Goal: Task Accomplishment & Management: Manage account settings

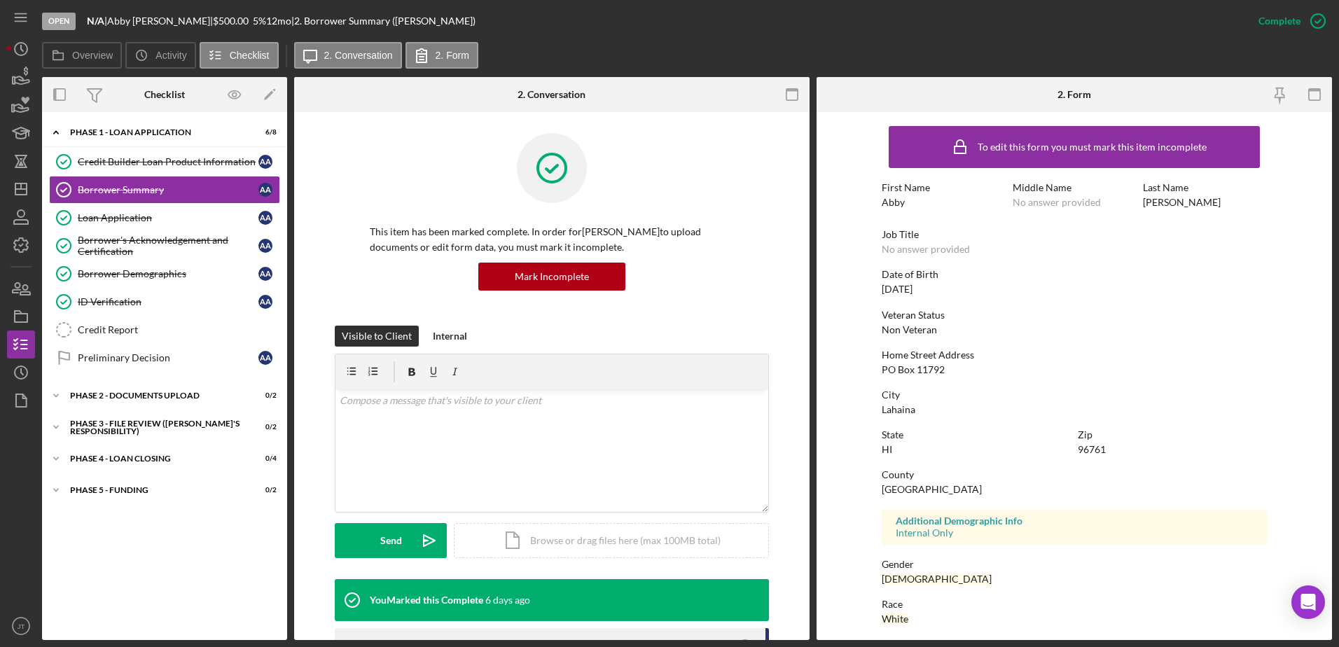
scroll to position [125, 0]
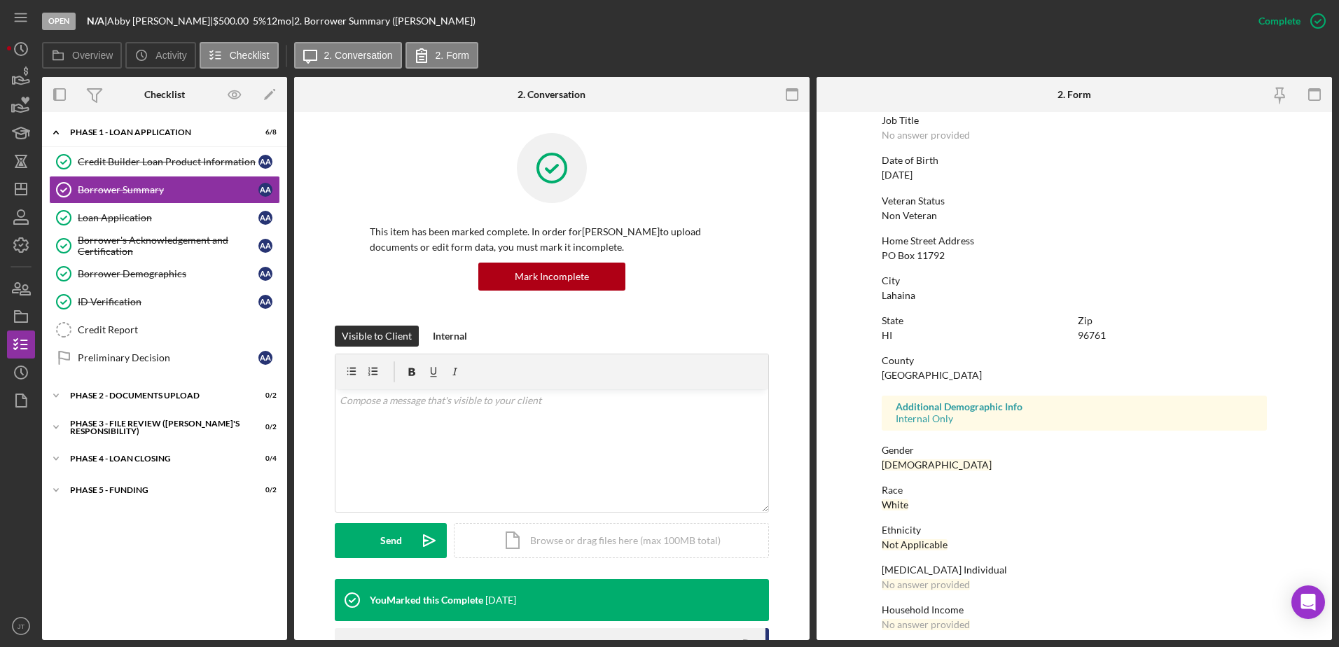
scroll to position [125, 0]
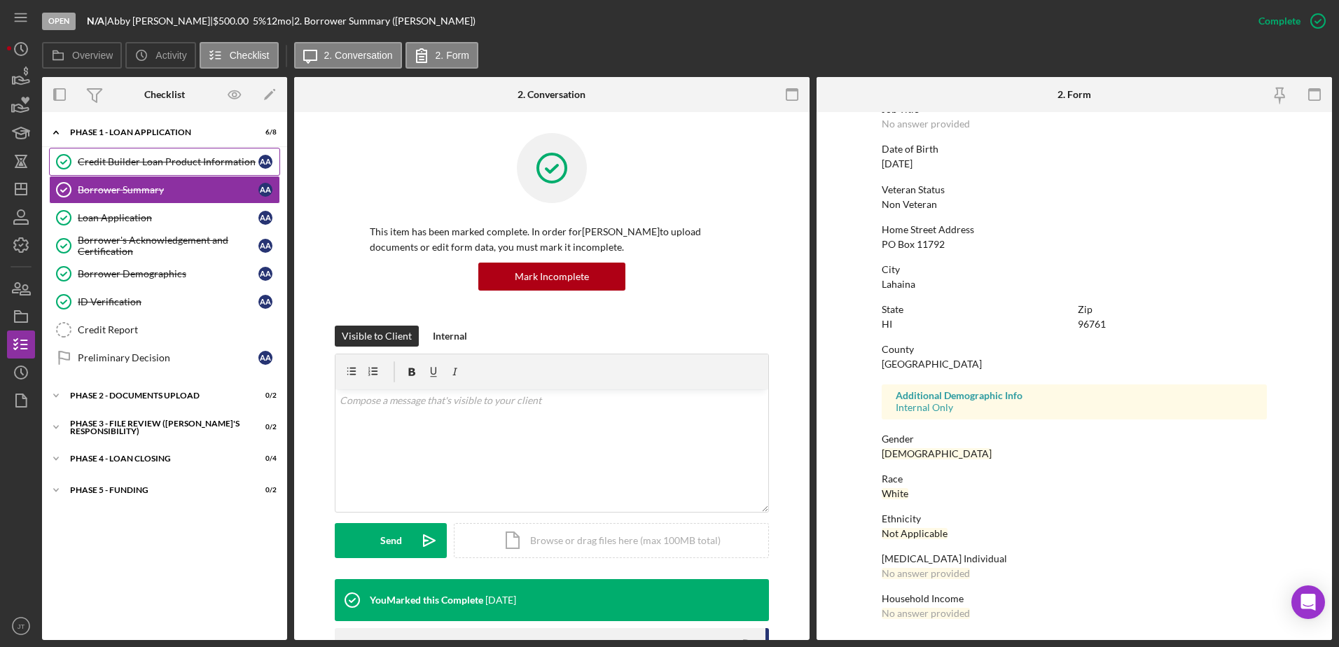
click at [207, 167] on div "Credit Builder Loan Product Information" at bounding box center [168, 161] width 181 height 11
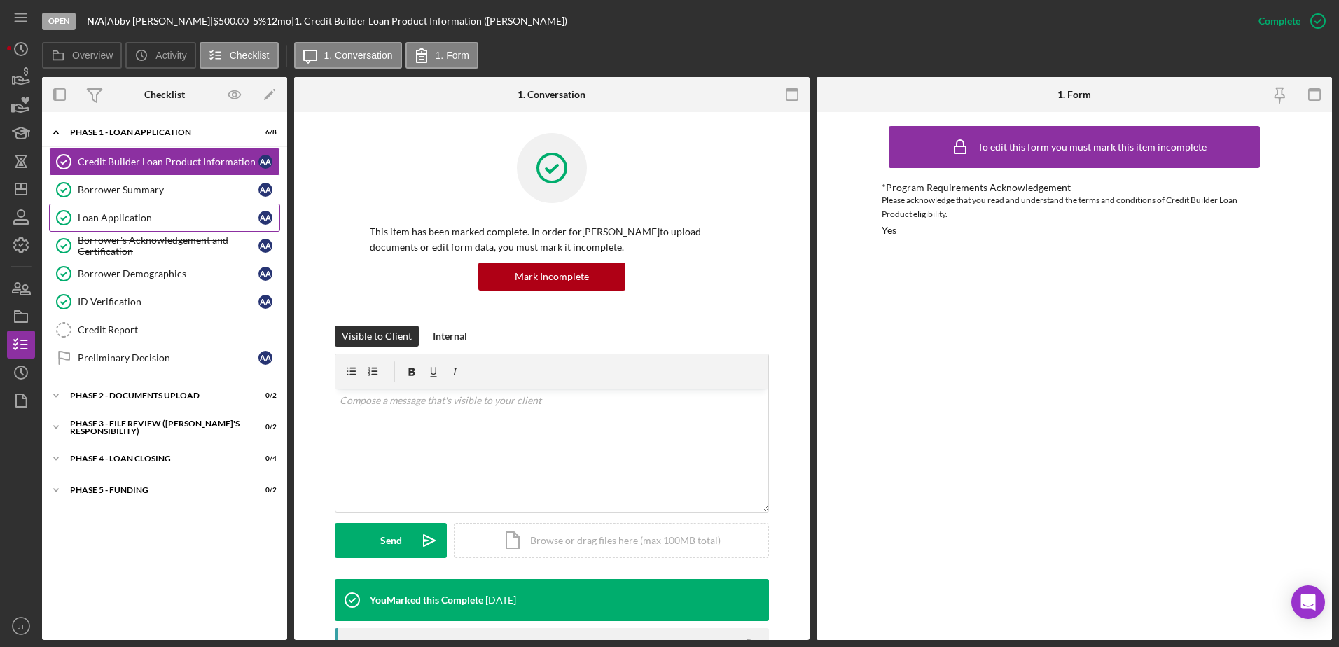
click at [144, 221] on div "Loan Application" at bounding box center [168, 217] width 181 height 11
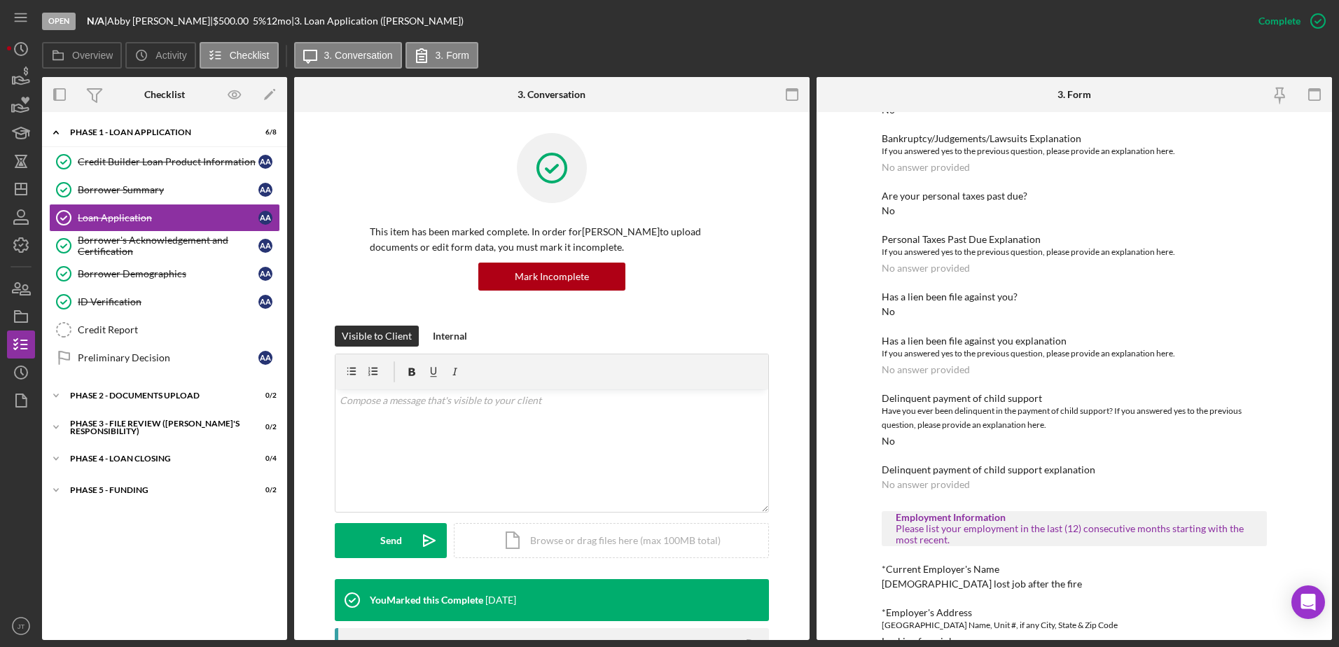
scroll to position [350, 0]
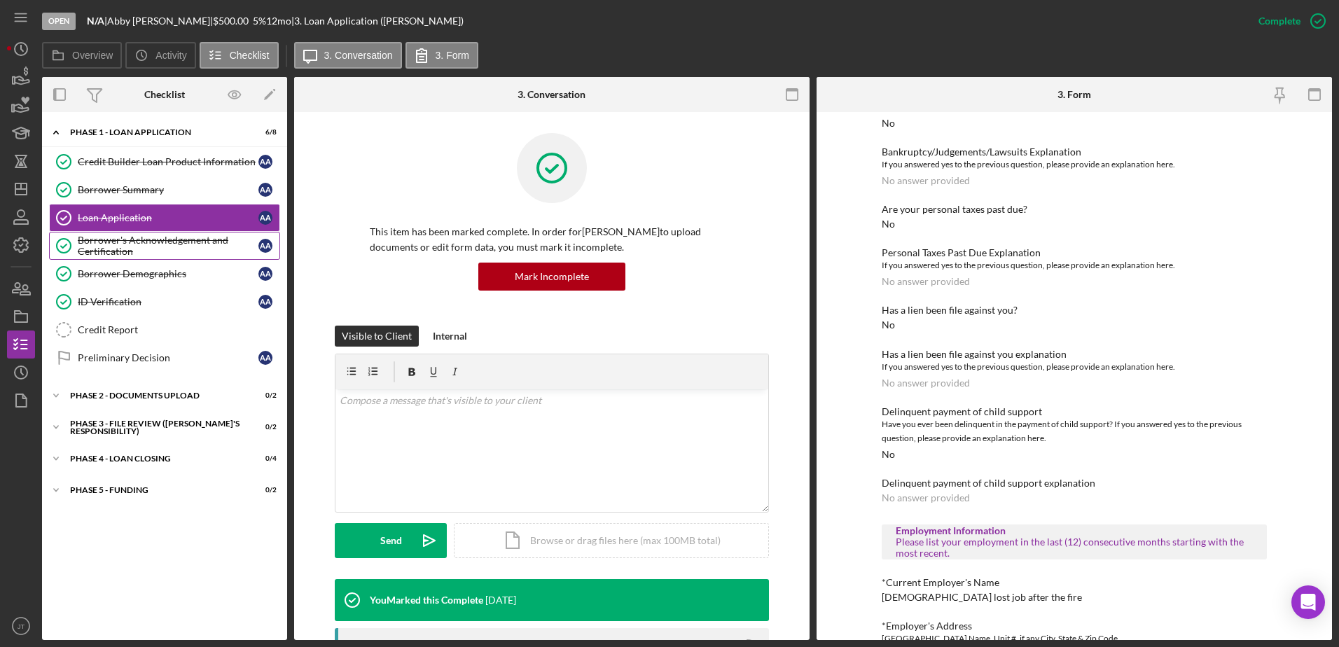
click at [176, 249] on div "Borrower's Acknowledgement and Certification" at bounding box center [168, 246] width 181 height 22
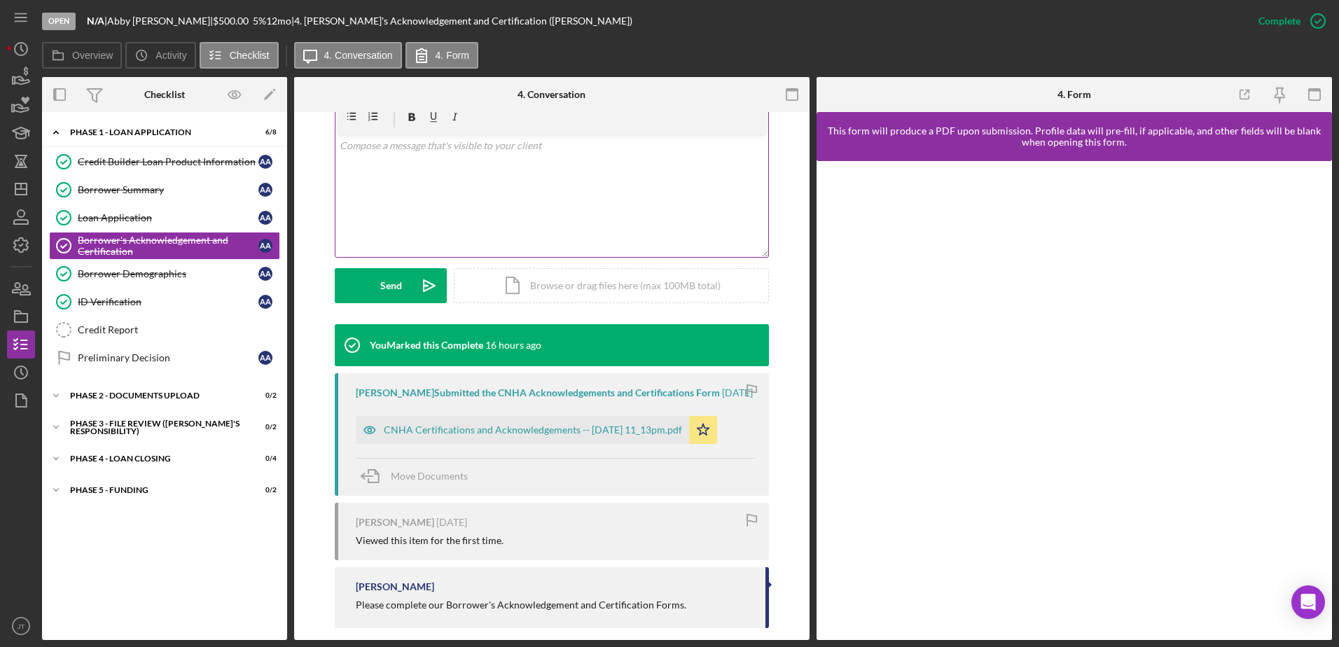
scroll to position [280, 0]
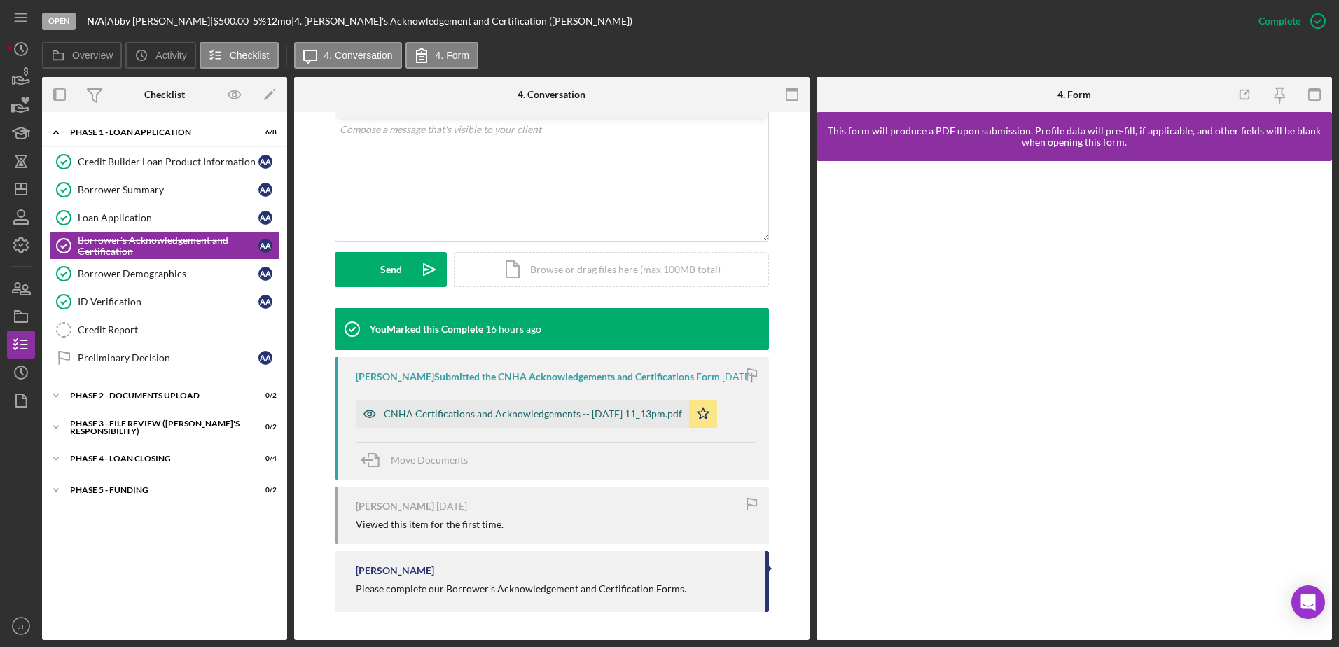
click at [422, 420] on div "CNHA Certifications and Acknowledgements -- 2025-08-12 11_13pm.pdf" at bounding box center [533, 413] width 298 height 11
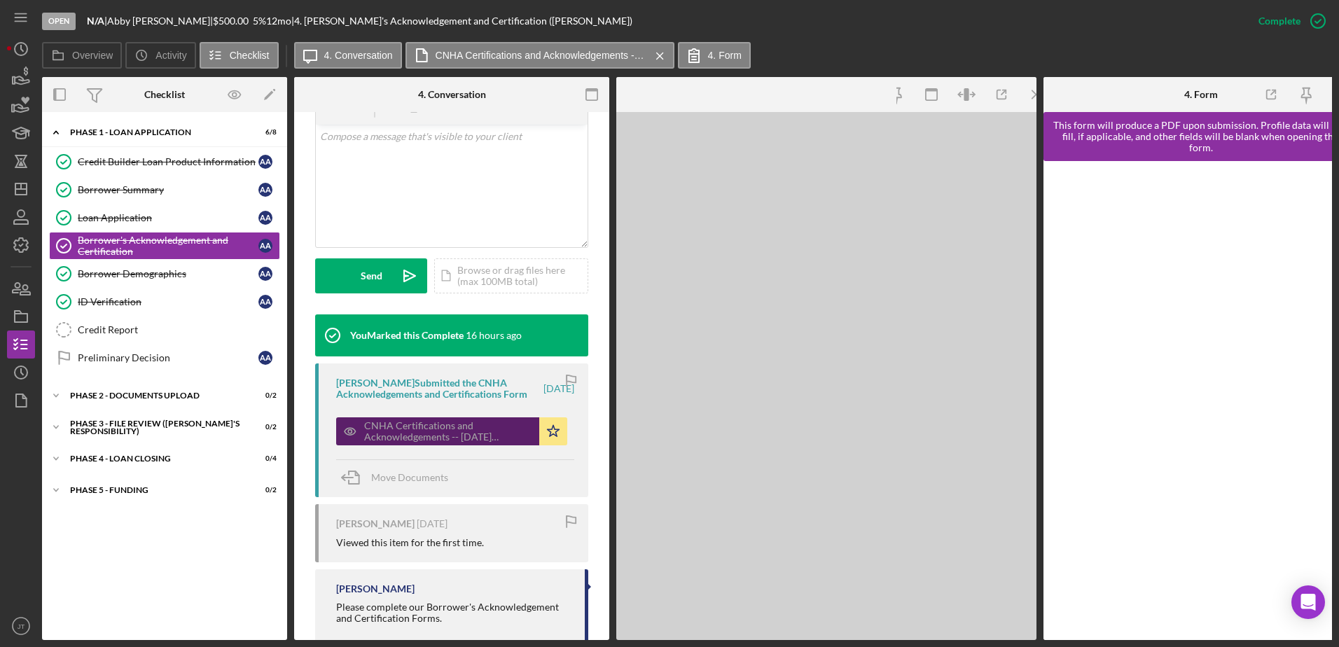
scroll to position [296, 0]
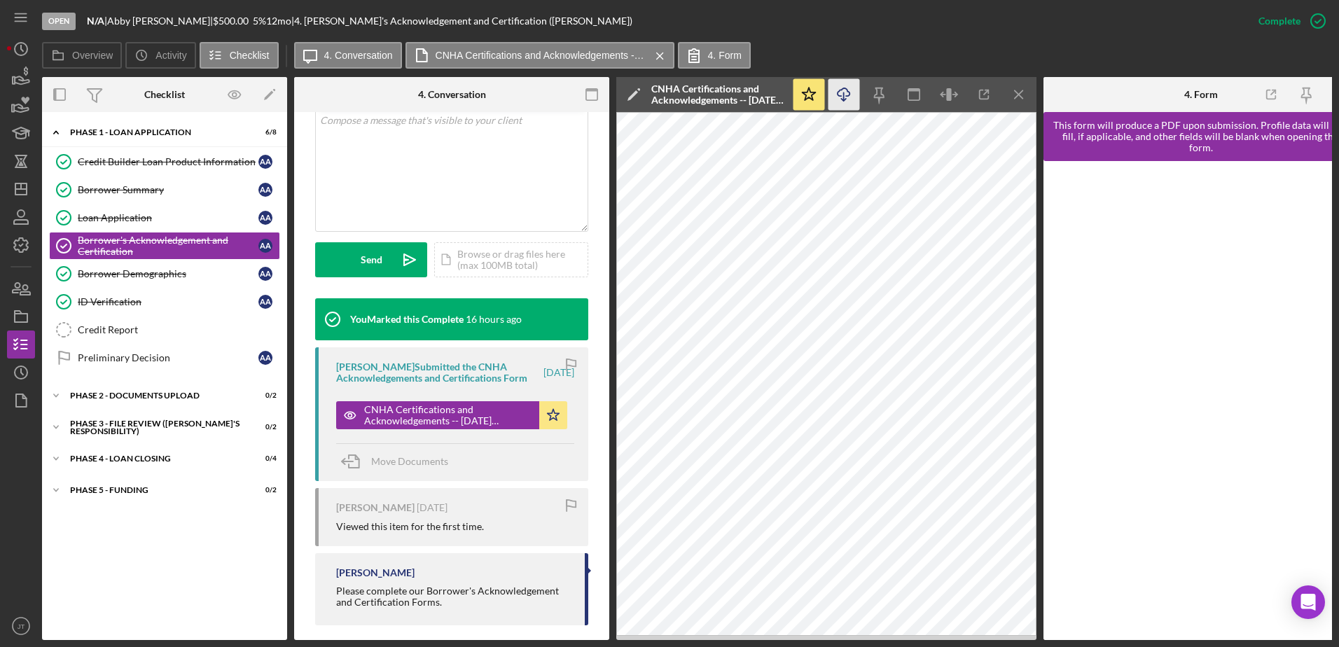
click at [848, 99] on icon "Icon/Download" at bounding box center [845, 95] width 32 height 32
click at [140, 306] on div "ID Verification" at bounding box center [168, 301] width 181 height 11
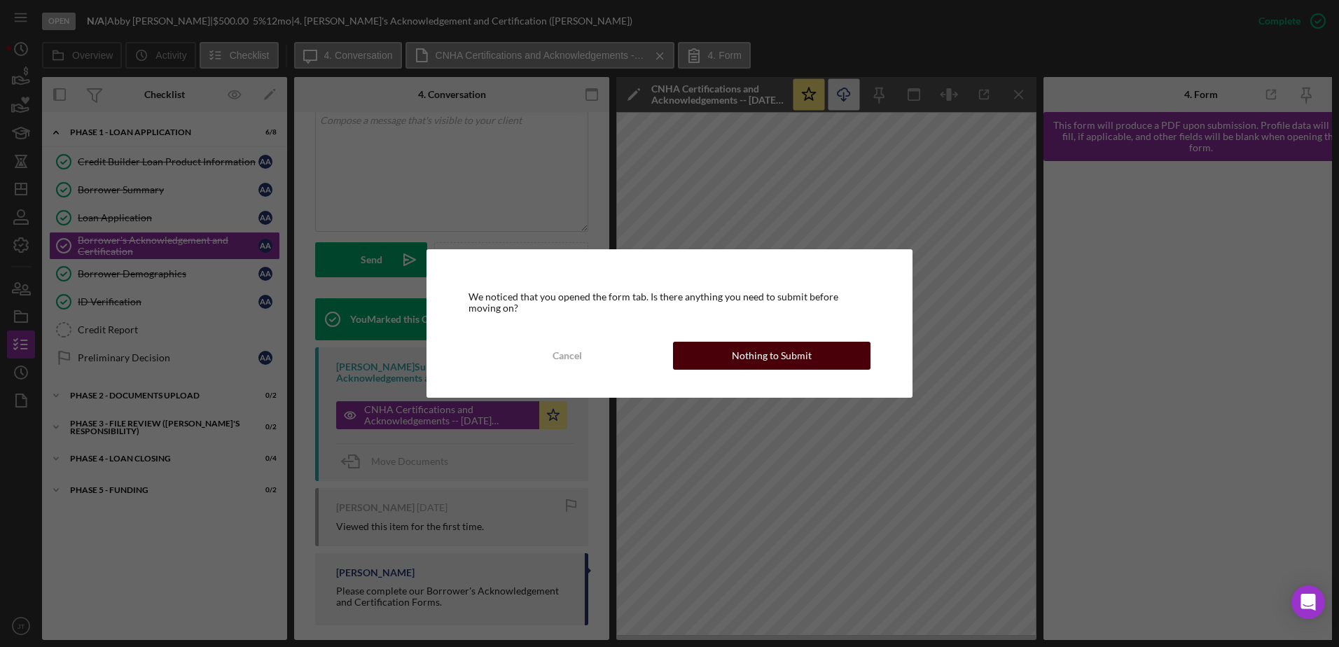
click at [764, 353] on div "Nothing to Submit" at bounding box center [772, 356] width 80 height 28
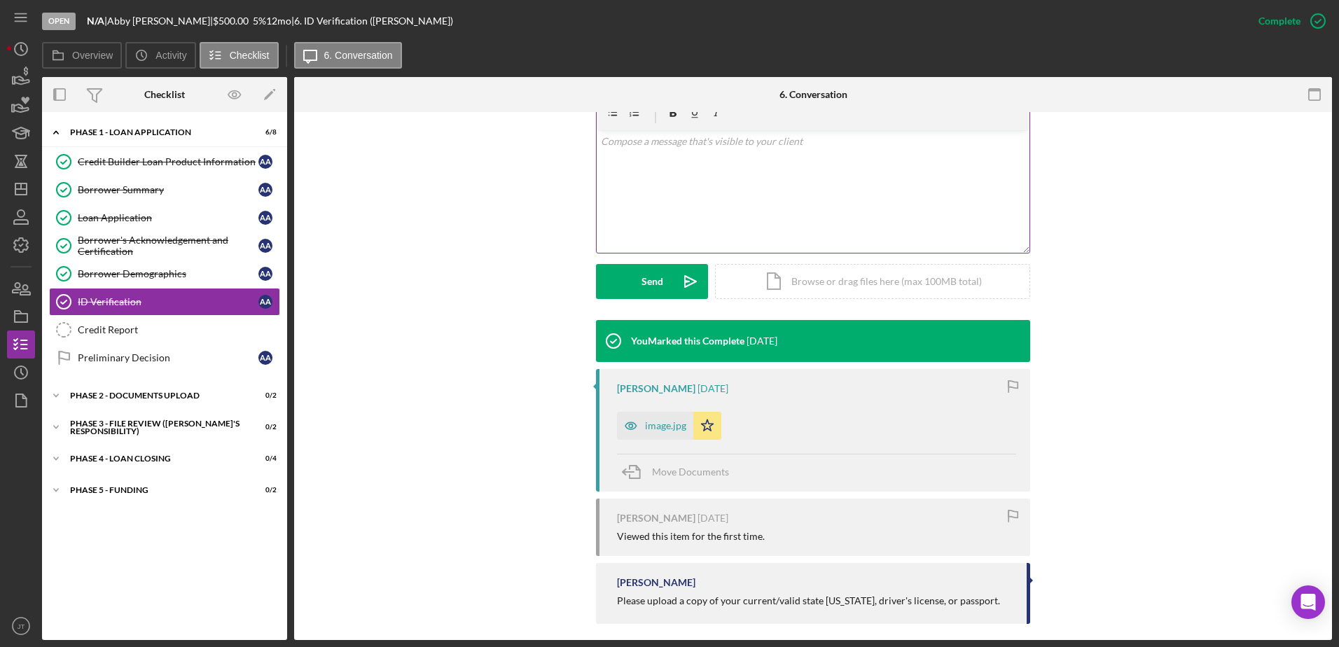
scroll to position [271, 0]
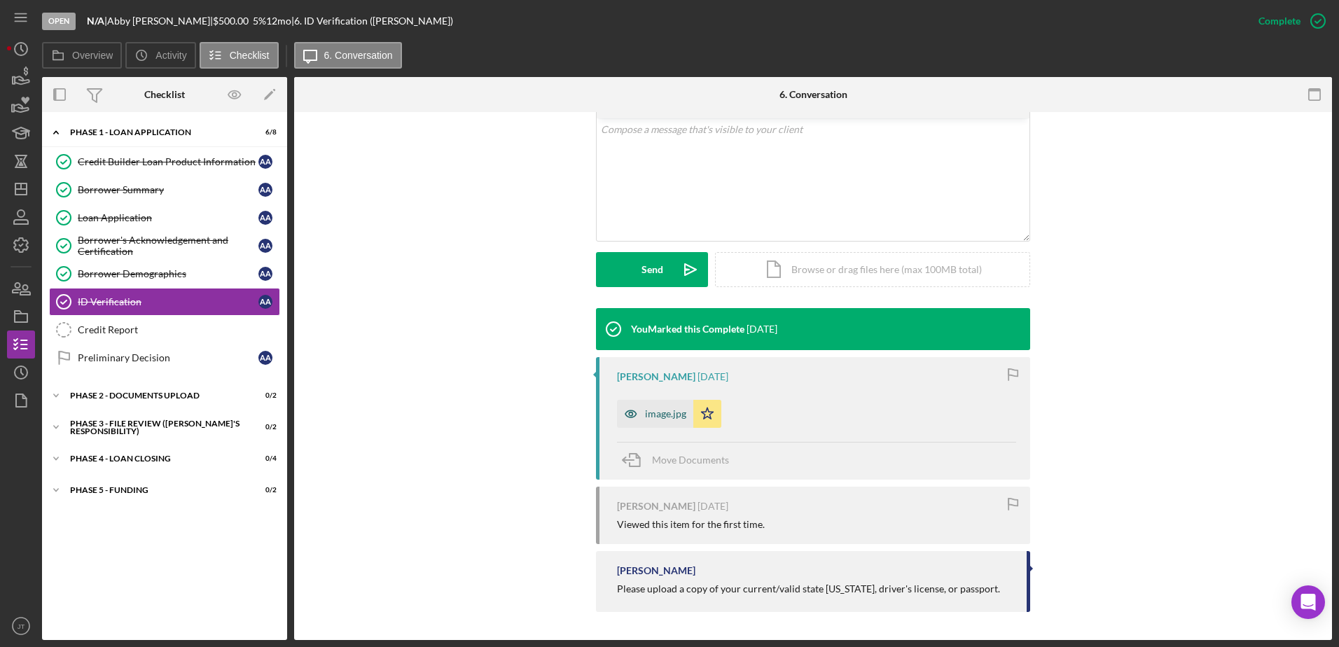
click at [655, 416] on div "image.jpg" at bounding box center [665, 413] width 41 height 11
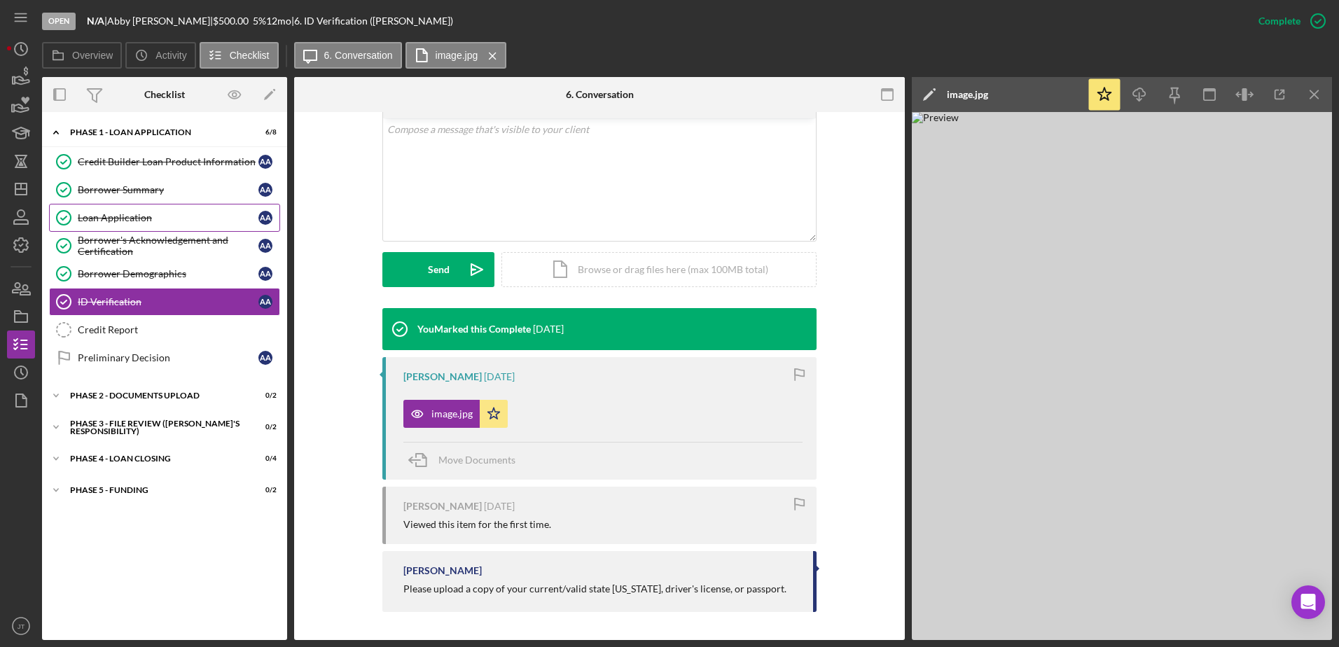
click at [186, 220] on div "Loan Application" at bounding box center [168, 217] width 181 height 11
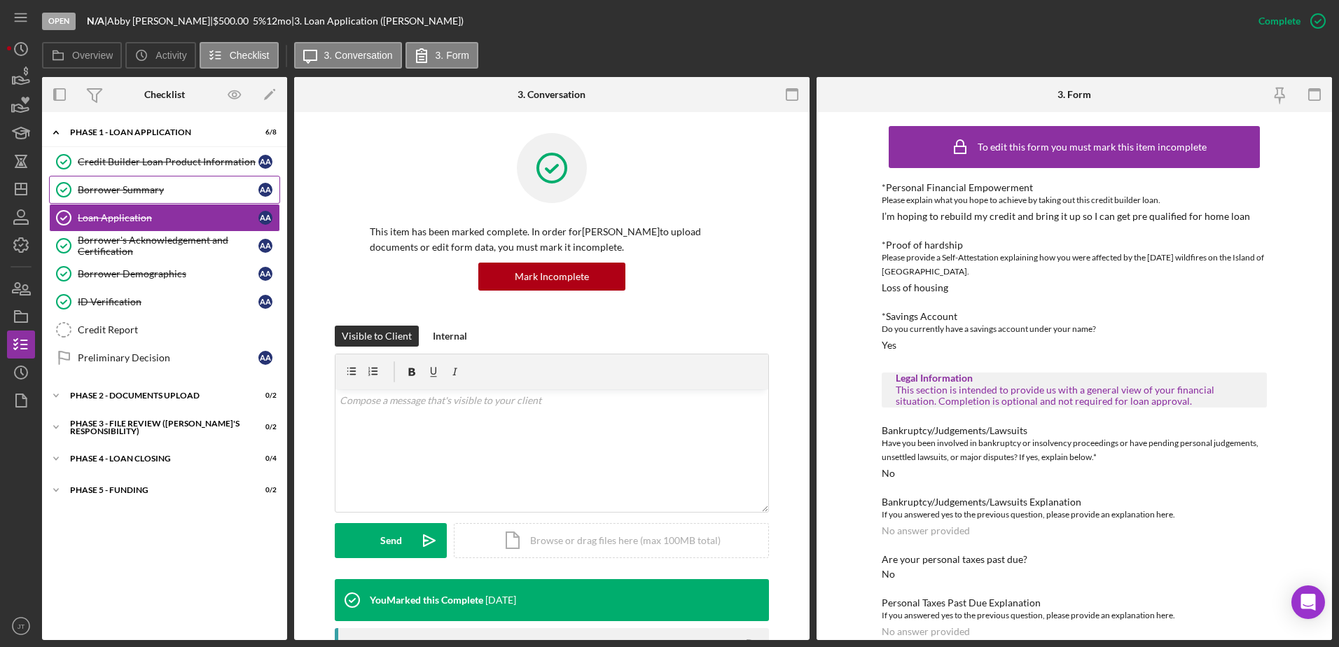
click at [169, 197] on link "Borrower Summary Borrower Summary A A" at bounding box center [164, 190] width 231 height 28
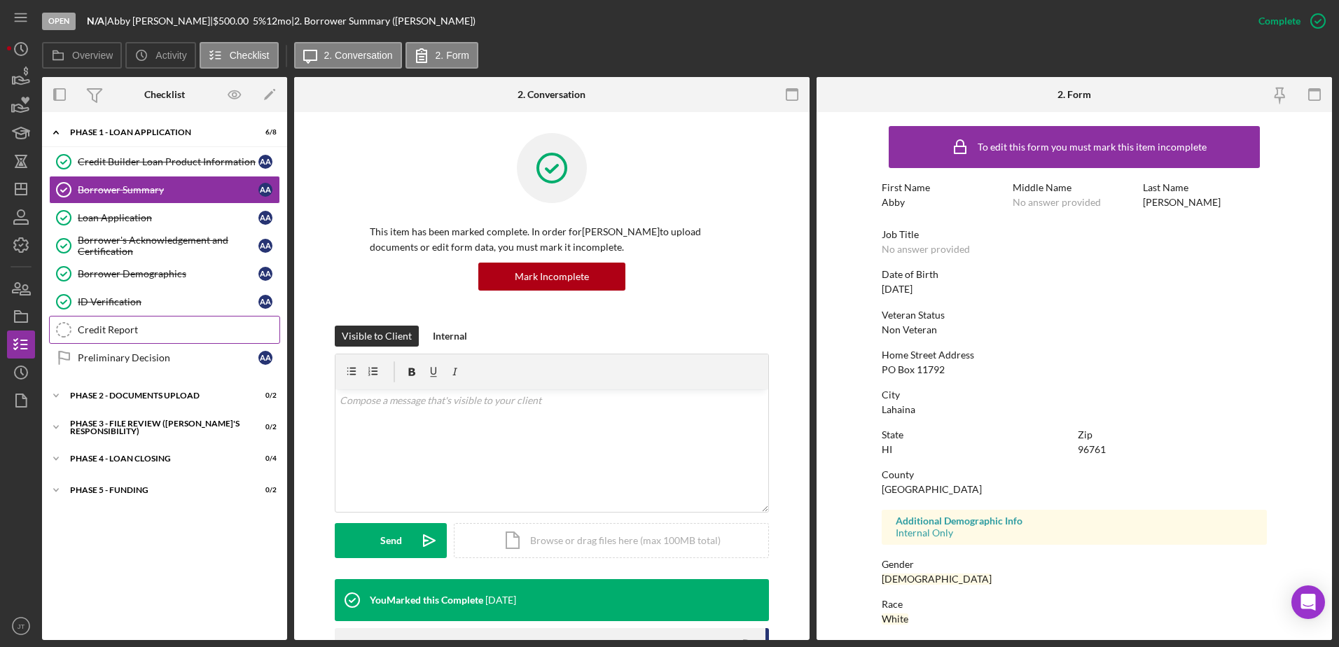
click at [189, 336] on link "Credit Report Credit Report" at bounding box center [164, 330] width 231 height 28
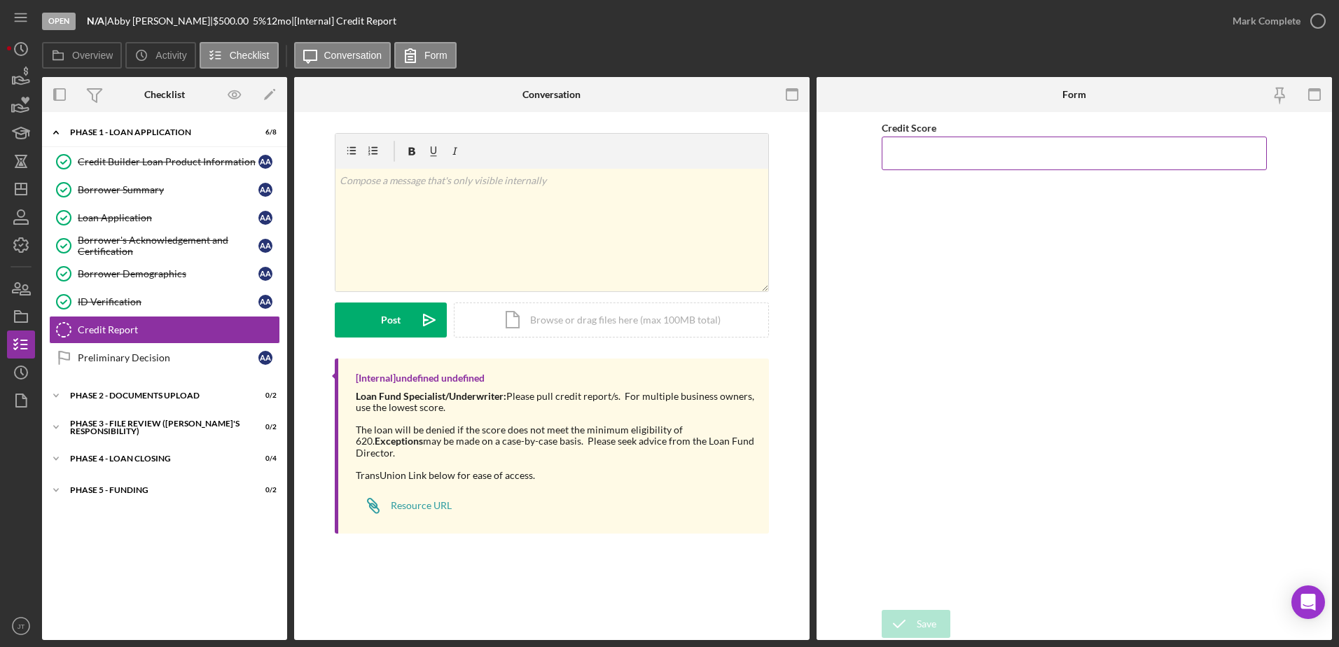
click at [986, 154] on input "Credit Score" at bounding box center [1074, 154] width 385 height 34
type input "597"
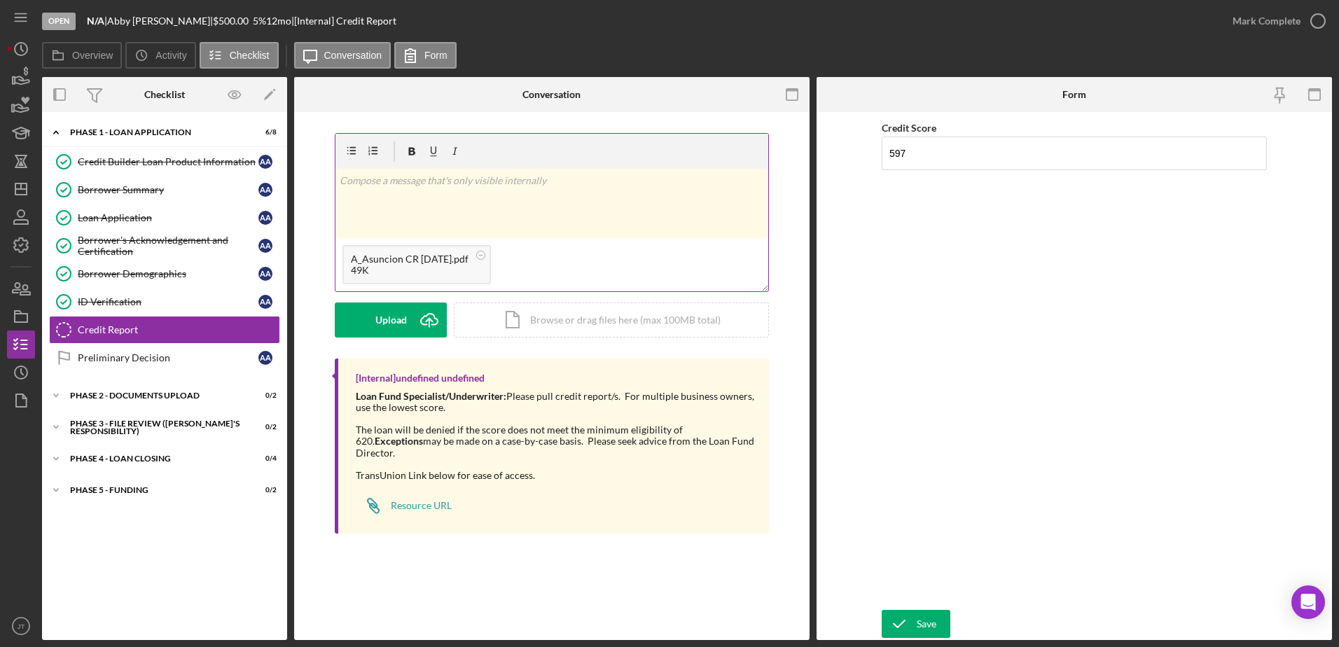
click at [387, 185] on p at bounding box center [552, 180] width 425 height 15
click at [380, 326] on button "Post Icon/icon-invite-send" at bounding box center [391, 320] width 112 height 35
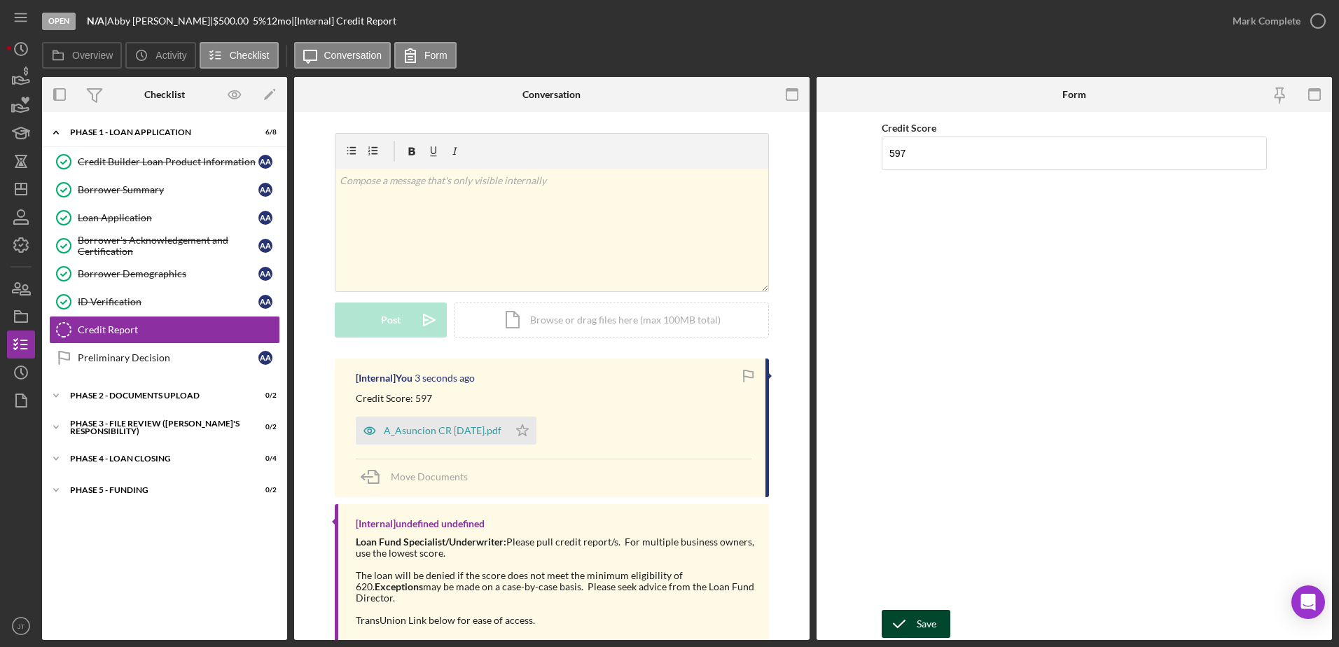
click at [940, 628] on button "Save" at bounding box center [916, 624] width 69 height 28
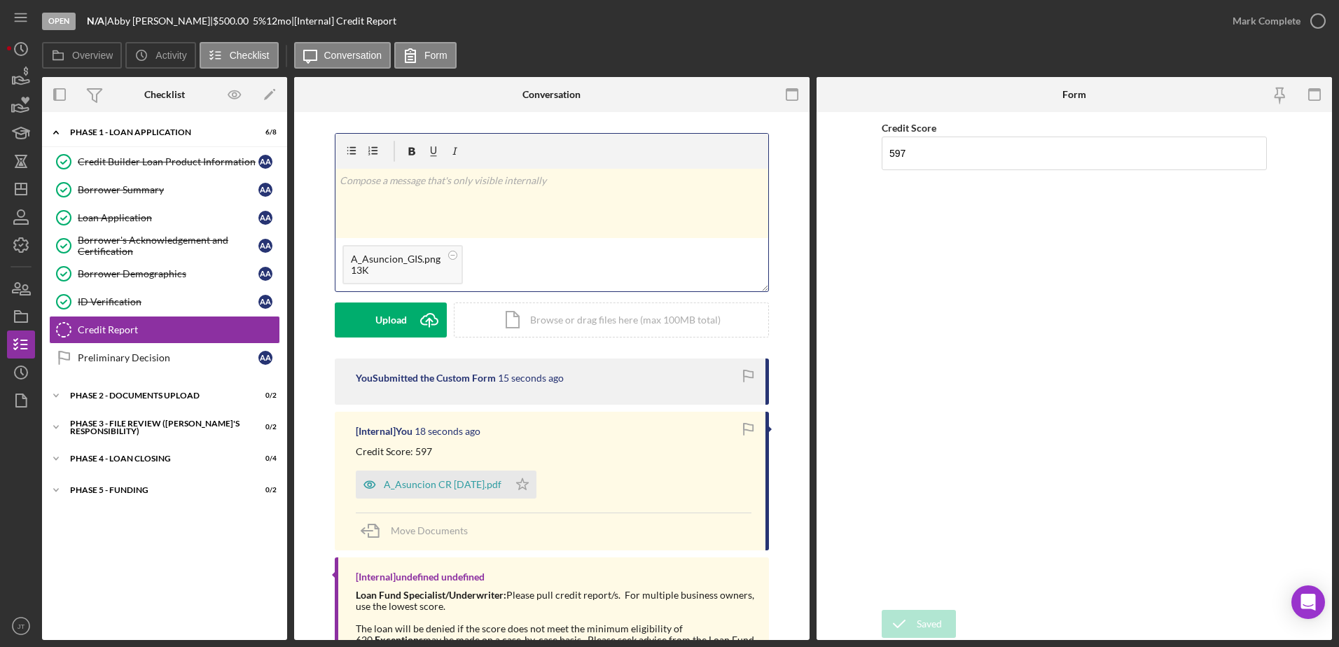
click at [419, 196] on div "v Color teal Color pink Remove color Add row above Add row below Add column bef…" at bounding box center [552, 203] width 433 height 69
click at [428, 186] on p "Maui GIS: Des" at bounding box center [552, 180] width 425 height 15
click at [415, 331] on icon "Icon/icon-invite-send" at bounding box center [429, 320] width 35 height 35
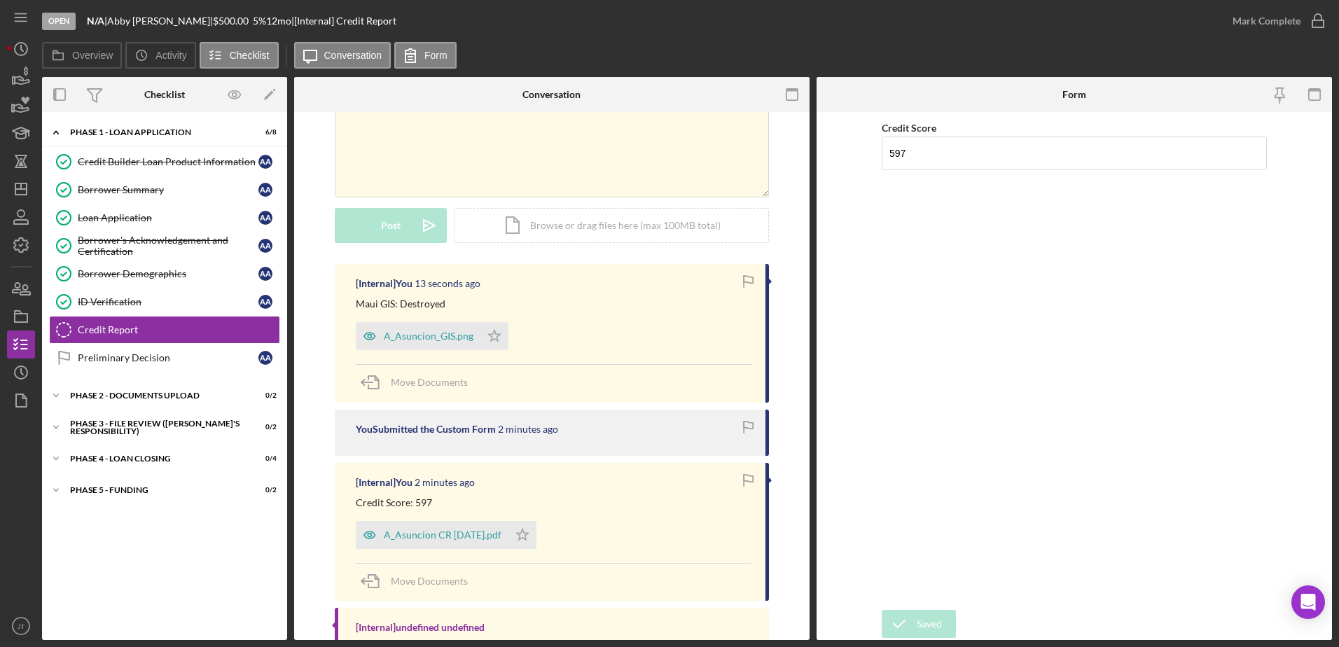
scroll to position [44, 0]
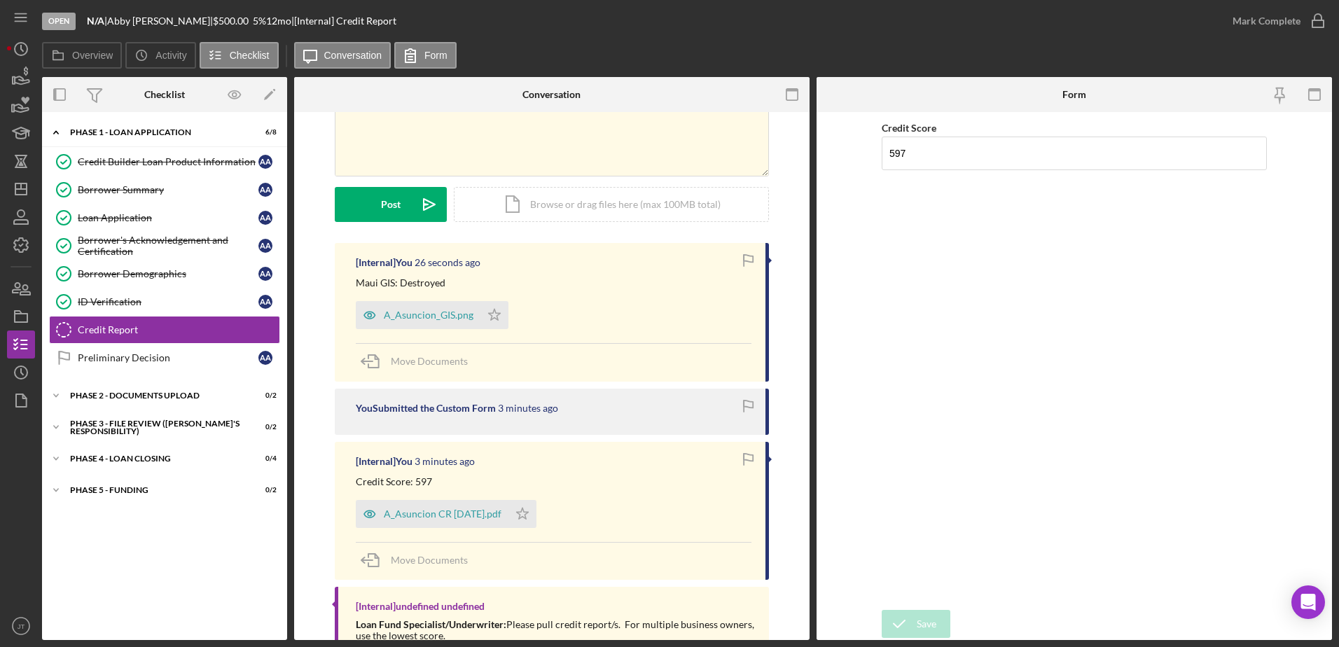
scroll to position [114, 0]
click at [135, 338] on link "Credit Report Credit Report" at bounding box center [164, 330] width 231 height 28
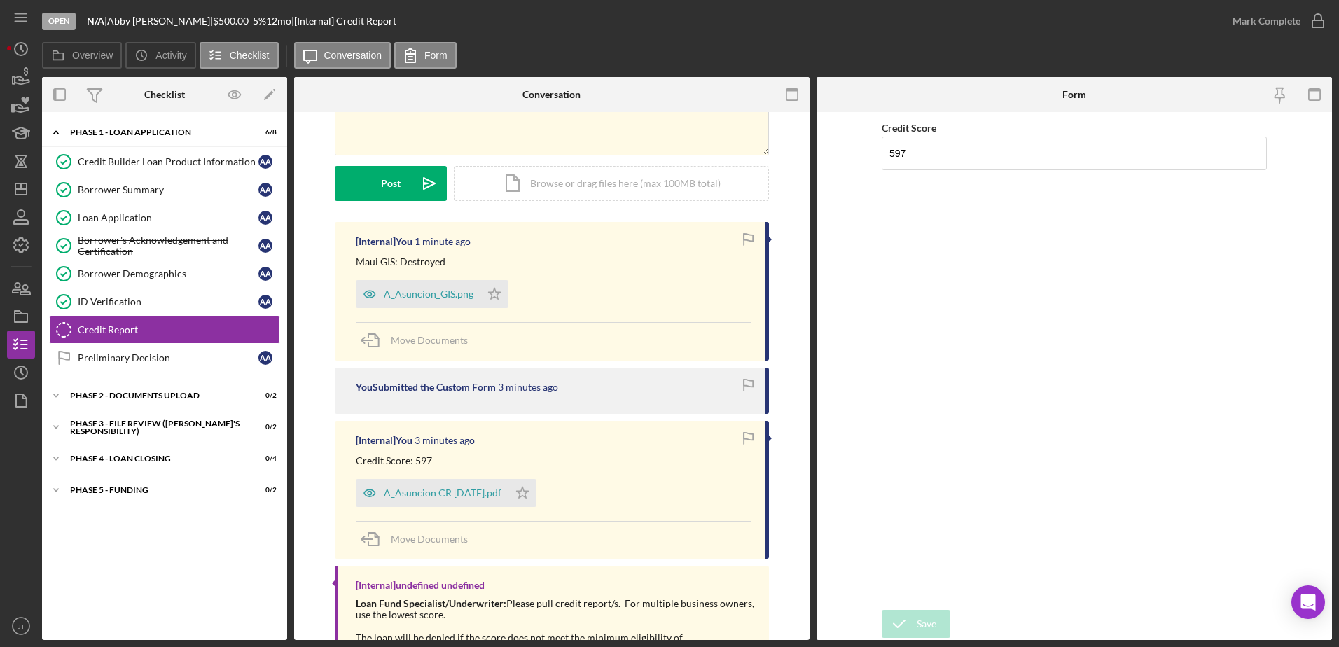
scroll to position [140, 0]
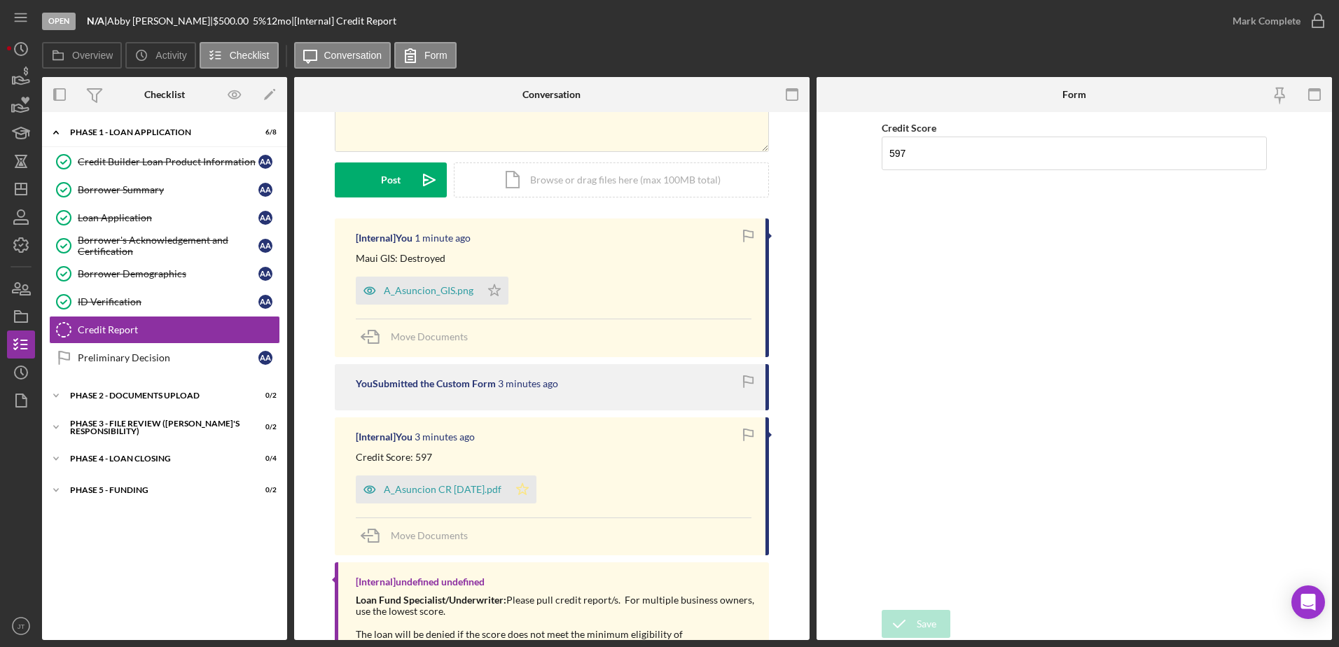
click at [525, 498] on icon "Icon/Star" at bounding box center [523, 490] width 28 height 28
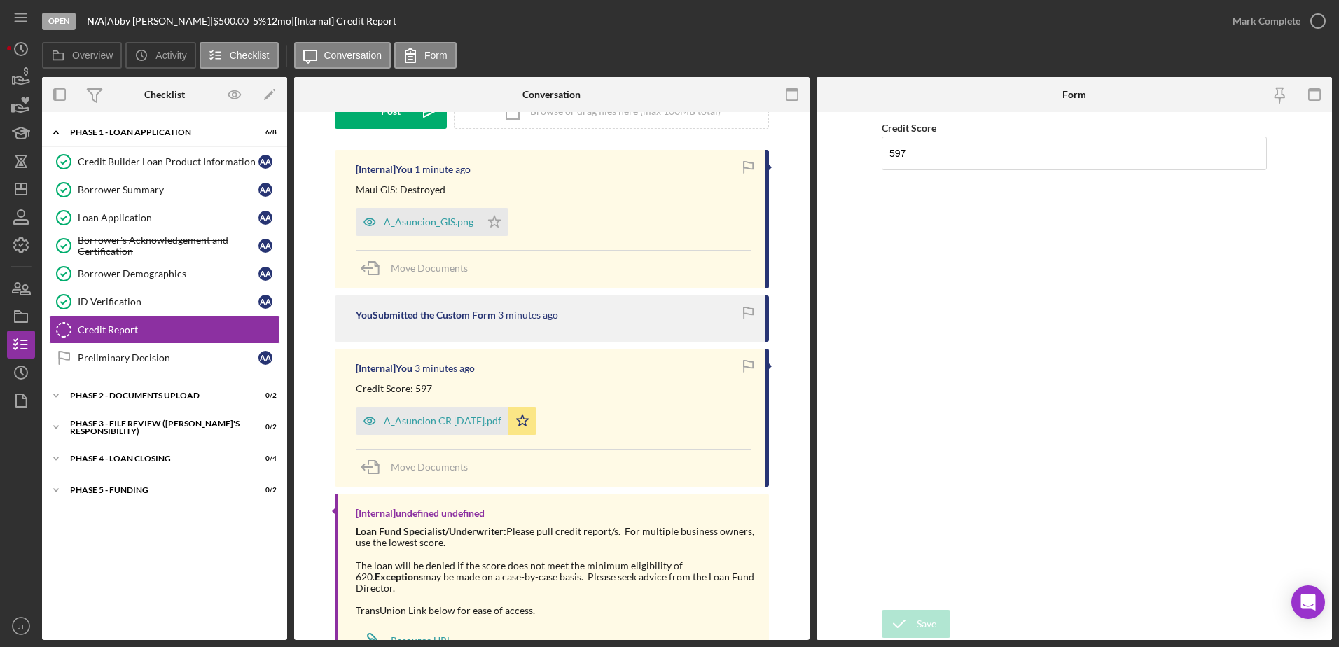
scroll to position [184, 0]
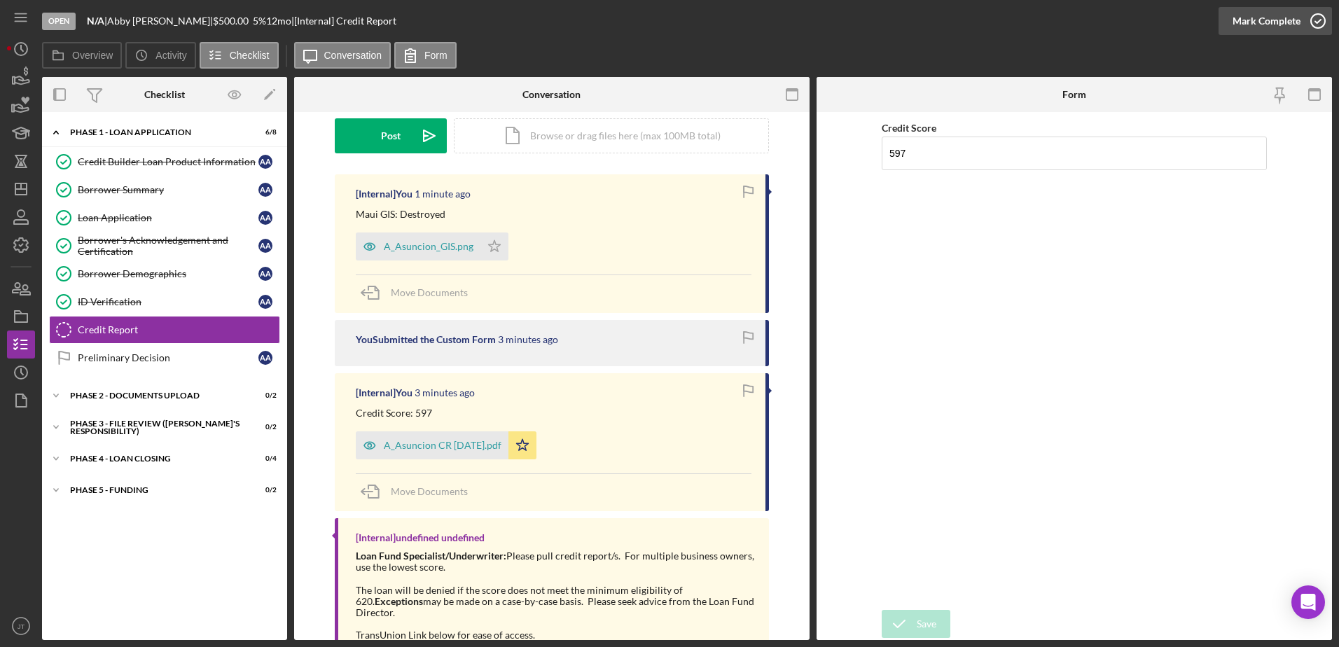
click at [1321, 21] on icon "button" at bounding box center [1318, 21] width 35 height 35
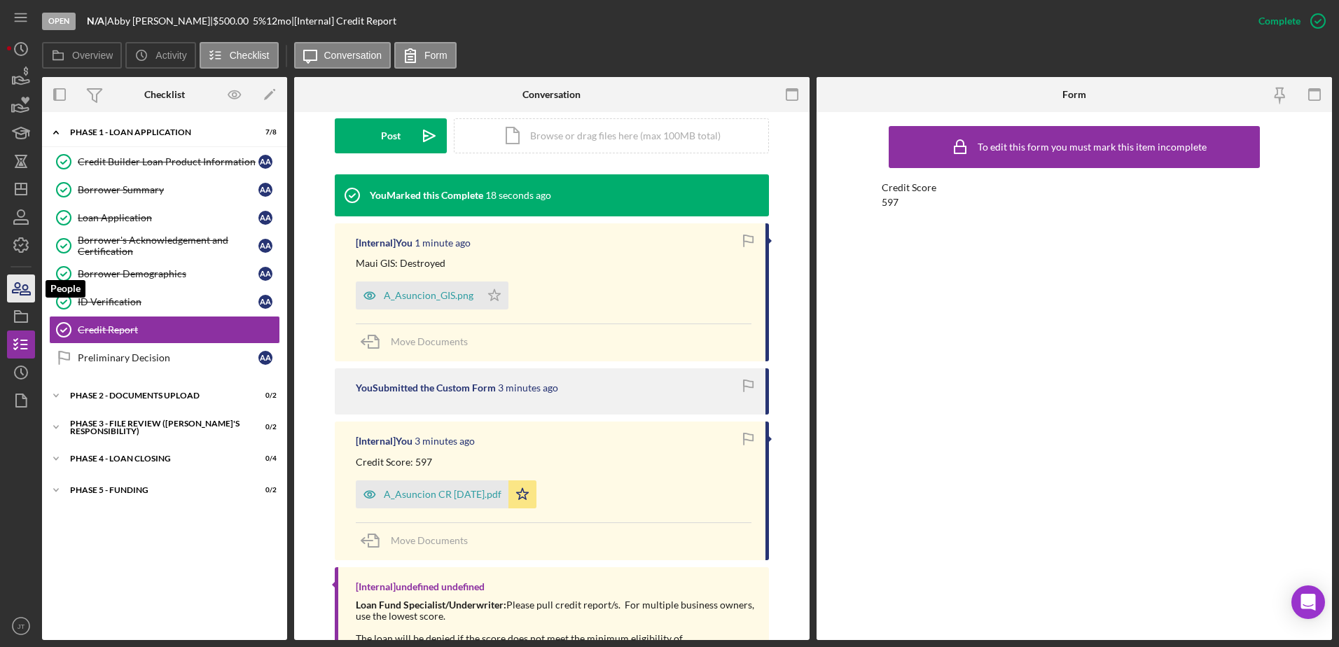
click at [29, 294] on icon "button" at bounding box center [25, 290] width 10 height 10
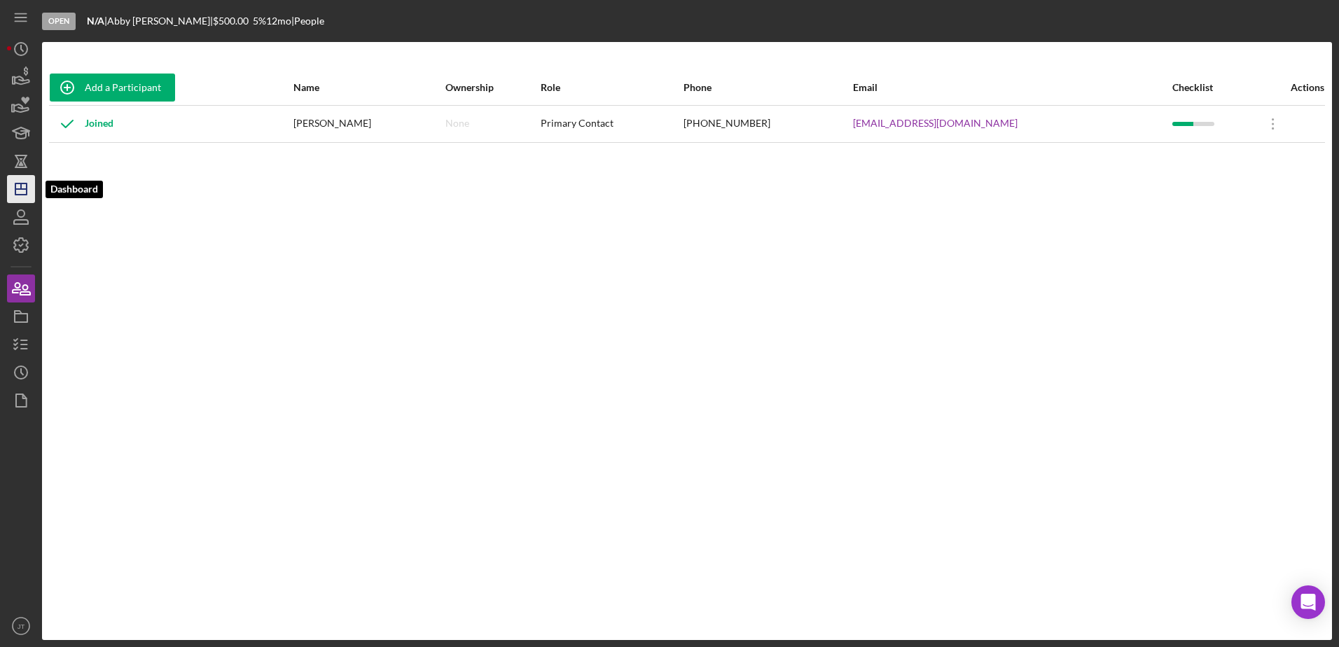
click at [29, 199] on icon "Icon/Dashboard" at bounding box center [21, 189] width 35 height 35
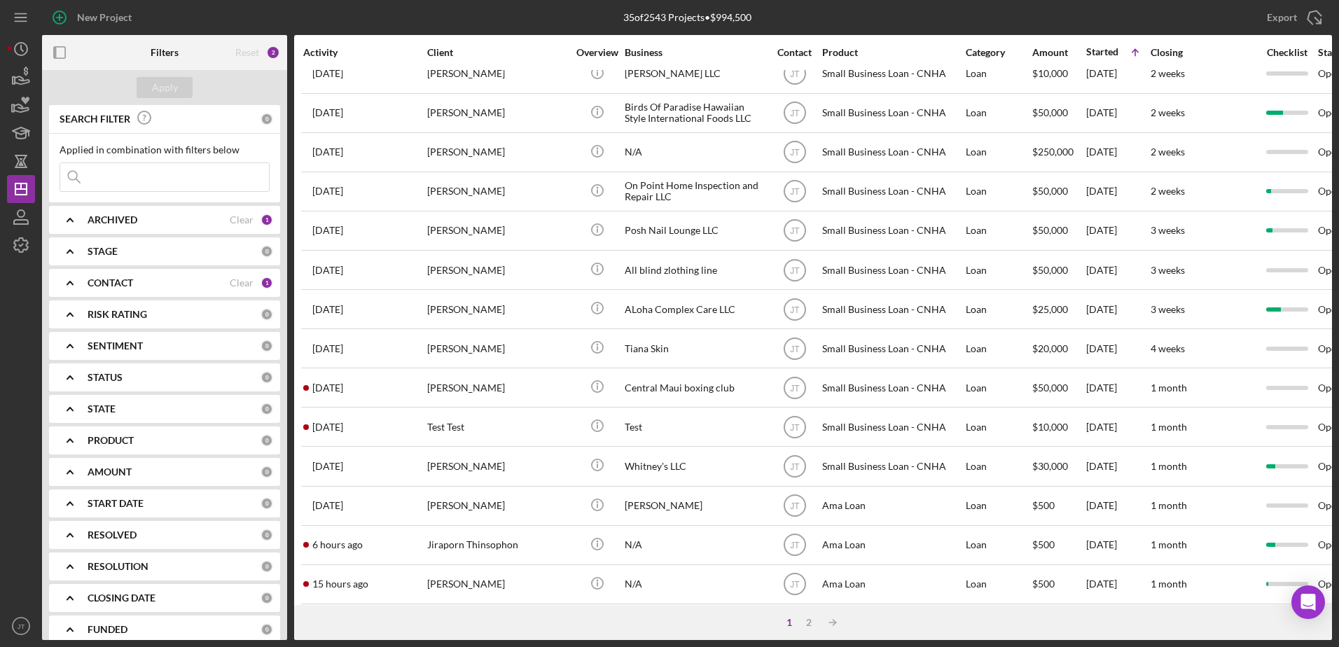
scroll to position [465, 0]
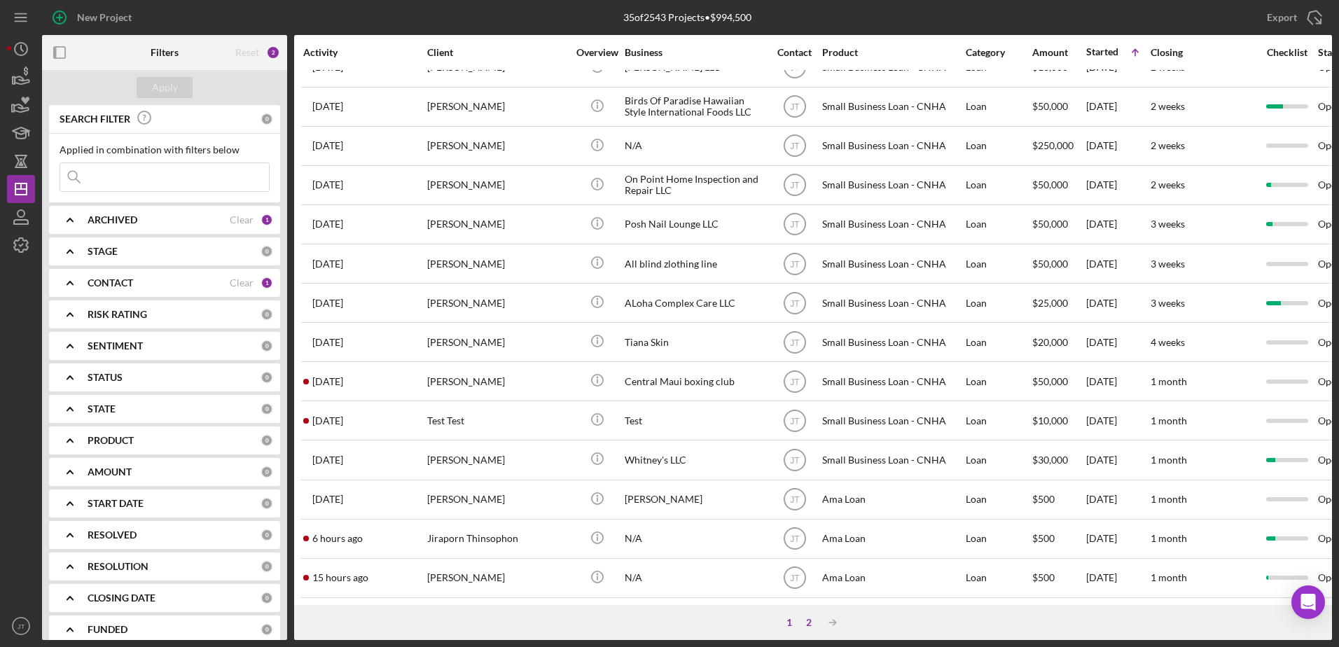
click at [811, 627] on div "2" at bounding box center [809, 622] width 20 height 11
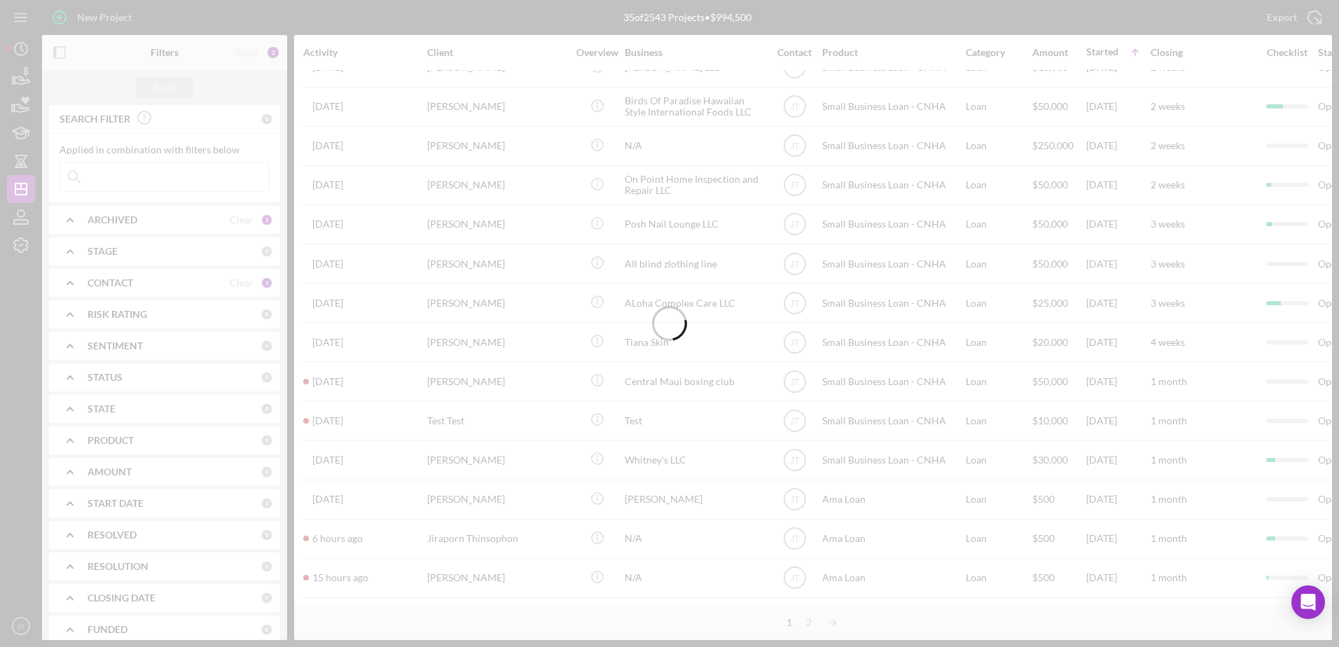
scroll to position [0, 0]
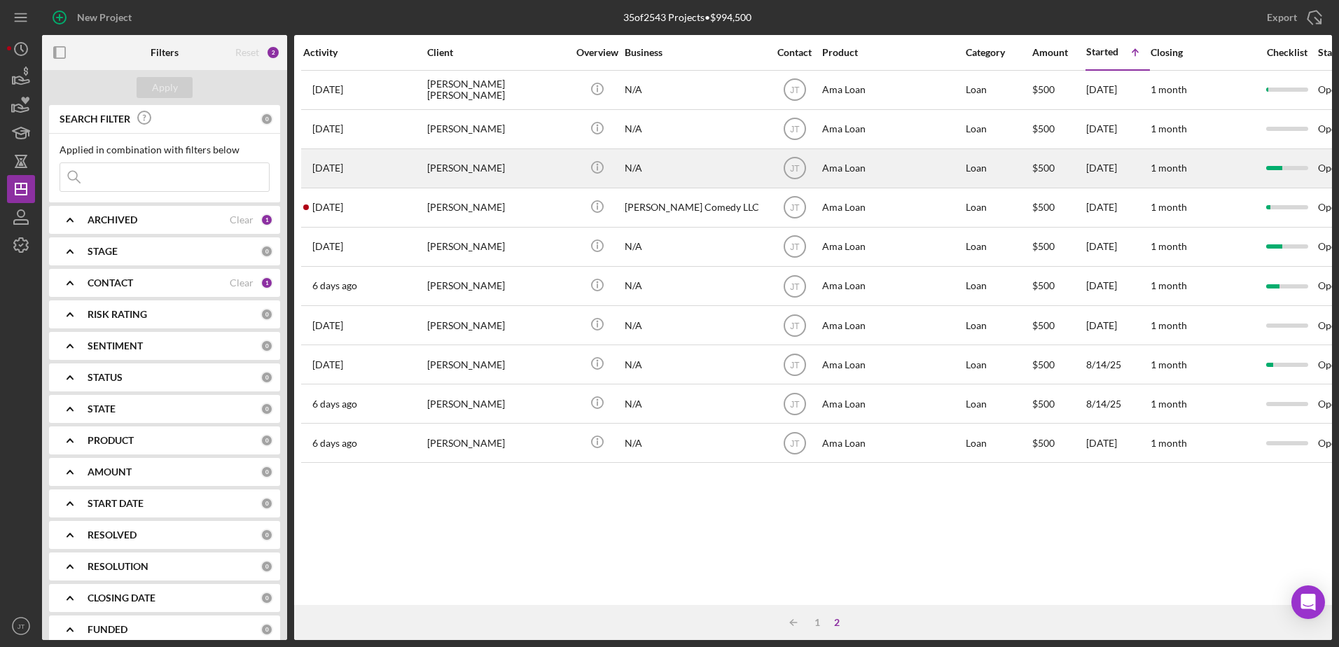
click at [457, 170] on div "[PERSON_NAME]" at bounding box center [497, 168] width 140 height 37
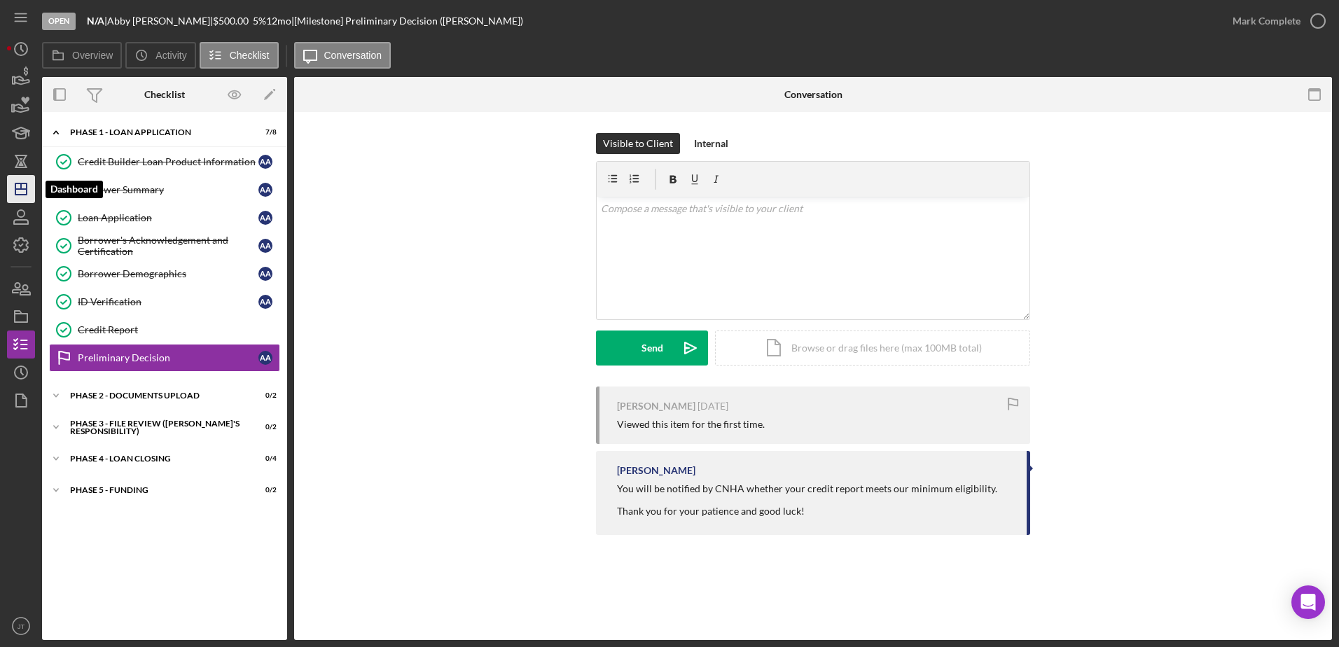
click at [23, 193] on icon "Icon/Dashboard" at bounding box center [21, 189] width 35 height 35
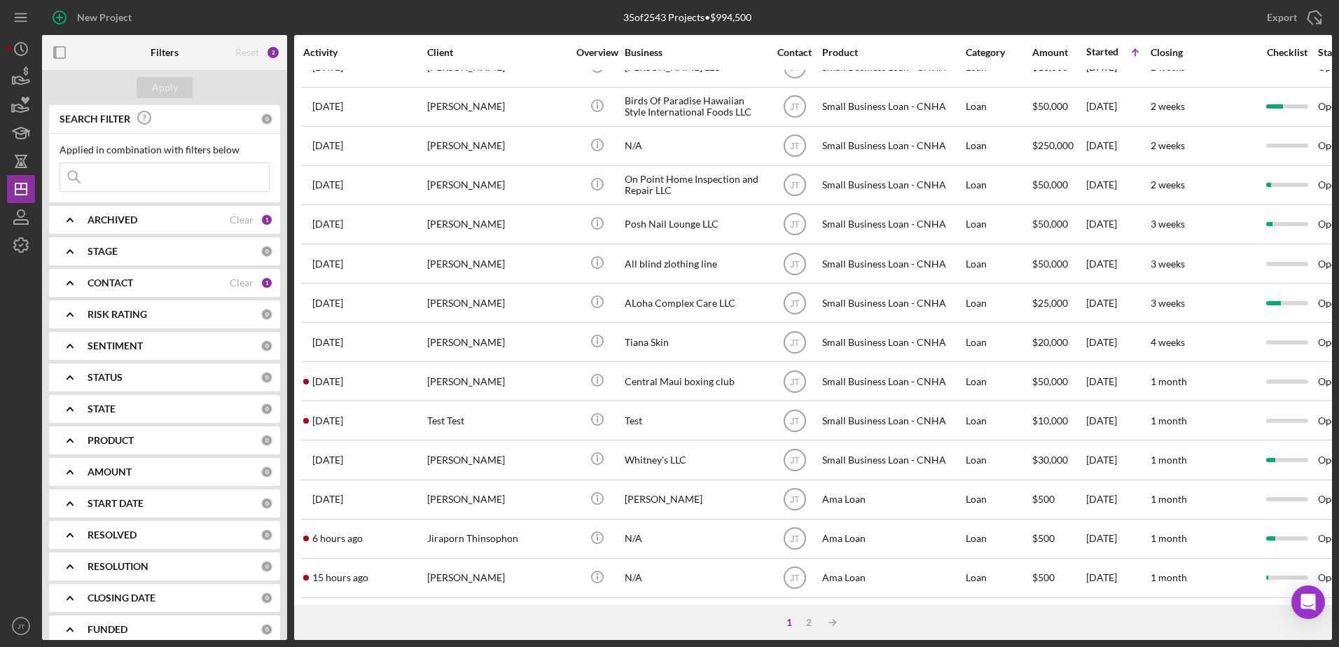
scroll to position [465, 0]
click at [808, 626] on div "2" at bounding box center [809, 622] width 20 height 11
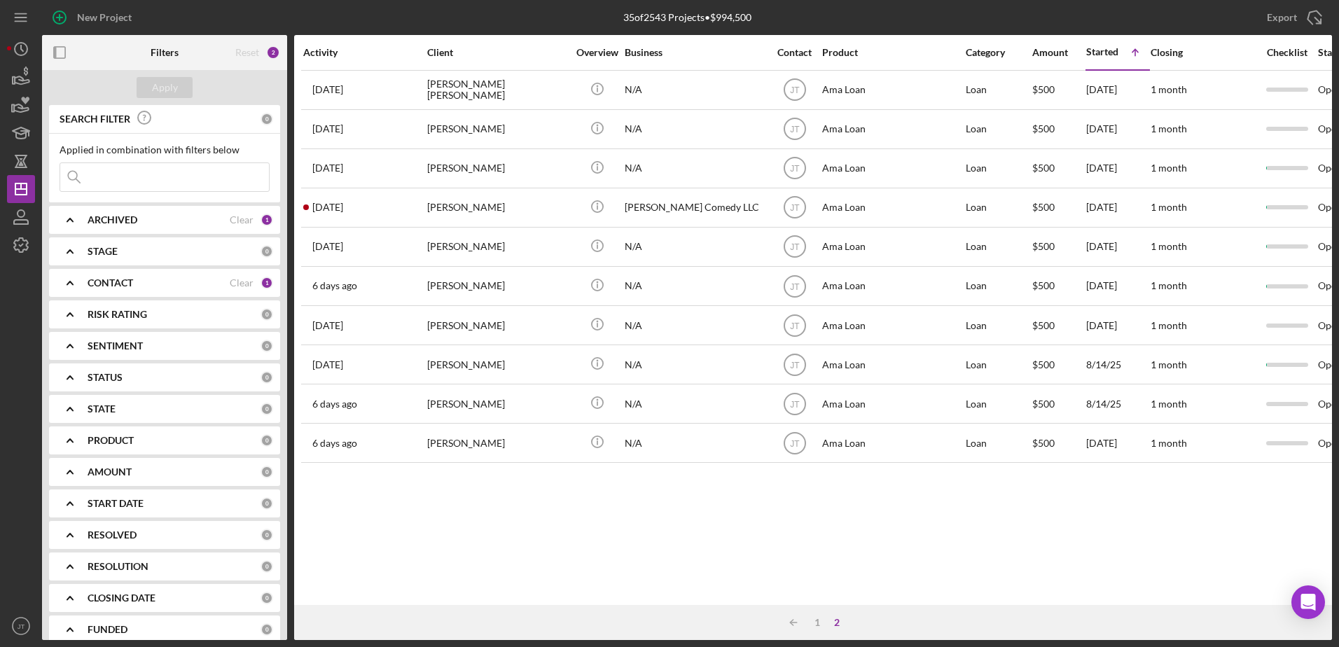
scroll to position [0, 0]
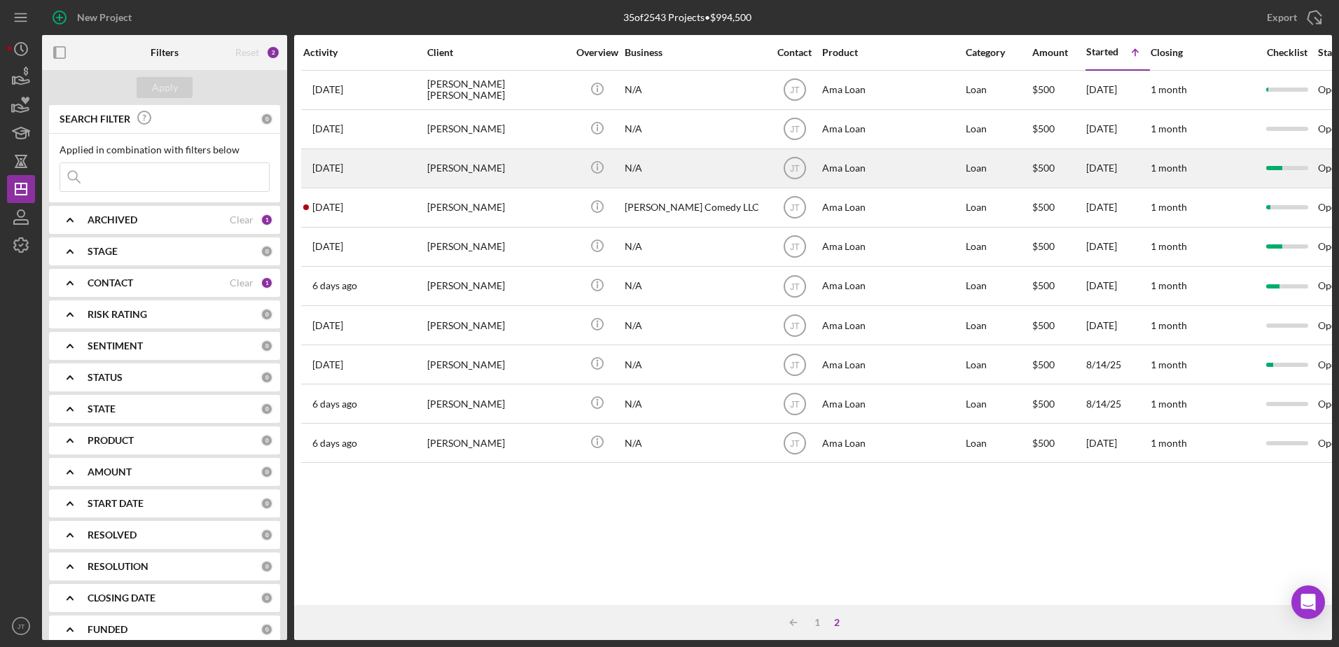
click at [478, 167] on div "[PERSON_NAME]" at bounding box center [497, 168] width 140 height 37
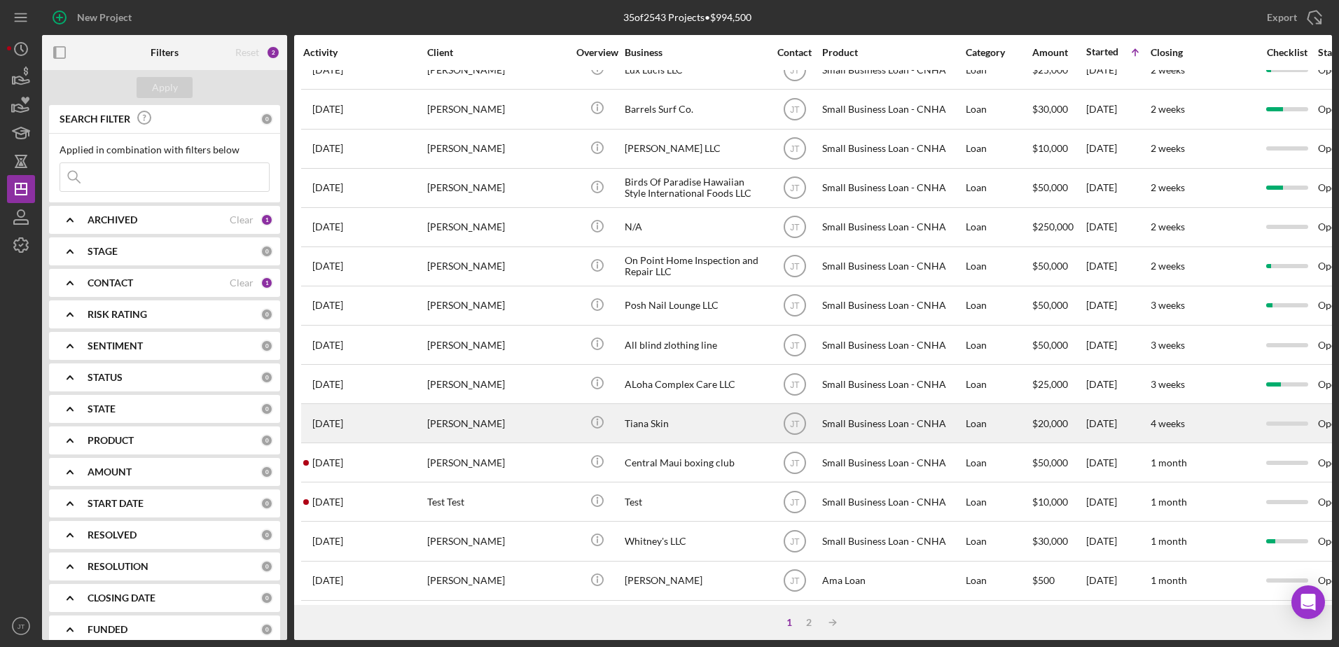
scroll to position [465, 0]
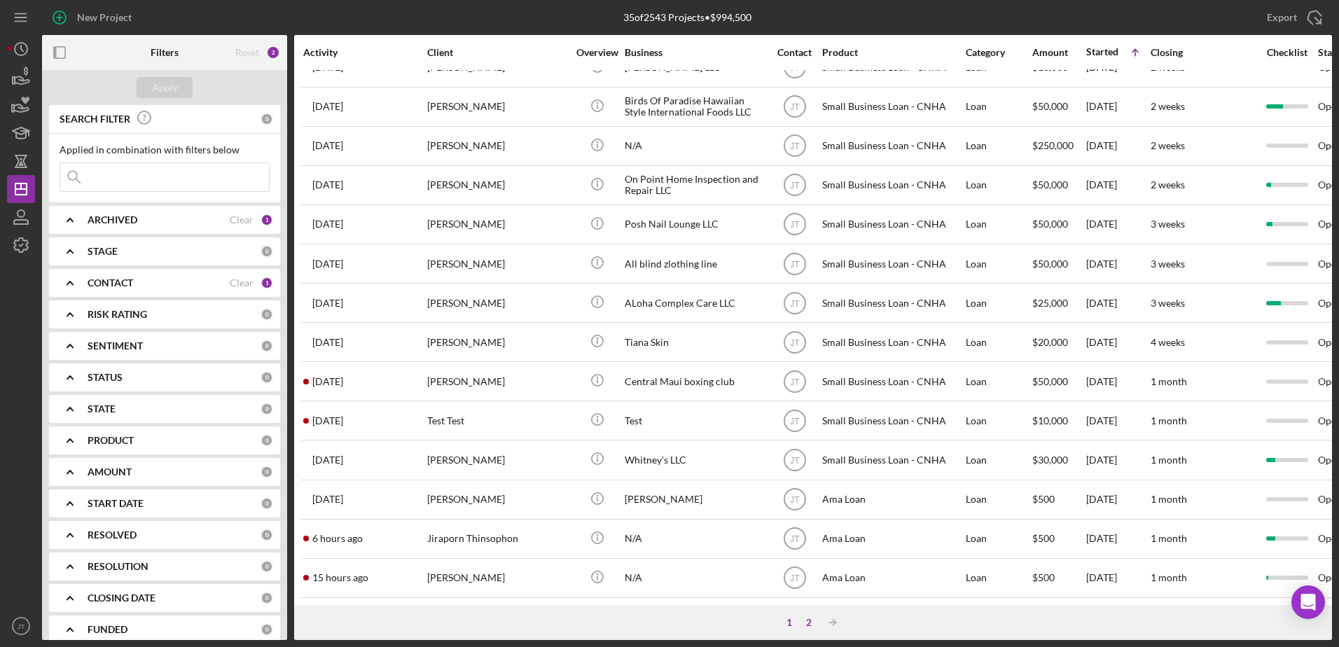
click at [809, 625] on div "2" at bounding box center [809, 622] width 20 height 11
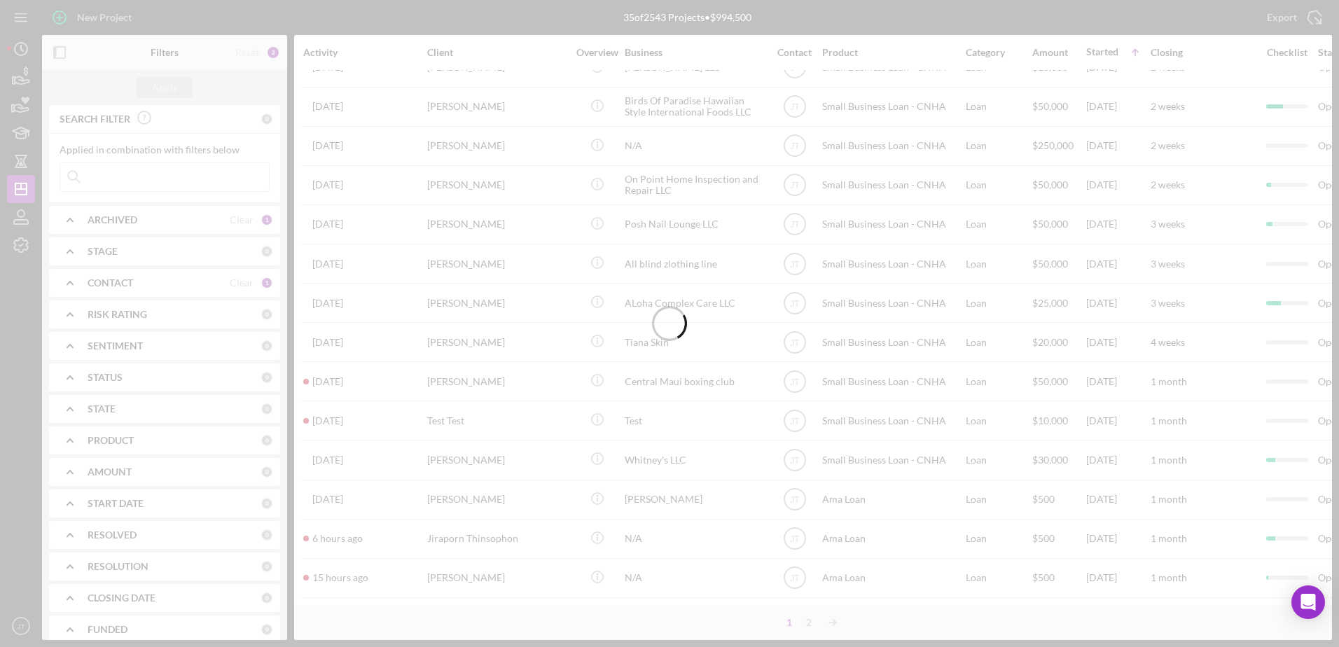
scroll to position [0, 0]
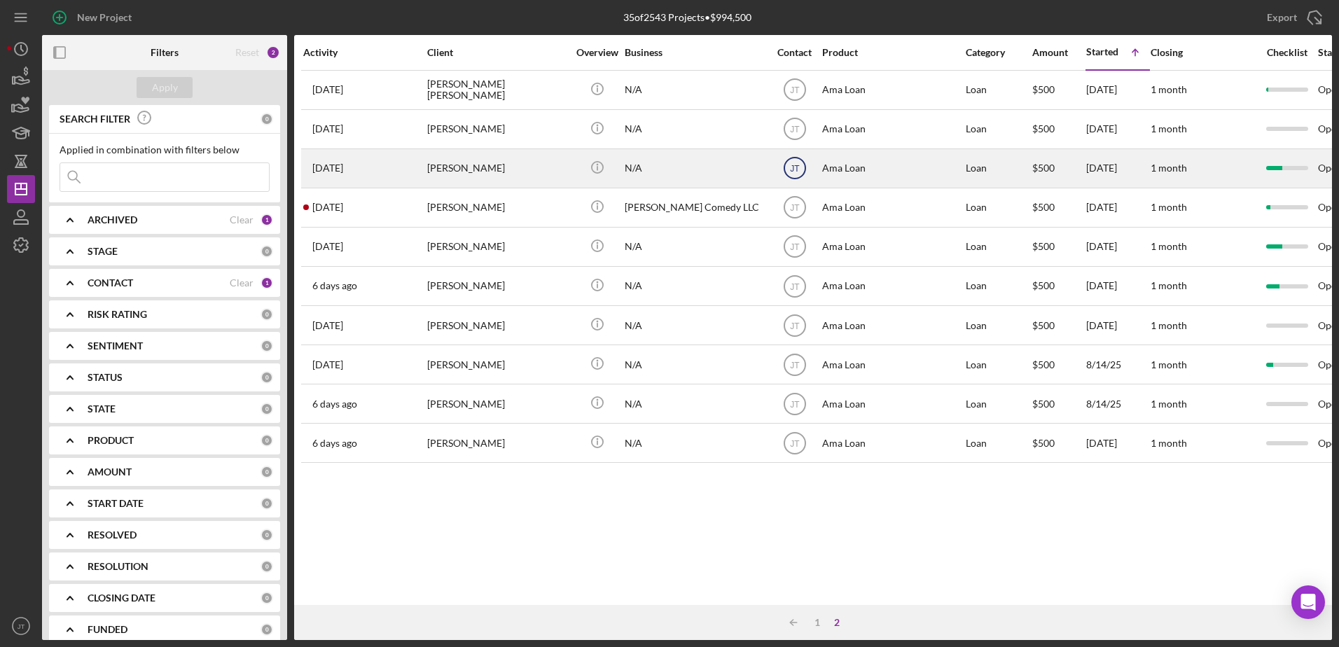
click at [803, 170] on icon "JT" at bounding box center [795, 168] width 35 height 35
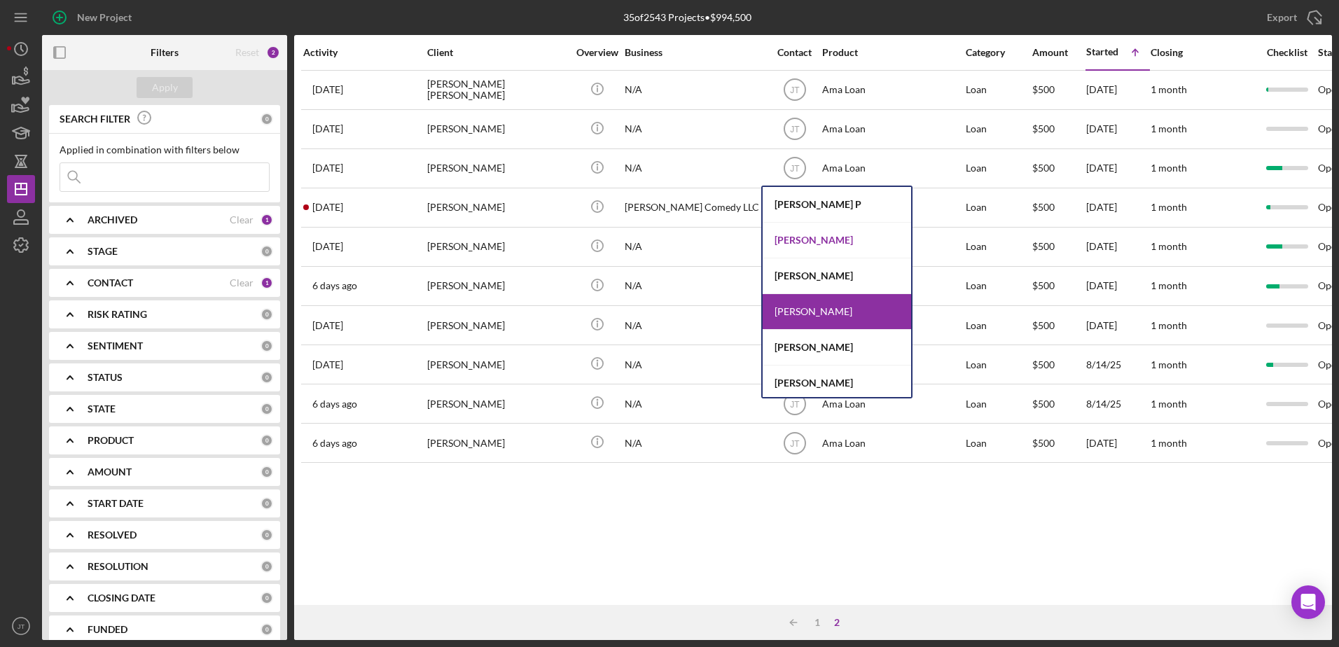
click at [830, 247] on div "[PERSON_NAME]" at bounding box center [837, 241] width 149 height 36
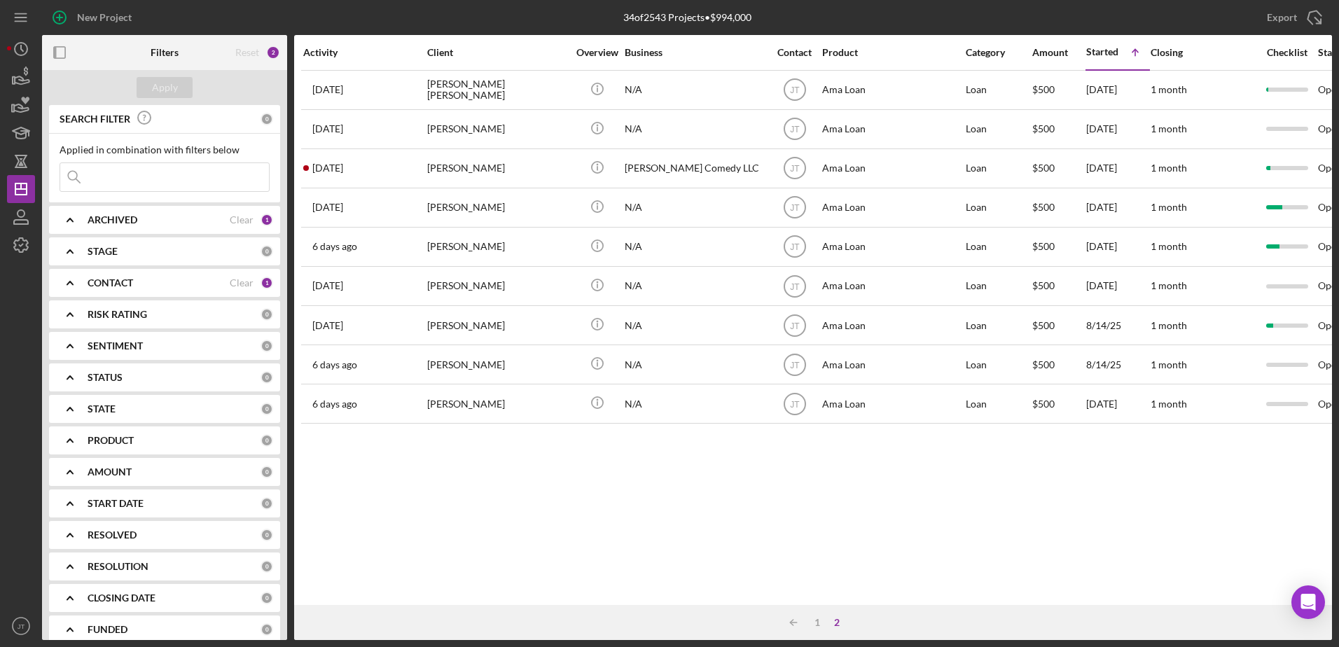
click at [645, 499] on div "Activity Client Overview Business Contact Product Category Amount Started Icon/…" at bounding box center [813, 320] width 1038 height 570
click at [824, 533] on div "Activity Client Overview Business Contact Product Category Amount Started Icon/…" at bounding box center [813, 320] width 1038 height 570
click at [821, 624] on div "1" at bounding box center [818, 622] width 20 height 11
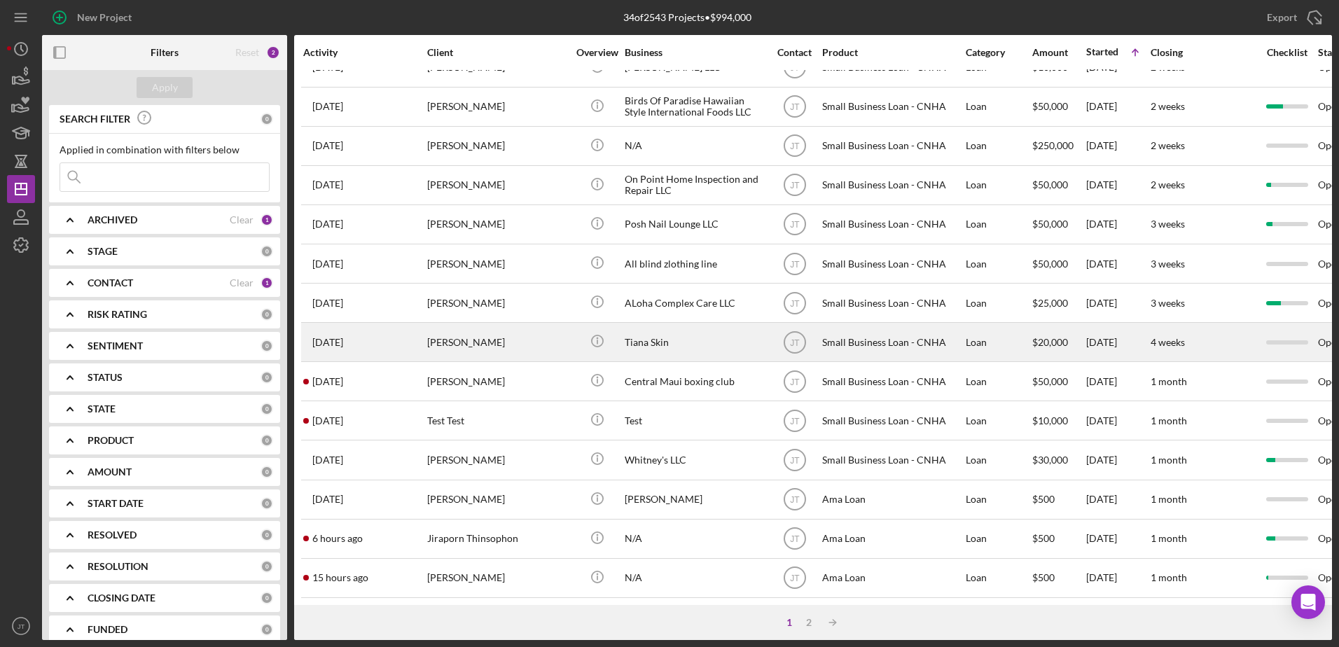
scroll to position [465, 0]
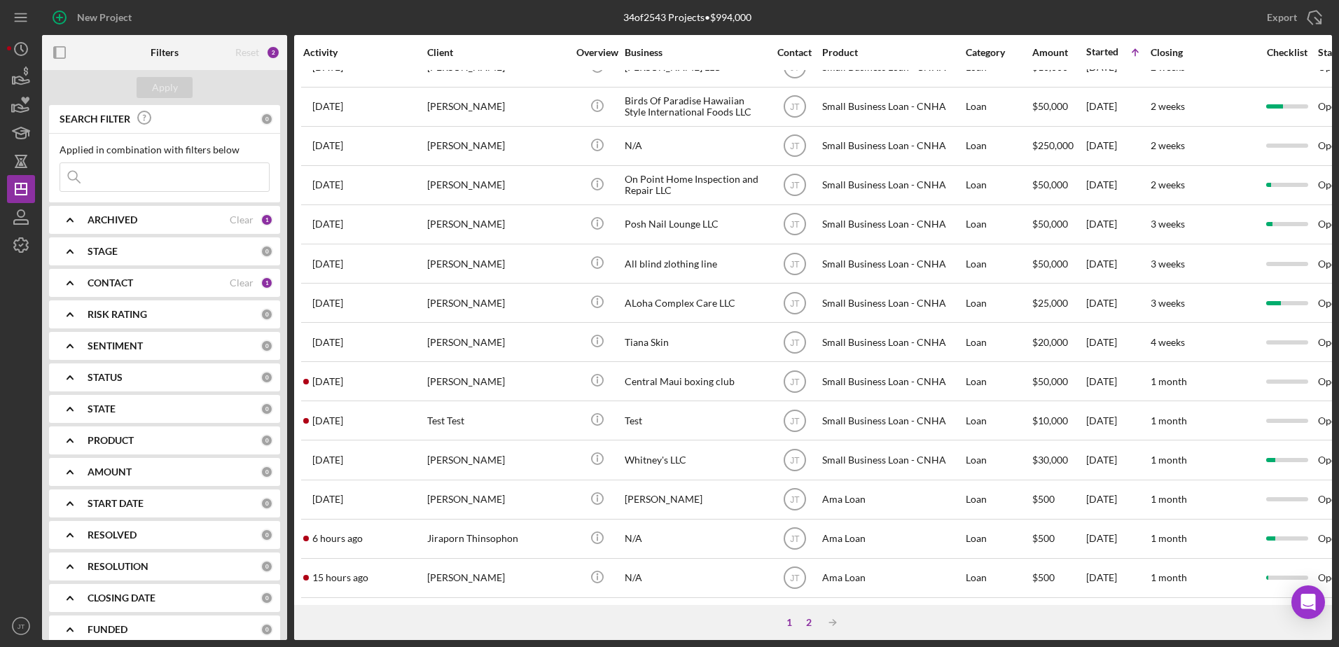
click at [808, 620] on div "2" at bounding box center [809, 622] width 20 height 11
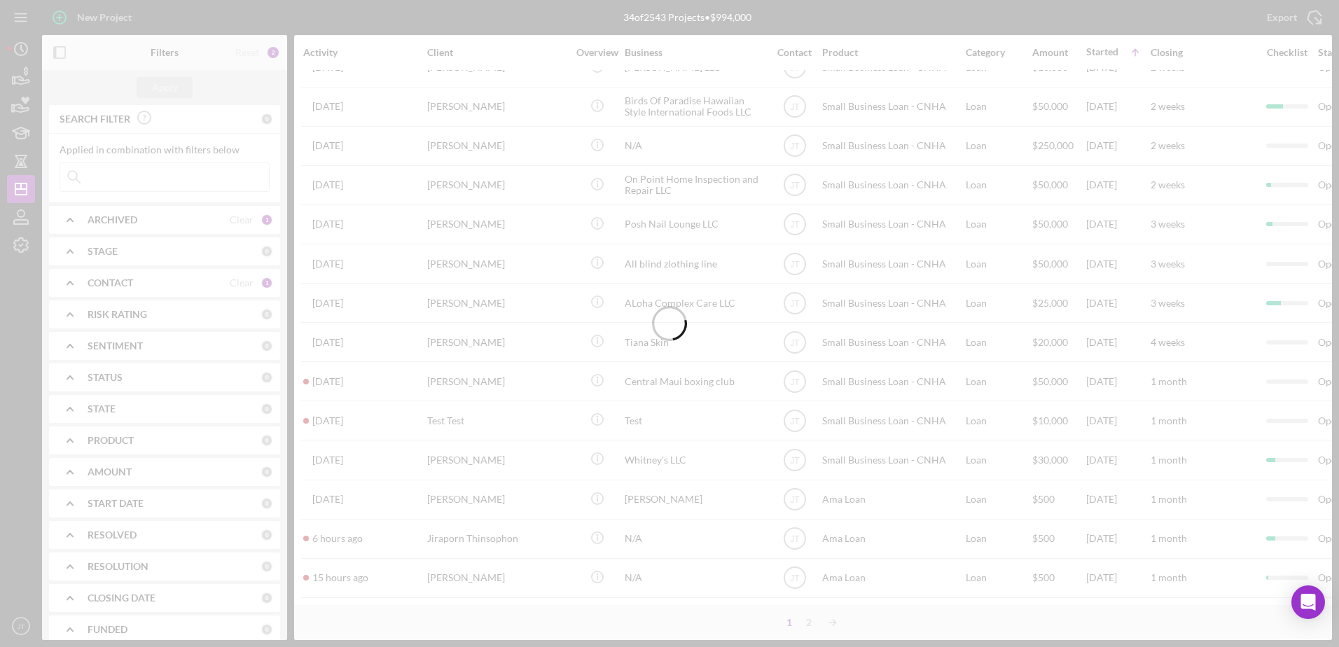
scroll to position [0, 0]
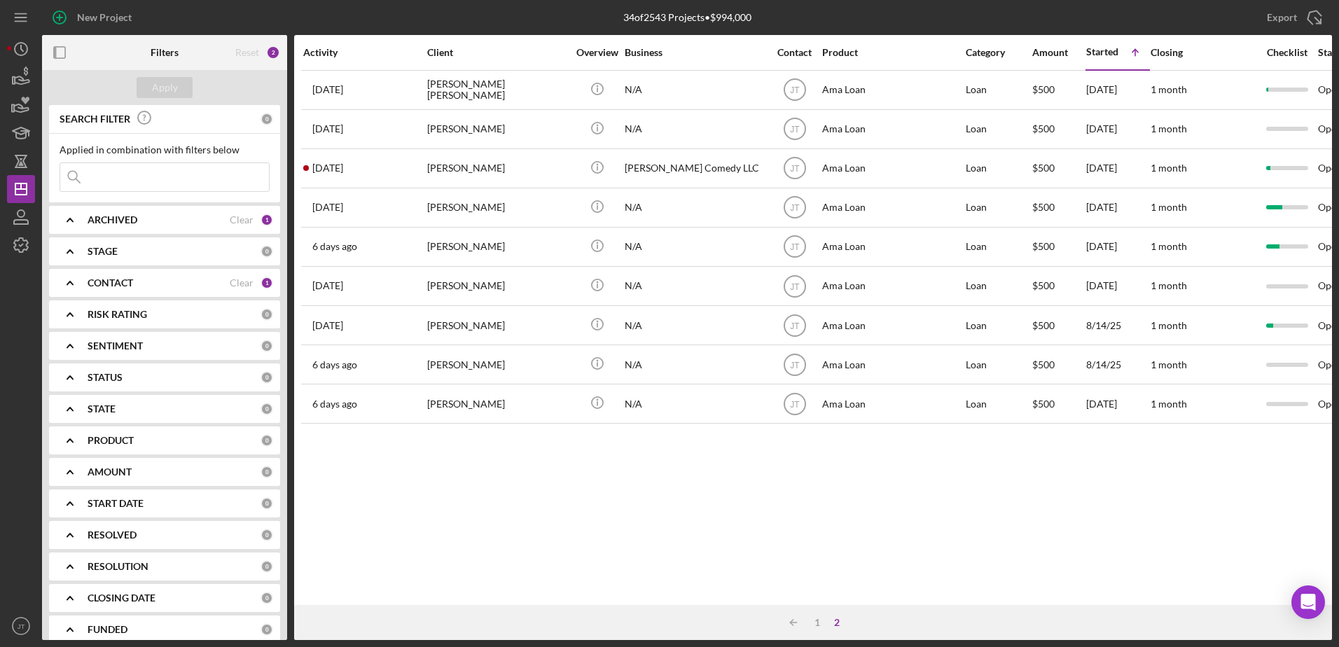
click at [595, 489] on div "Activity Client Overview Business Contact Product Category Amount Started Icon/…" at bounding box center [813, 320] width 1038 height 570
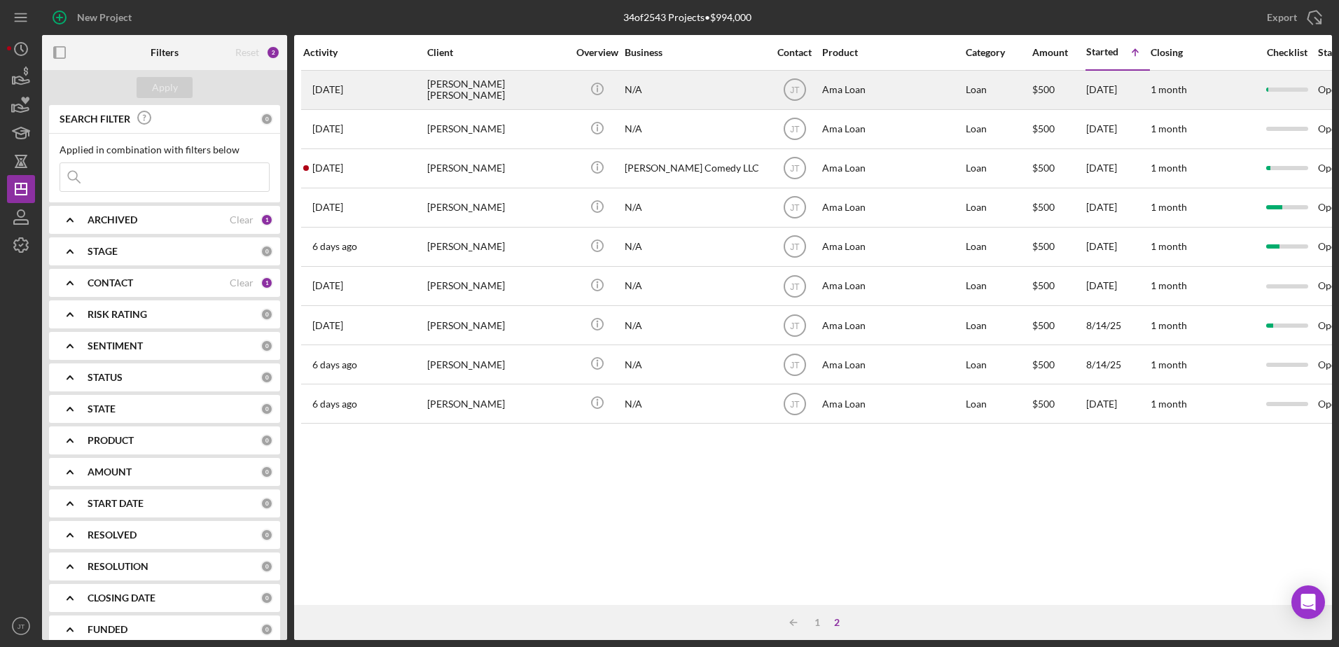
click at [446, 96] on div "[PERSON_NAME] [PERSON_NAME]" at bounding box center [497, 89] width 140 height 37
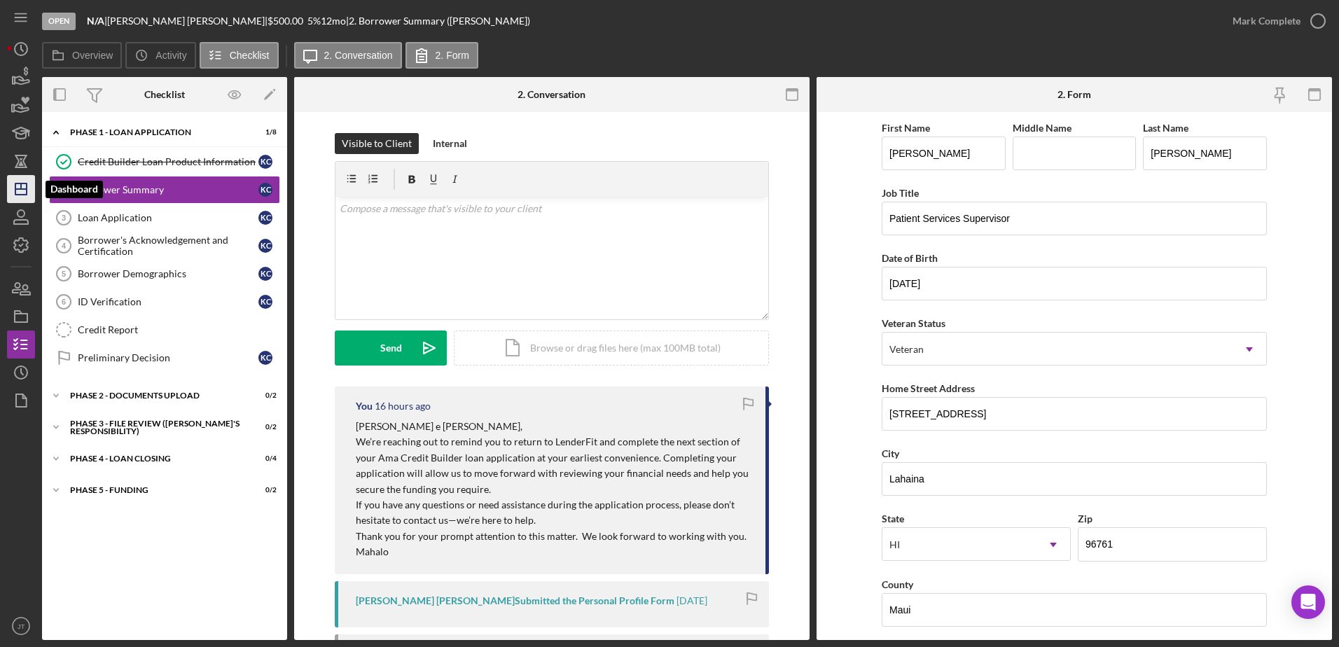
click at [21, 191] on icon "Icon/Dashboard" at bounding box center [21, 189] width 35 height 35
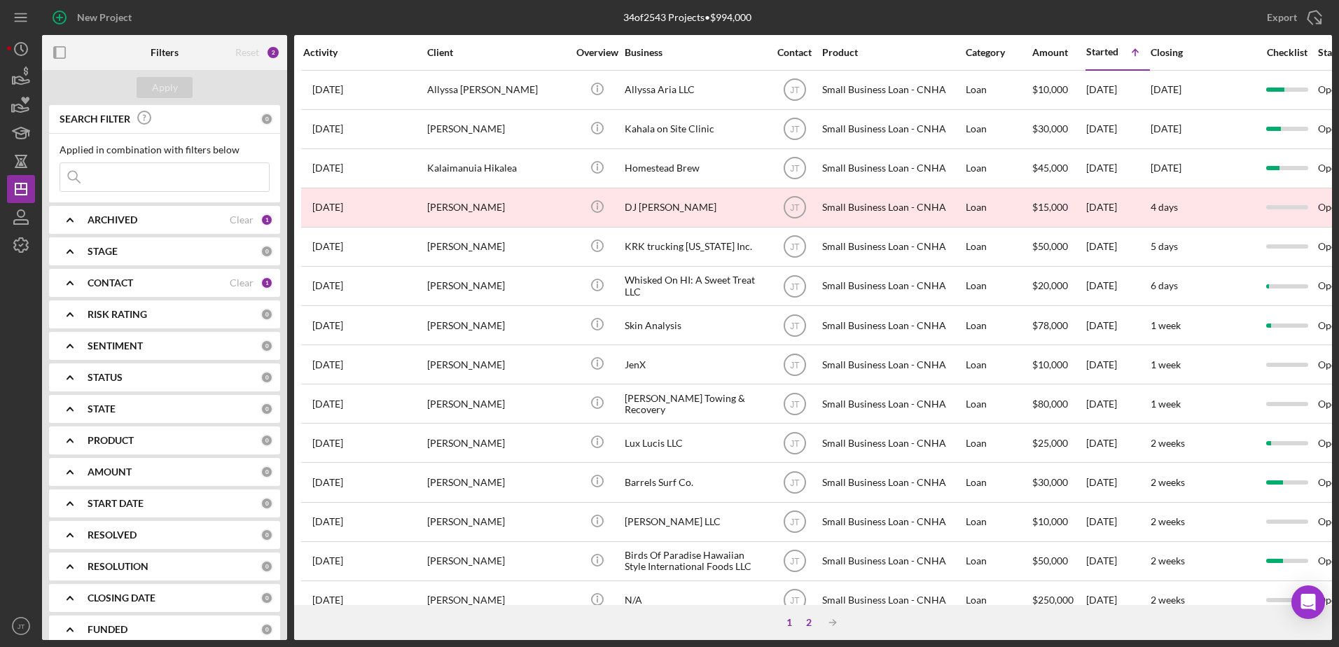
click at [809, 625] on div "2" at bounding box center [809, 622] width 20 height 11
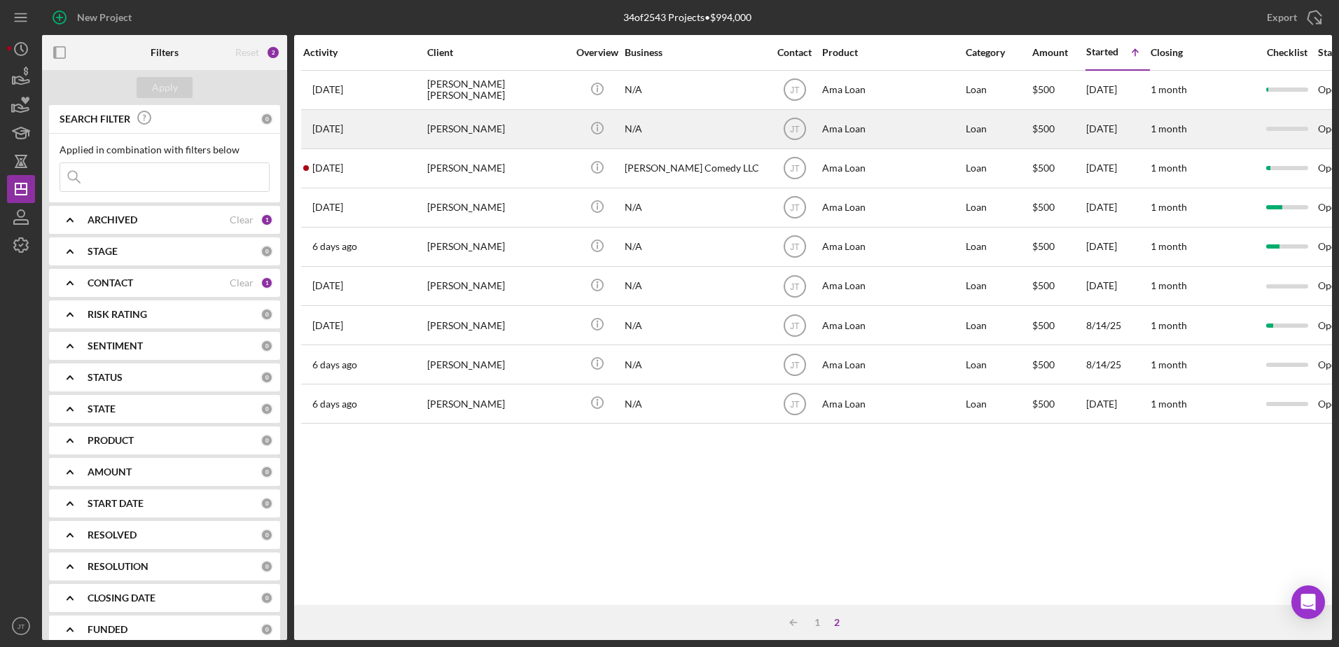
click at [491, 136] on div "[PERSON_NAME]" at bounding box center [497, 129] width 140 height 37
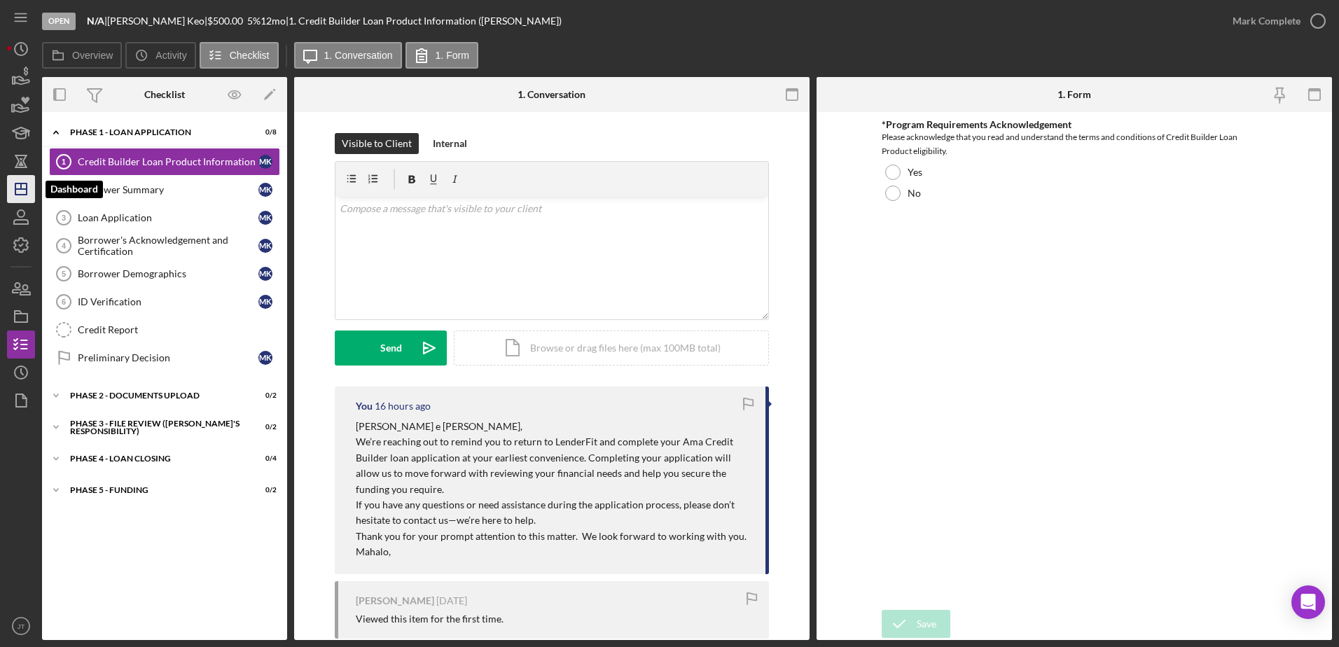
click at [20, 194] on icon "Icon/Dashboard" at bounding box center [21, 189] width 35 height 35
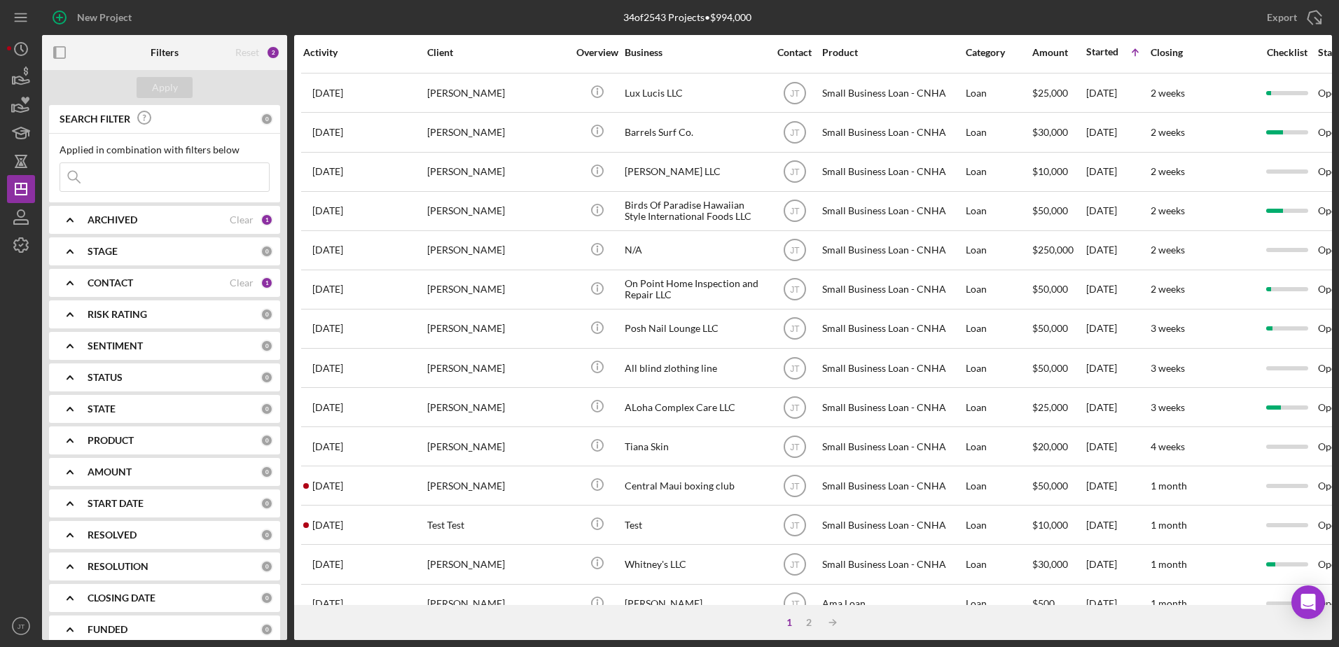
scroll to position [465, 0]
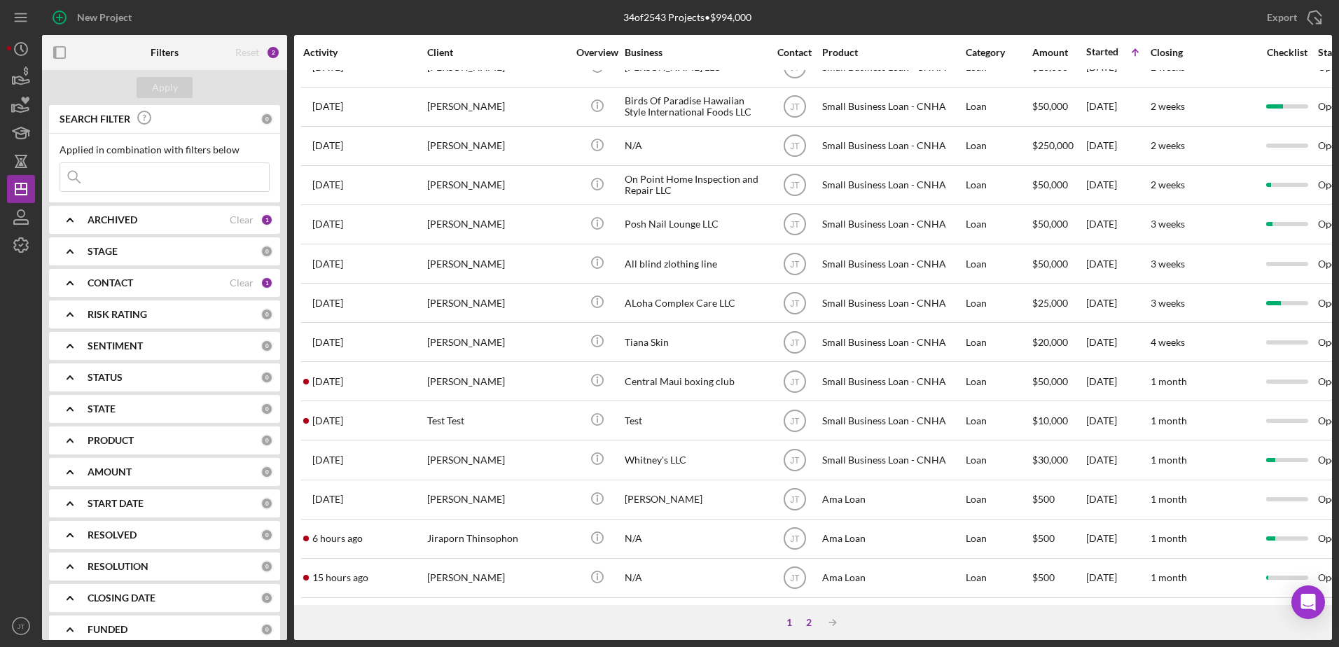
click at [811, 619] on div "2" at bounding box center [809, 622] width 20 height 11
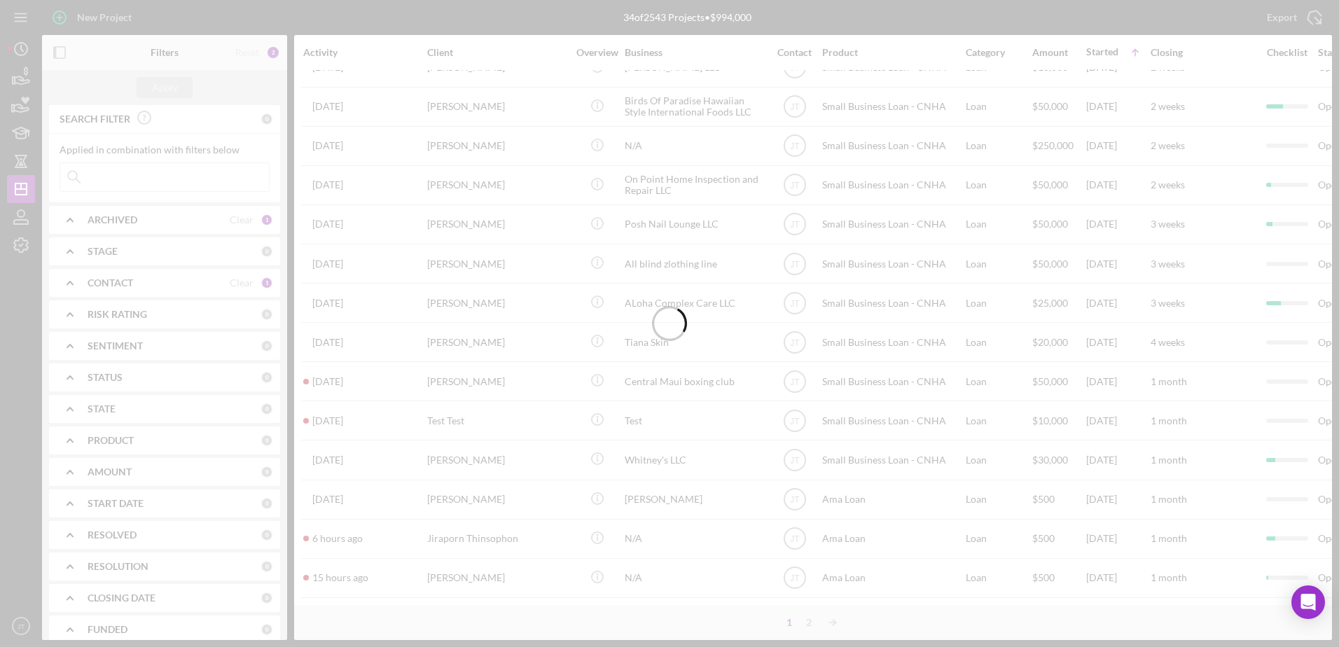
scroll to position [0, 0]
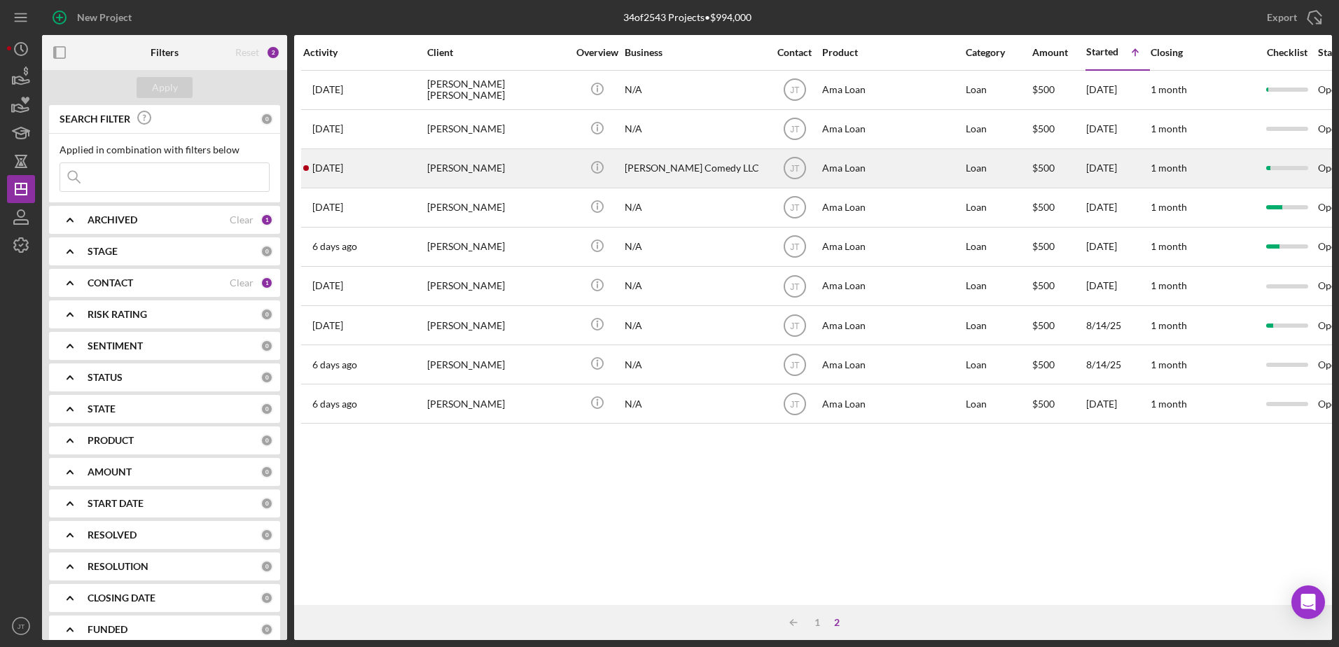
click at [465, 172] on div "[PERSON_NAME]" at bounding box center [497, 168] width 140 height 37
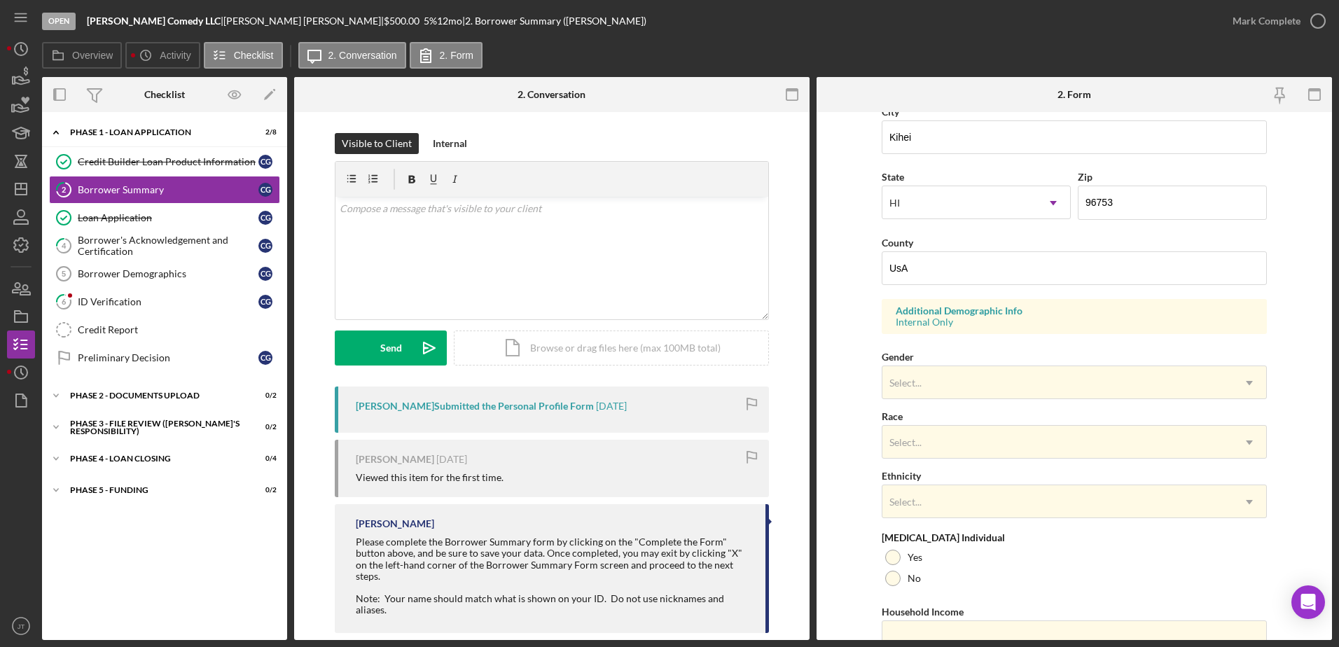
scroll to position [350, 0]
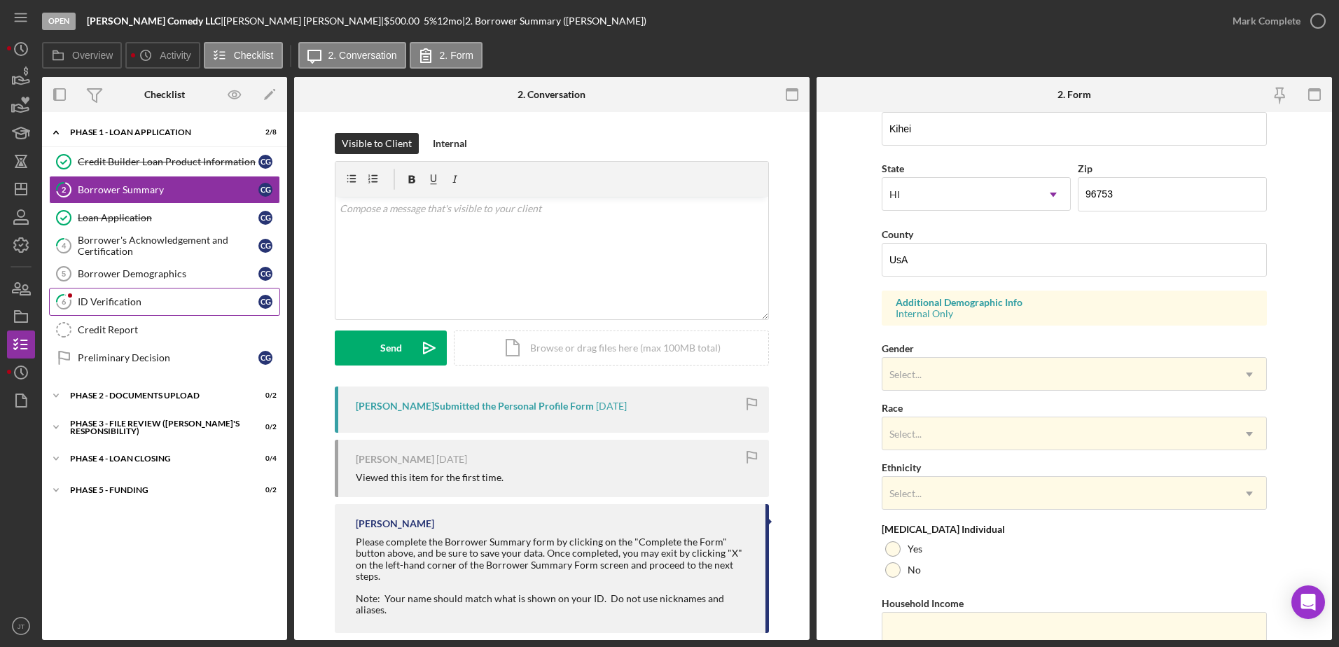
click at [127, 304] on div "ID Verification" at bounding box center [168, 301] width 181 height 11
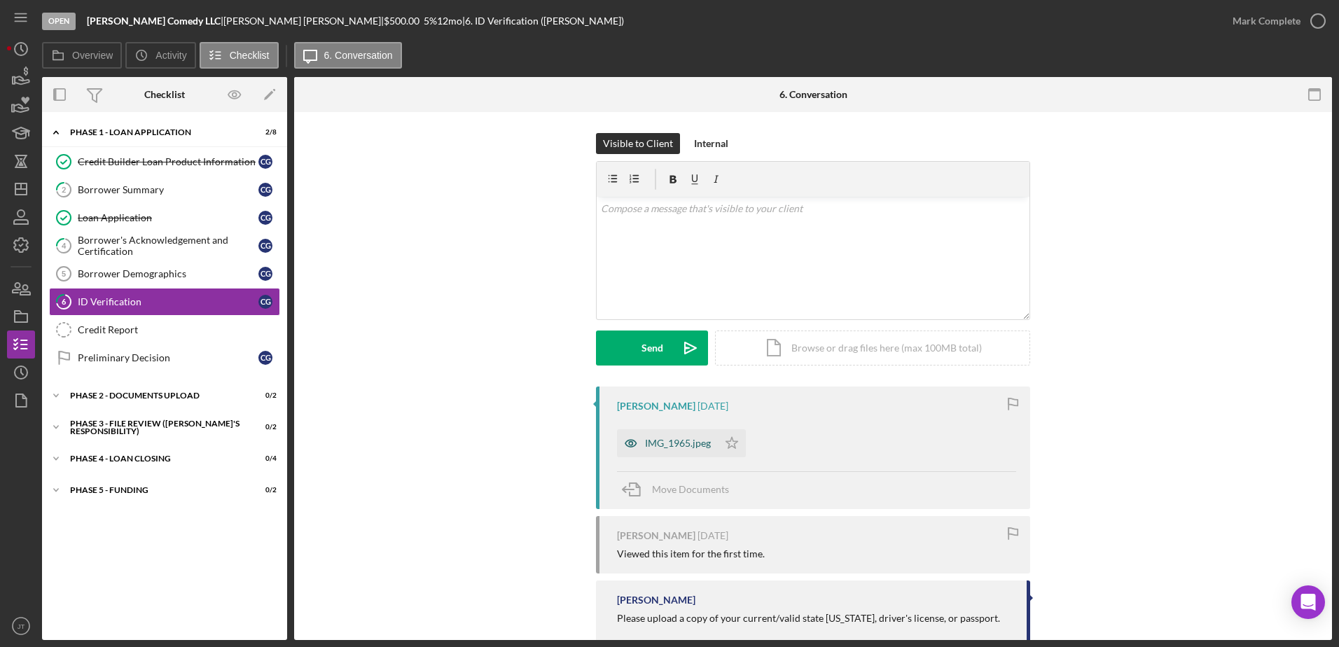
click at [679, 436] on div "IMG_1965.jpeg" at bounding box center [667, 443] width 101 height 28
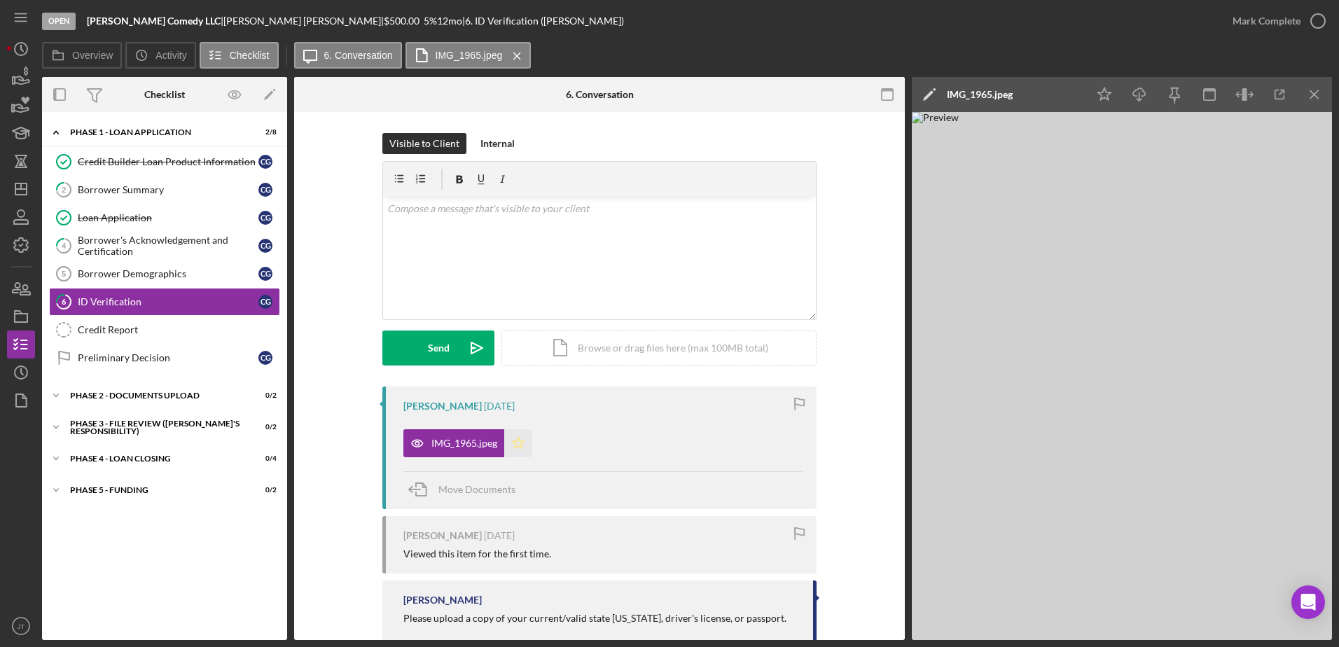
click at [514, 442] on polygon "button" at bounding box center [519, 442] width 12 height 11
click at [1320, 18] on icon "button" at bounding box center [1318, 21] width 35 height 35
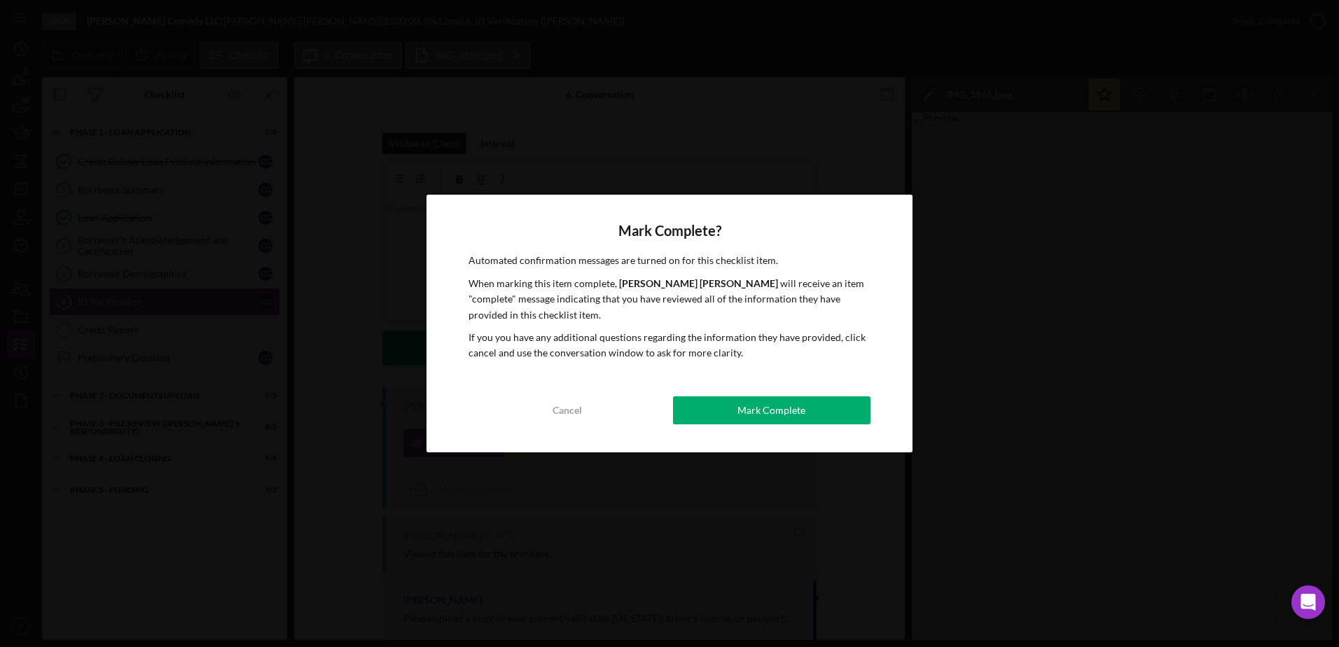
click at [729, 416] on button "Mark Complete" at bounding box center [772, 411] width 198 height 28
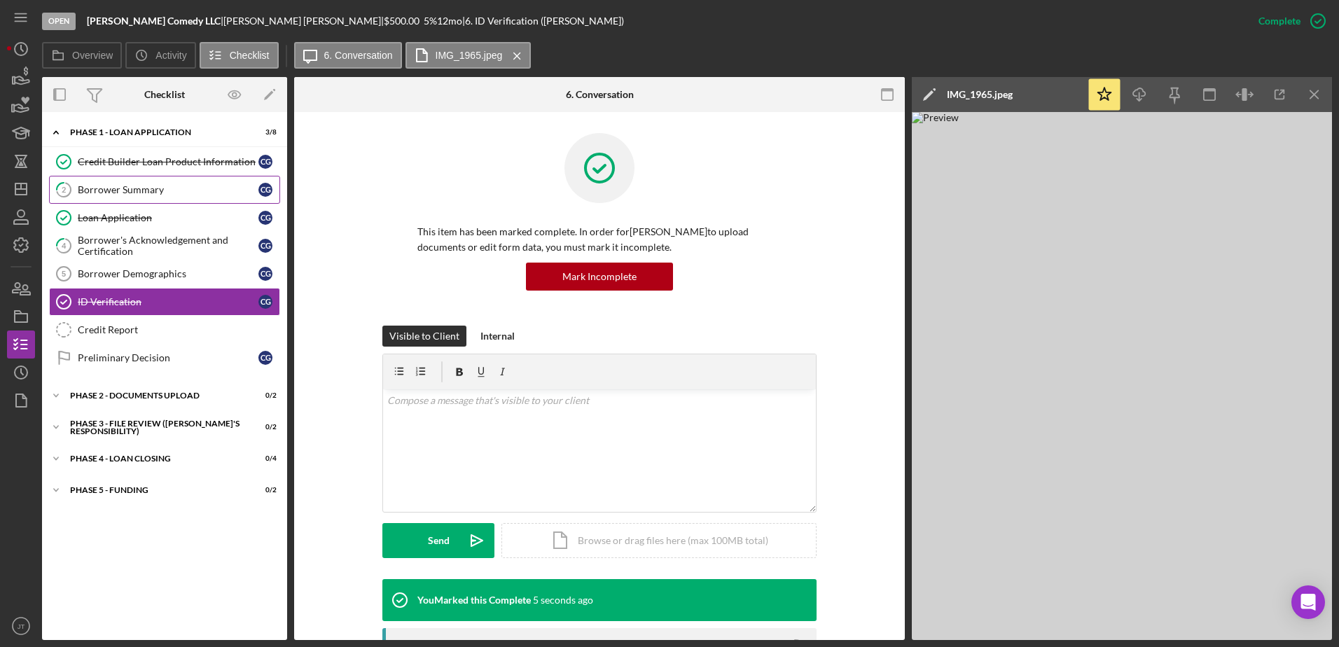
click at [198, 195] on div "Borrower Summary" at bounding box center [168, 189] width 181 height 11
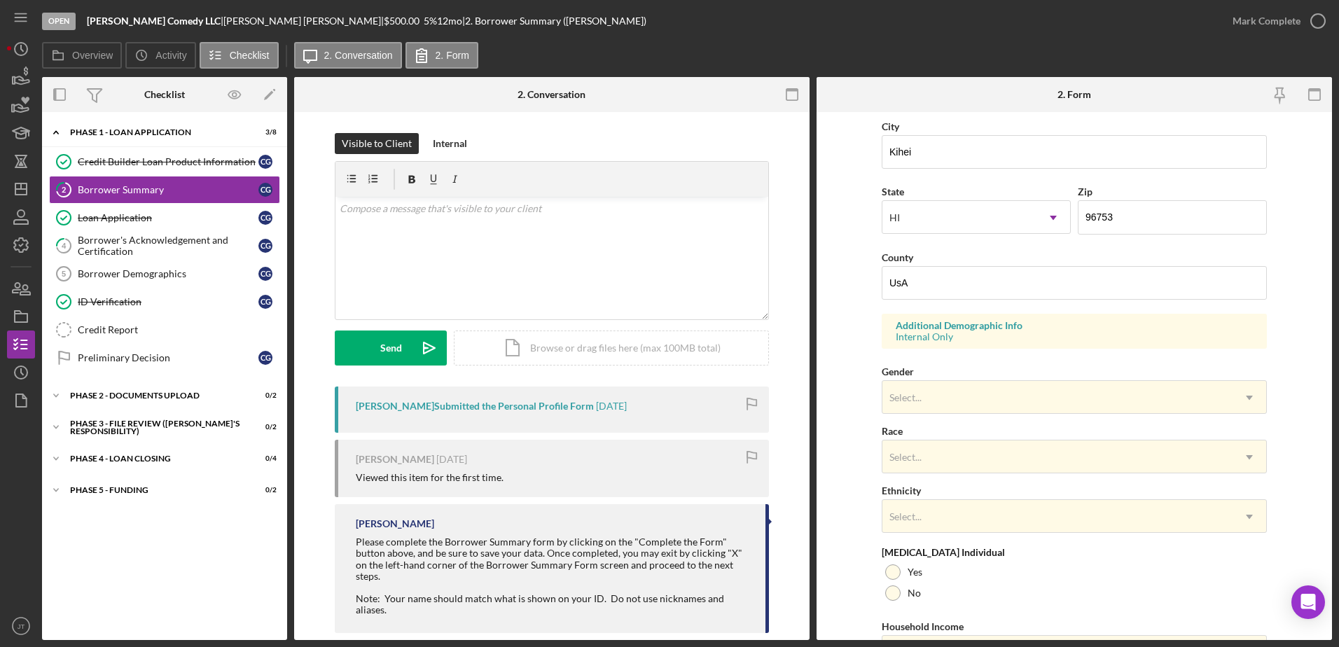
scroll to position [350, 0]
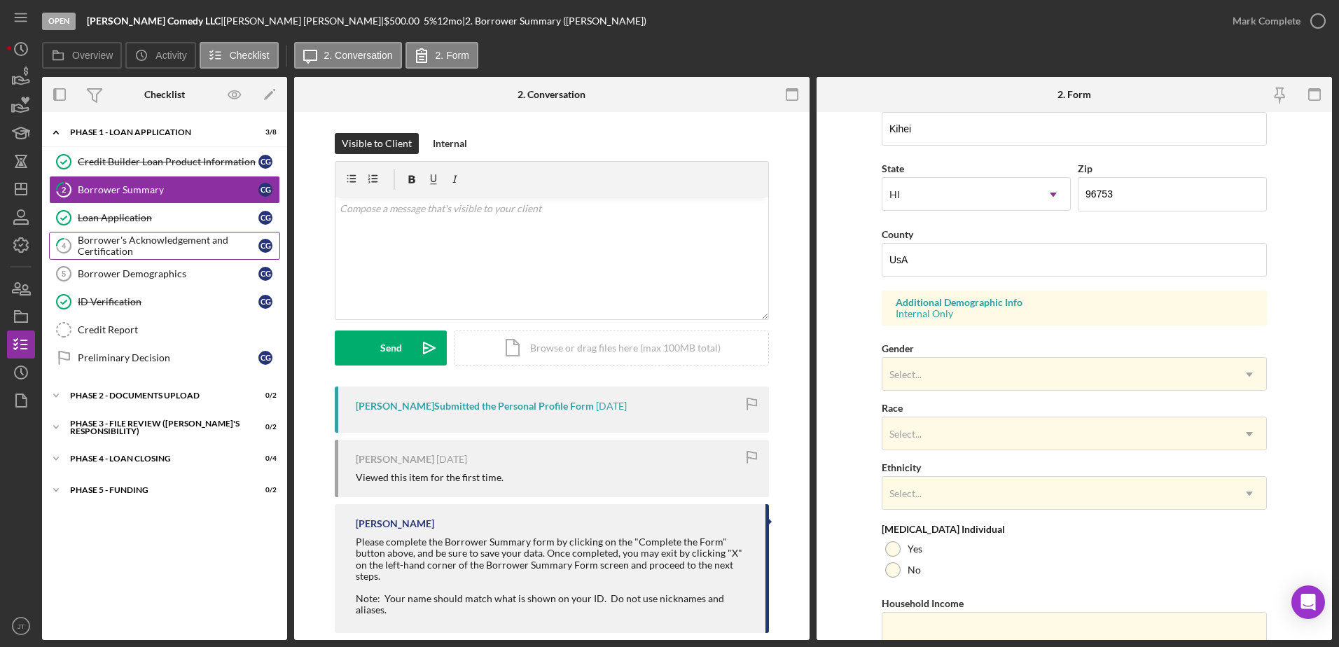
click at [164, 242] on div "Borrower's Acknowledgement and Certification" at bounding box center [168, 246] width 181 height 22
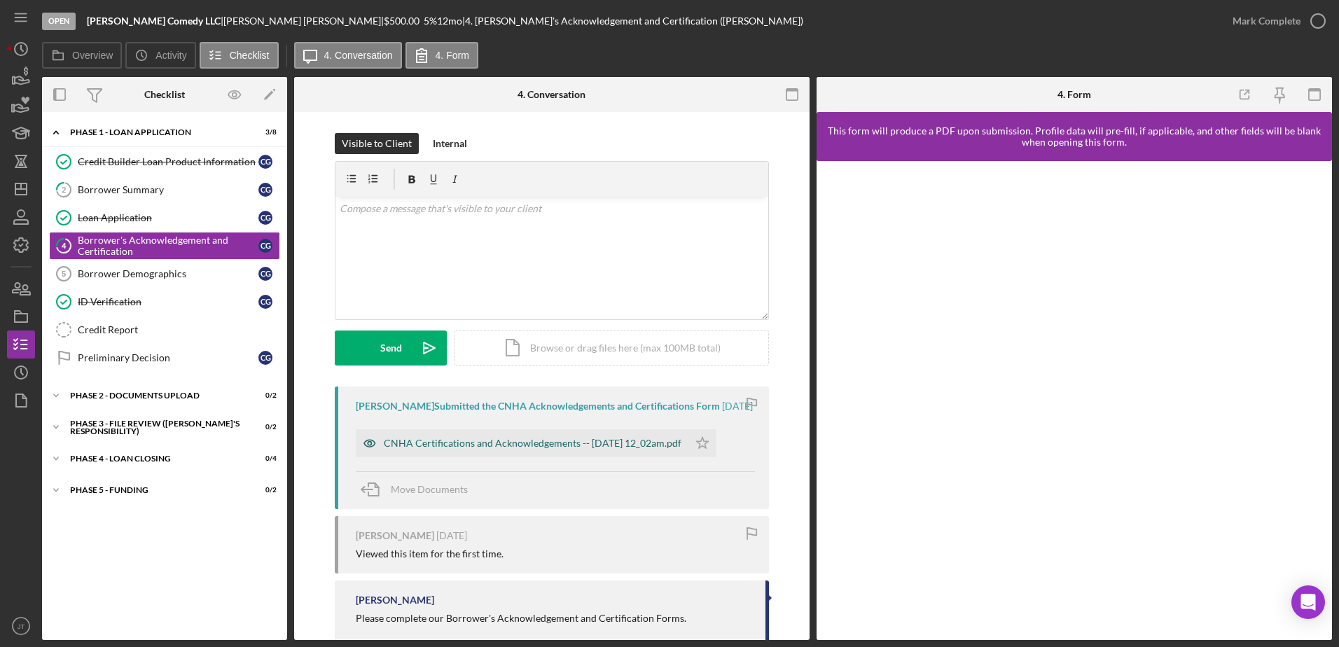
click at [608, 449] on div "CNHA Certifications and Acknowledgements -- [DATE] 12_02am.pdf" at bounding box center [533, 443] width 298 height 11
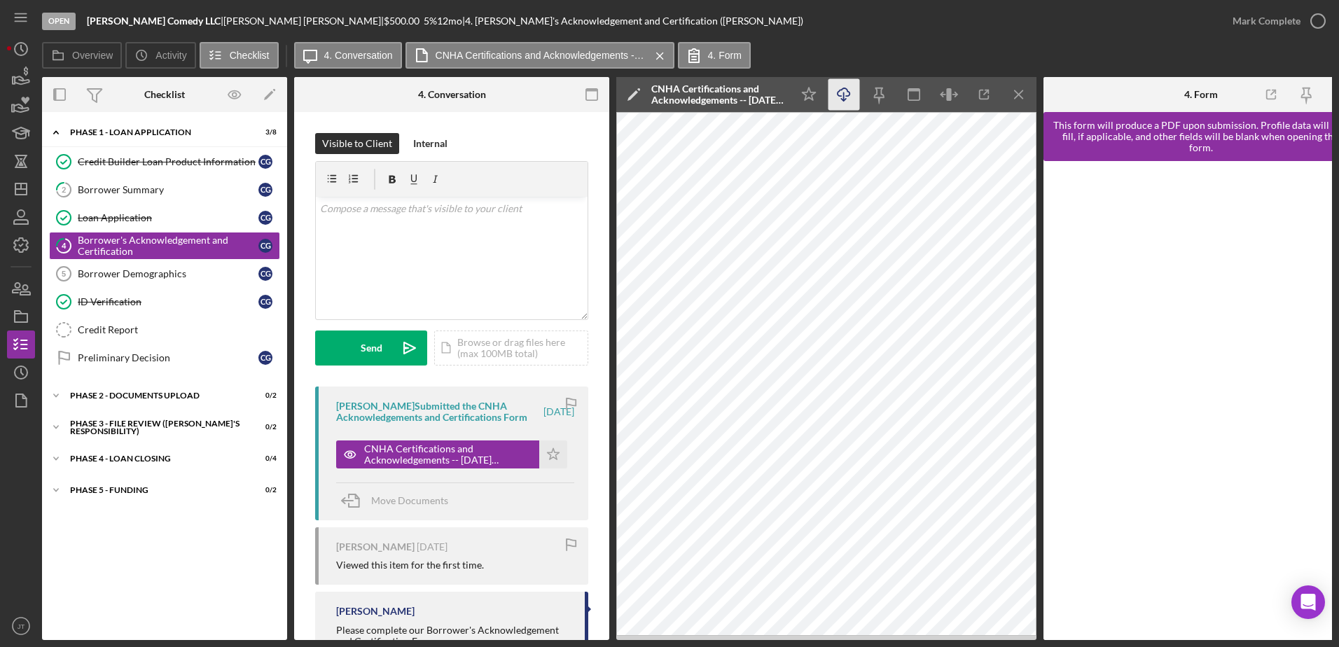
click at [839, 95] on icon "Icon/Download" at bounding box center [845, 95] width 32 height 32
click at [1025, 97] on icon "Icon/Menu Close" at bounding box center [1020, 95] width 32 height 32
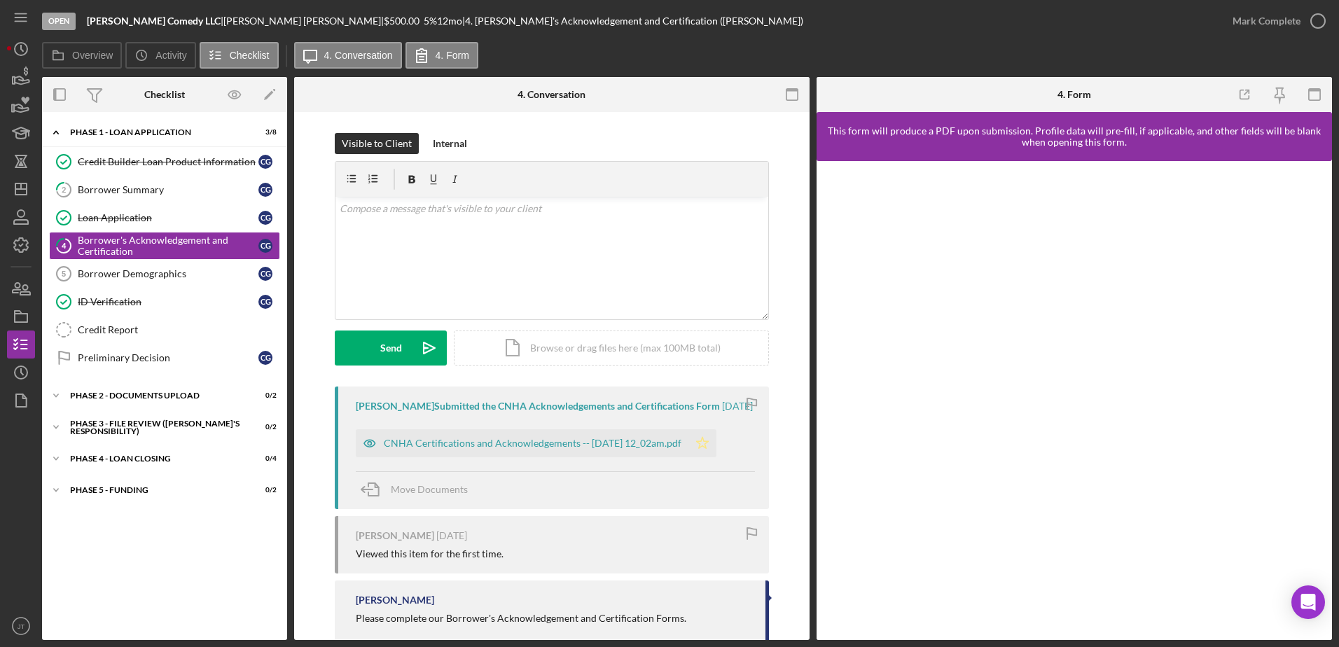
click at [717, 457] on icon "Icon/Star" at bounding box center [703, 443] width 28 height 28
click at [1321, 25] on icon "button" at bounding box center [1318, 21] width 35 height 35
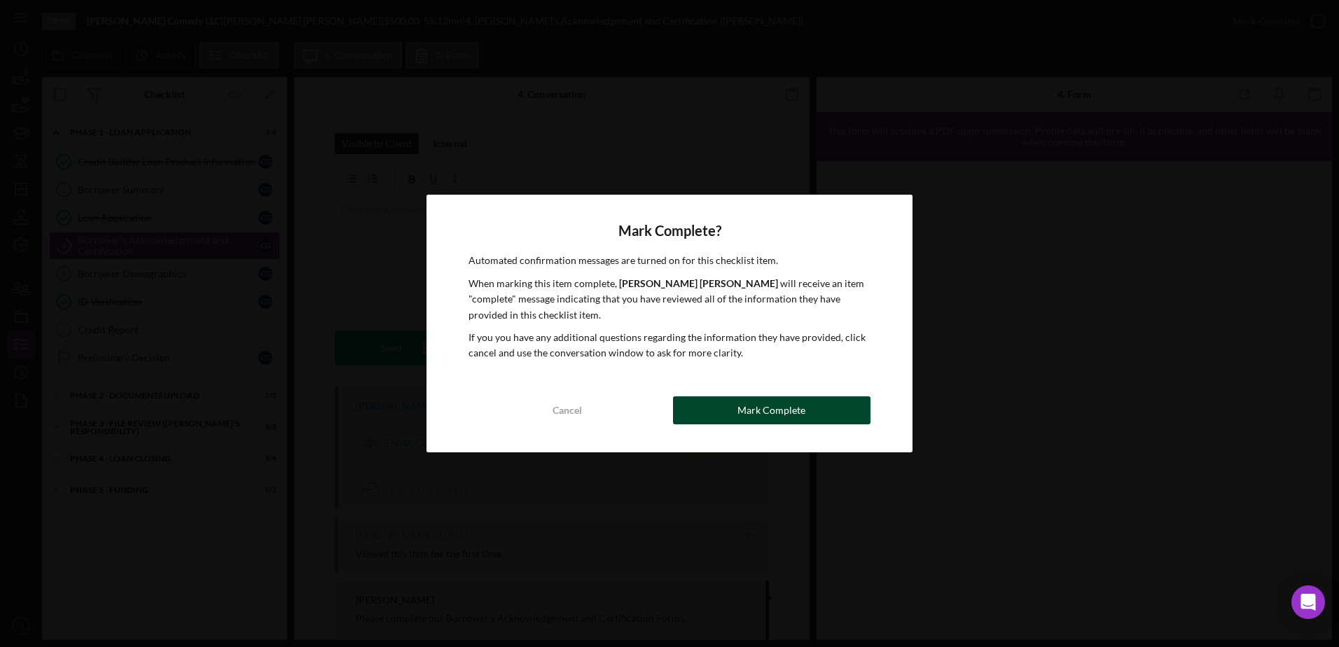
click at [792, 411] on div "Mark Complete" at bounding box center [772, 411] width 68 height 28
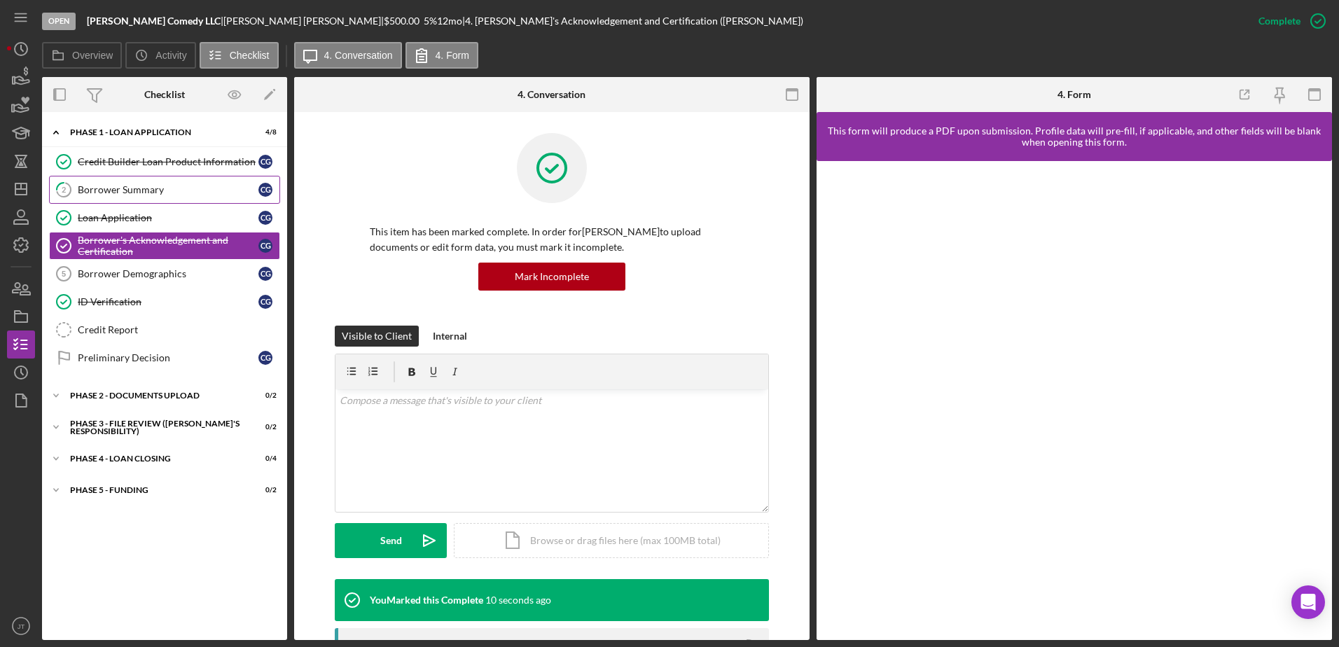
click at [164, 195] on div "Borrower Summary" at bounding box center [168, 189] width 181 height 11
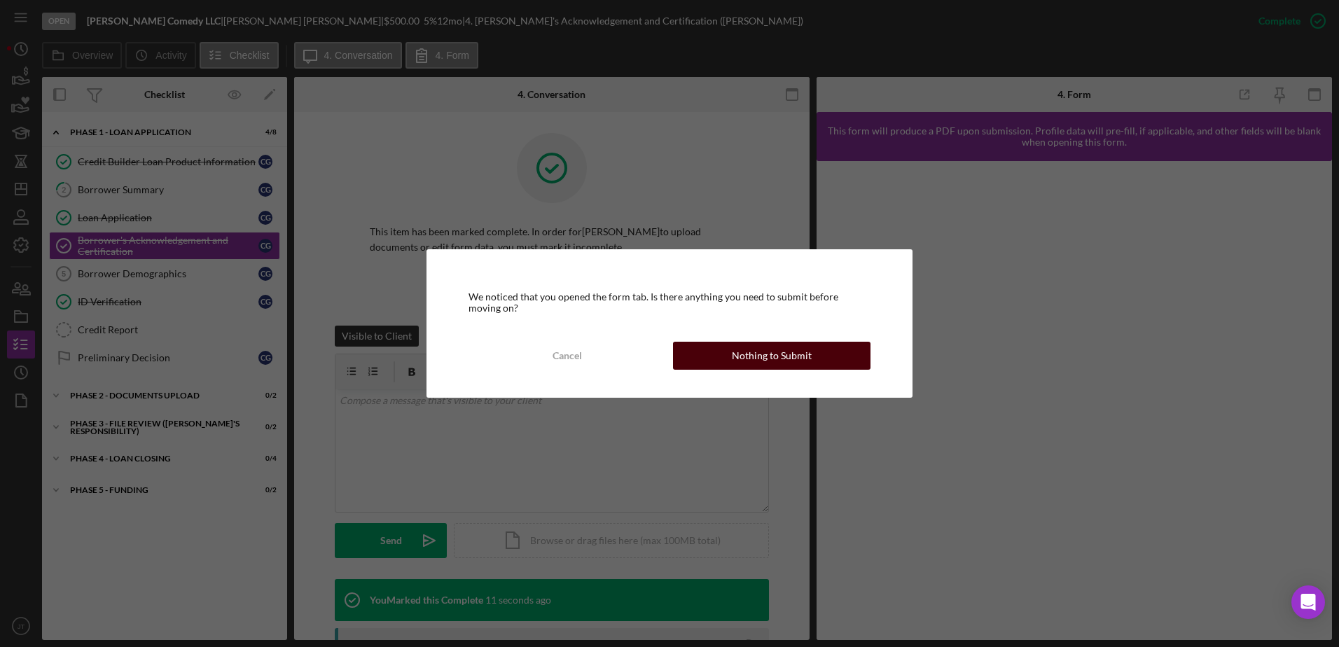
click at [735, 354] on div "Nothing to Submit" at bounding box center [772, 356] width 80 height 28
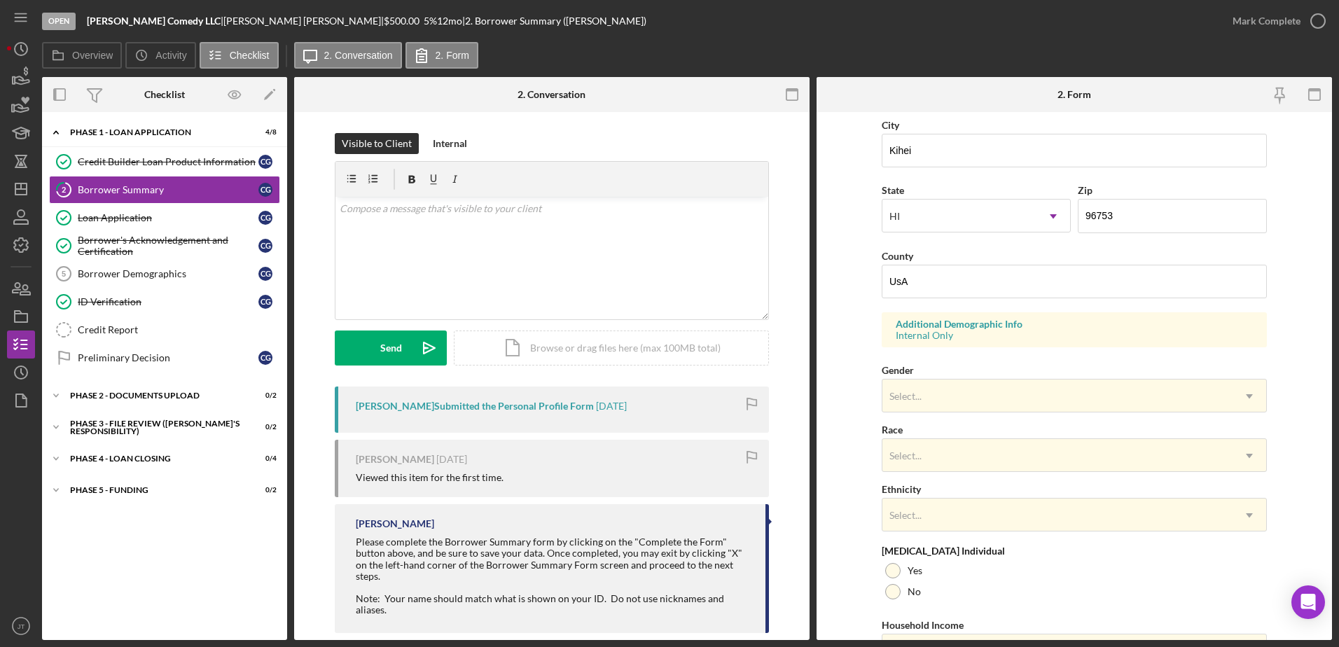
scroll to position [350, 0]
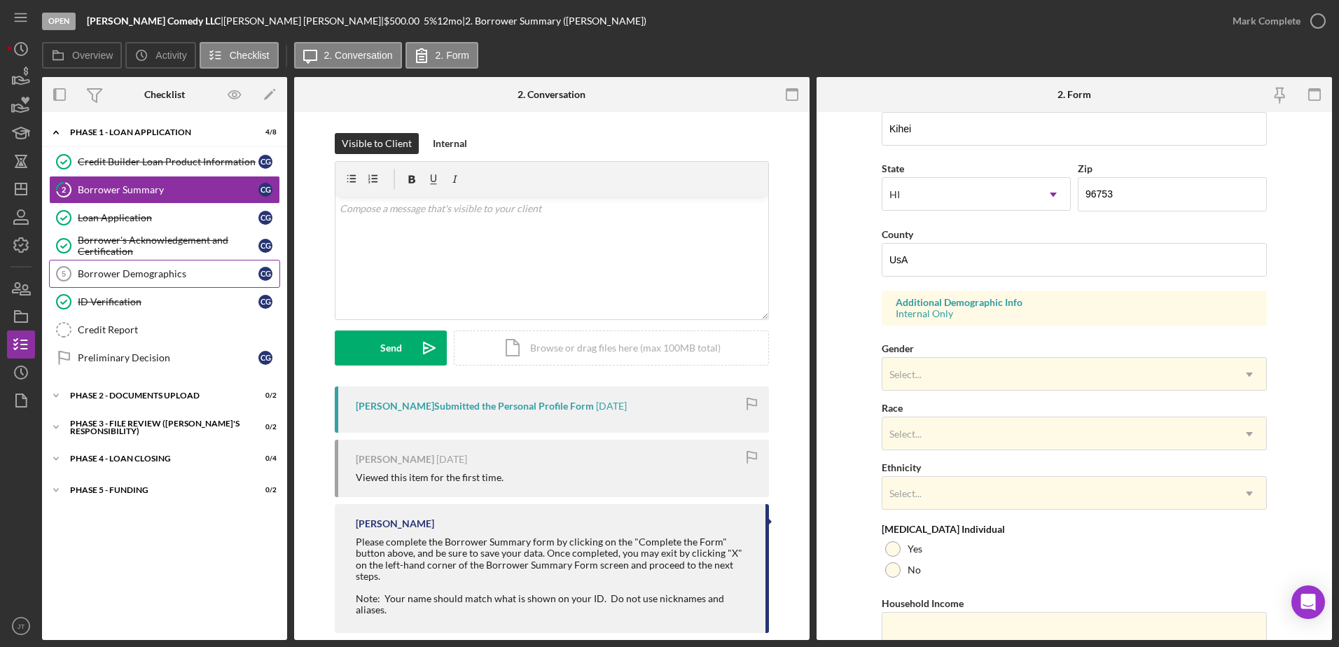
click at [168, 281] on link "Borrower Demographics 5 Borrower Demographics C G" at bounding box center [164, 274] width 231 height 28
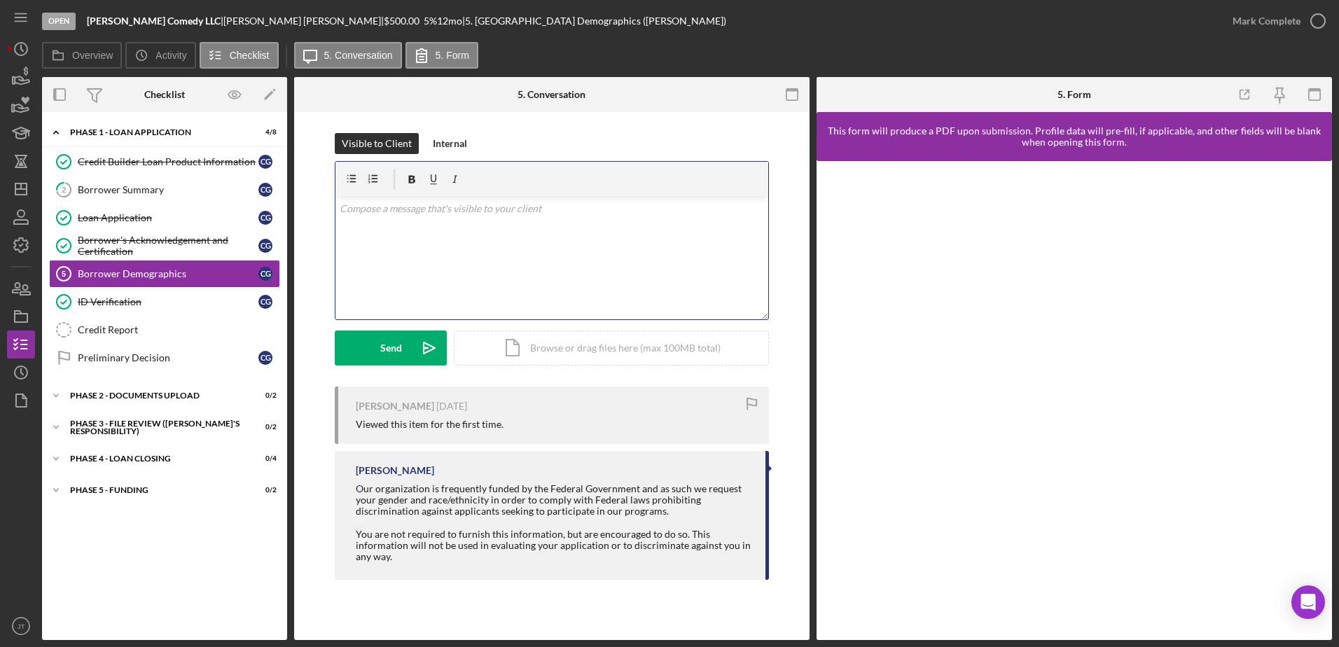
click at [397, 230] on div "v Color teal Color pink Remove color Add row above Add row below Add column bef…" at bounding box center [552, 258] width 433 height 123
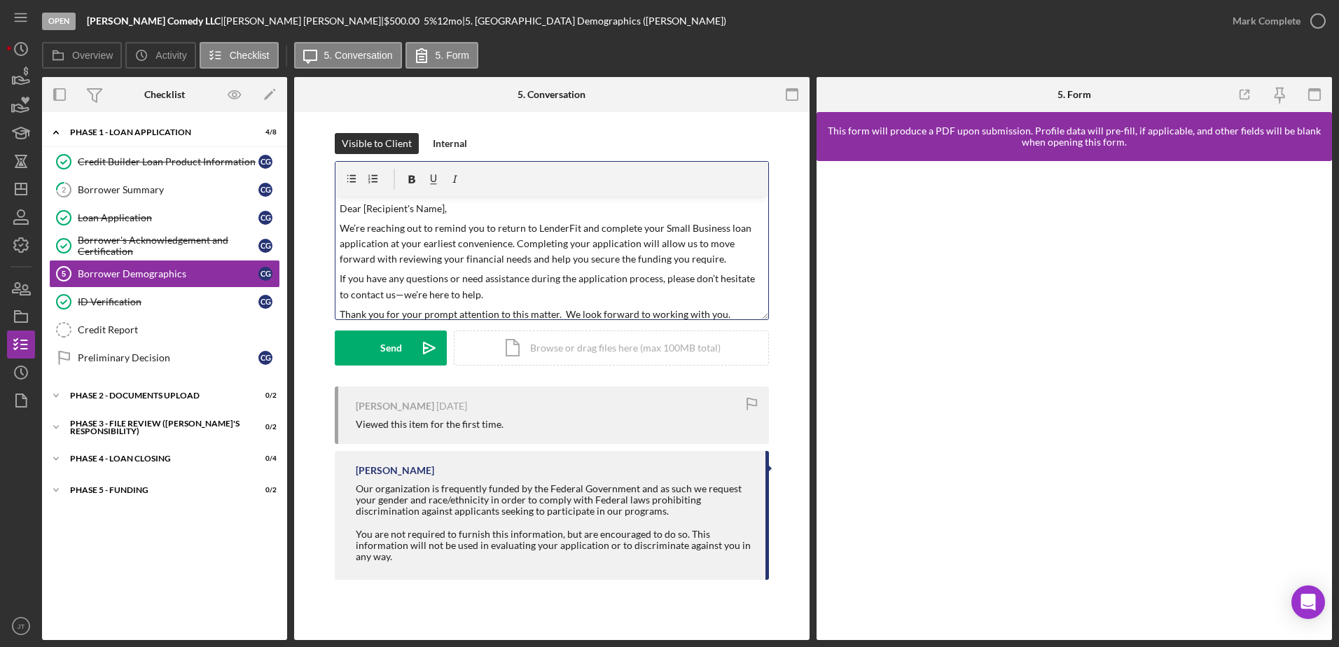
click at [684, 225] on p "We’re reaching out to remind you to return to LenderFit and complete your Small…" at bounding box center [552, 244] width 425 height 47
click at [380, 247] on p "We’re reaching out to remind you to return to LenderFit and complete your Ama C…" at bounding box center [552, 244] width 425 height 47
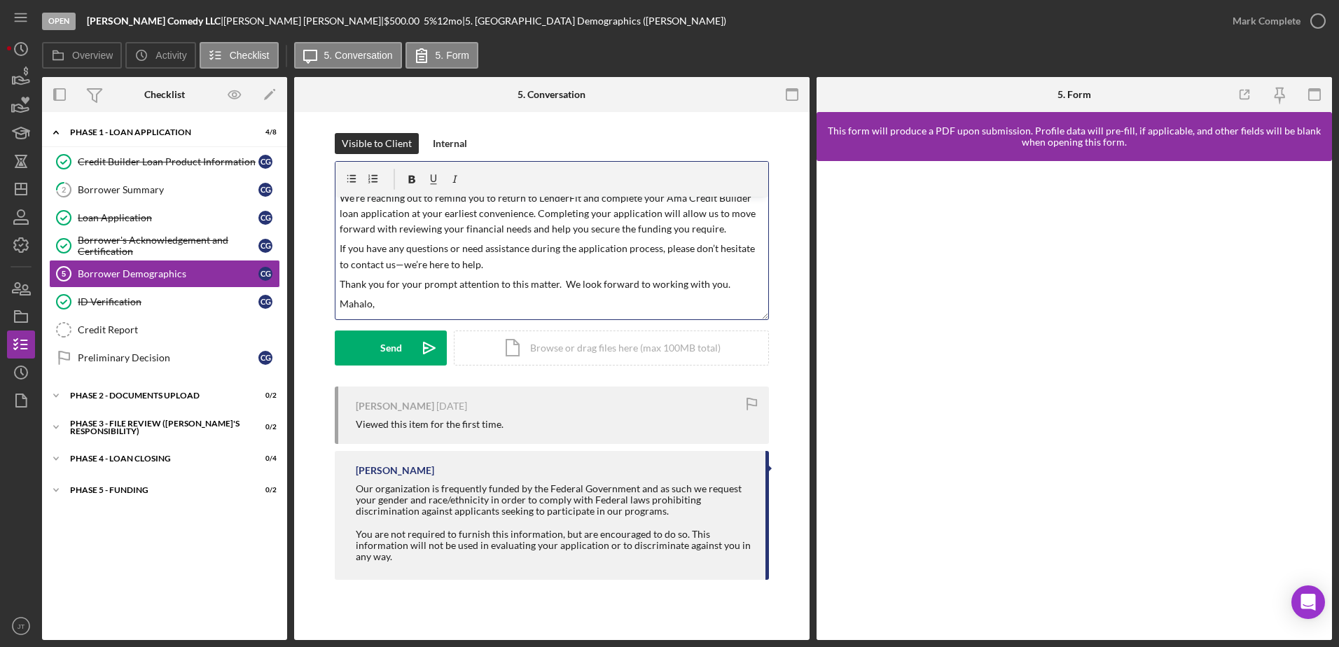
scroll to position [46, 0]
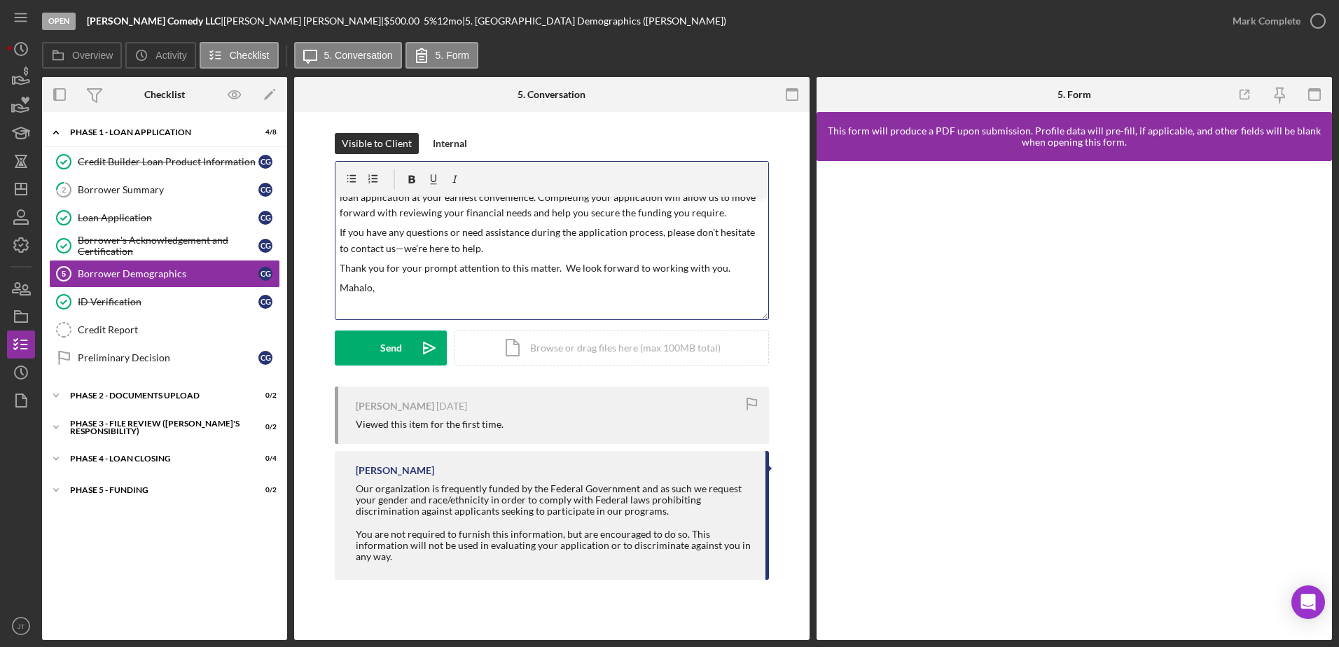
click at [382, 286] on p "Mahalo," at bounding box center [552, 287] width 425 height 15
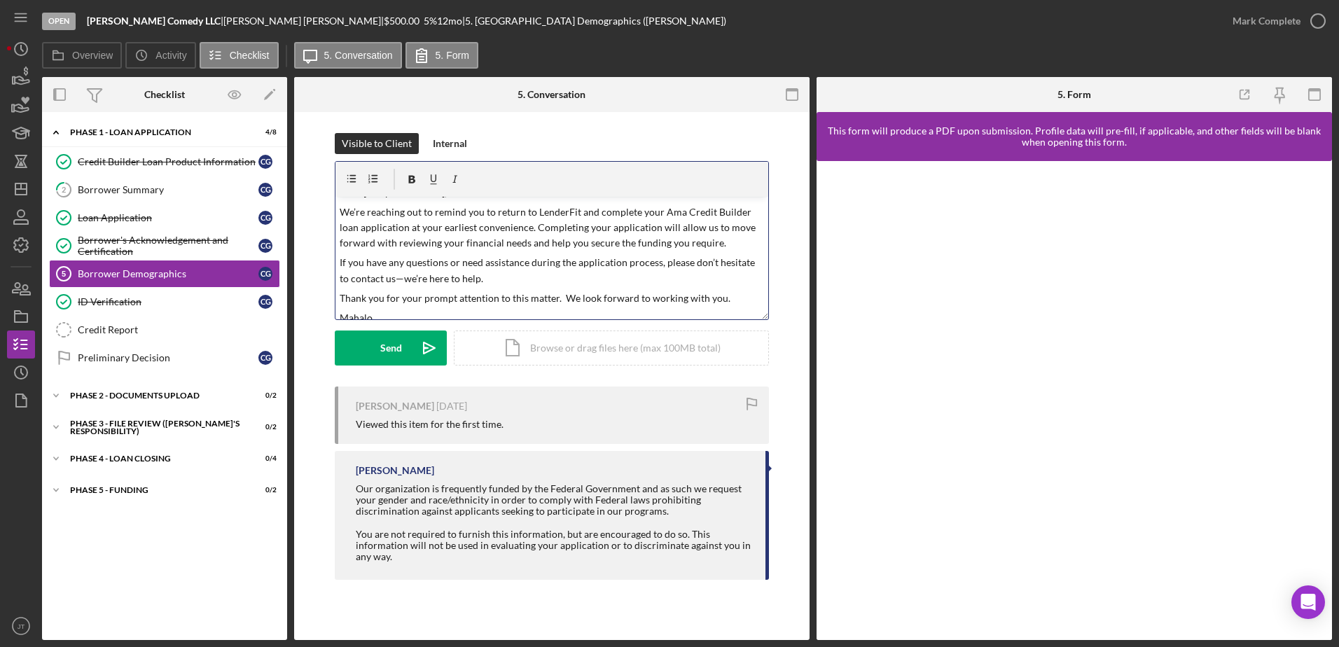
scroll to position [0, 0]
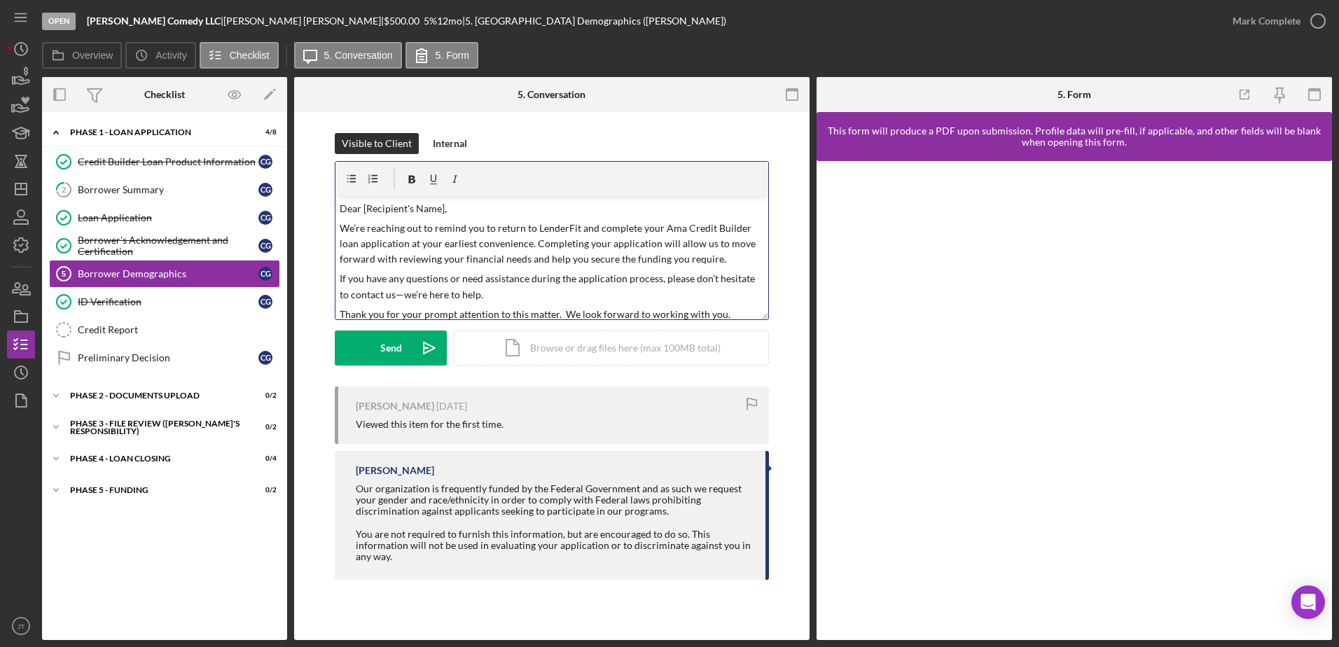
click at [443, 208] on p "Dear [Recipient's Name]," at bounding box center [552, 208] width 425 height 15
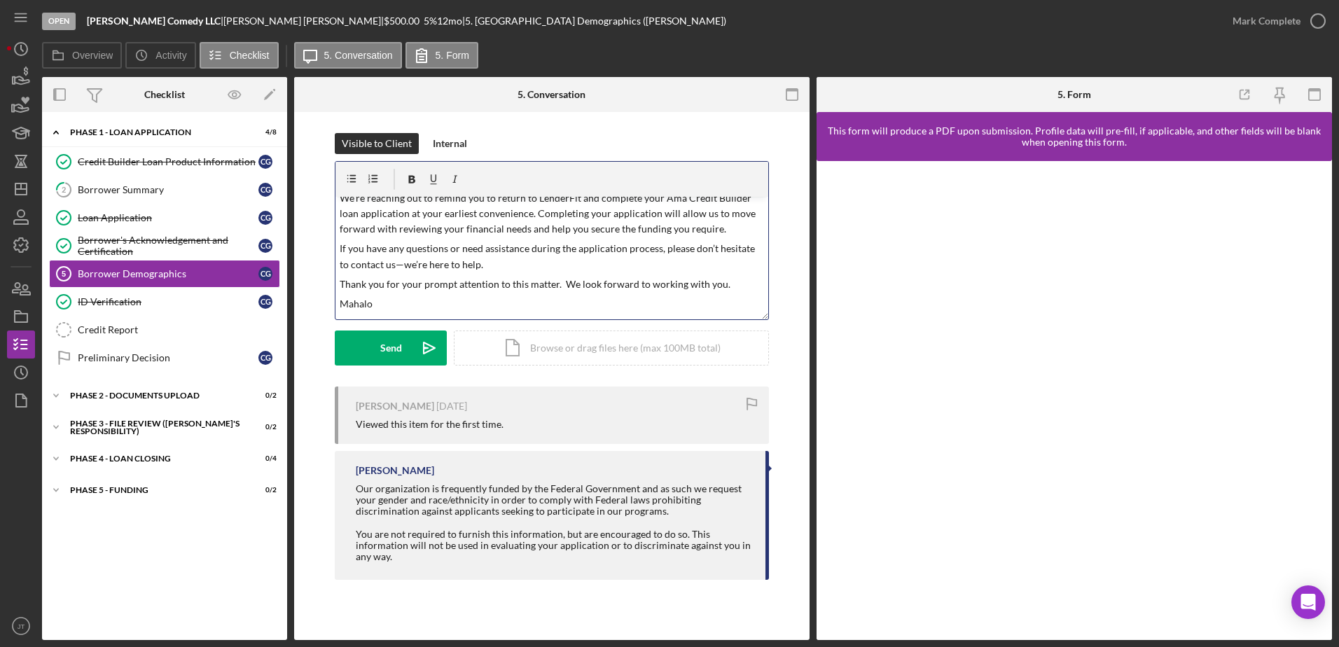
scroll to position [46, 0]
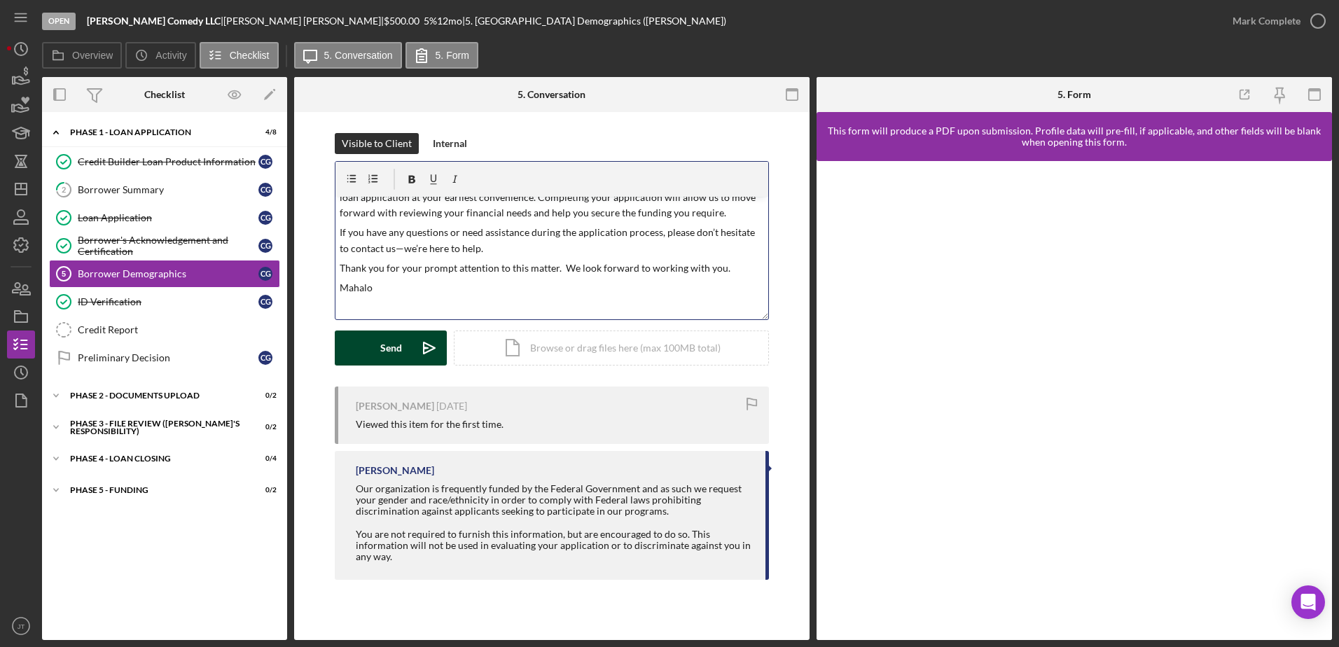
click at [405, 341] on button "Send Icon/icon-invite-send" at bounding box center [391, 348] width 112 height 35
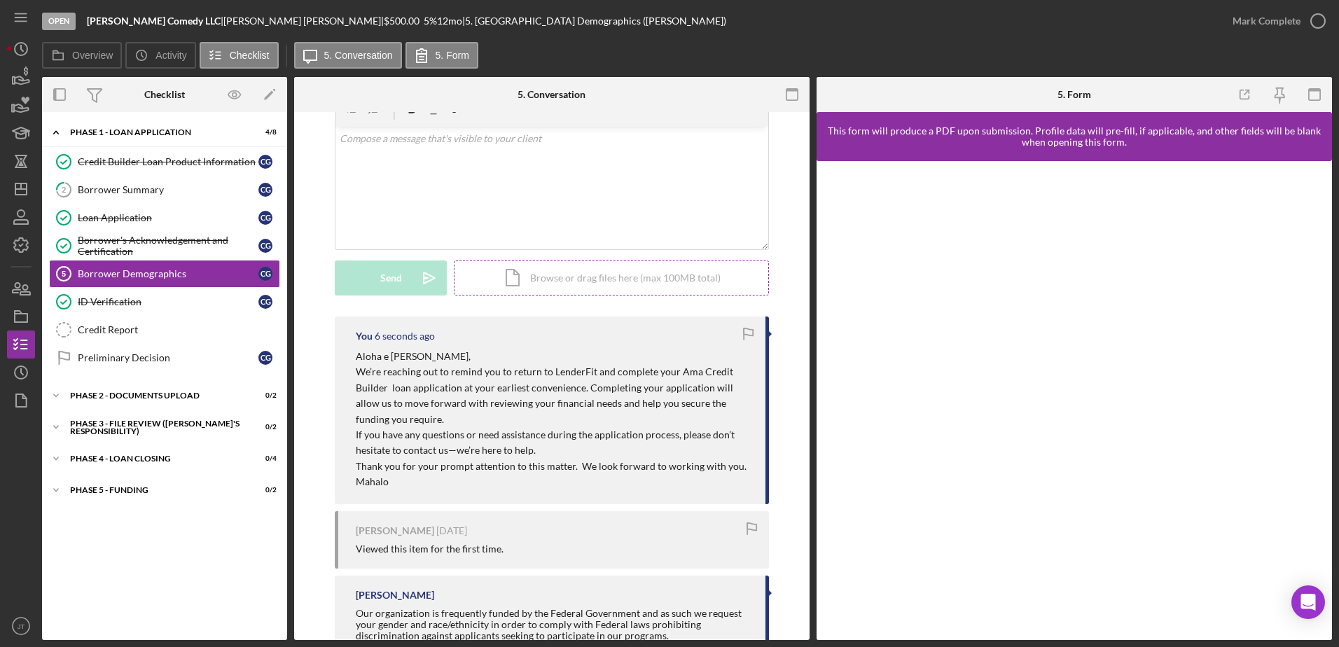
scroll to position [0, 0]
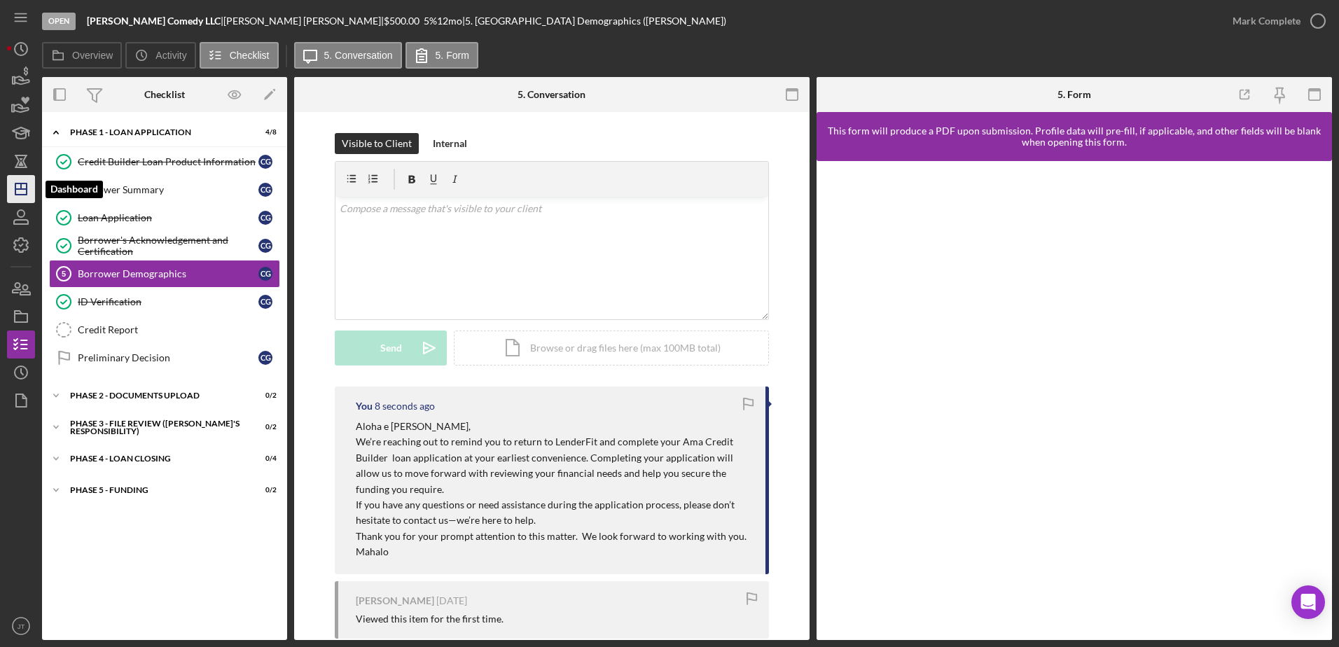
click at [30, 198] on icon "Icon/Dashboard" at bounding box center [21, 189] width 35 height 35
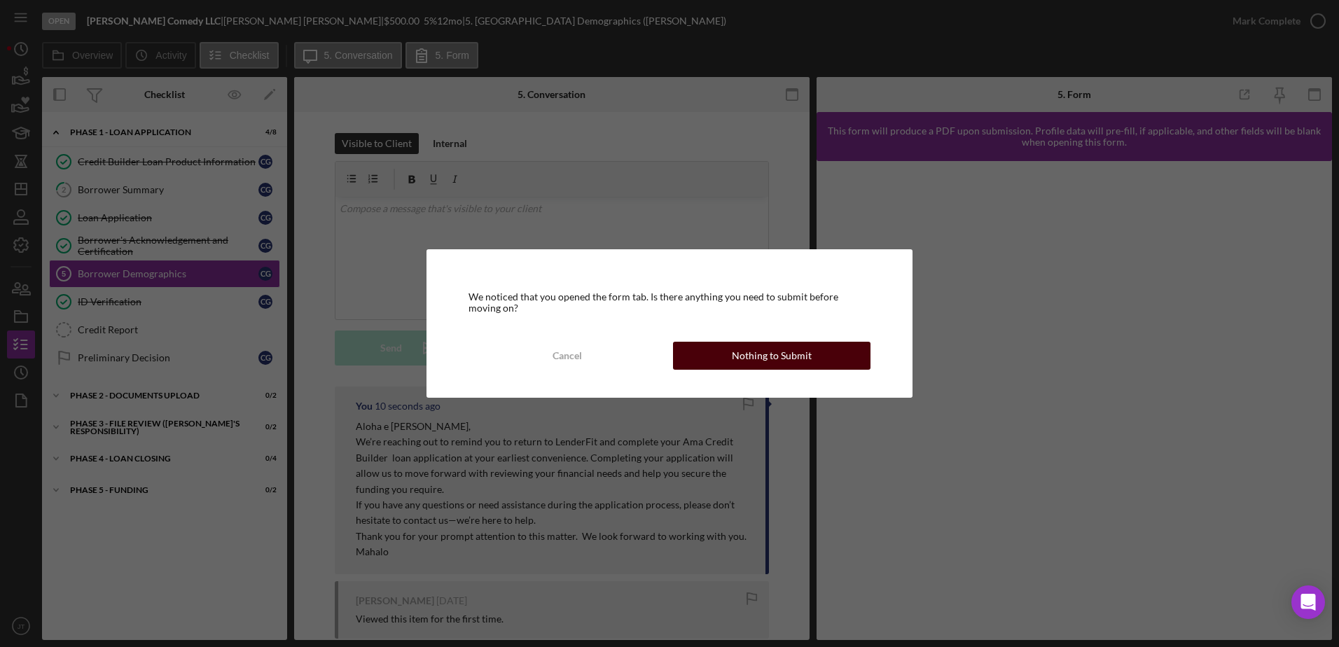
click at [718, 358] on button "Nothing to Submit" at bounding box center [772, 356] width 198 height 28
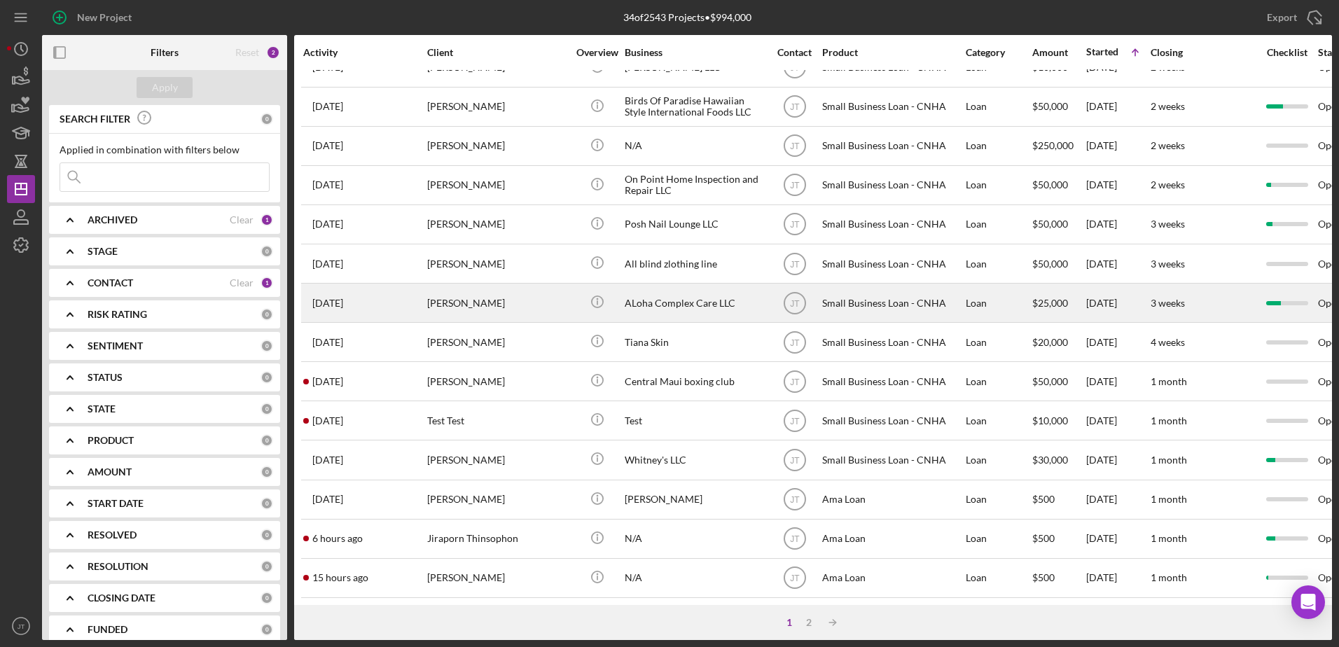
scroll to position [465, 0]
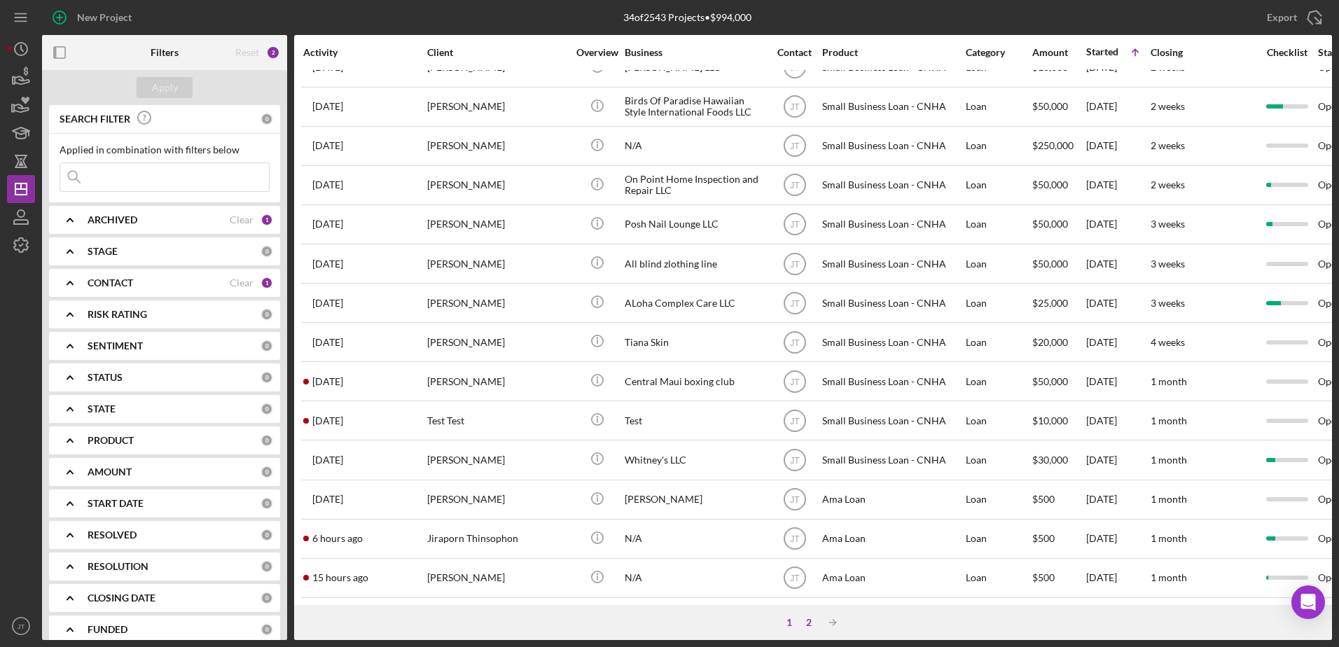
click at [807, 628] on div "2" at bounding box center [809, 622] width 20 height 11
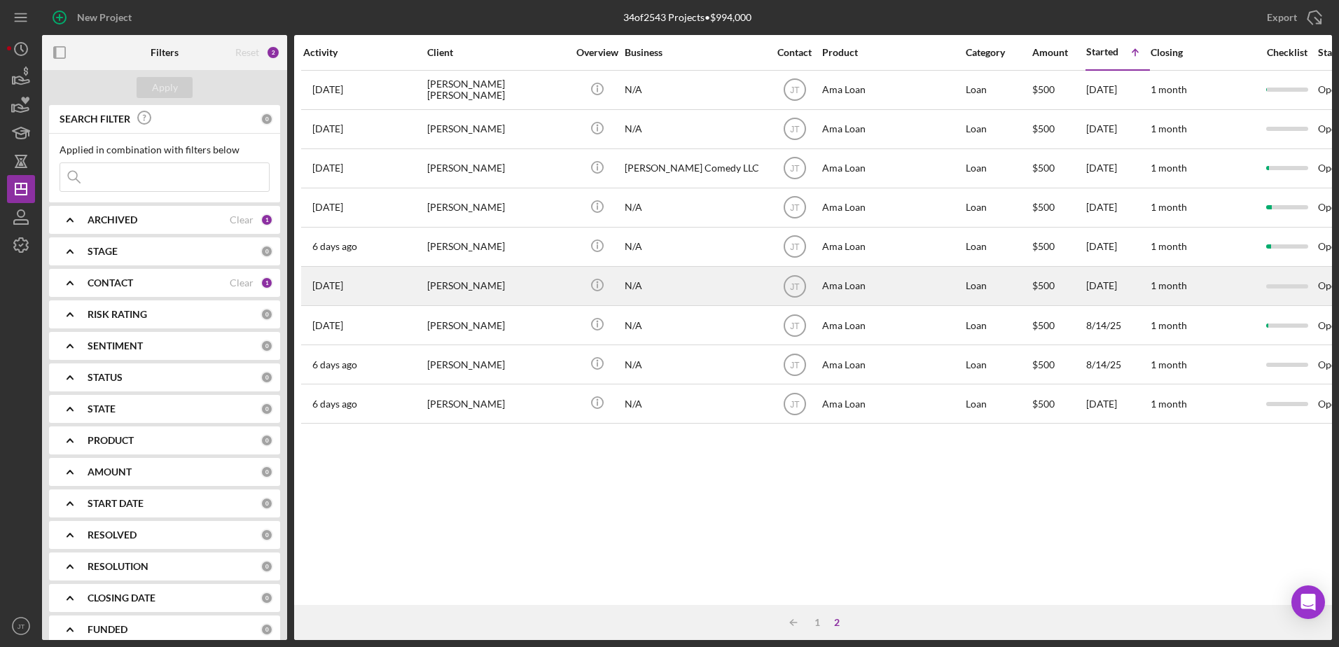
scroll to position [0, 0]
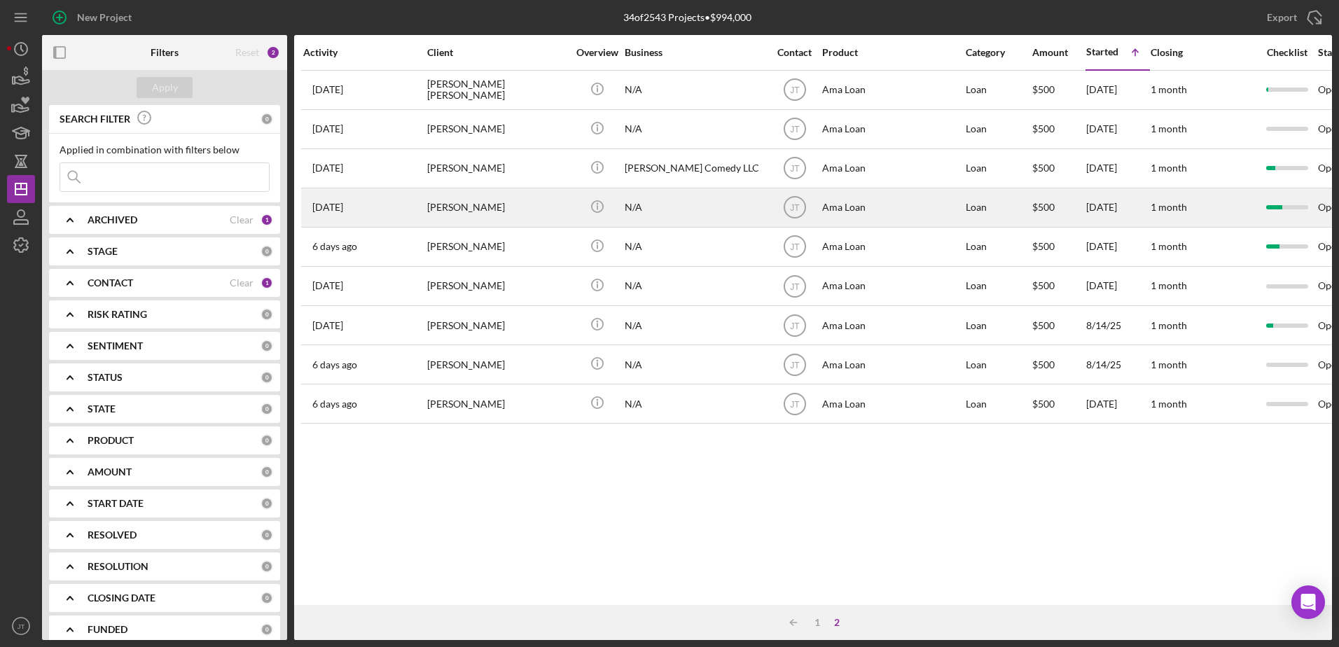
click at [467, 210] on div "[PERSON_NAME]" at bounding box center [497, 207] width 140 height 37
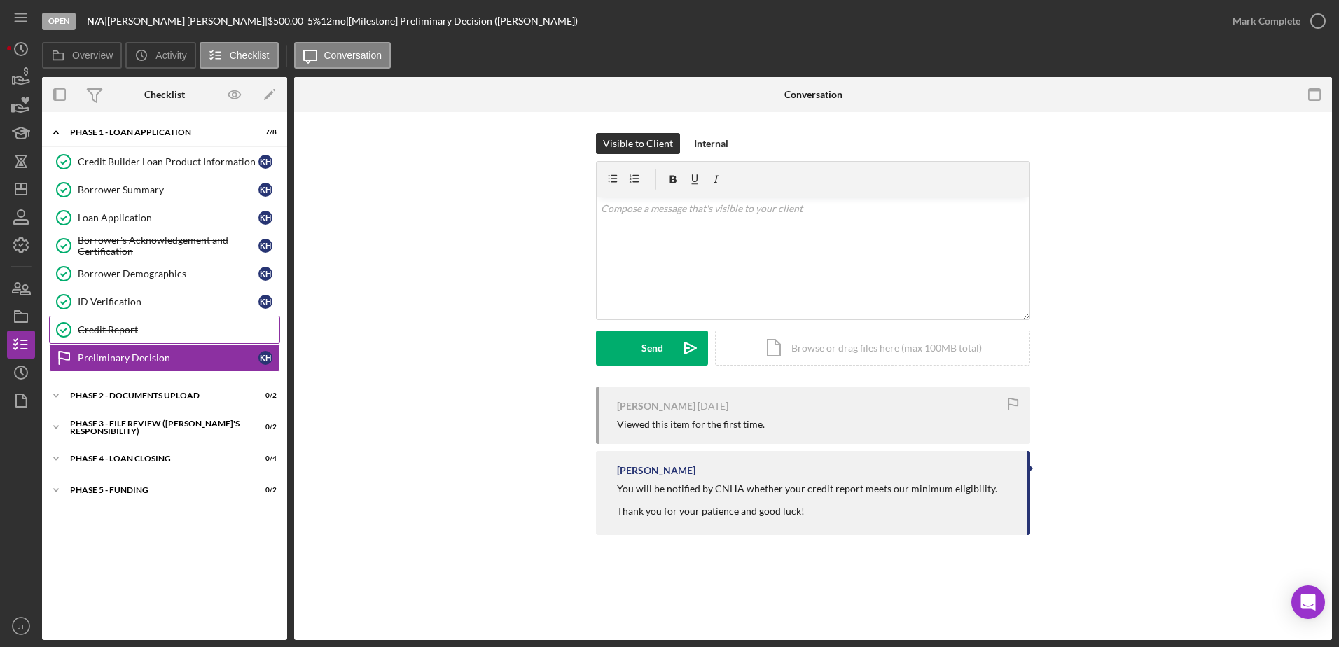
click at [195, 329] on div "Credit Report" at bounding box center [179, 329] width 202 height 11
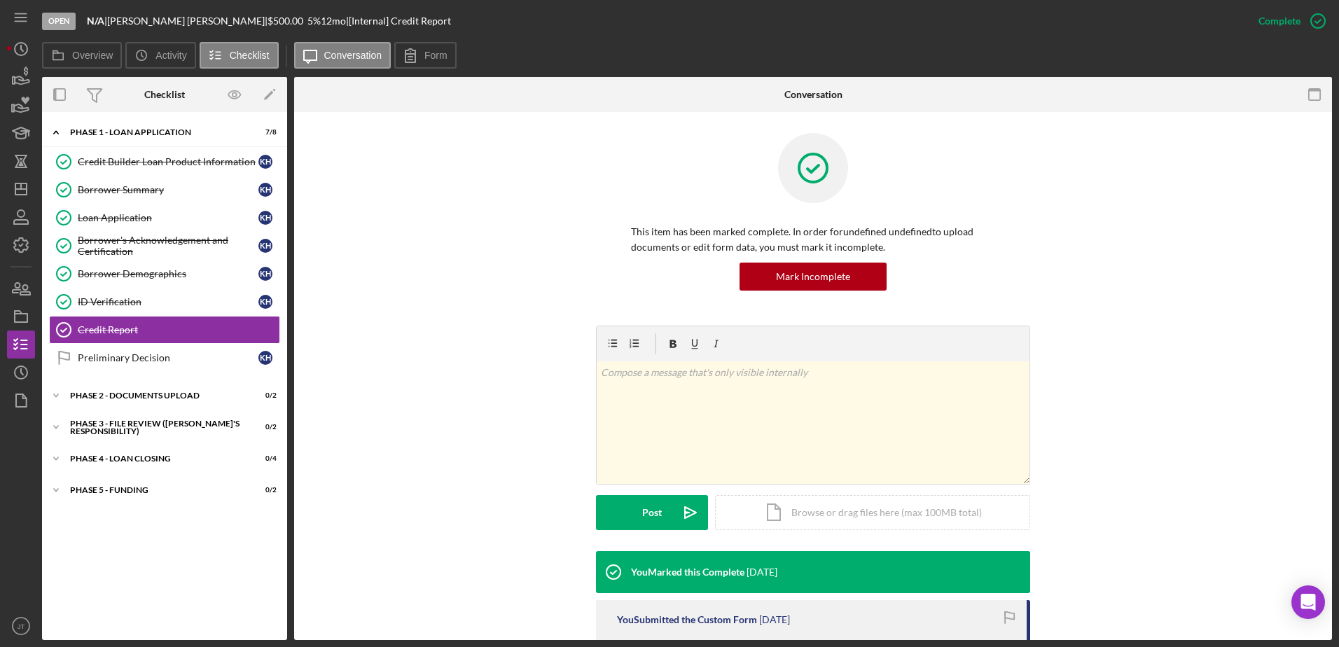
click at [497, 266] on div "This item has been marked complete. In order for undefined undefined to upload …" at bounding box center [813, 229] width 996 height 193
click at [21, 185] on line "button" at bounding box center [21, 187] width 0 height 6
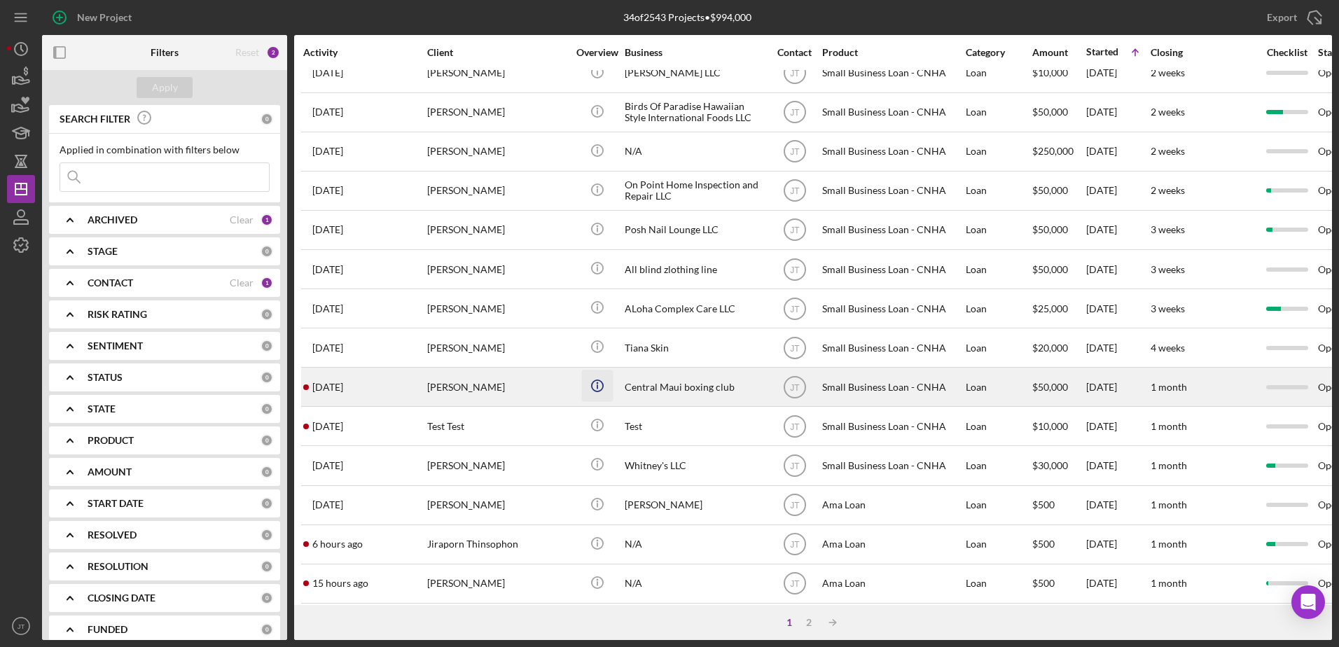
scroll to position [465, 0]
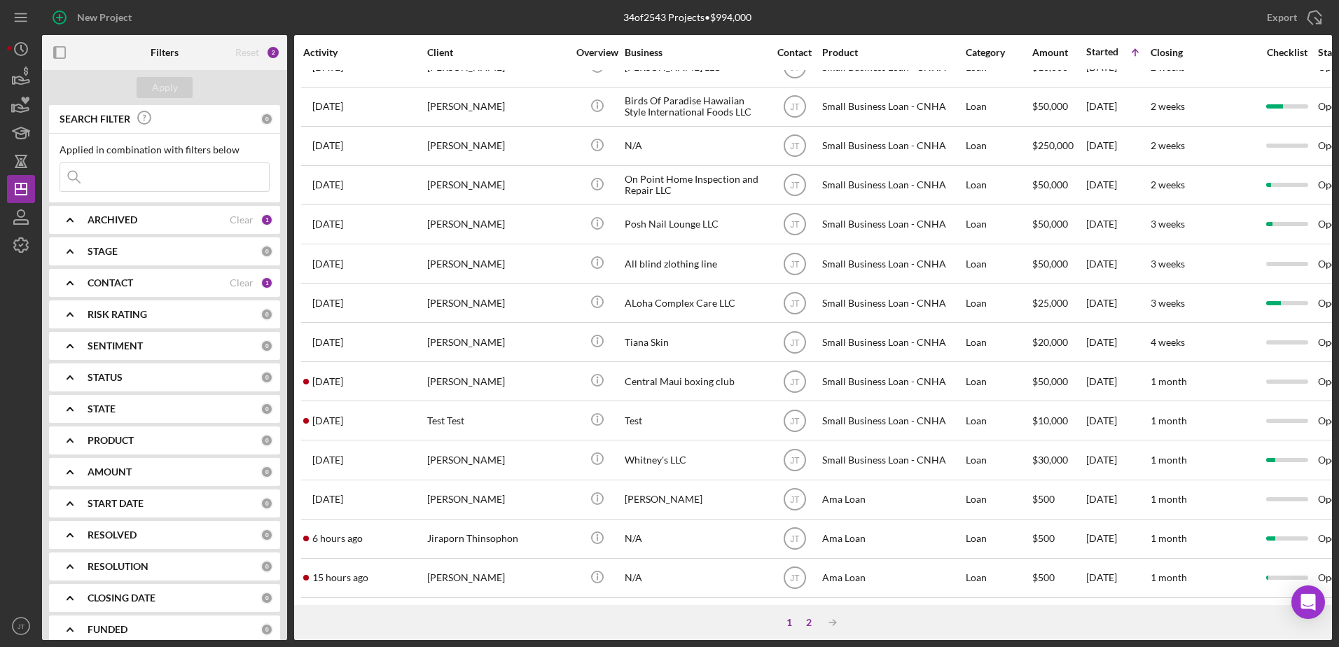
click at [811, 623] on div "2" at bounding box center [809, 622] width 20 height 11
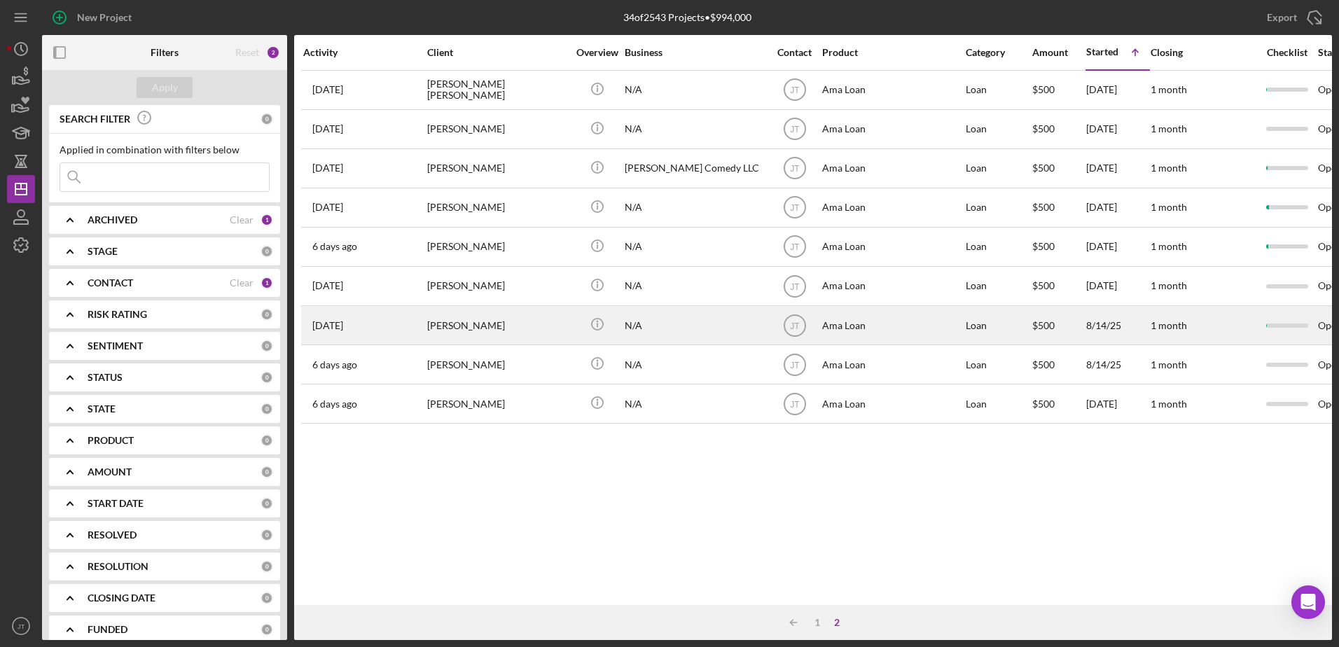
scroll to position [0, 0]
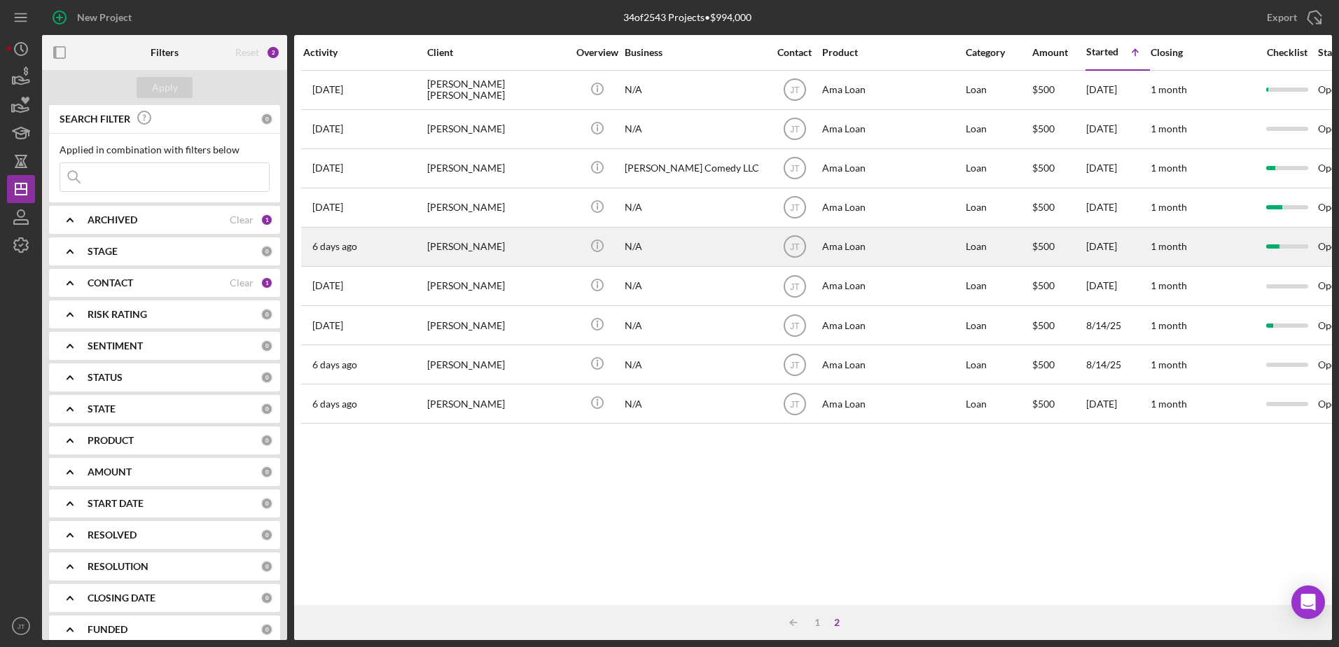
click at [504, 249] on div "[PERSON_NAME]" at bounding box center [497, 246] width 140 height 37
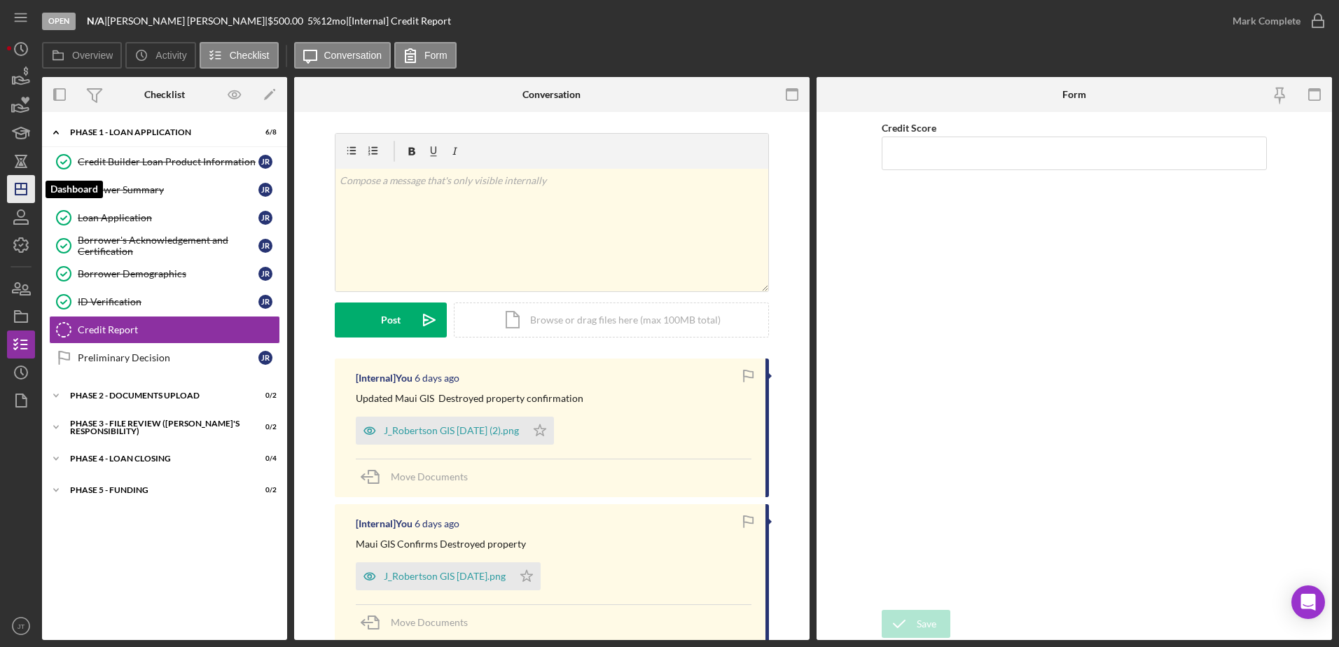
click at [27, 177] on icon "Icon/Dashboard" at bounding box center [21, 189] width 35 height 35
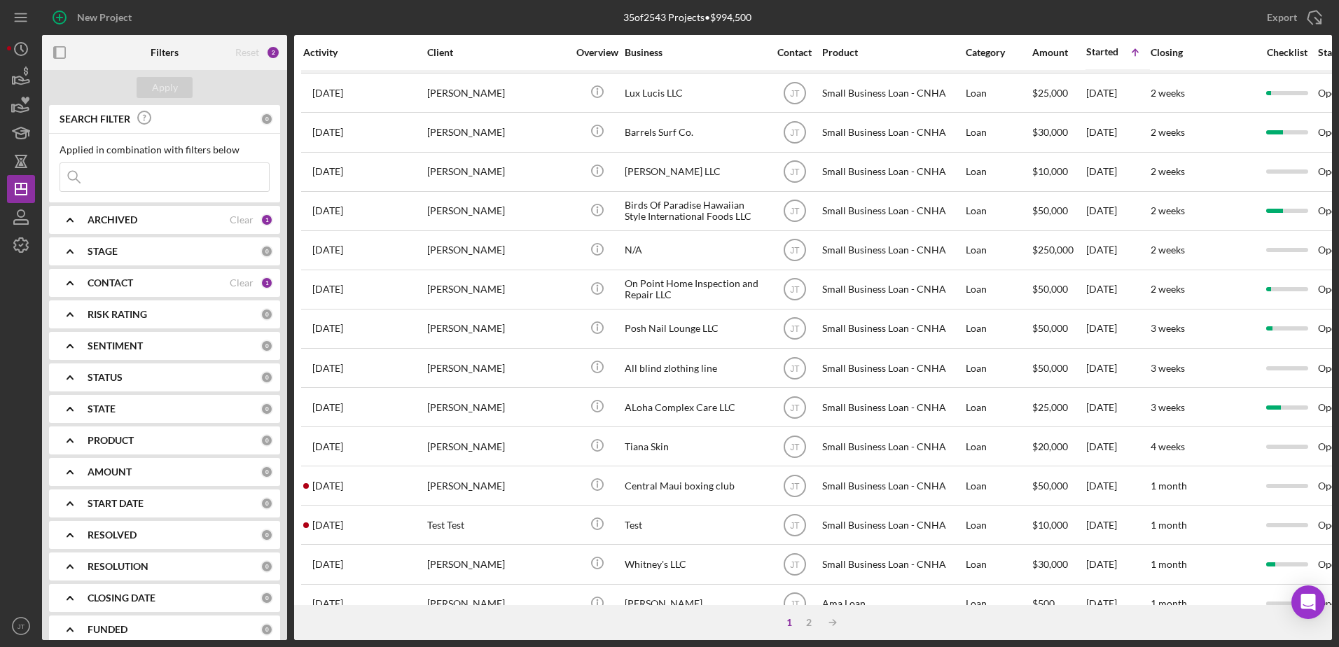
scroll to position [465, 0]
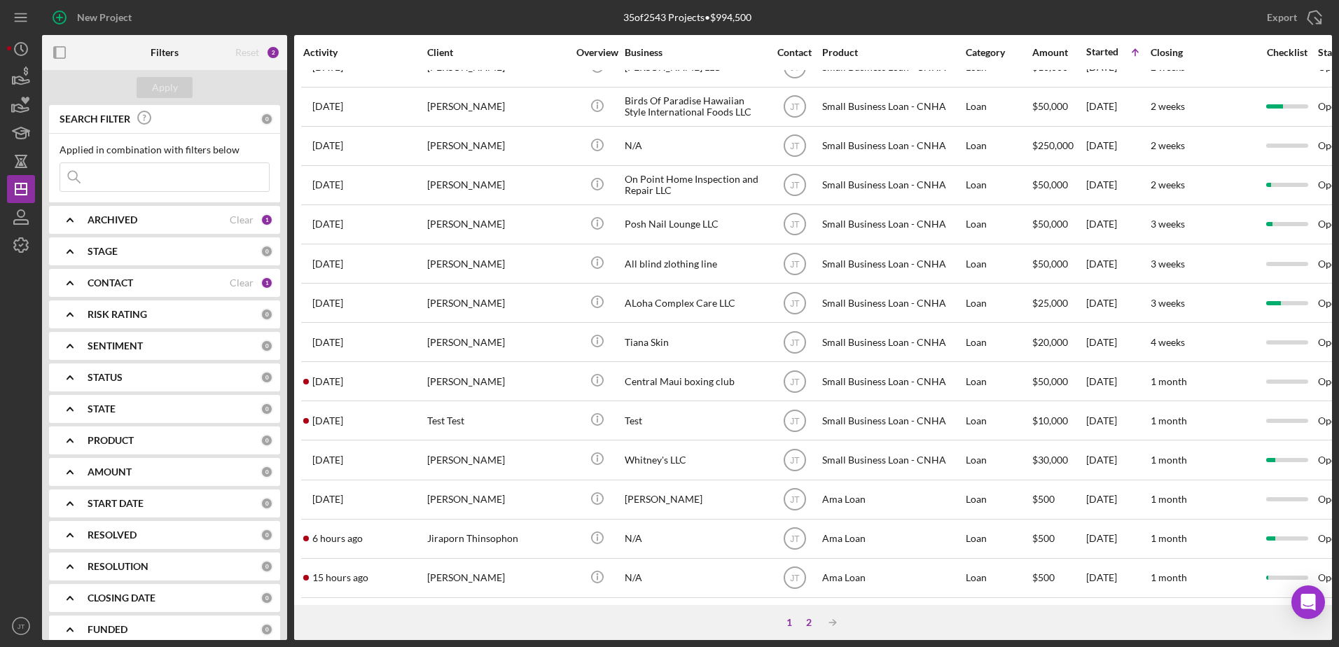
click at [807, 620] on div "2" at bounding box center [809, 622] width 20 height 11
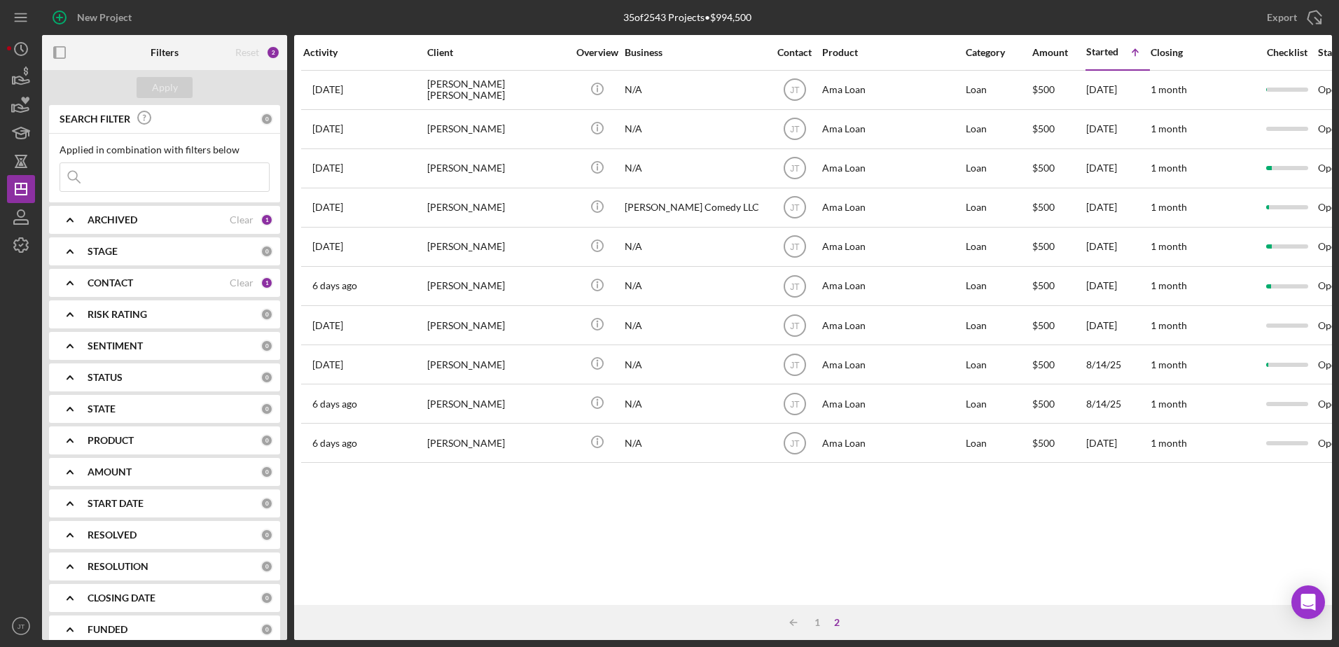
scroll to position [0, 0]
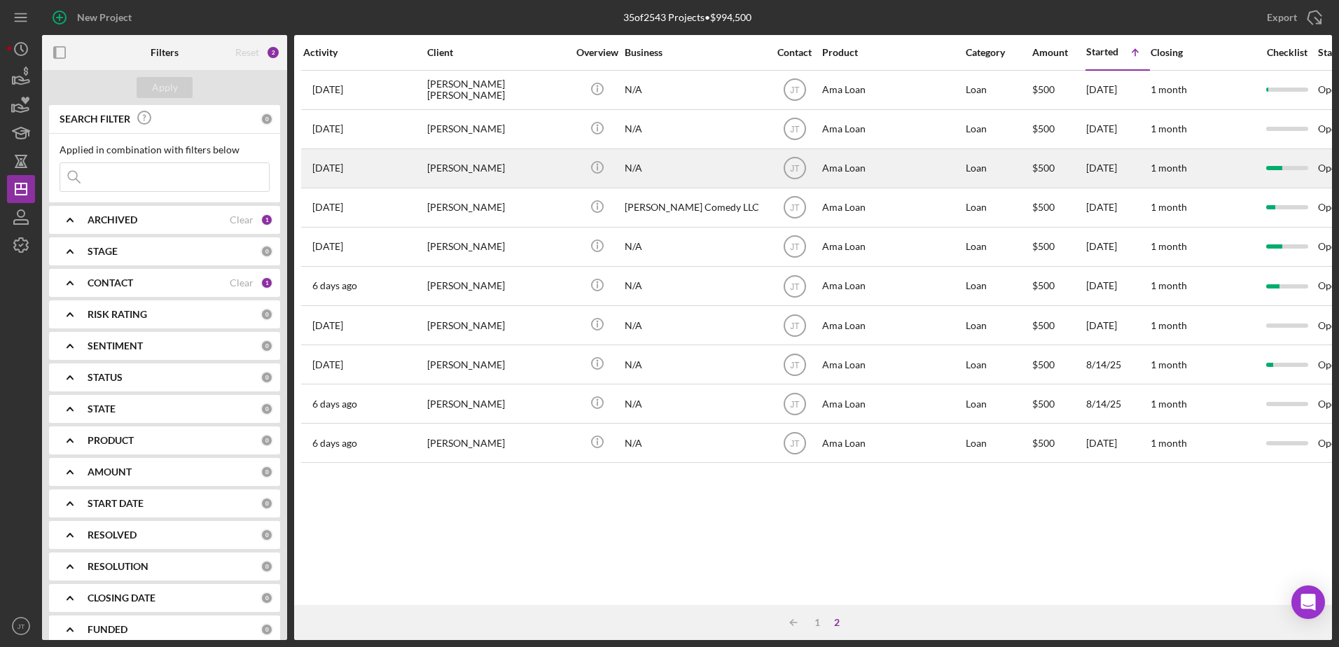
click at [453, 163] on div "[PERSON_NAME]" at bounding box center [497, 168] width 140 height 37
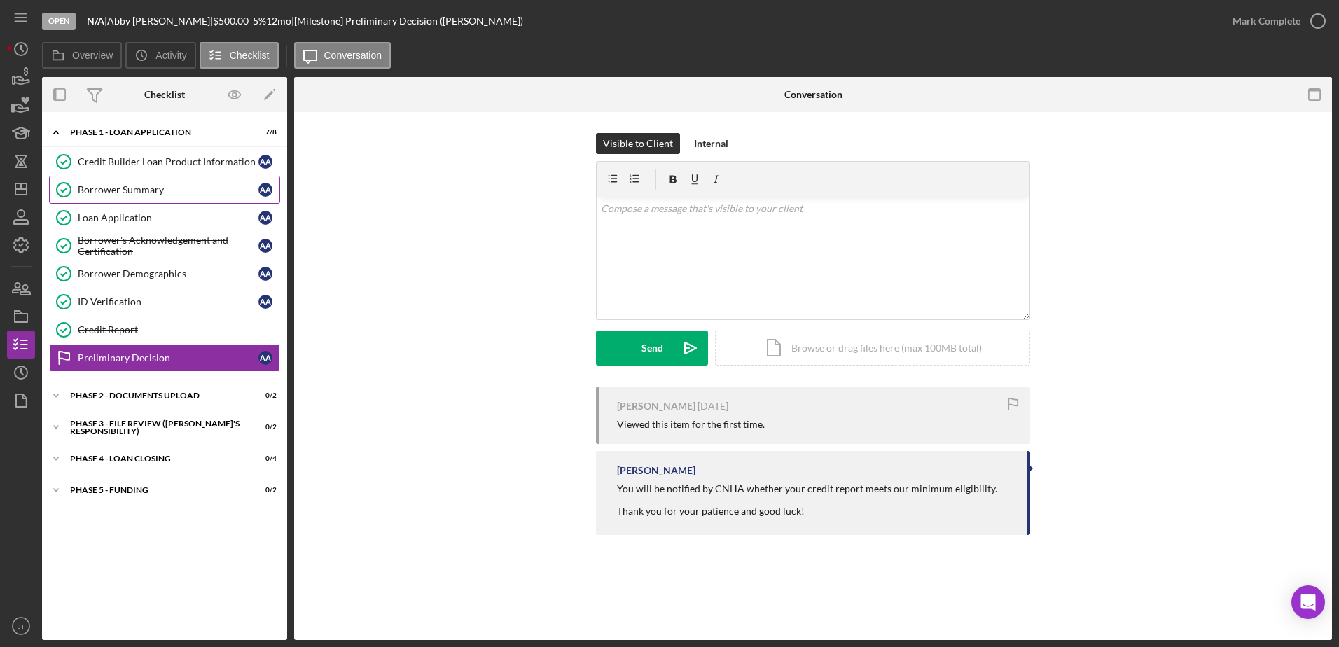
click at [186, 194] on div "Borrower Summary" at bounding box center [168, 189] width 181 height 11
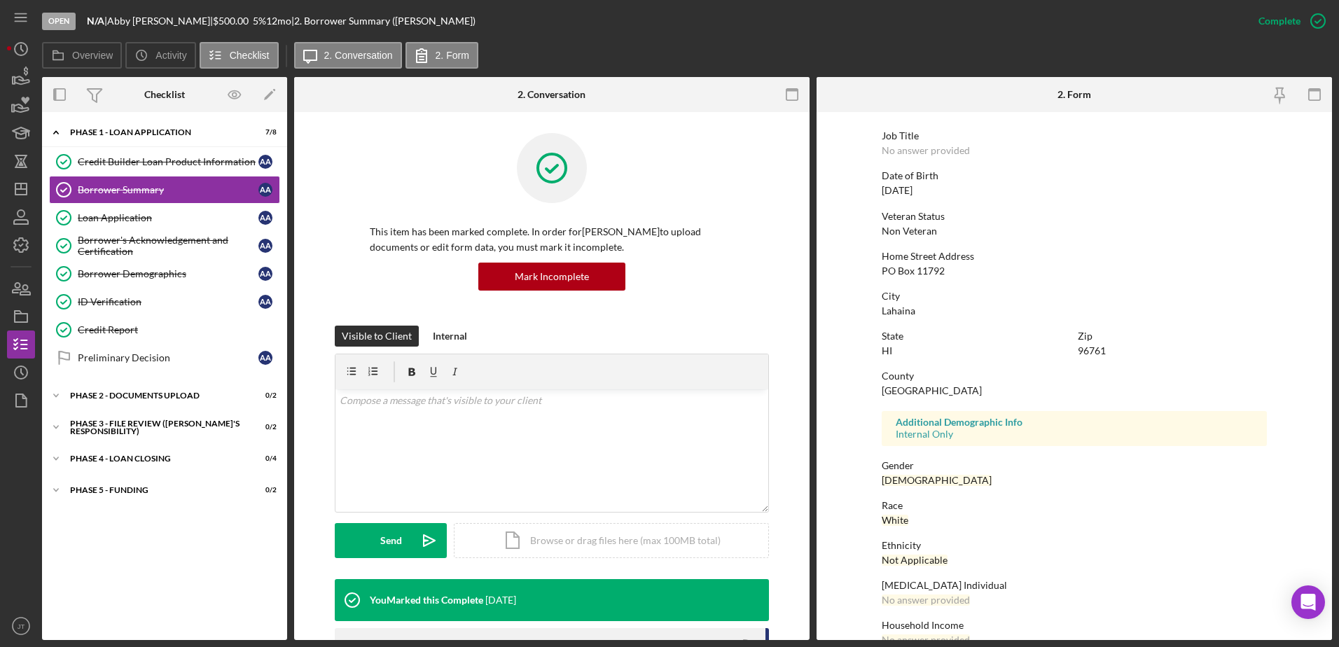
scroll to position [125, 0]
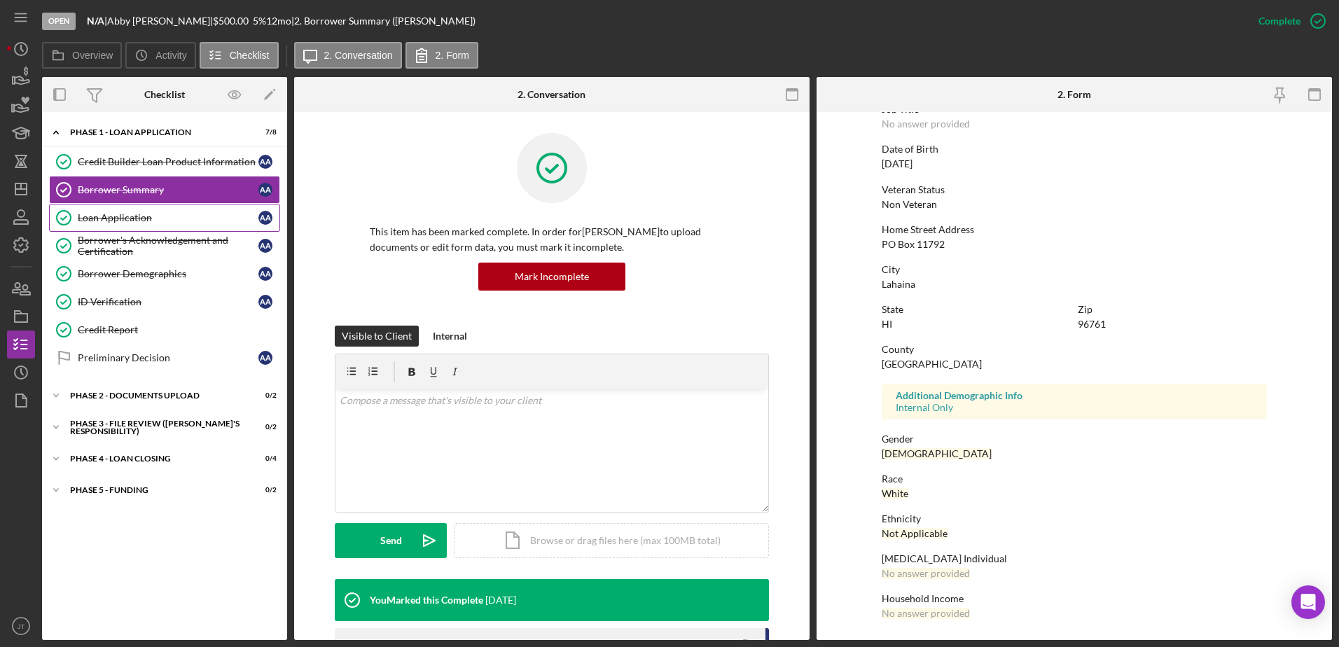
click at [177, 216] on div "Loan Application" at bounding box center [168, 217] width 181 height 11
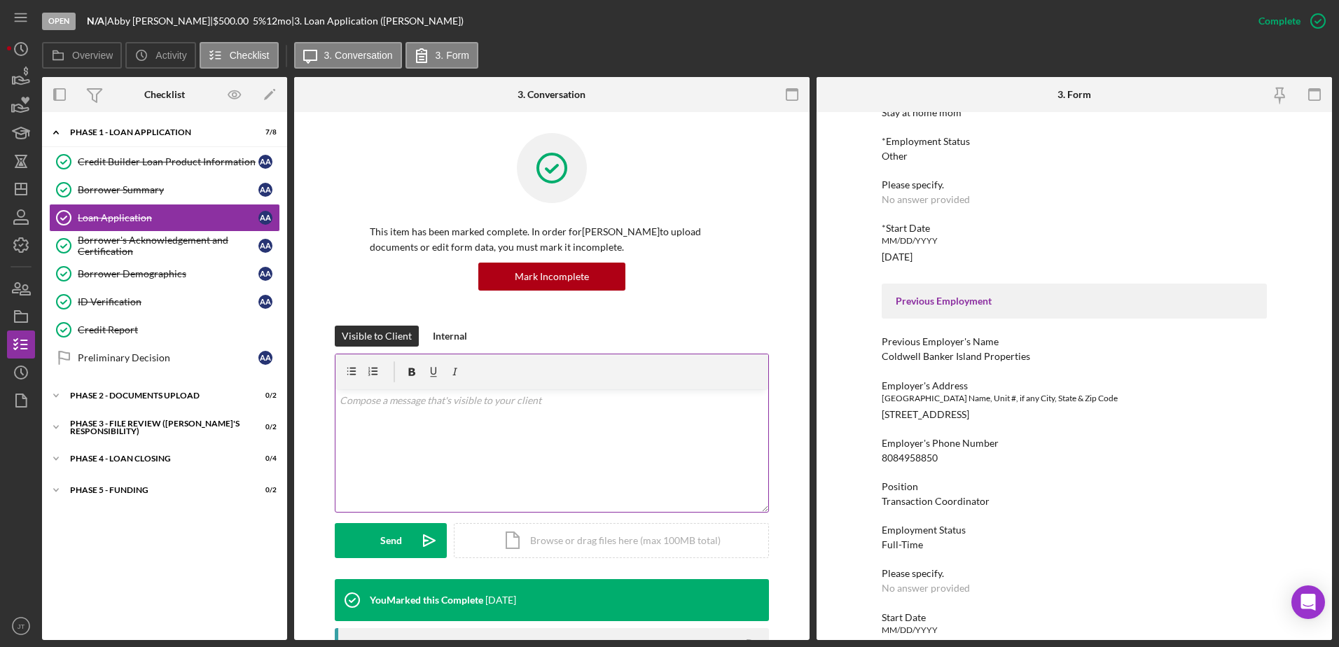
scroll to position [981, 0]
click at [151, 281] on link "Borrower Demographics Borrower Demographics A A" at bounding box center [164, 274] width 231 height 28
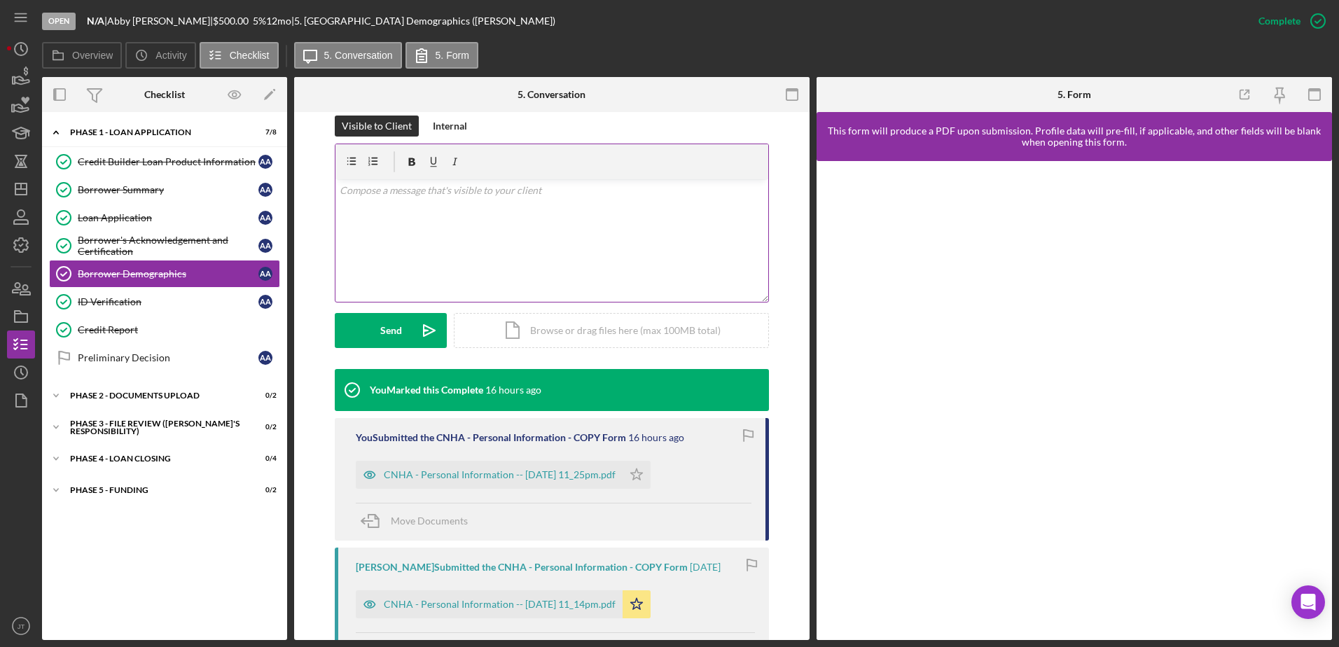
scroll to position [280, 0]
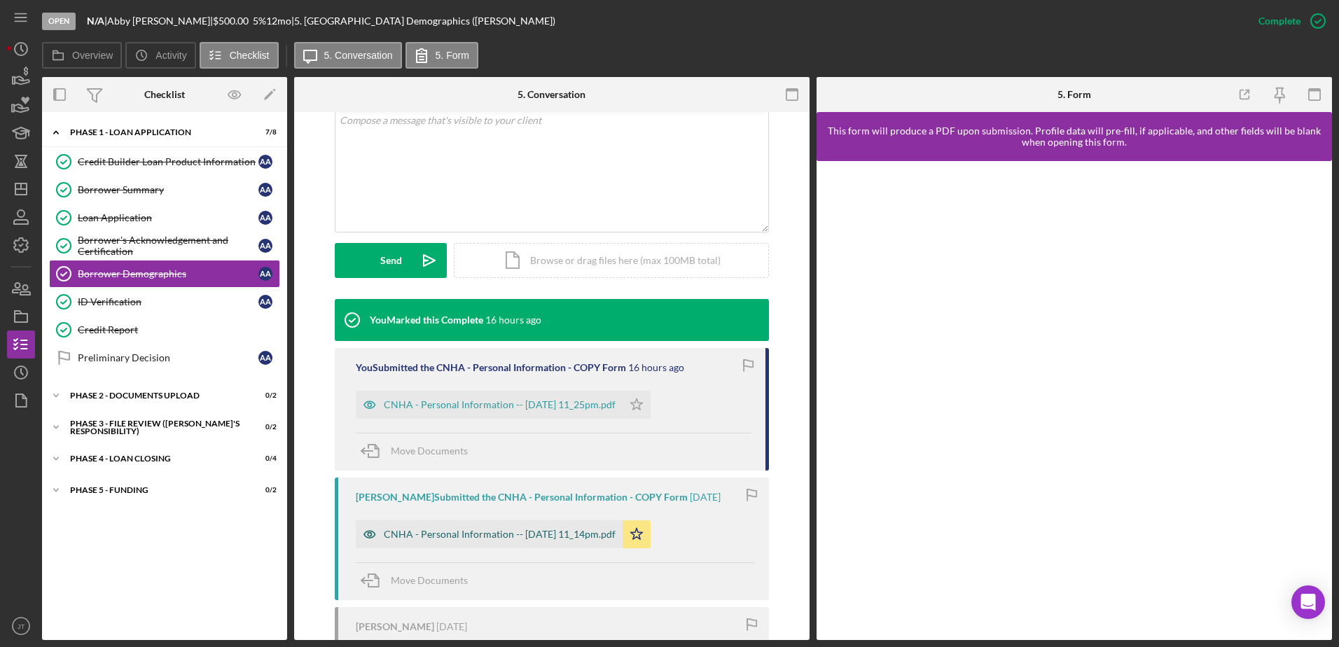
click at [517, 532] on div "CNHA - Personal Information -- [DATE] 11_14pm.pdf" at bounding box center [500, 534] width 232 height 11
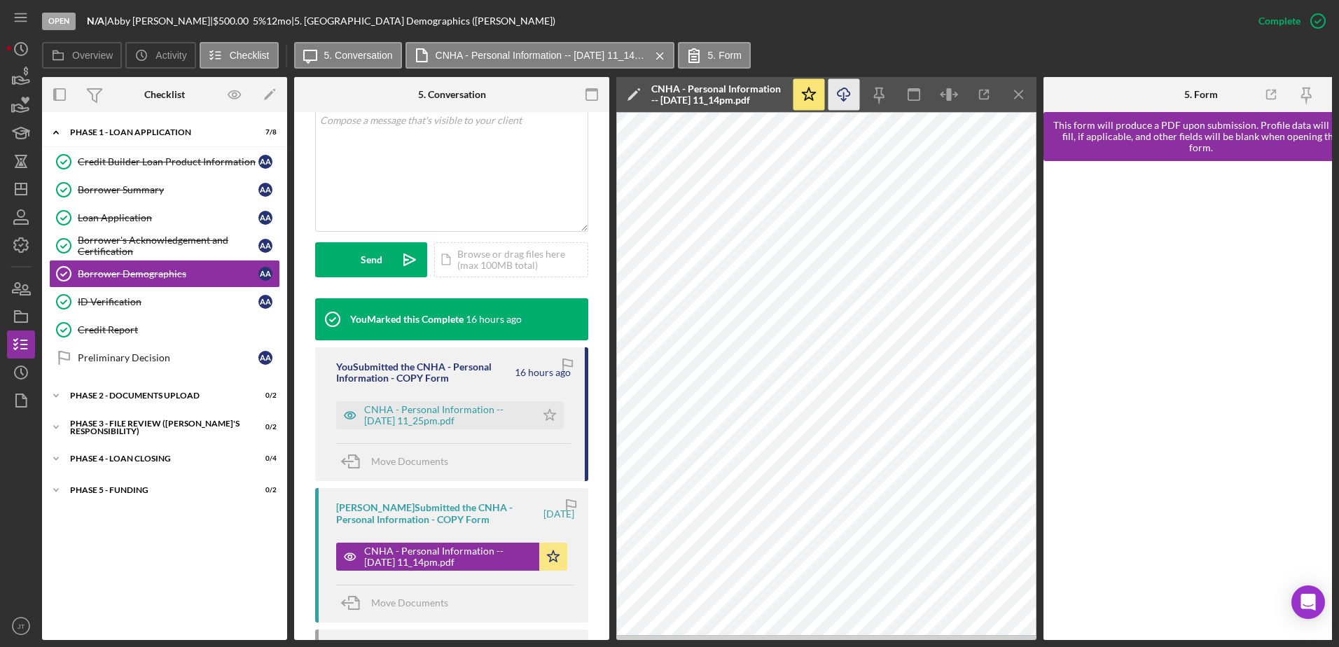
click at [853, 99] on icon "Icon/Download" at bounding box center [845, 95] width 32 height 32
click at [164, 221] on div "Loan Application" at bounding box center [168, 217] width 181 height 11
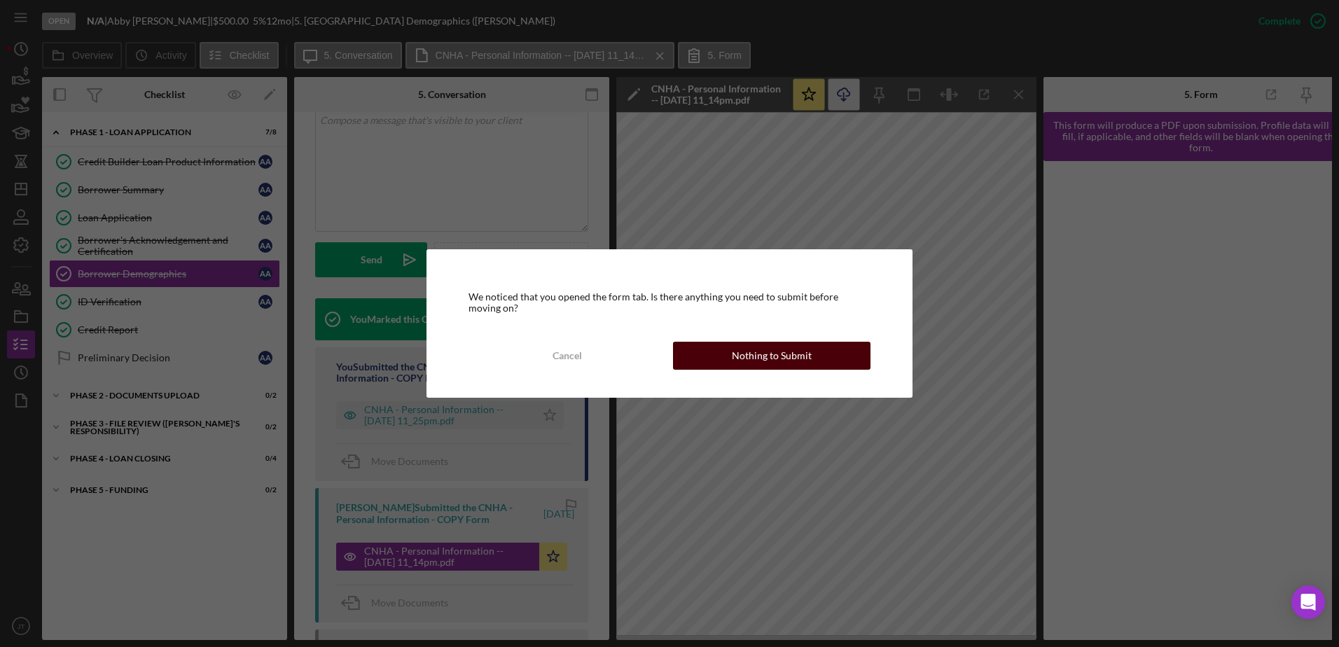
click at [788, 366] on div "Nothing to Submit" at bounding box center [772, 356] width 80 height 28
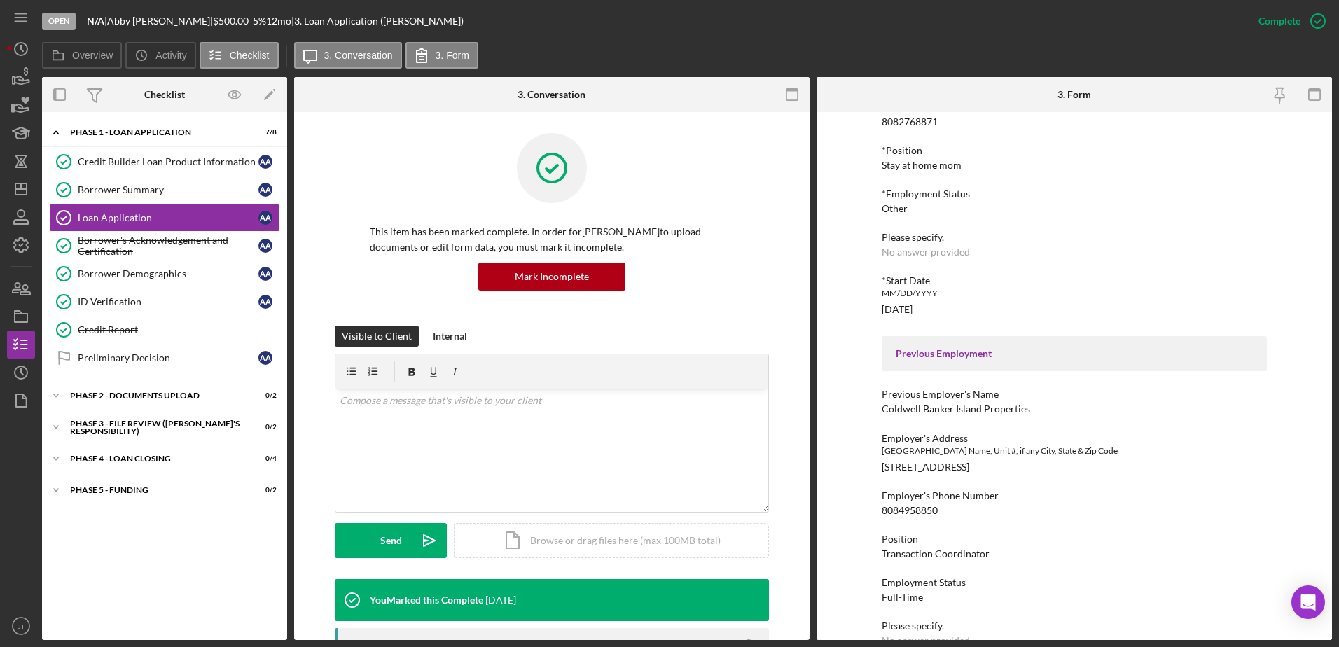
scroll to position [1121, 0]
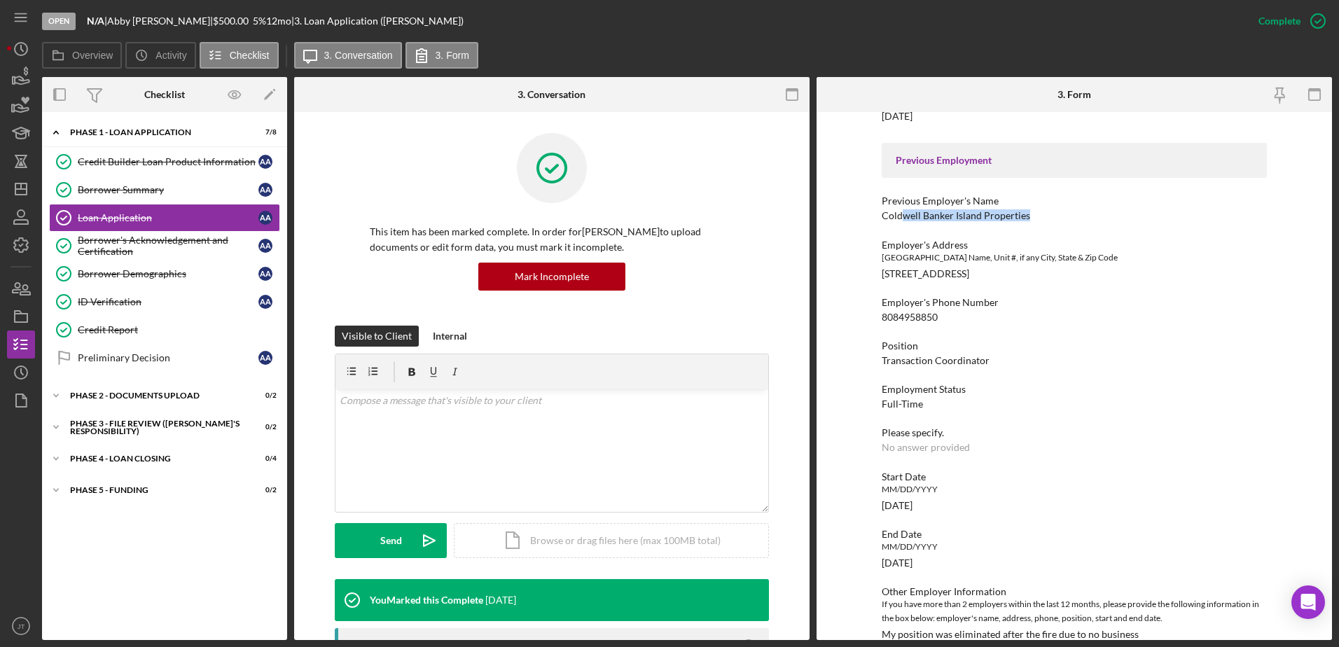
drag, startPoint x: 1034, startPoint y: 218, endPoint x: 903, endPoint y: 218, distance: 131.0
click at [903, 218] on div "Previous Employer's Name Coldwell Banker Island Properties" at bounding box center [1074, 208] width 385 height 26
click at [148, 324] on div "Credit Report" at bounding box center [179, 329] width 202 height 11
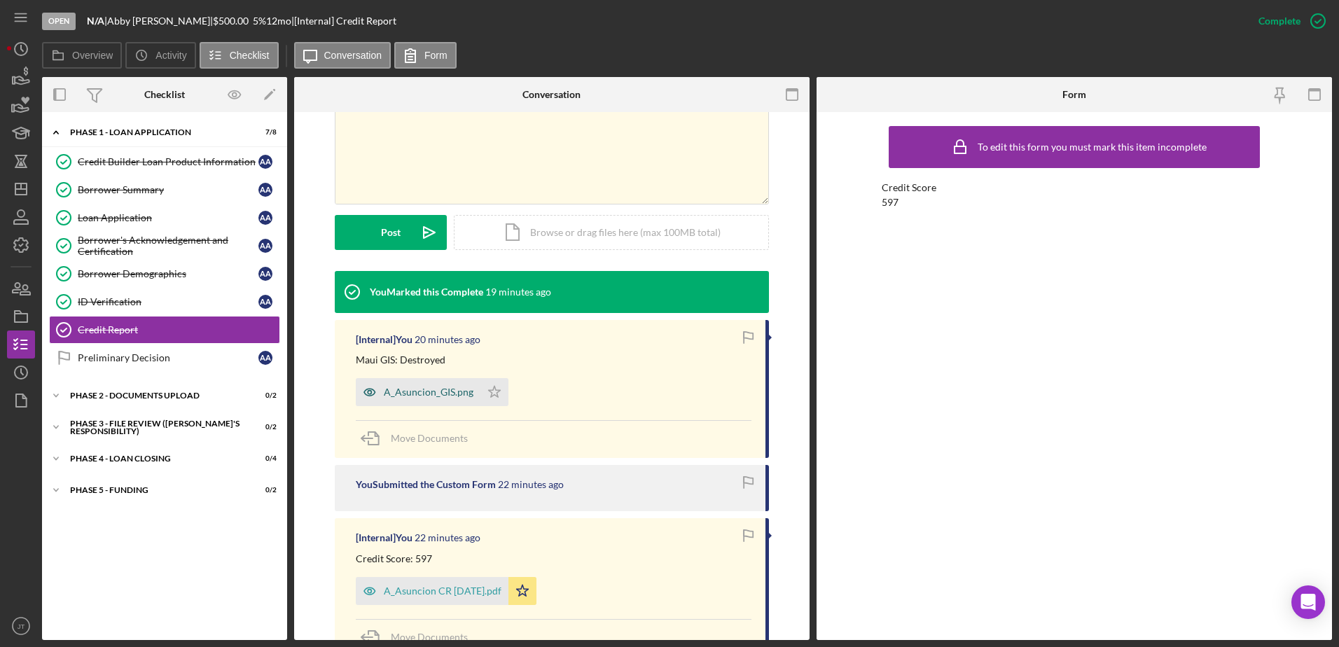
click at [414, 395] on div "A_Asuncion_GIS.png" at bounding box center [429, 392] width 90 height 11
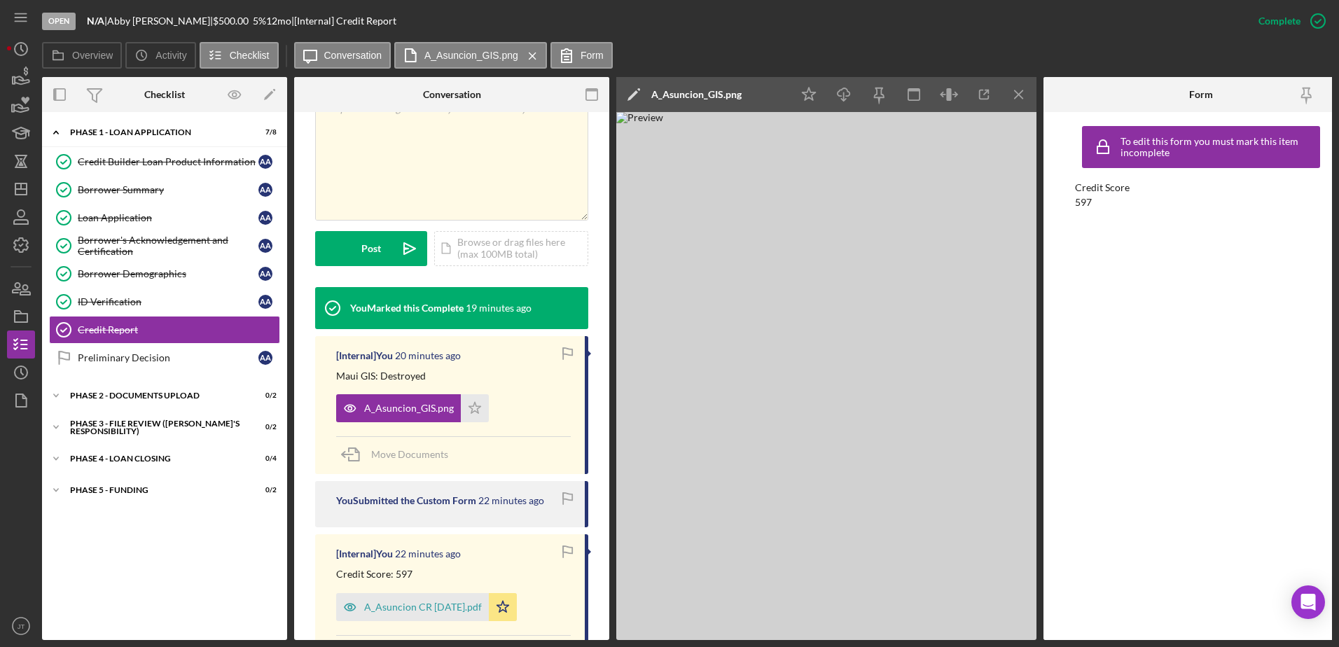
scroll to position [366, 0]
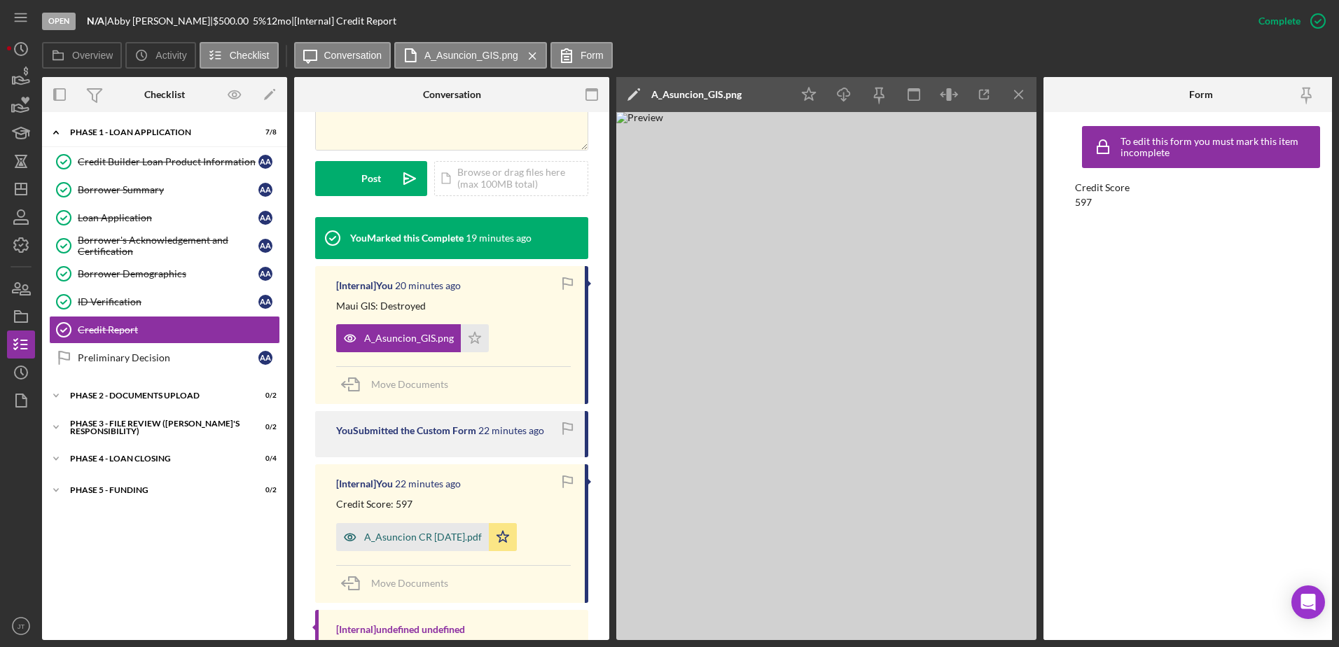
click at [462, 532] on div "A_Asuncion CR [DATE].pdf" at bounding box center [423, 537] width 118 height 11
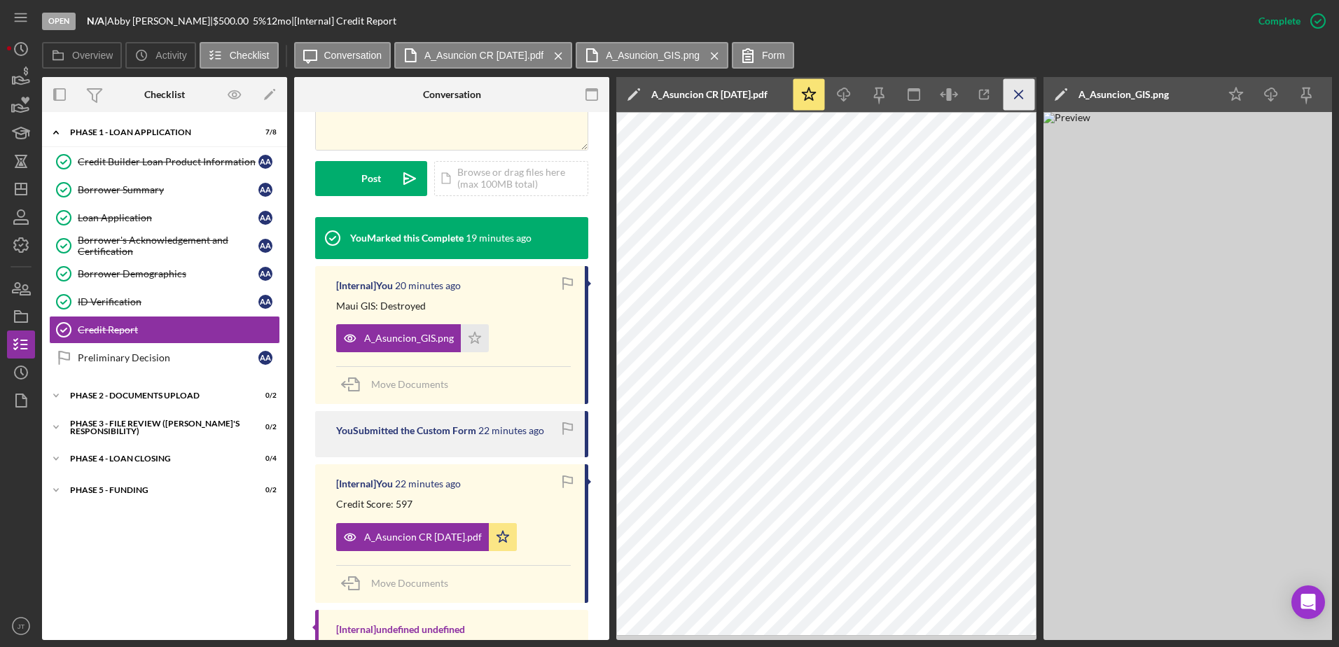
click at [1024, 92] on icon "Icon/Menu Close" at bounding box center [1020, 95] width 32 height 32
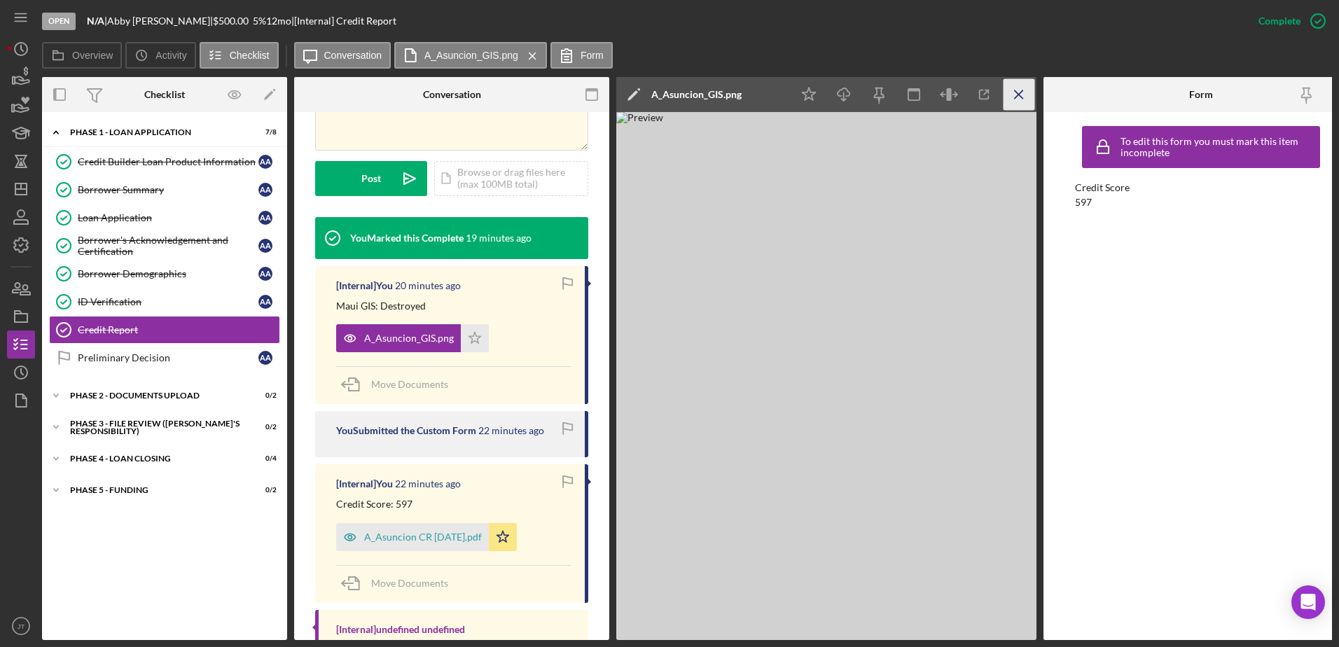
click at [1025, 97] on icon "Icon/Menu Close" at bounding box center [1020, 95] width 32 height 32
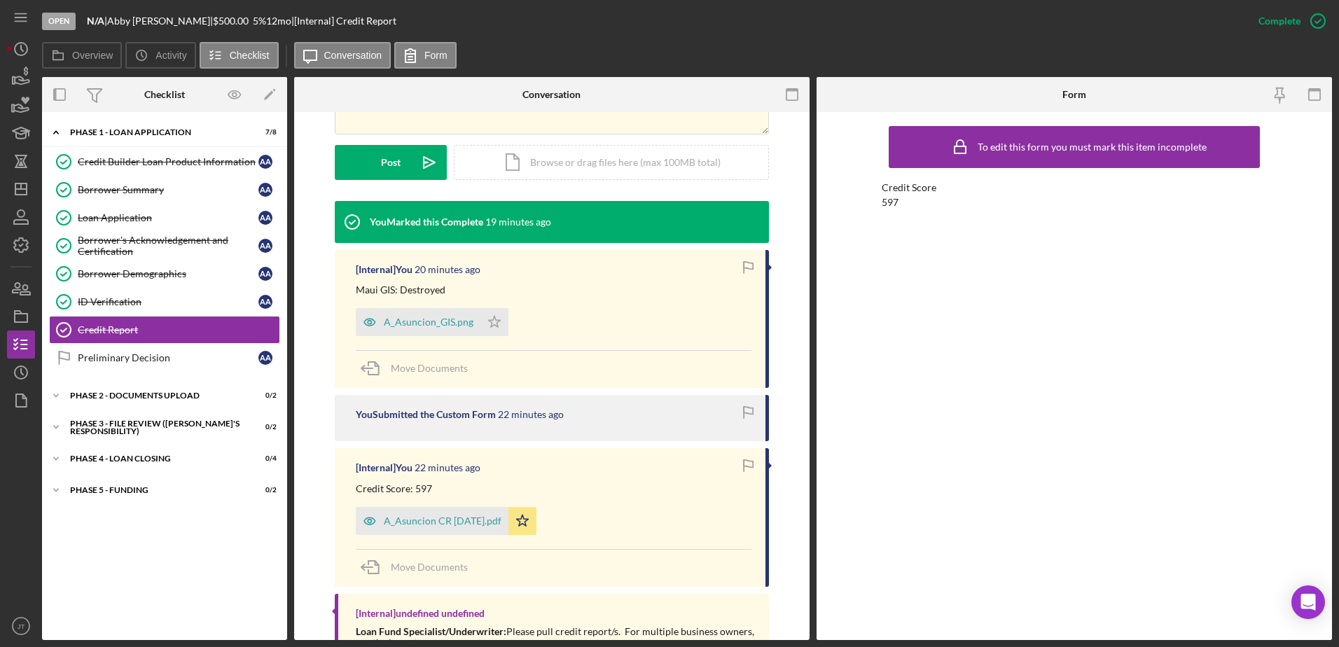
scroll to position [420, 0]
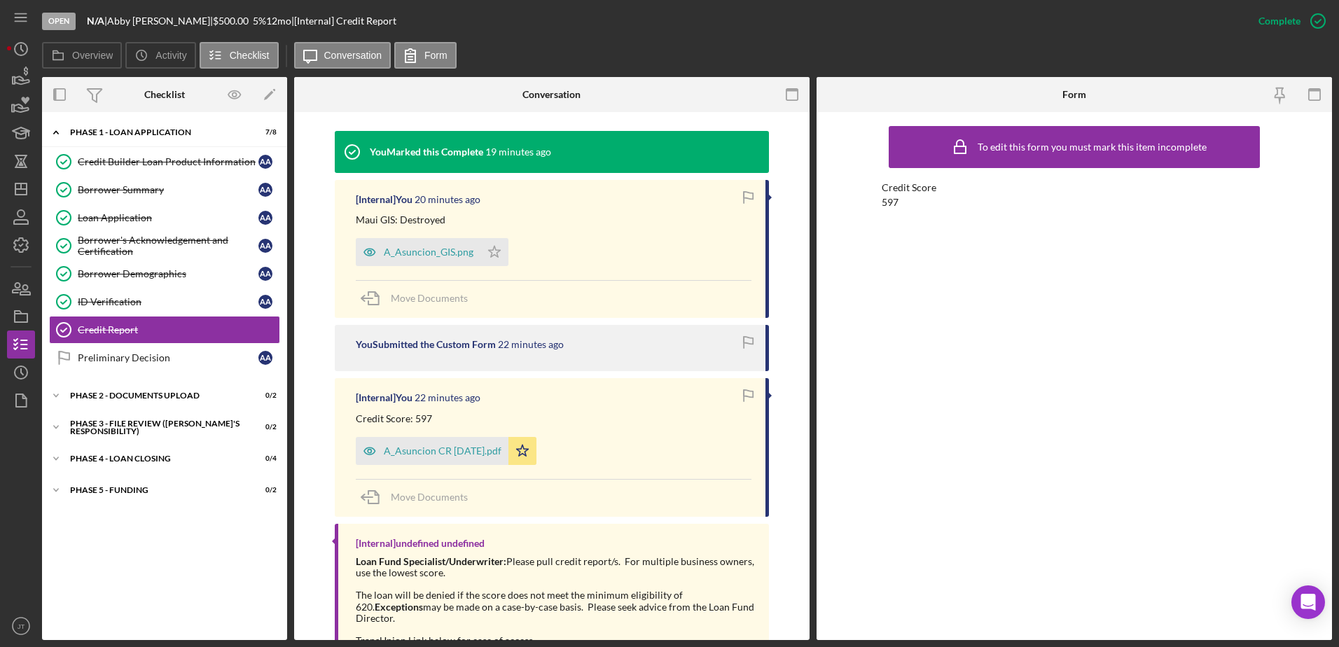
click at [785, 34] on div "Open N/A | [PERSON_NAME] | $500.00 5 % 12 mo | [Internal] Credit Report" at bounding box center [643, 21] width 1203 height 42
click at [25, 188] on icon "Icon/Dashboard" at bounding box center [21, 189] width 35 height 35
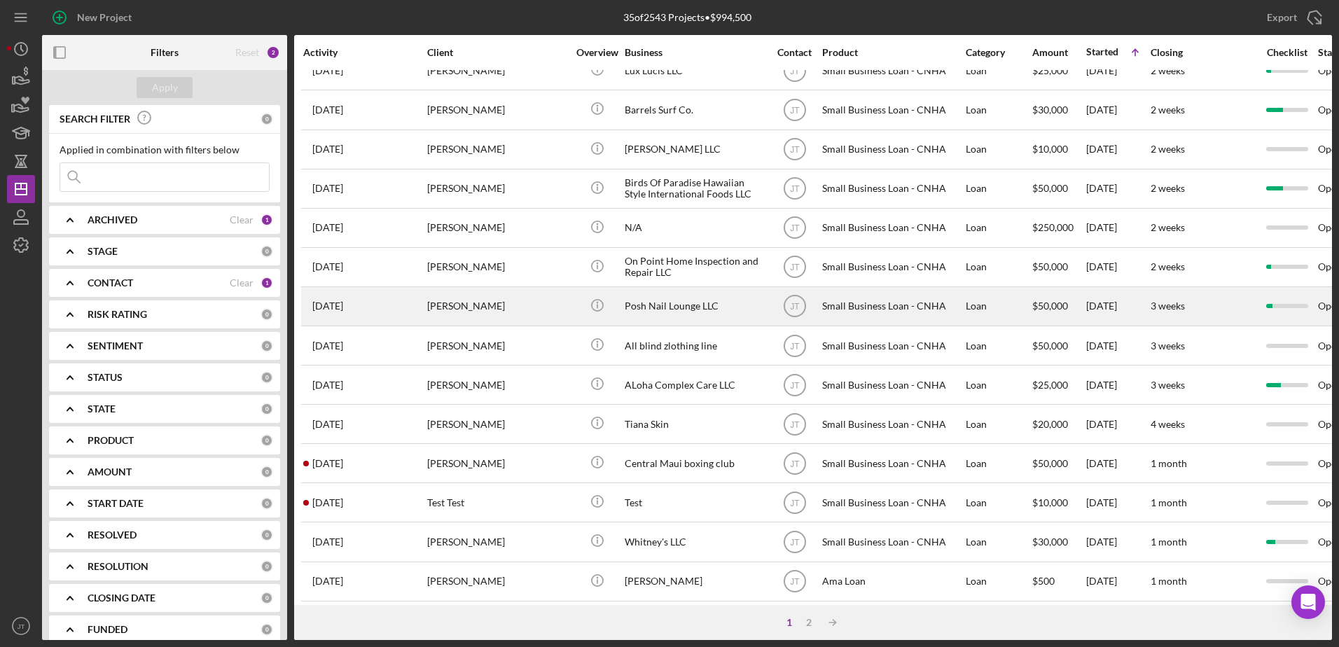
scroll to position [465, 0]
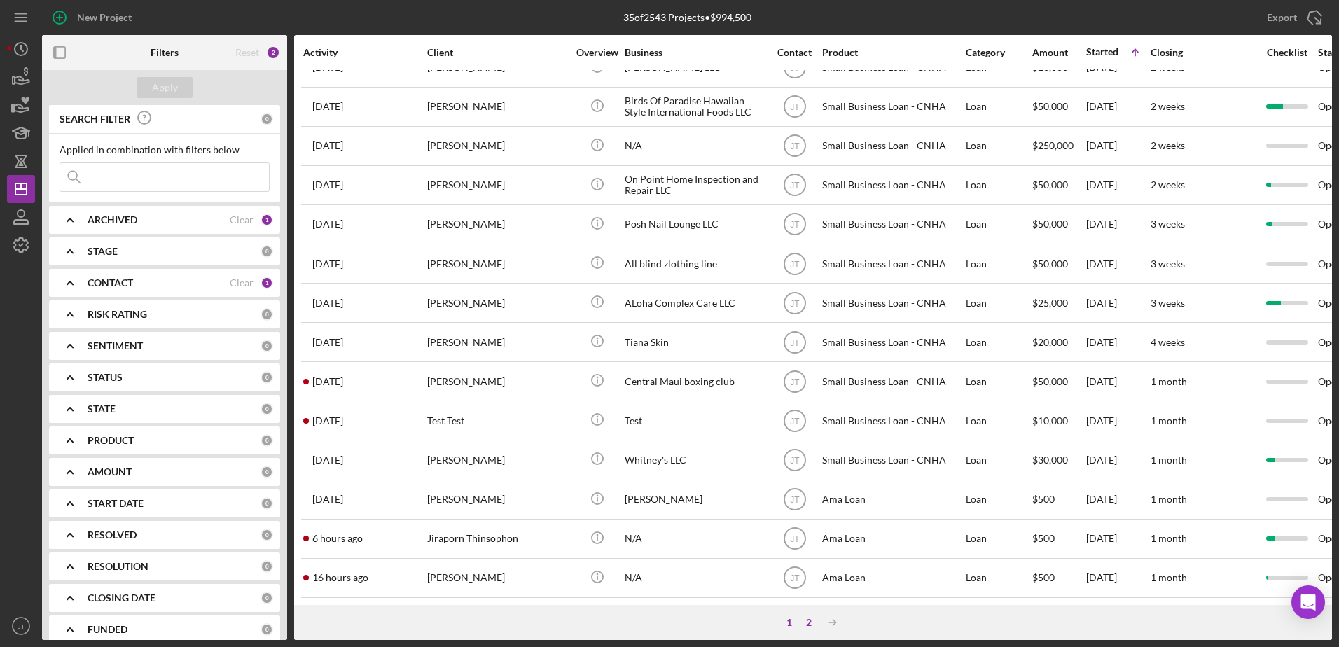
click at [811, 619] on div "2" at bounding box center [809, 622] width 20 height 11
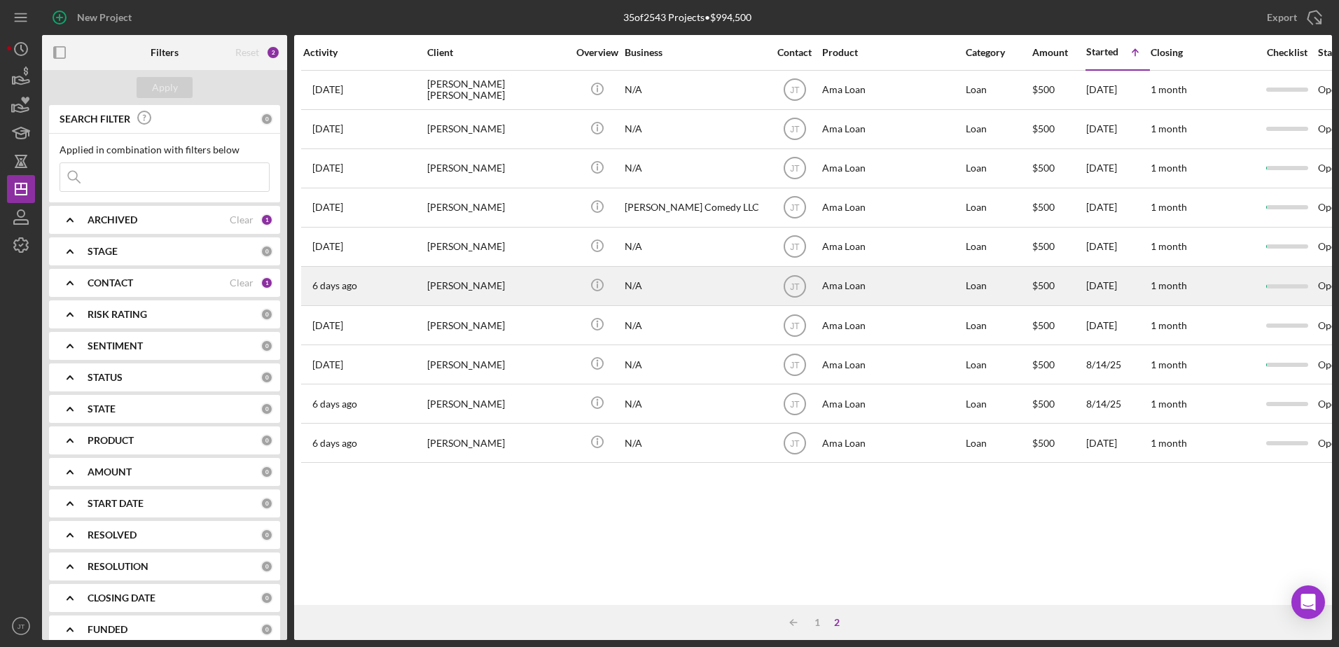
scroll to position [0, 0]
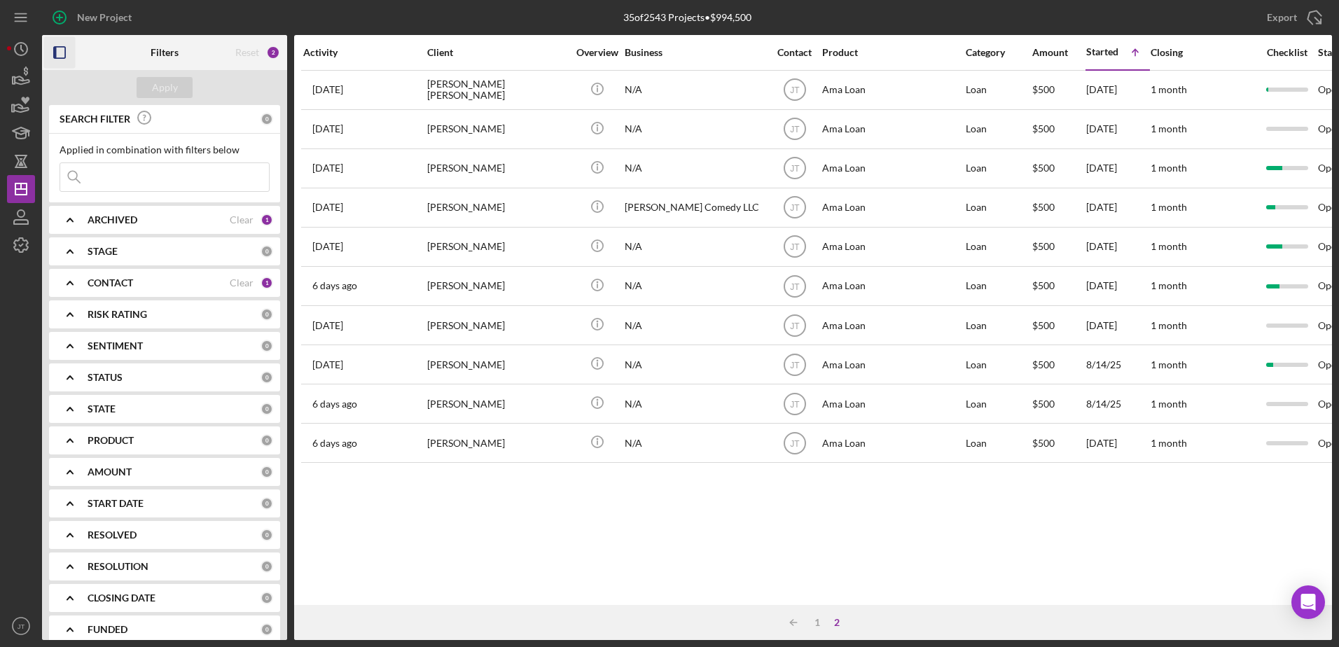
click at [65, 50] on rect "button" at bounding box center [59, 52] width 11 height 11
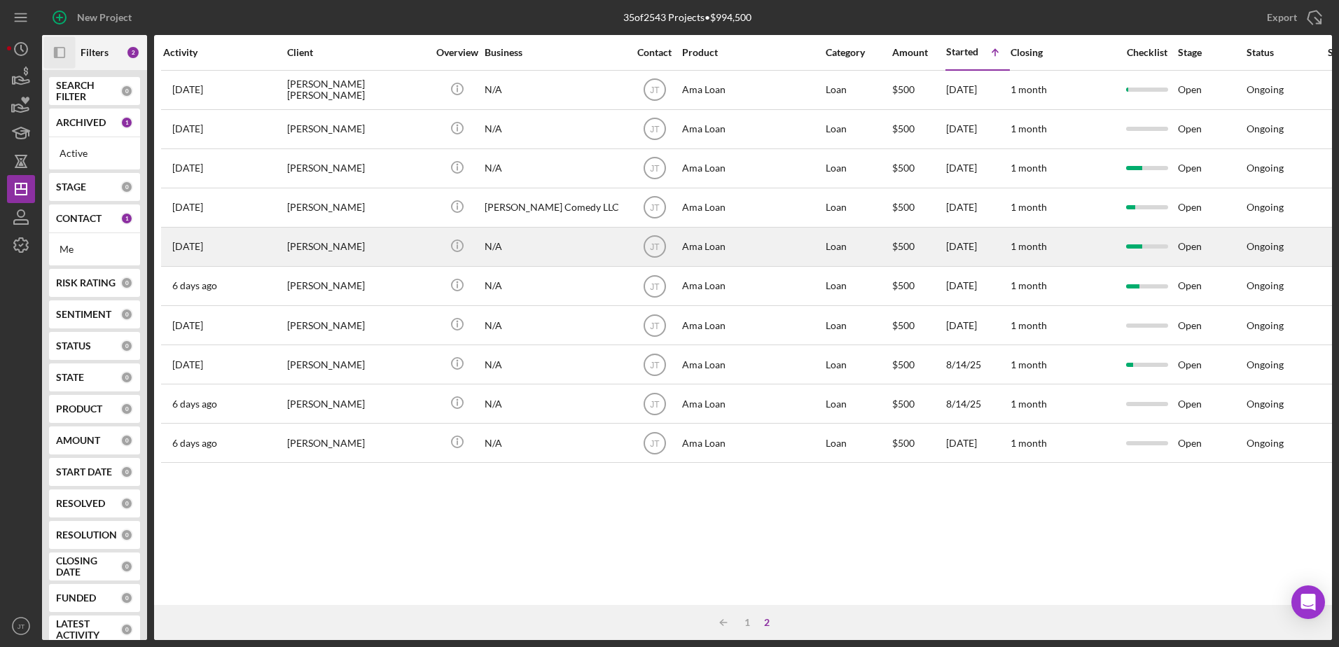
click at [338, 251] on div "[PERSON_NAME]" at bounding box center [357, 246] width 140 height 37
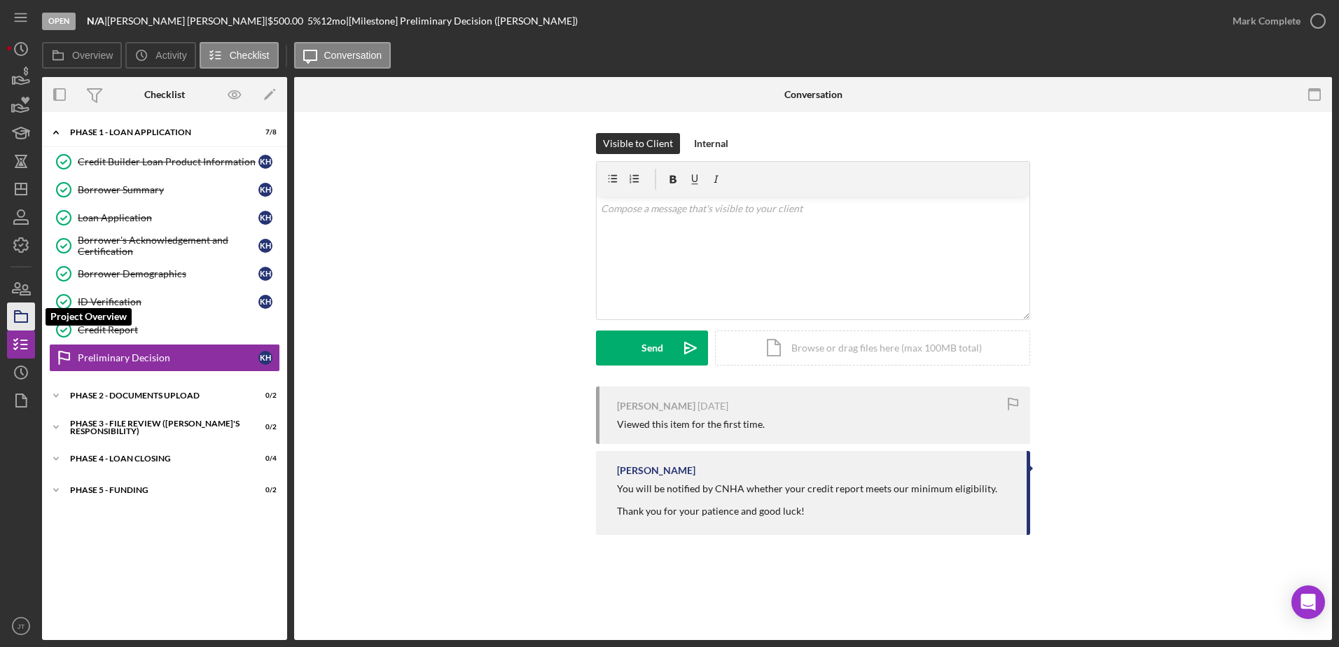
click at [23, 315] on icon "button" at bounding box center [21, 316] width 35 height 35
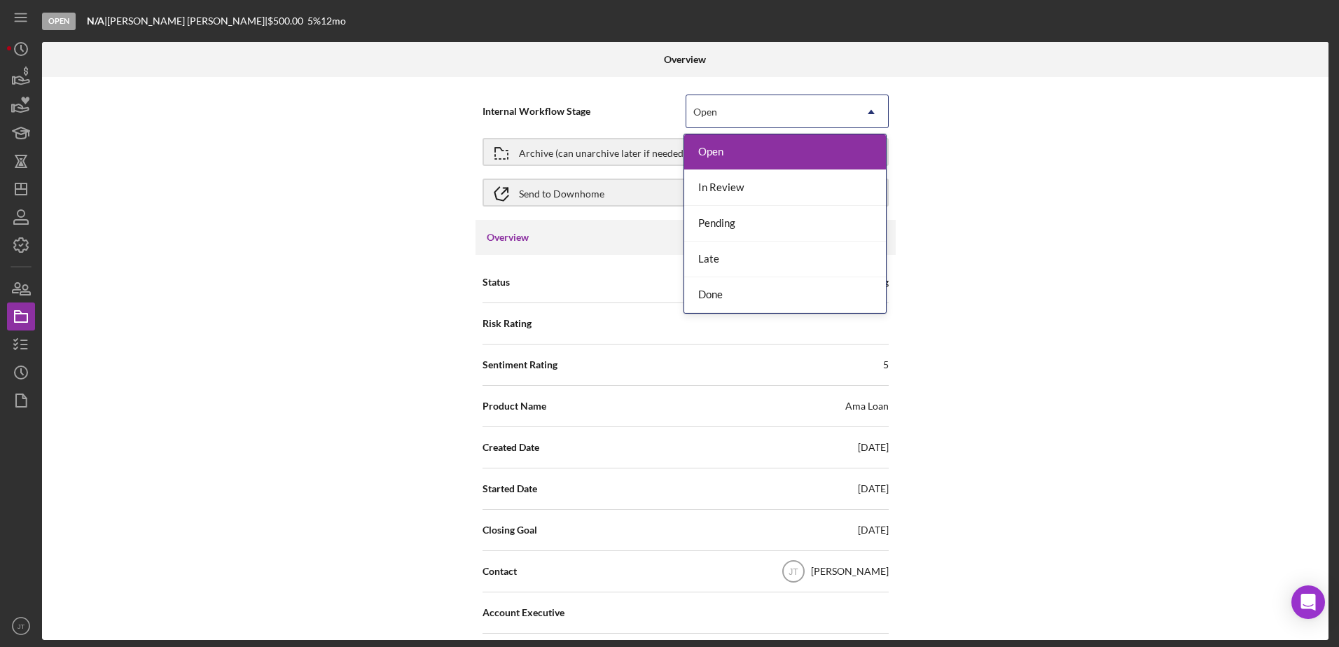
click at [757, 113] on div "Open" at bounding box center [771, 112] width 168 height 32
click at [754, 301] on div "Done" at bounding box center [785, 295] width 202 height 36
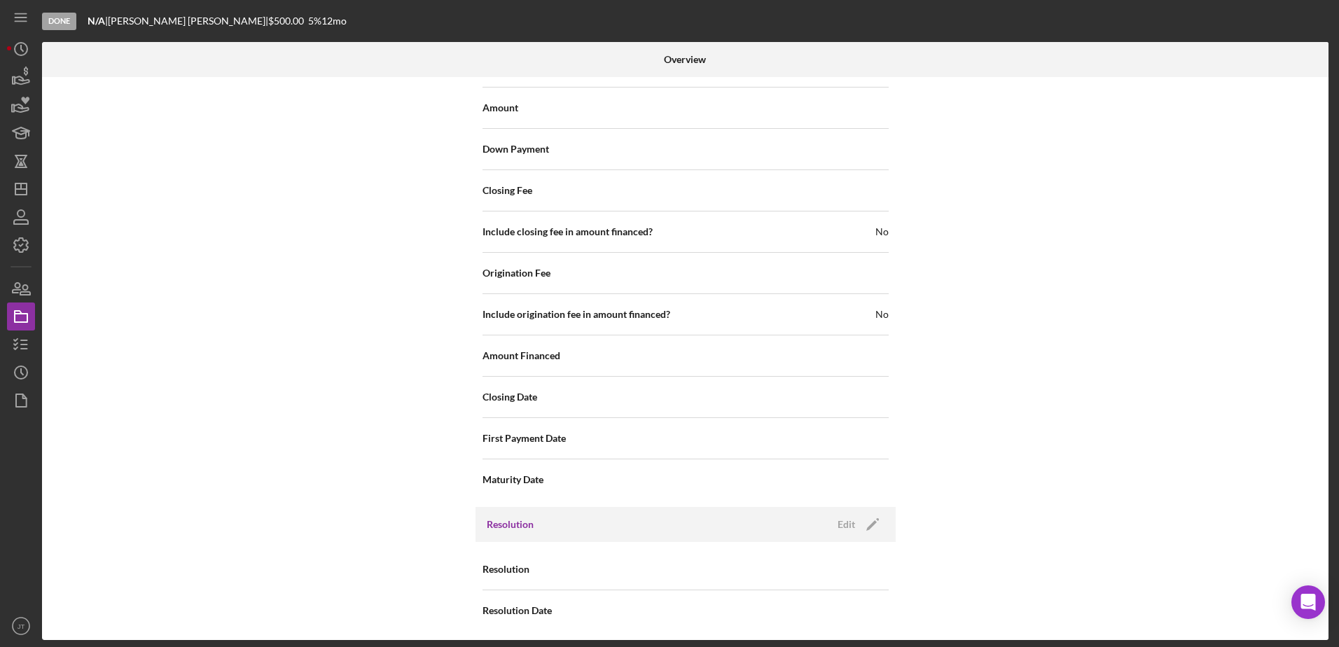
scroll to position [1546, 0]
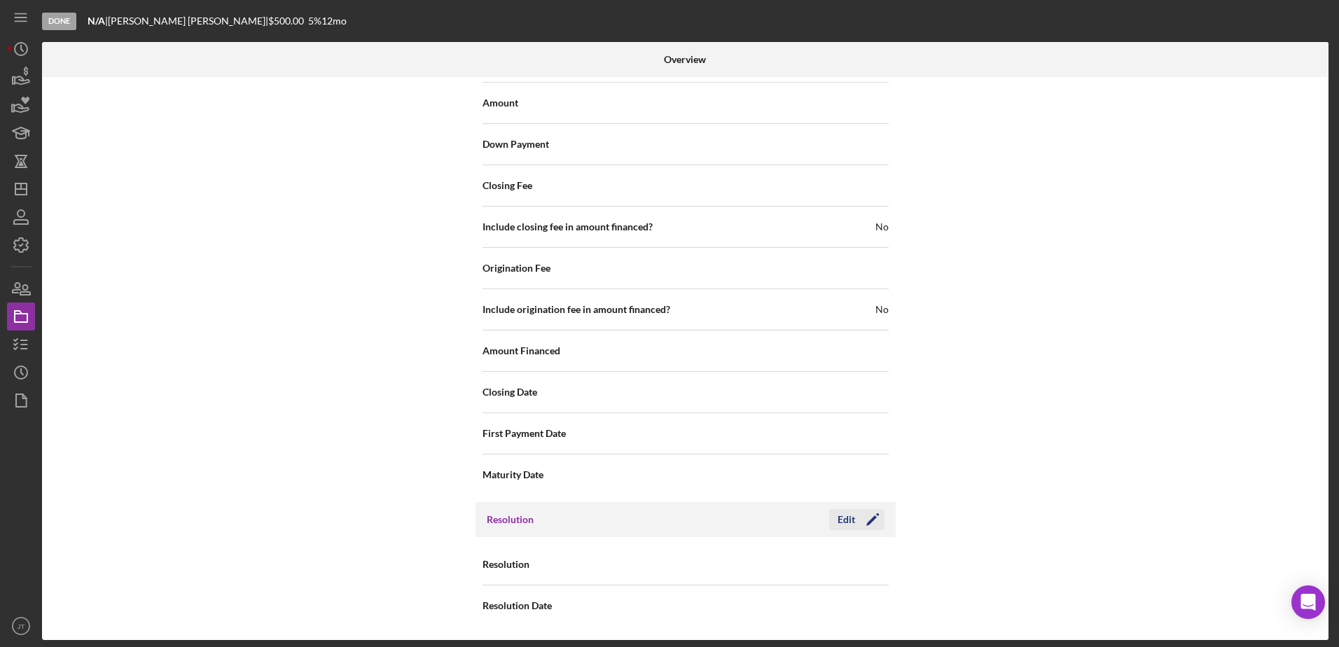
click at [850, 523] on div "Edit" at bounding box center [847, 519] width 18 height 21
click at [862, 566] on icon "Icon/Dropdown Arrow" at bounding box center [872, 566] width 34 height 34
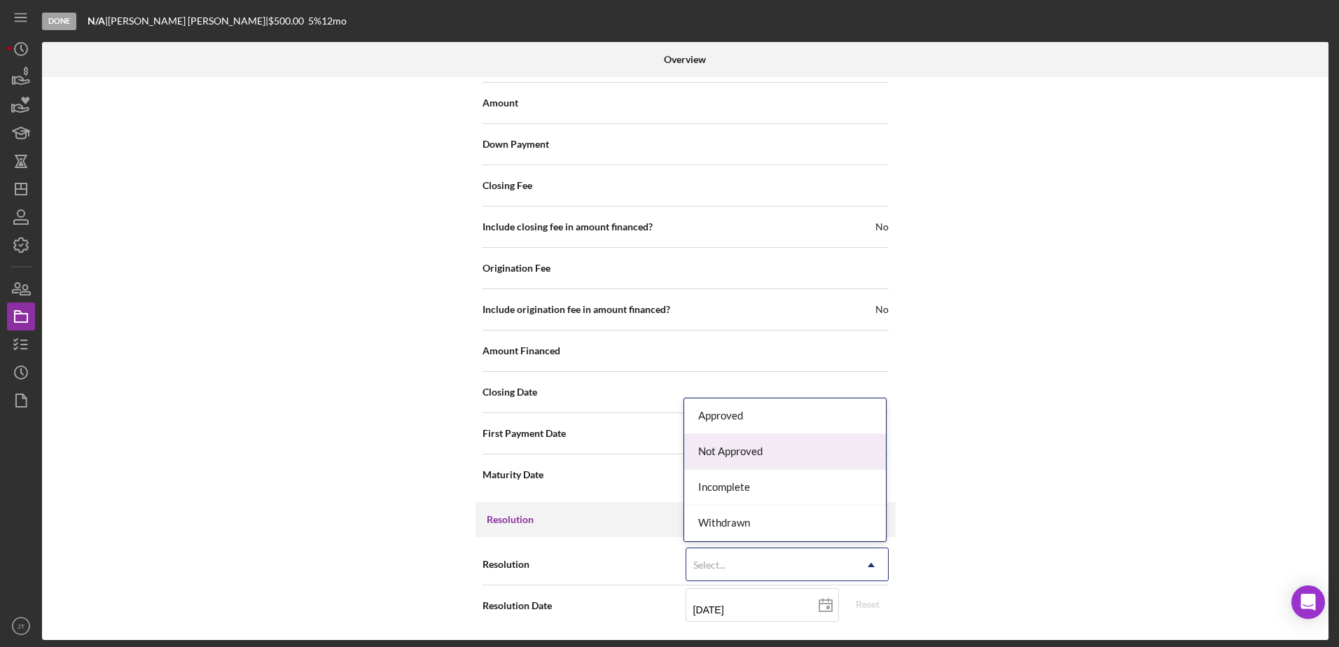
click at [858, 447] on div "Not Approved" at bounding box center [785, 452] width 202 height 36
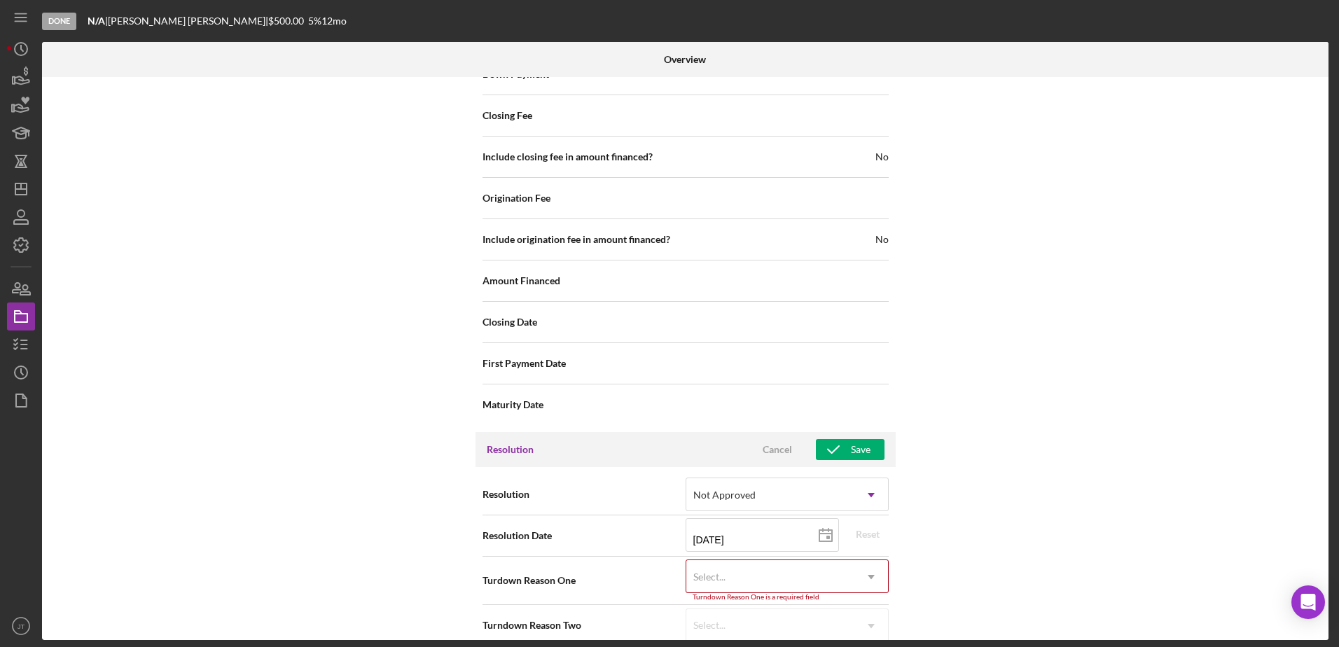
scroll to position [1636, 0]
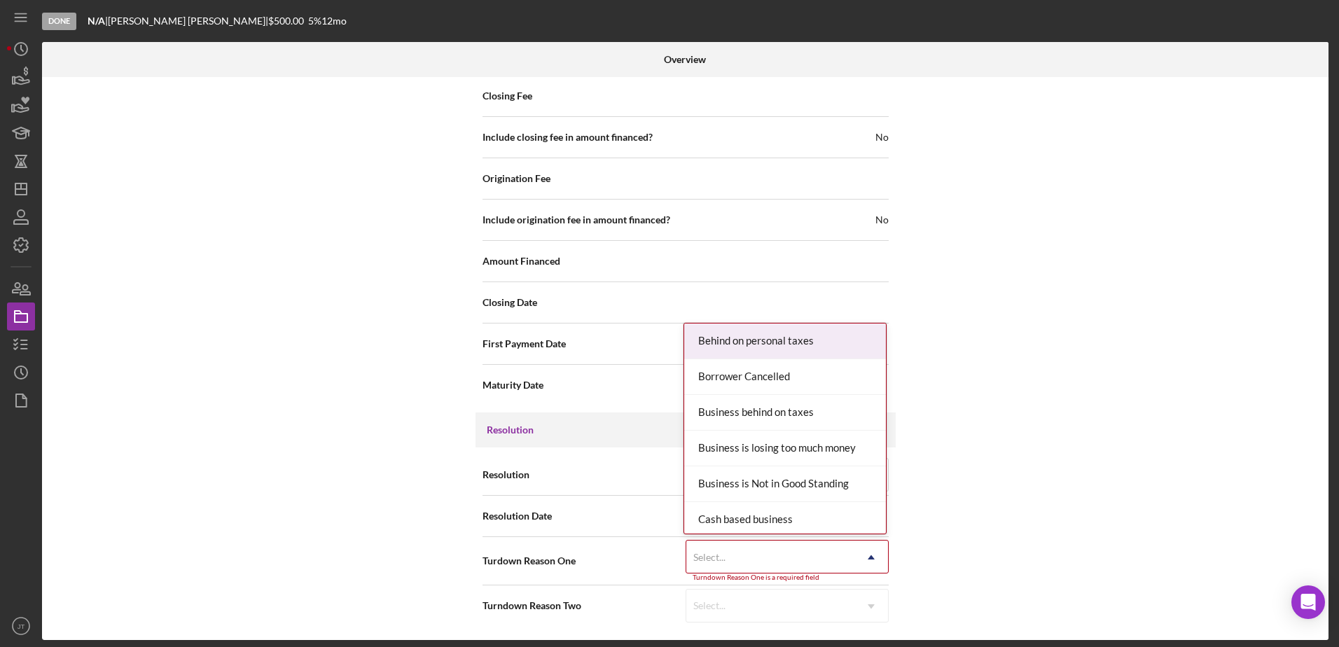
click at [867, 557] on icon "Icon/Dropdown Arrow" at bounding box center [872, 558] width 34 height 34
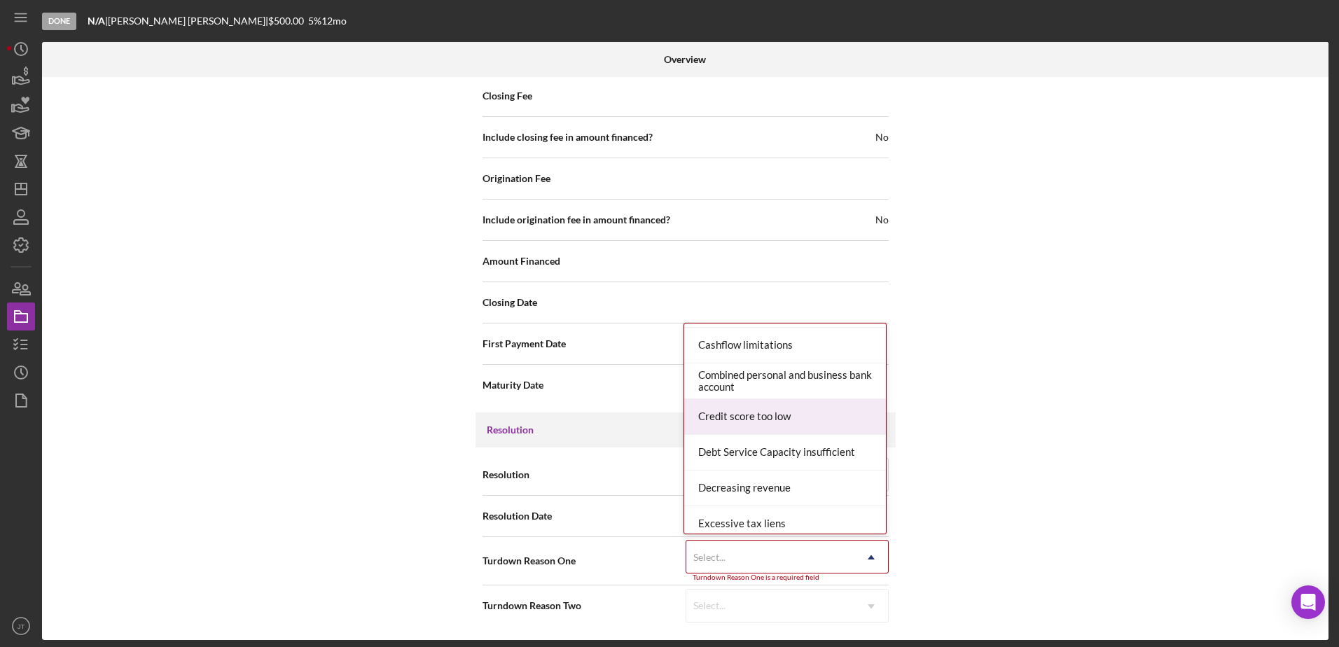
scroll to position [280, 0]
click at [977, 446] on div "Internal Workflow Stage Done Icon/Dropdown Arrow Archive (can unarchive later i…" at bounding box center [685, 358] width 1287 height 563
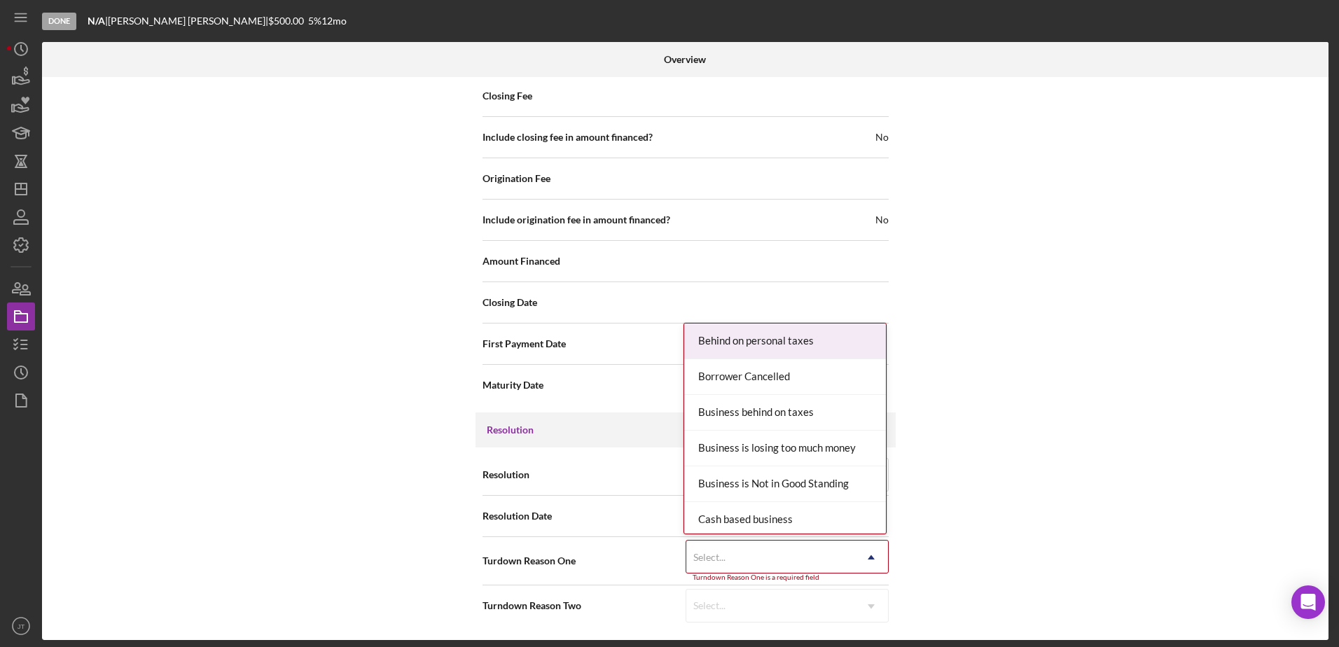
click at [878, 563] on icon "Icon/Dropdown Arrow" at bounding box center [872, 558] width 34 height 34
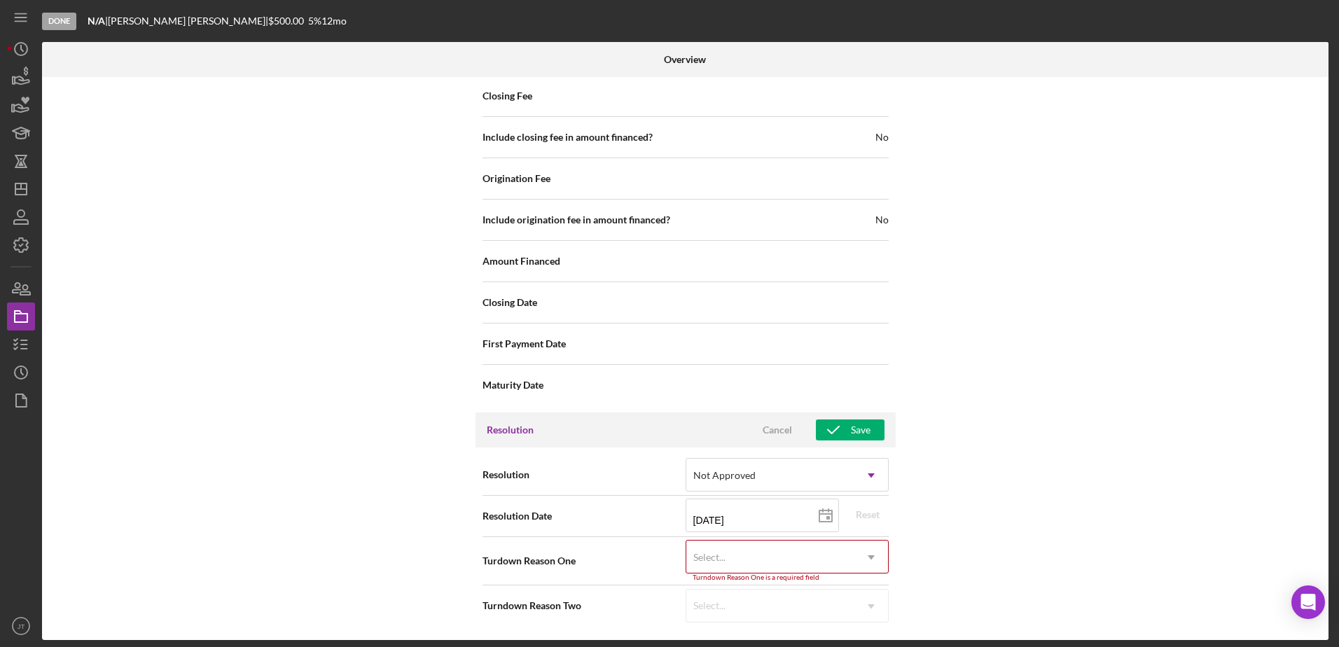
click at [855, 556] on icon "Icon/Dropdown Arrow" at bounding box center [872, 558] width 34 height 34
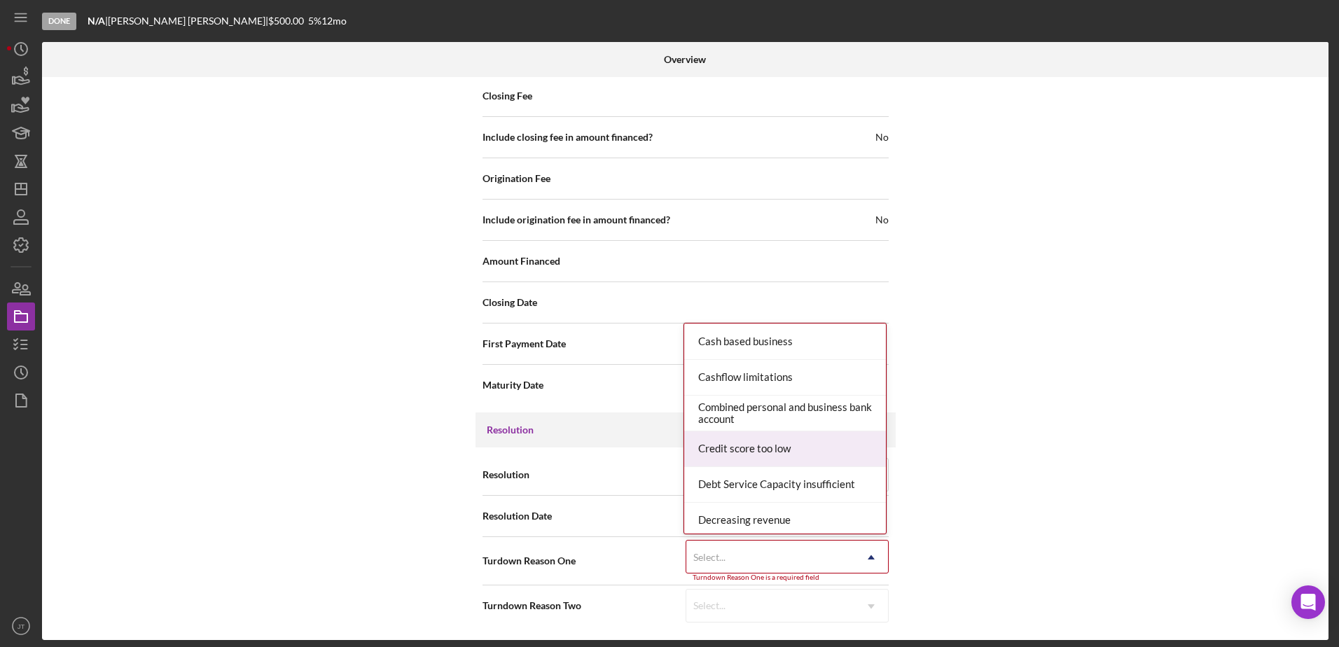
scroll to position [318, 0]
click at [758, 455] on div "Failure to pass interview" at bounding box center [785, 452] width 202 height 36
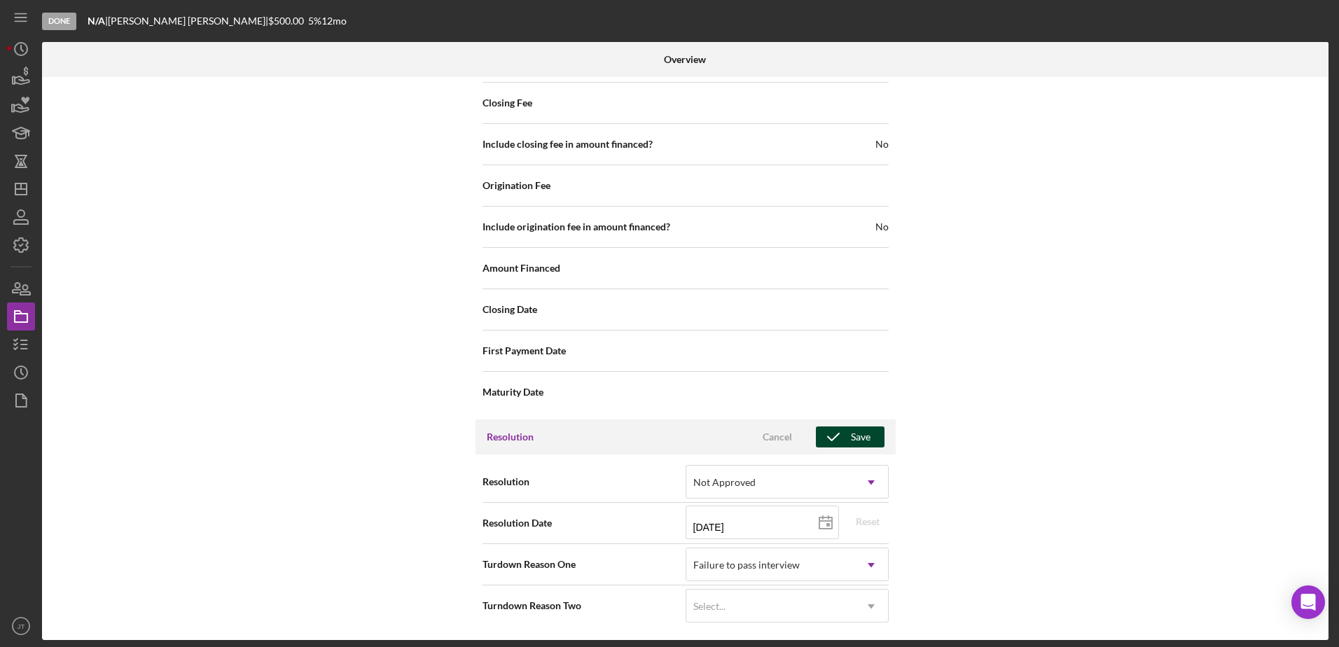
click at [870, 438] on button "Save" at bounding box center [850, 437] width 69 height 21
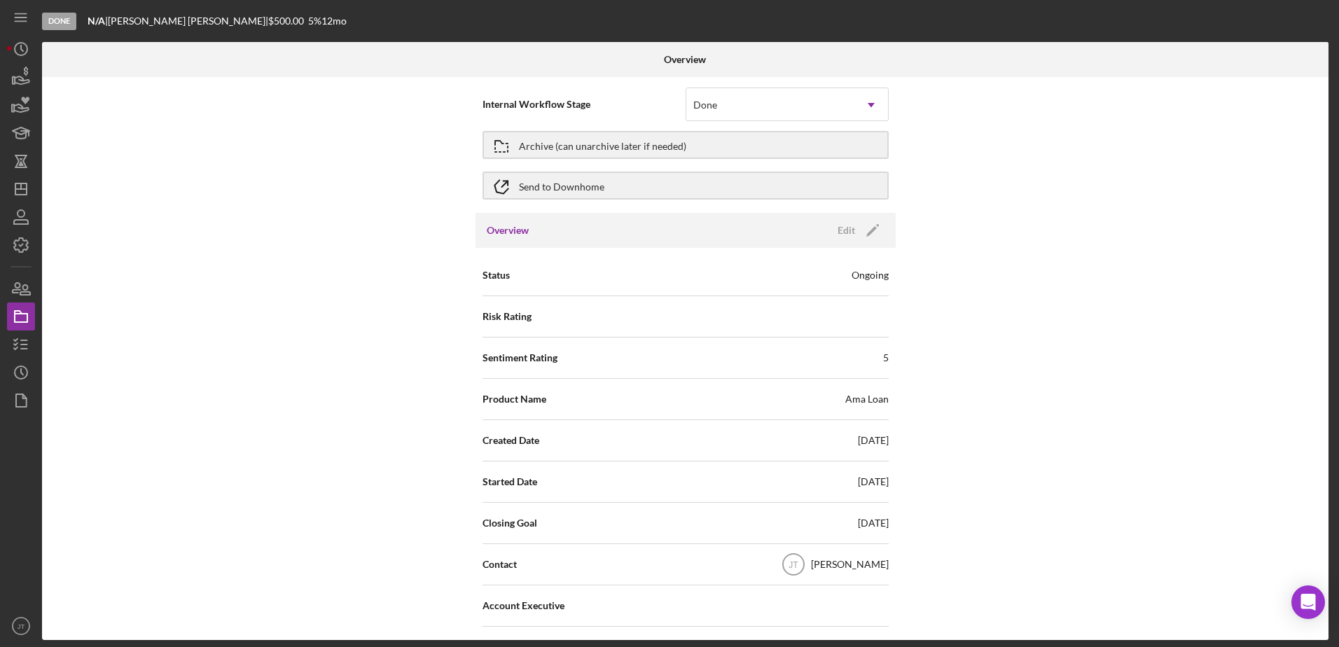
scroll to position [0, 0]
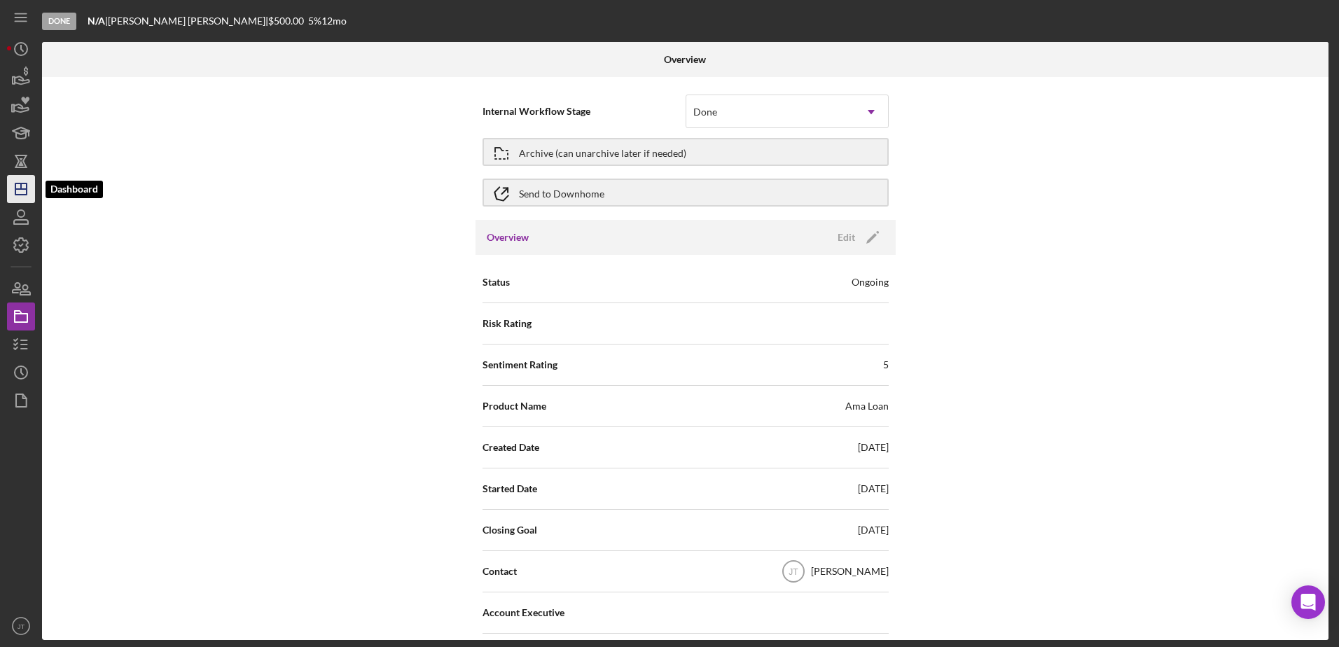
click at [23, 183] on icon "Icon/Dashboard" at bounding box center [21, 189] width 35 height 35
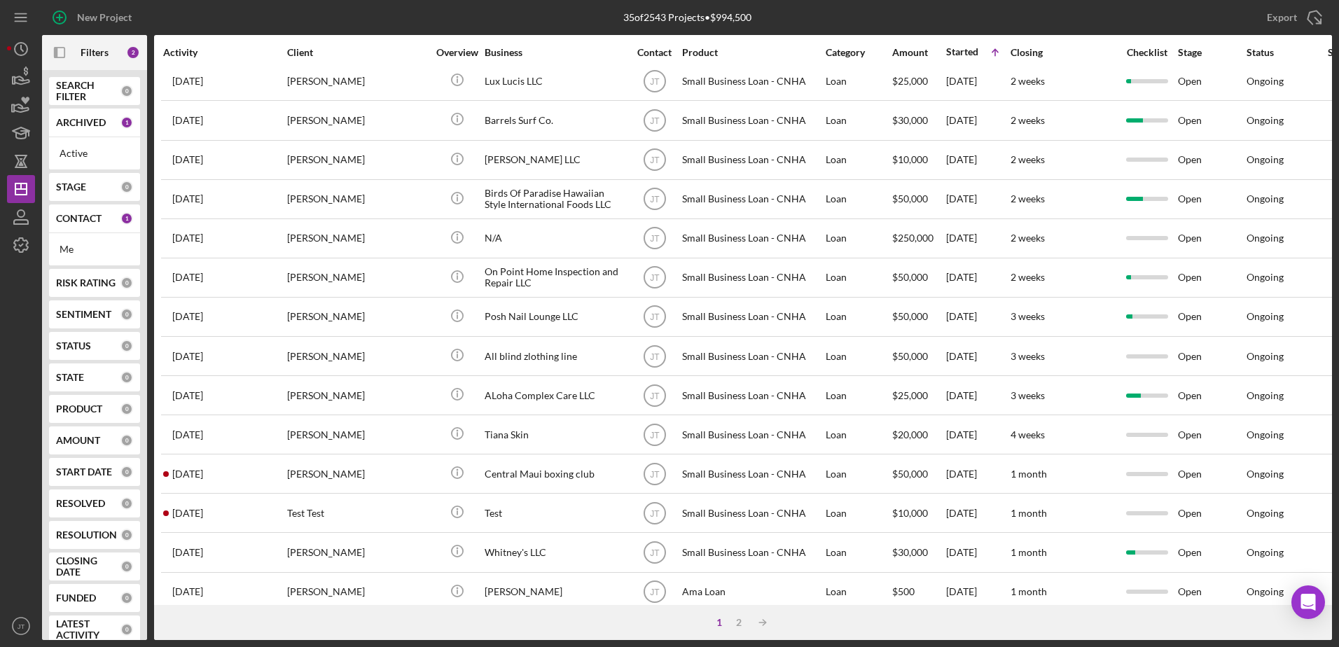
scroll to position [465, 0]
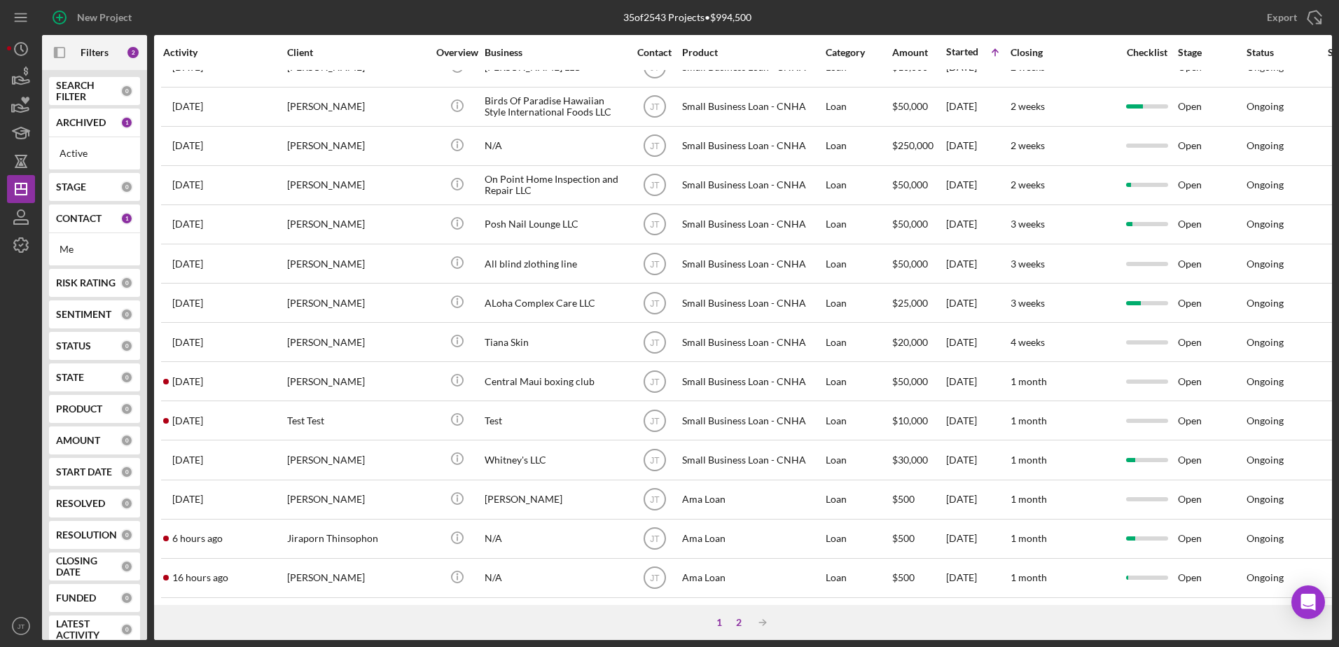
click at [743, 626] on div "2" at bounding box center [739, 622] width 20 height 11
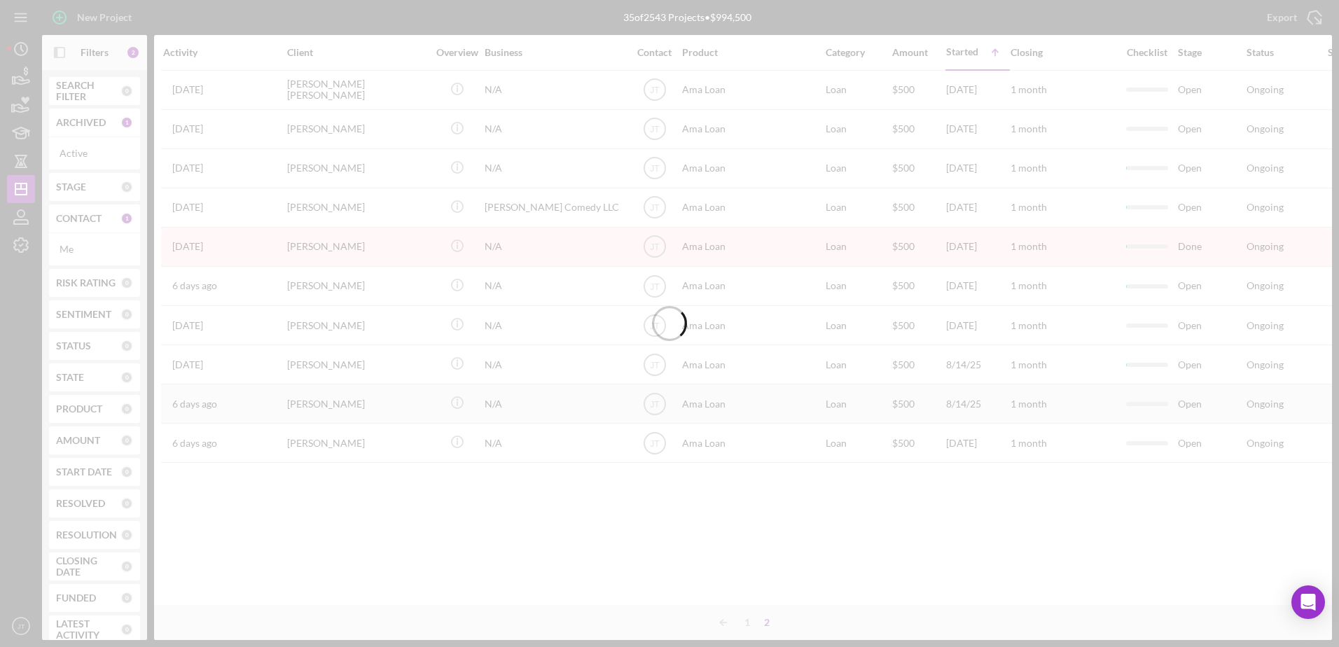
scroll to position [0, 0]
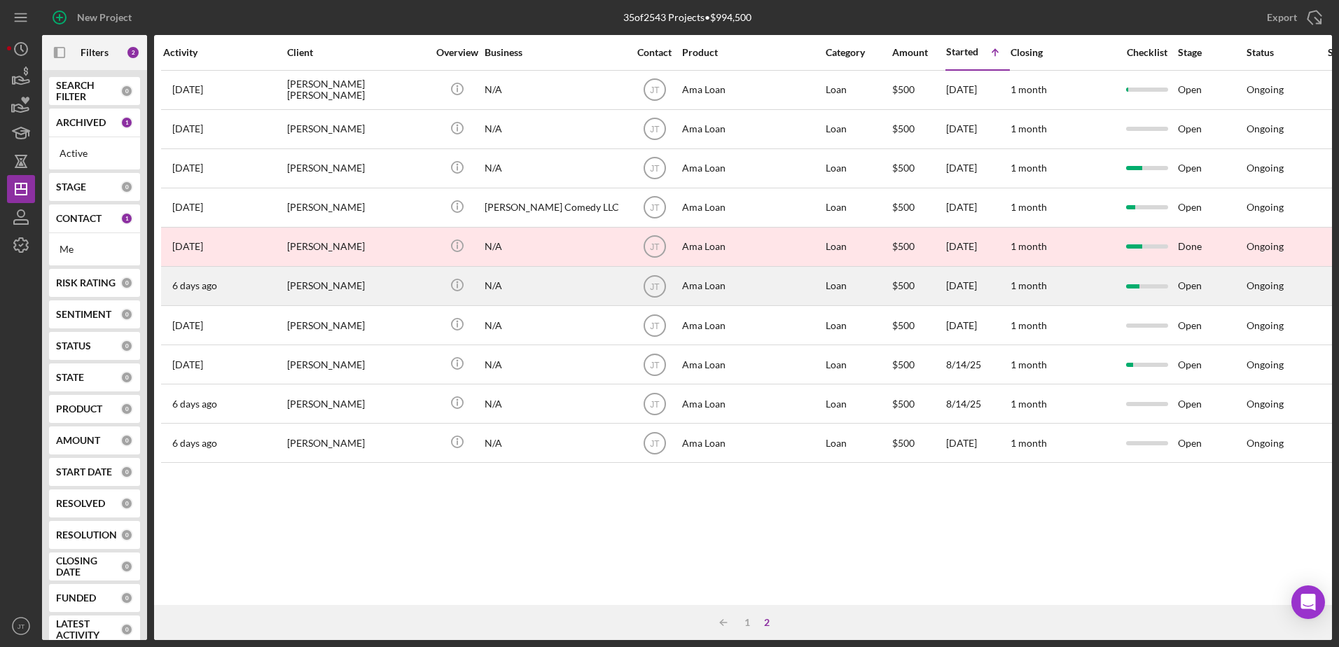
click at [373, 292] on div "[PERSON_NAME]" at bounding box center [357, 286] width 140 height 37
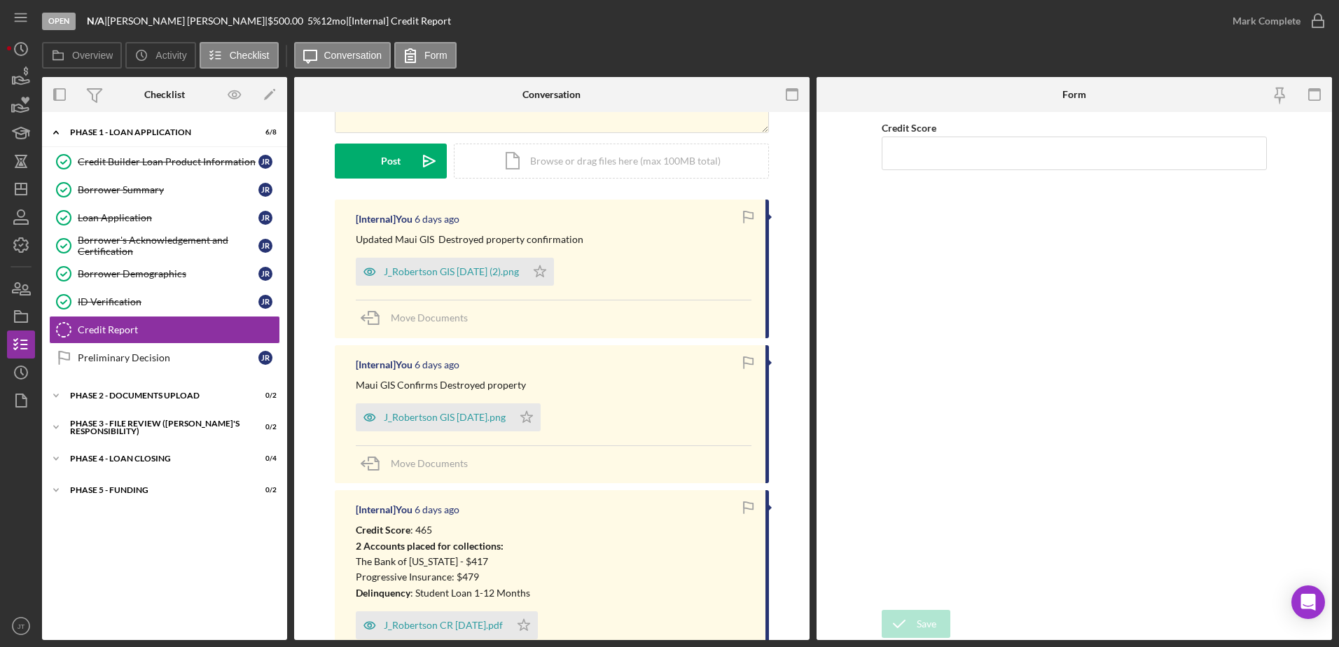
scroll to position [210, 0]
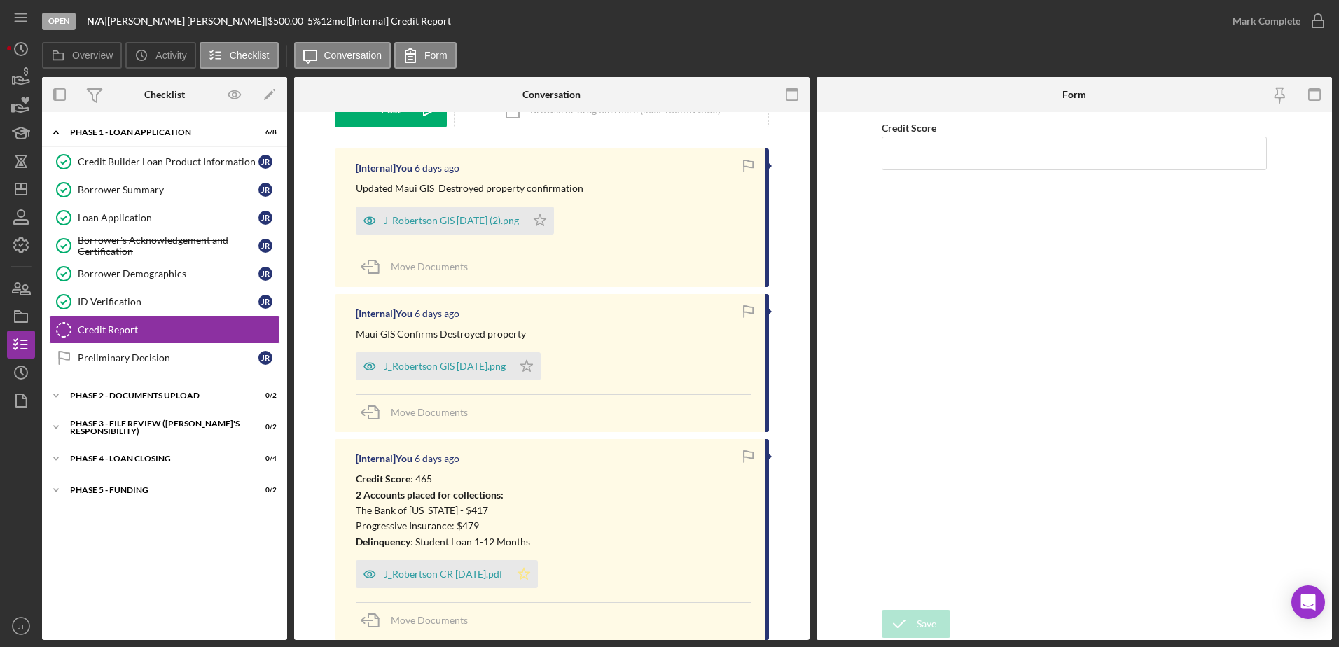
click at [522, 579] on icon "Icon/Star" at bounding box center [524, 574] width 28 height 28
click at [1309, 19] on icon "button" at bounding box center [1318, 21] width 35 height 35
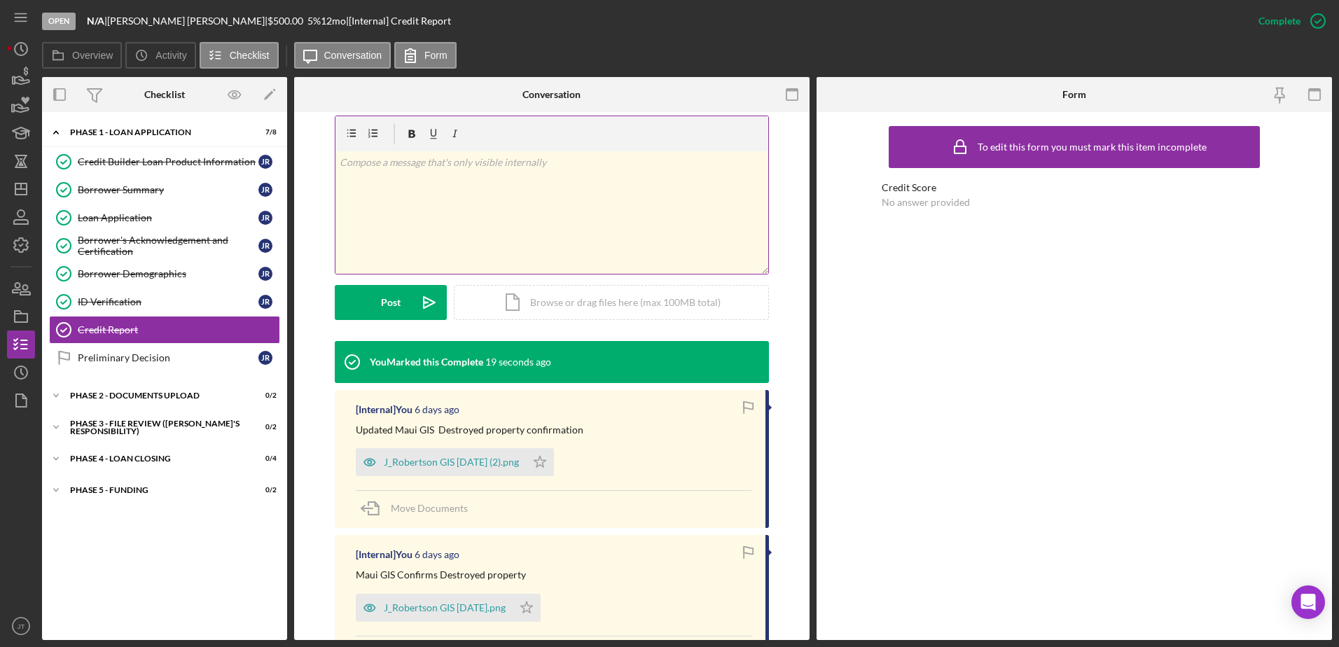
scroll to position [0, 0]
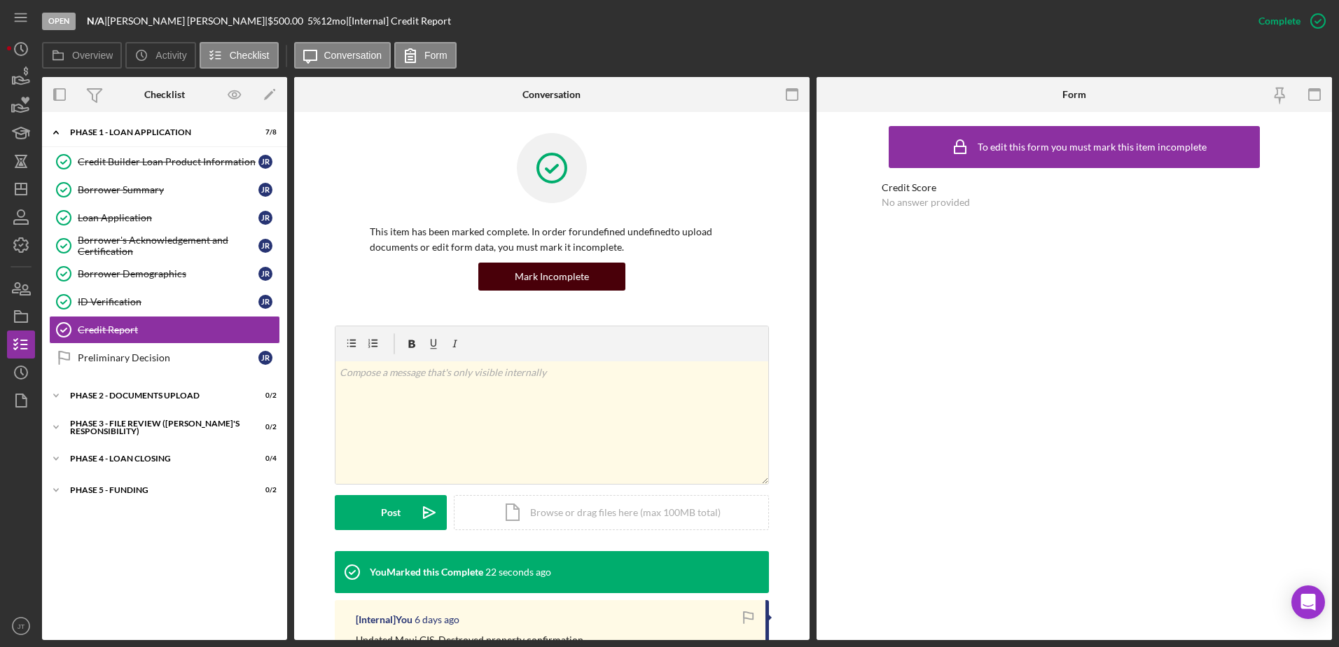
click at [604, 283] on button "Mark Incomplete" at bounding box center [551, 277] width 147 height 28
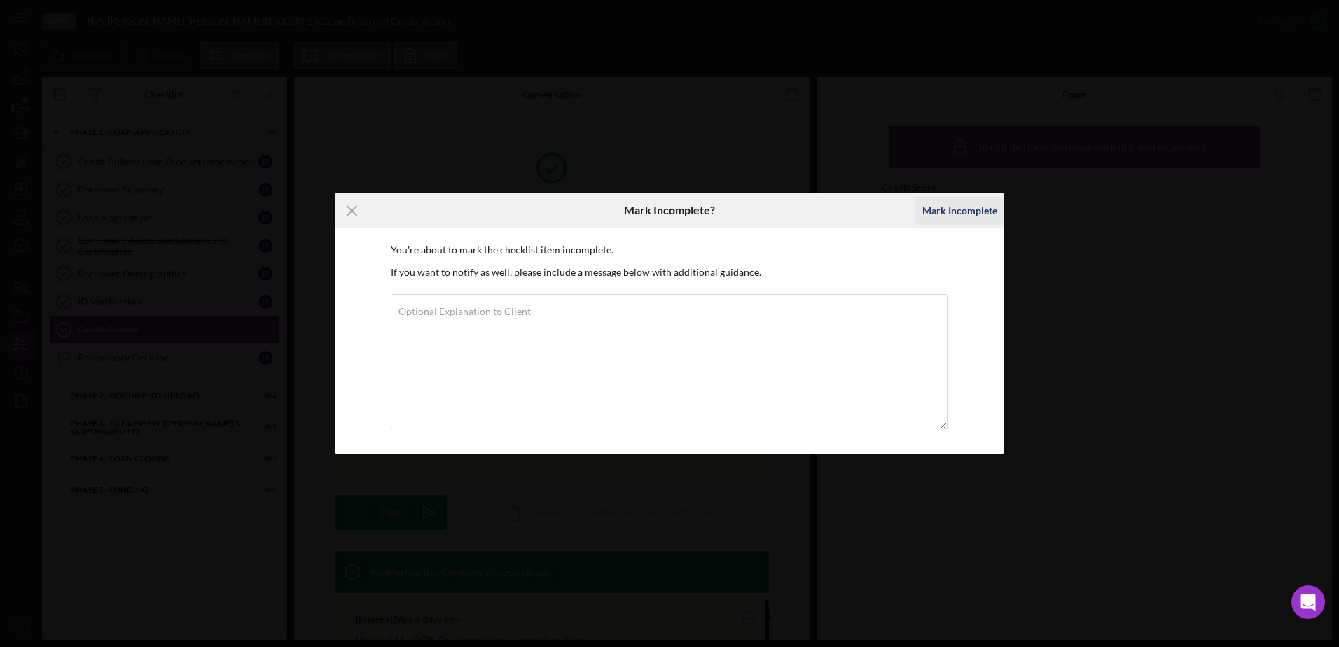
click at [959, 212] on div "Mark Incomplete" at bounding box center [960, 211] width 75 height 28
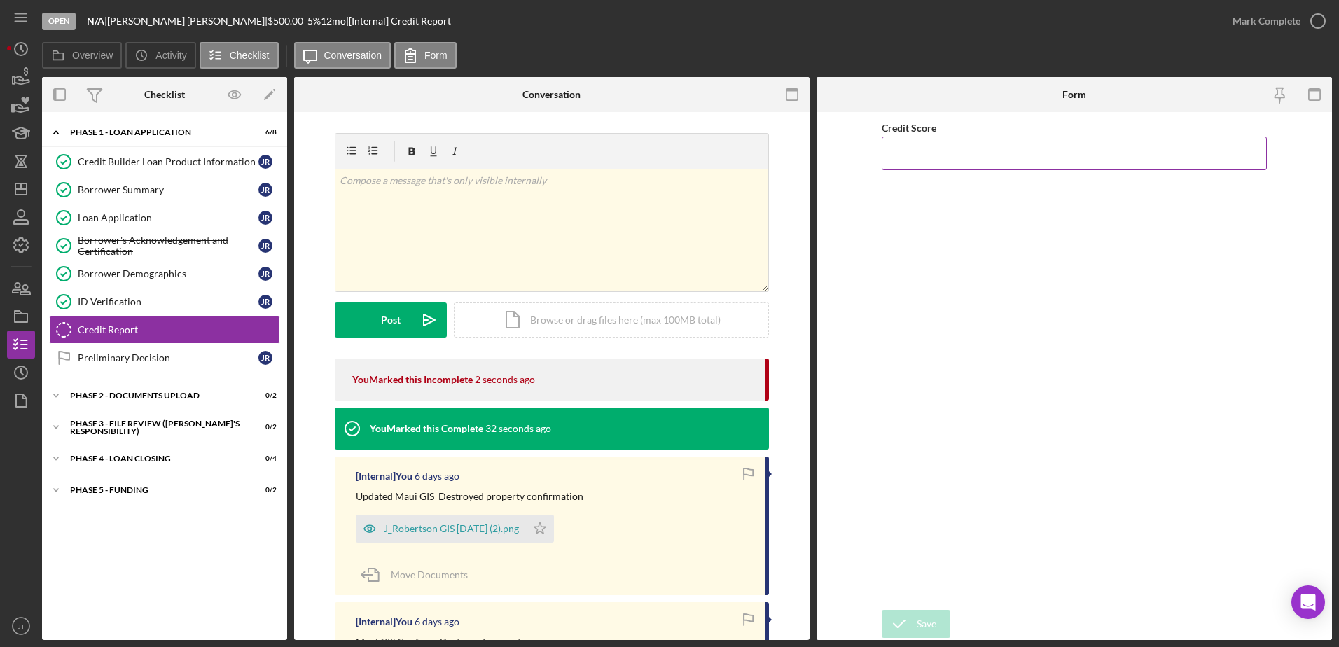
click at [987, 151] on input "Credit Score" at bounding box center [1074, 154] width 385 height 34
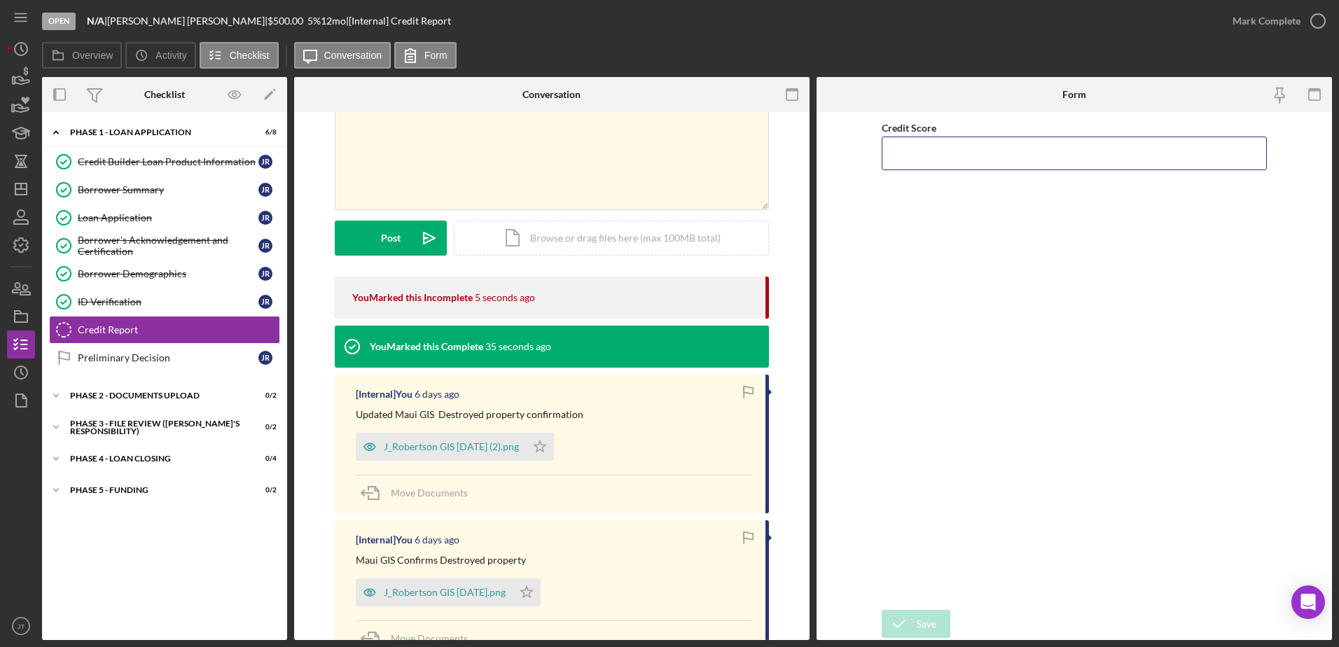
scroll to position [280, 0]
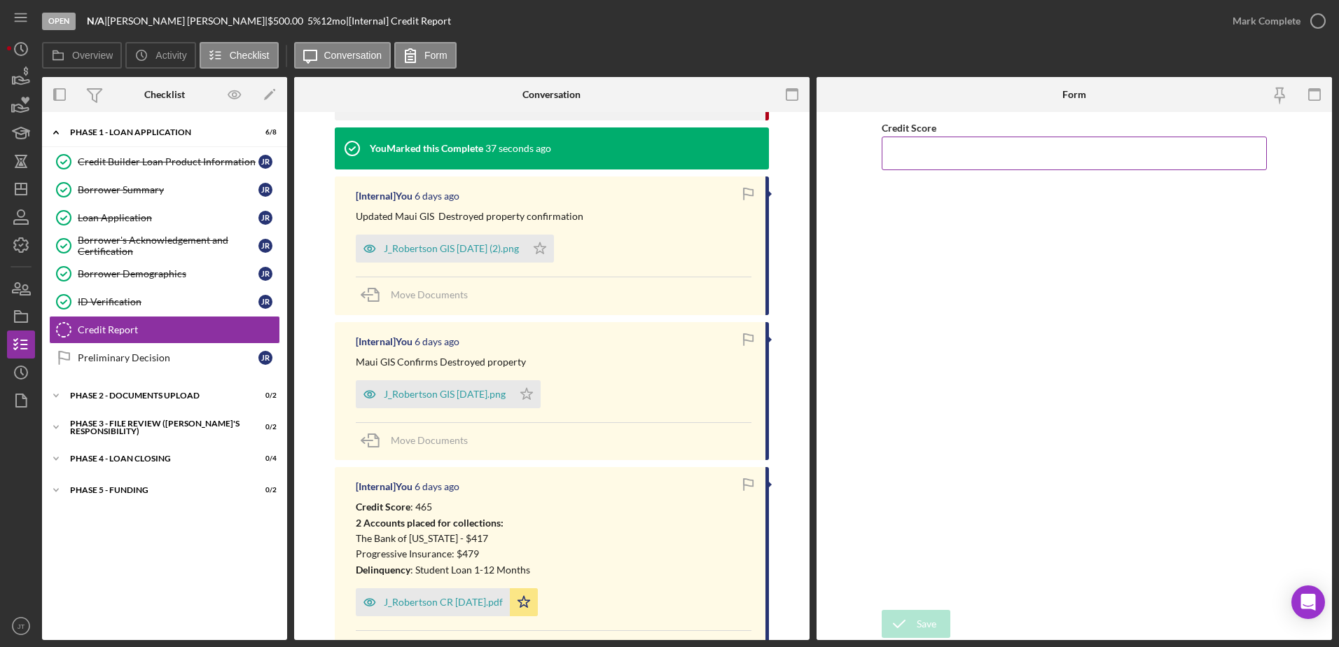
click at [942, 158] on input "Credit Score" at bounding box center [1074, 154] width 385 height 34
type input "465"
click at [911, 621] on icon "submit" at bounding box center [899, 624] width 35 height 35
click at [1311, 25] on icon "button" at bounding box center [1318, 21] width 35 height 35
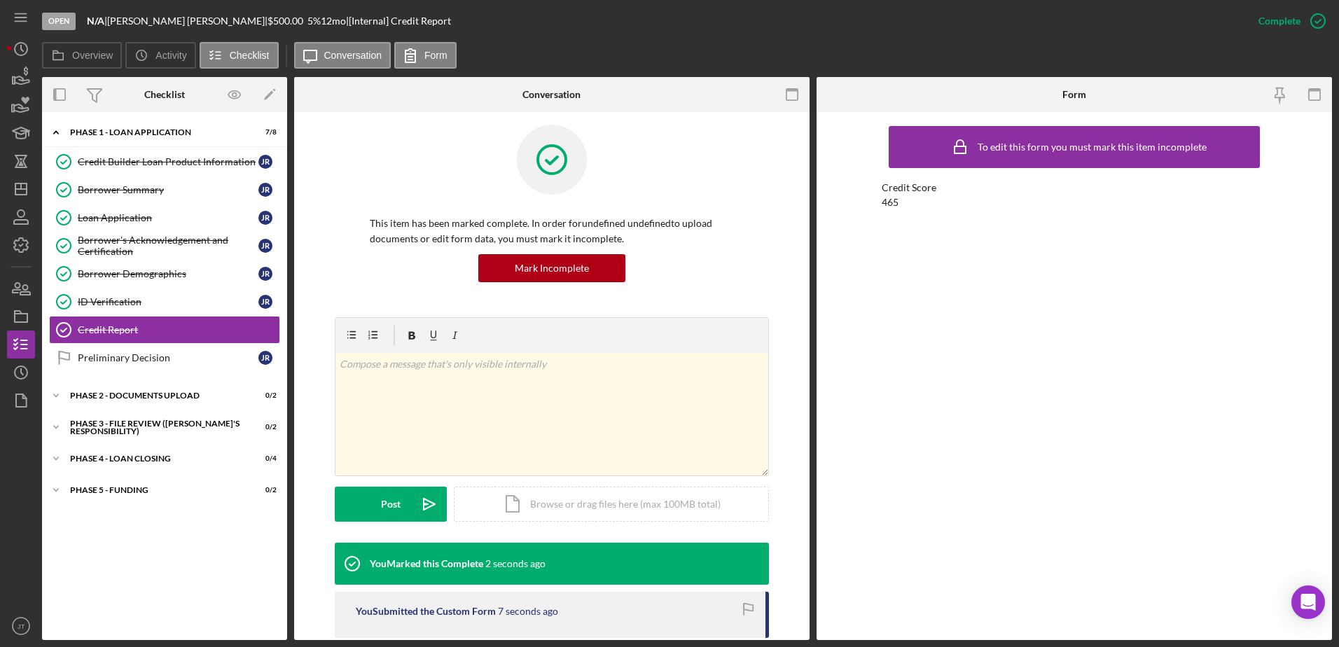
scroll to position [0, 0]
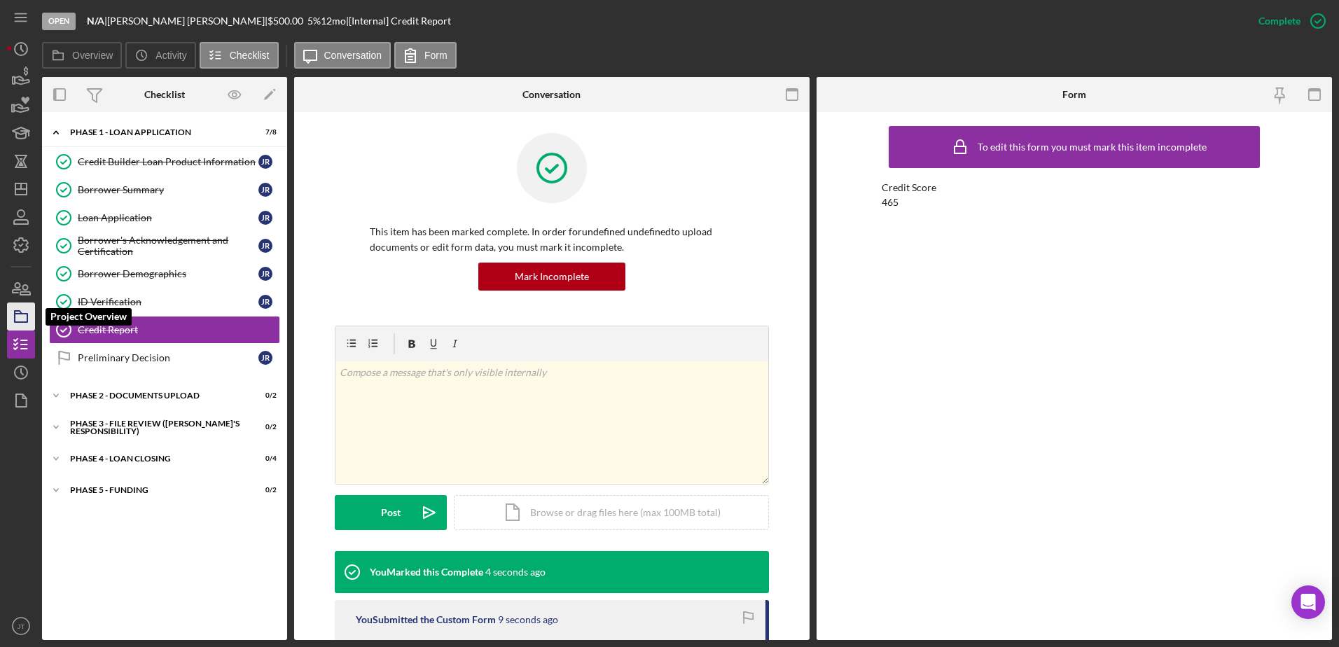
click at [23, 324] on icon "button" at bounding box center [21, 316] width 35 height 35
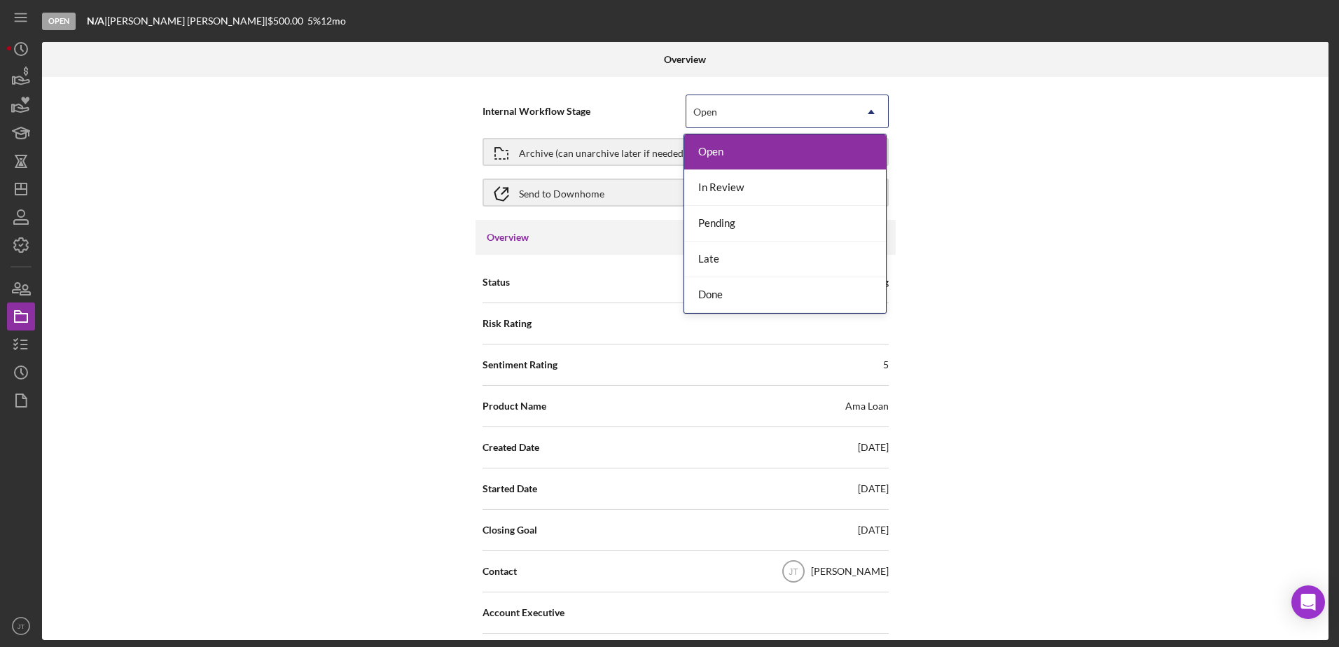
click at [731, 114] on div "Open" at bounding box center [771, 112] width 168 height 32
click at [738, 293] on div "Done" at bounding box center [785, 295] width 202 height 36
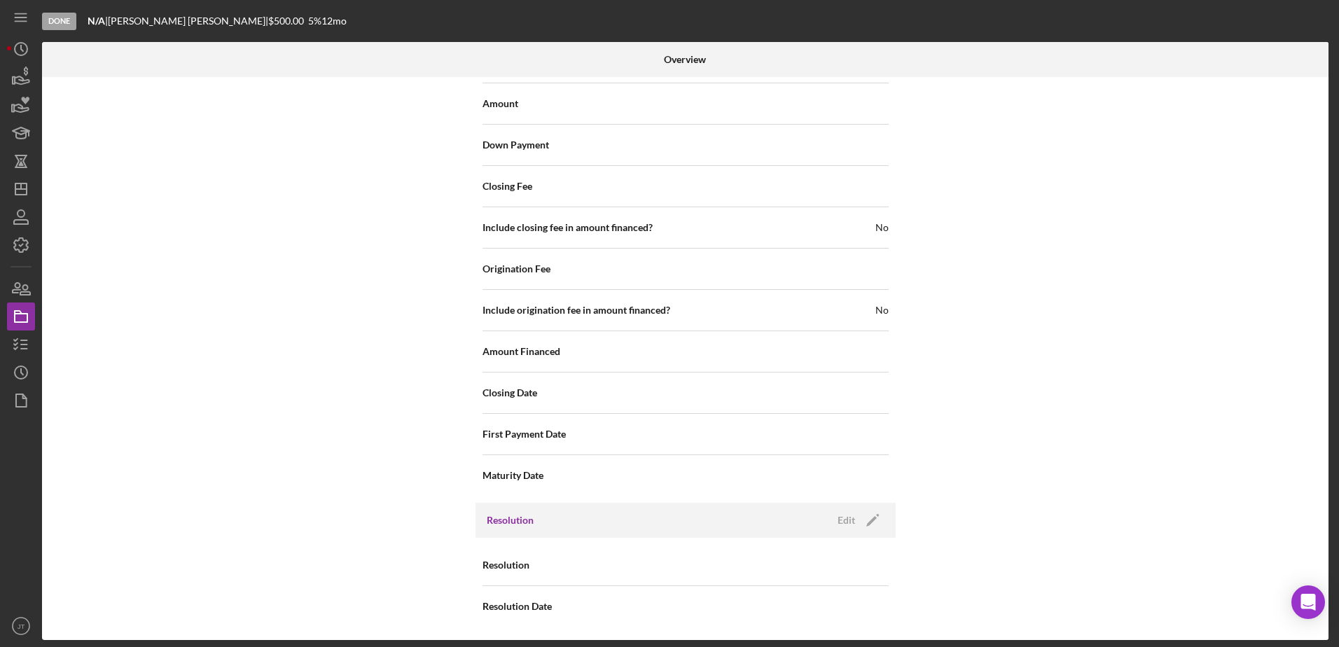
scroll to position [1546, 0]
click at [864, 521] on icon "Icon/Edit" at bounding box center [872, 519] width 35 height 35
click at [808, 567] on div "Select..." at bounding box center [771, 565] width 168 height 32
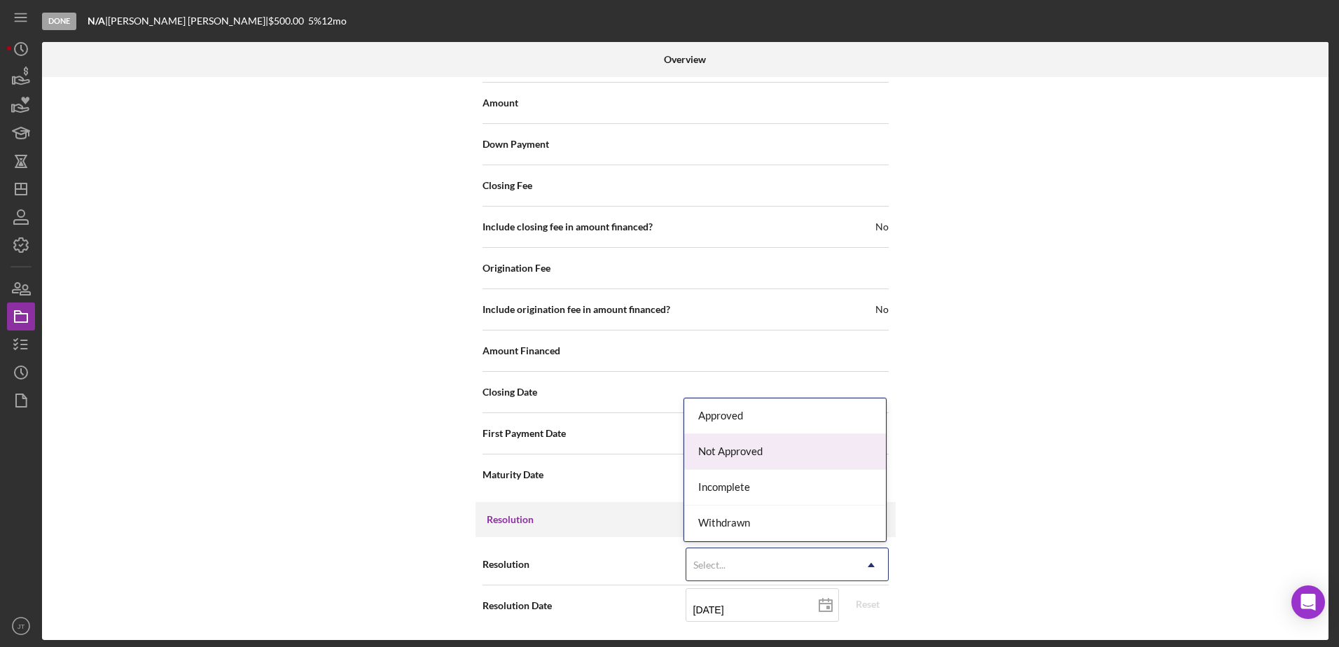
click at [815, 460] on div "Not Approved" at bounding box center [785, 452] width 202 height 36
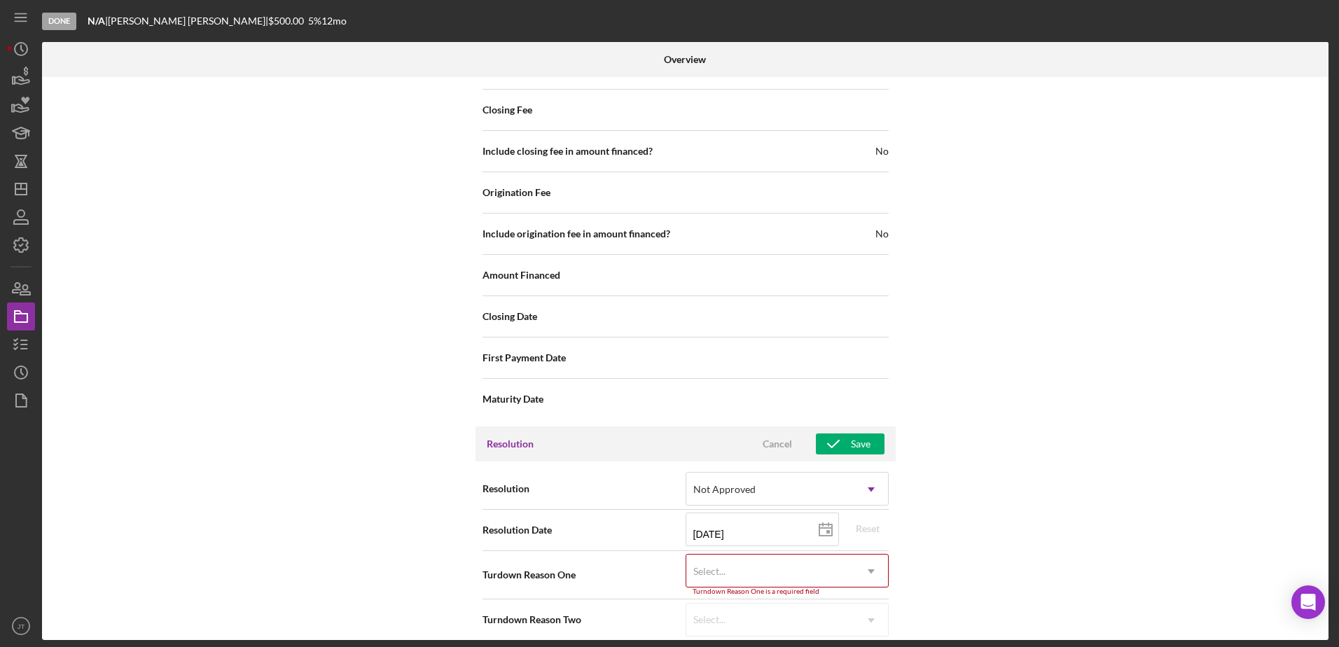
scroll to position [1636, 0]
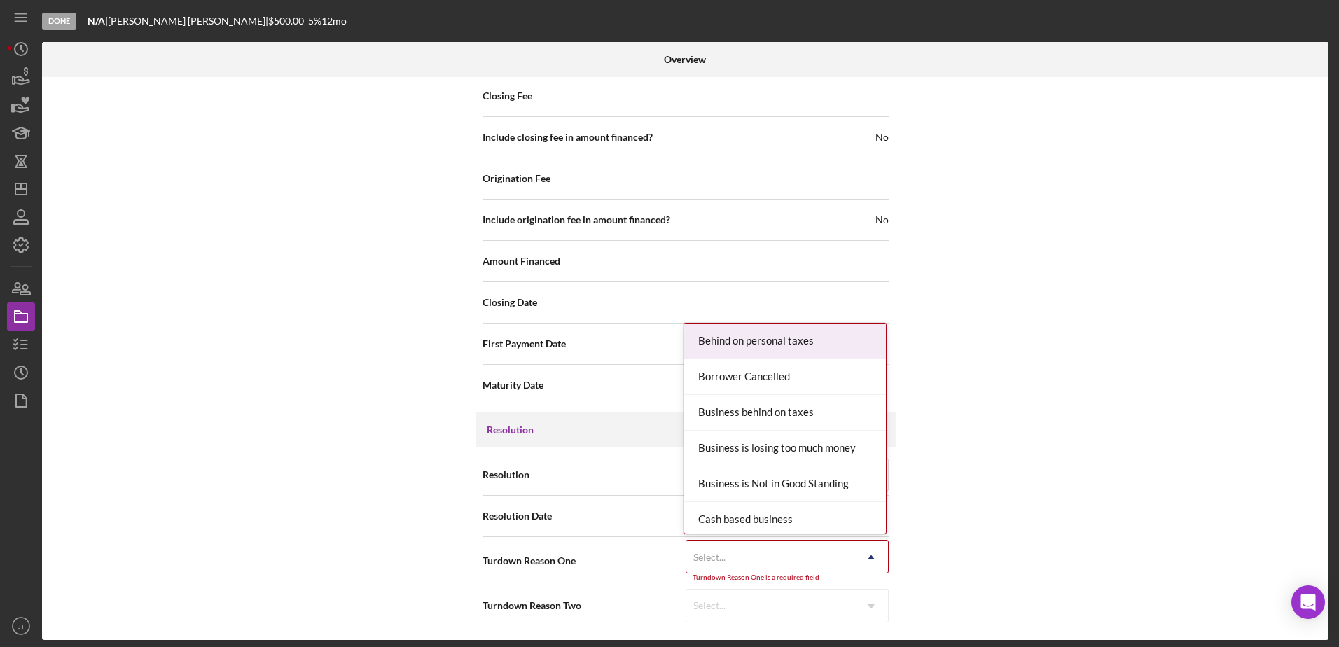
click at [850, 556] on div "Select..." at bounding box center [771, 558] width 168 height 32
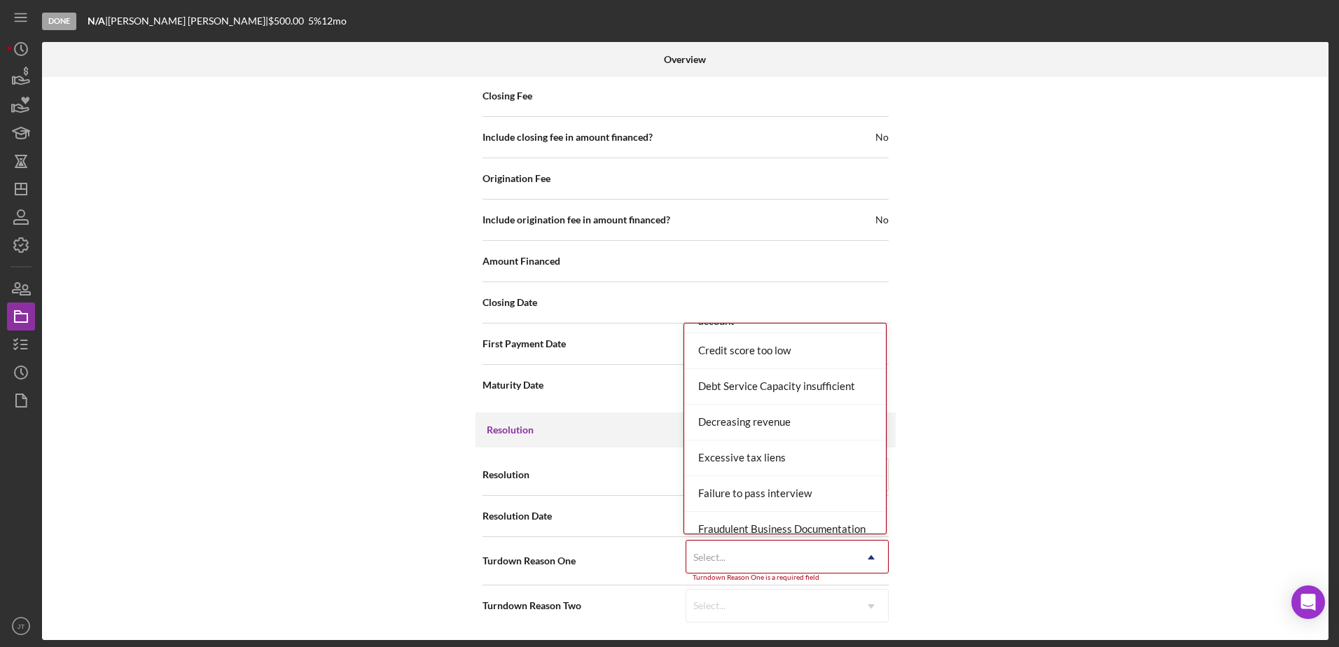
scroll to position [280, 0]
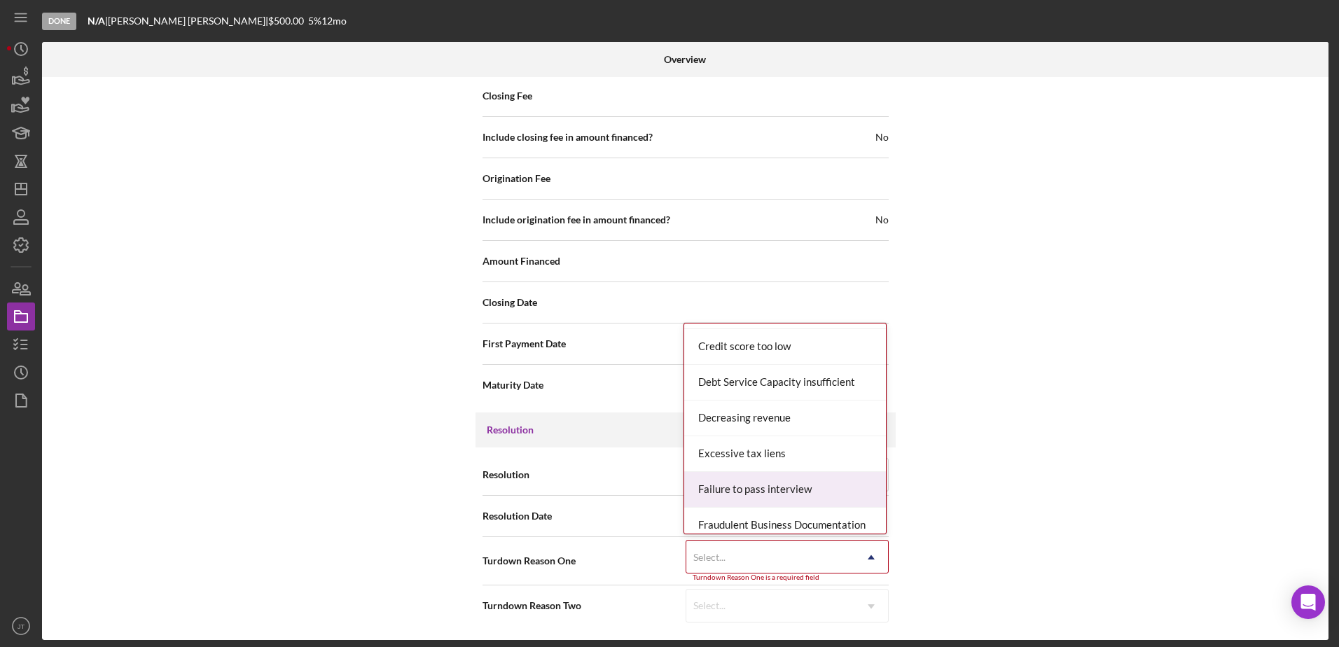
click at [836, 491] on div "Failure to pass interview" at bounding box center [785, 490] width 202 height 36
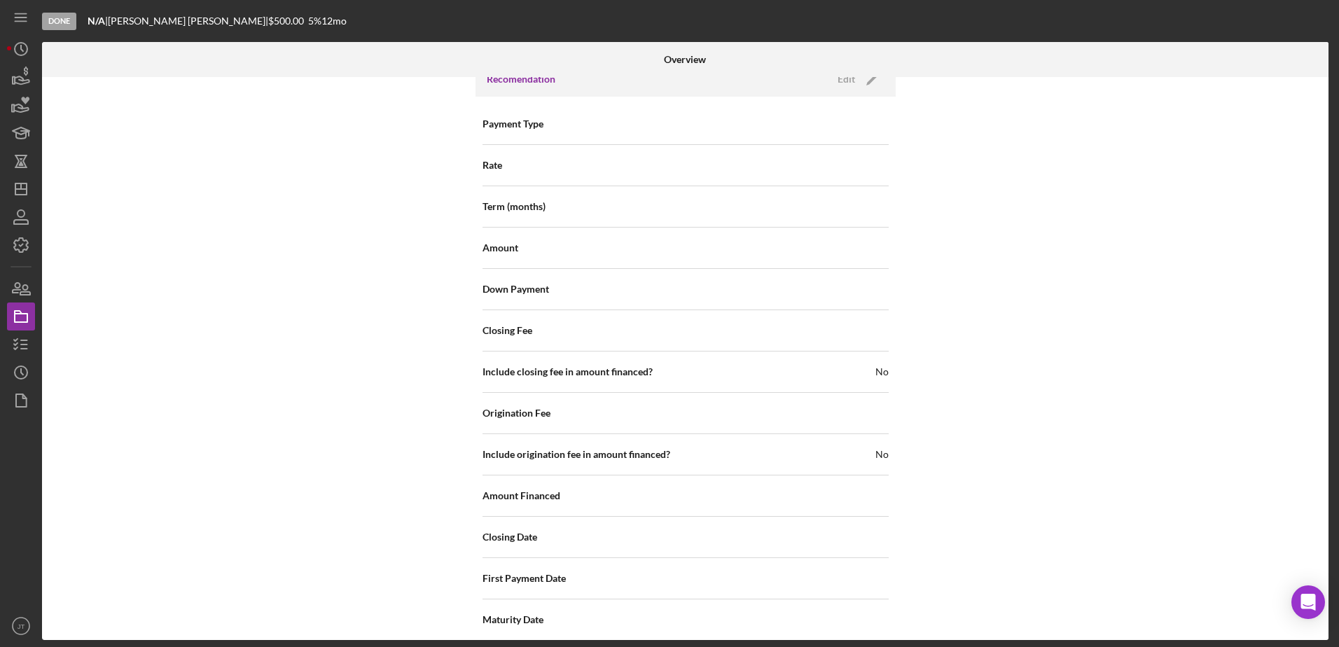
scroll to position [1629, 0]
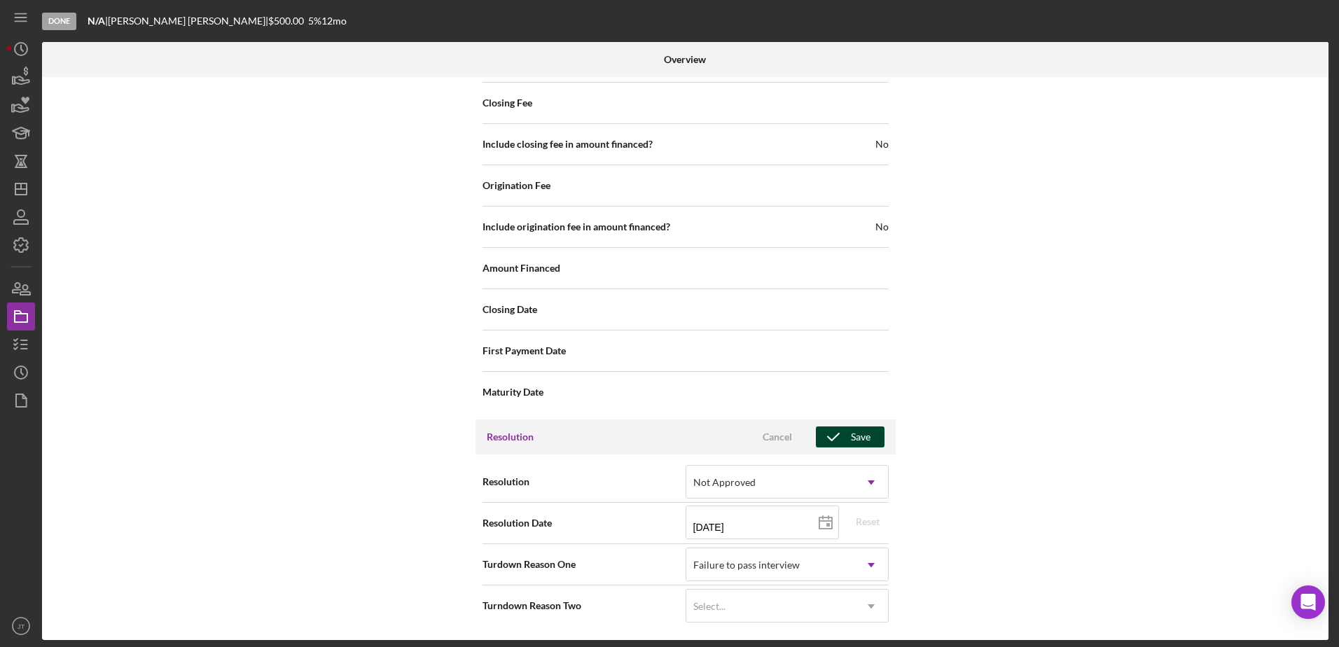
click at [876, 443] on button "Save" at bounding box center [850, 437] width 69 height 21
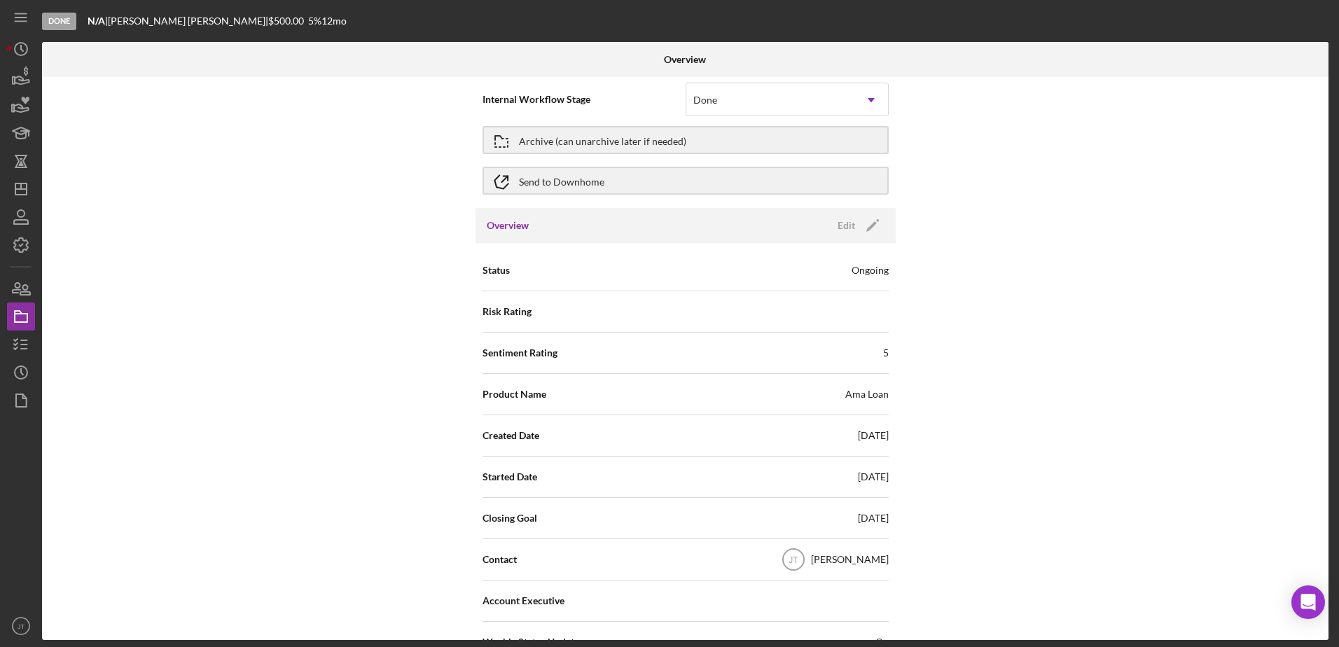
scroll to position [0, 0]
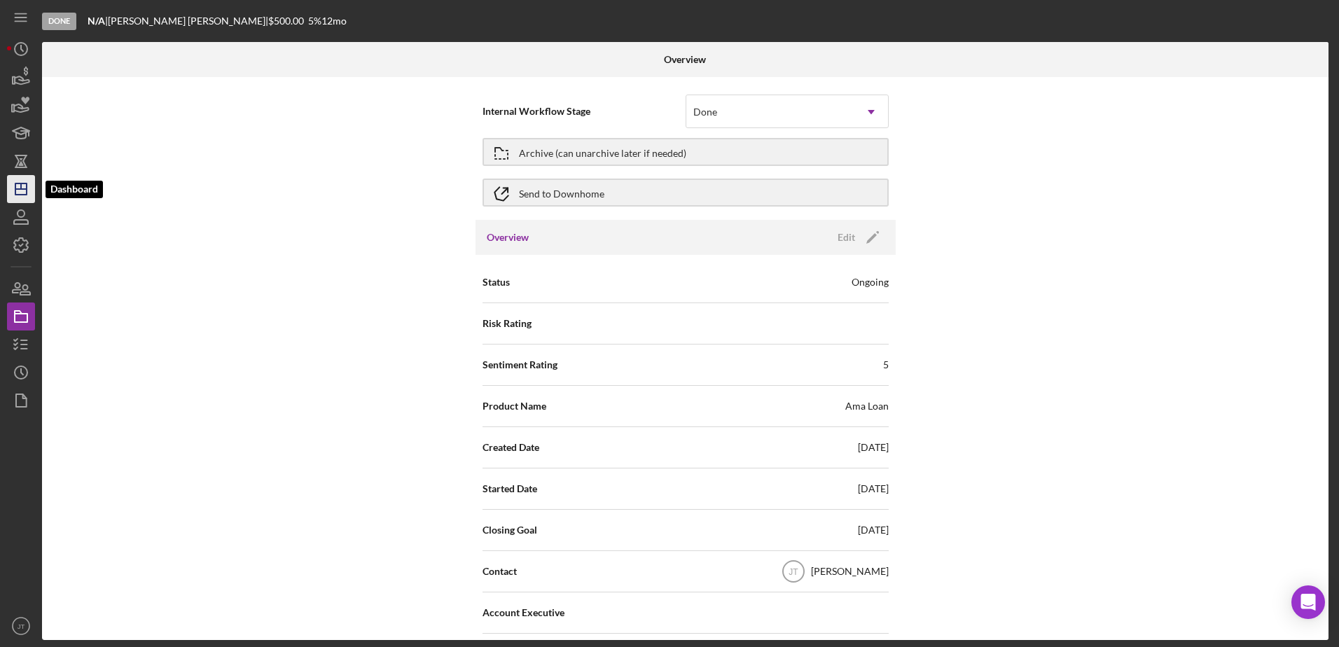
click at [29, 196] on icon "Icon/Dashboard" at bounding box center [21, 189] width 35 height 35
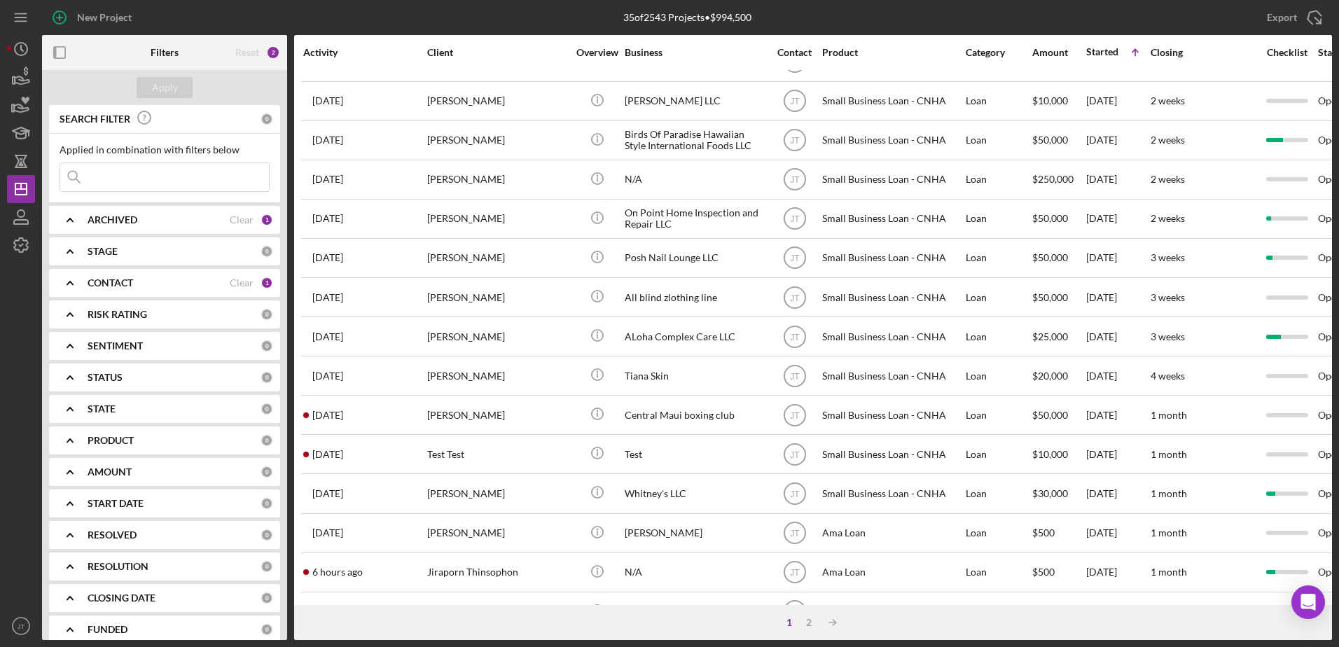
scroll to position [465, 0]
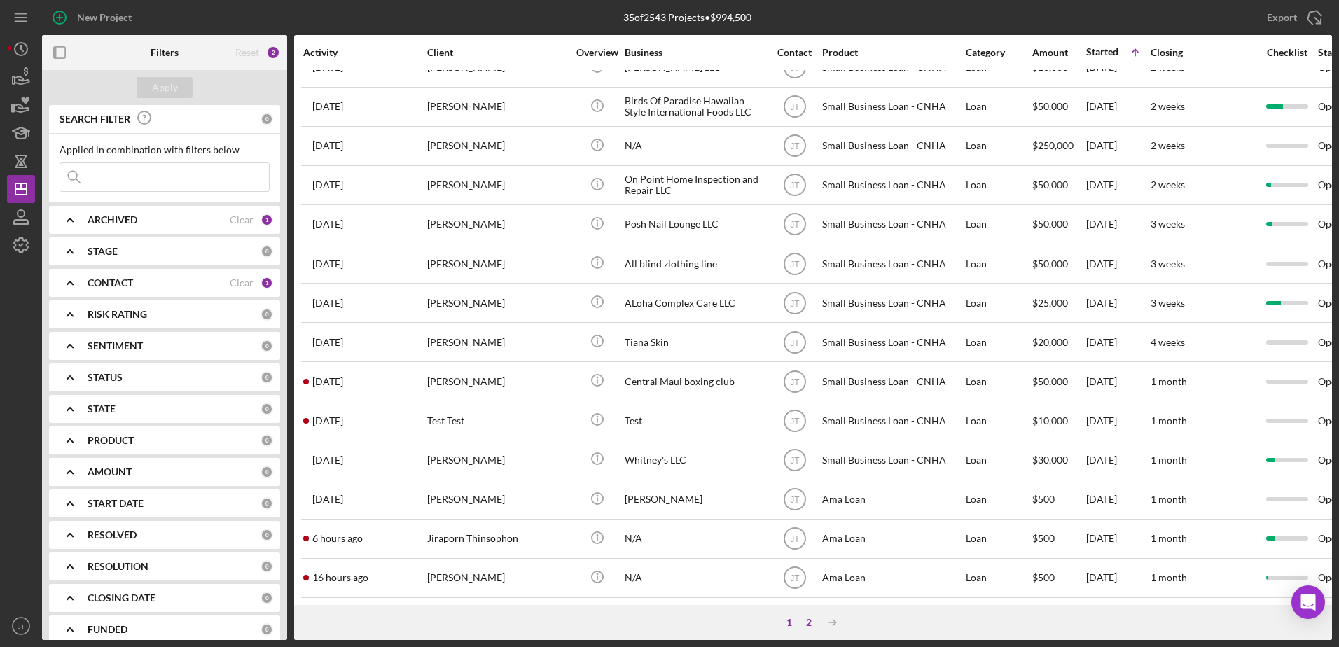
click at [811, 620] on div "2" at bounding box center [809, 622] width 20 height 11
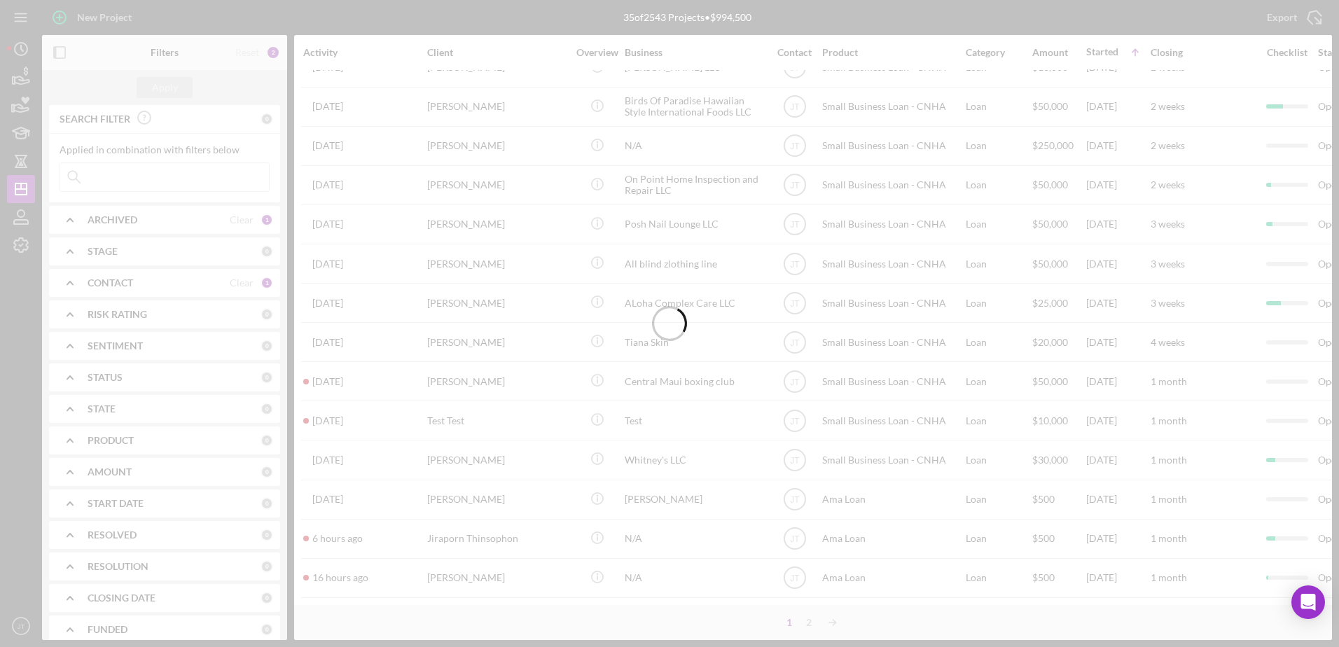
scroll to position [0, 0]
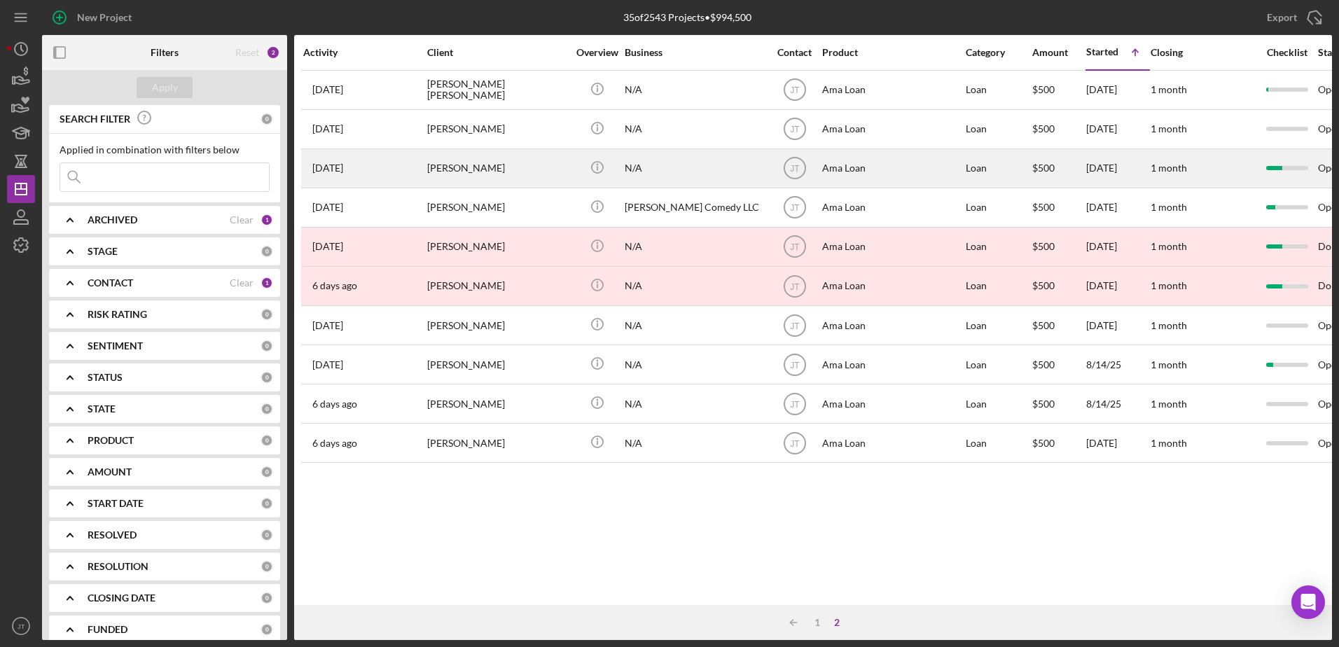
click at [652, 172] on div "N/A" at bounding box center [695, 168] width 140 height 37
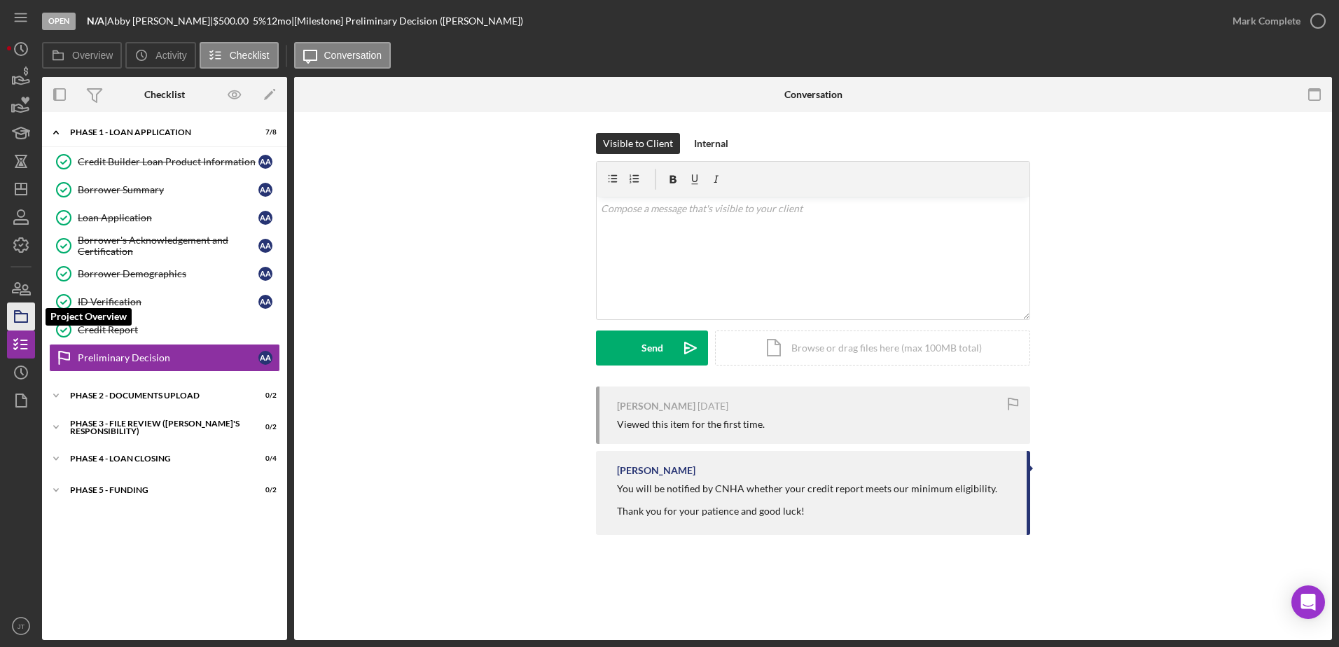
click at [22, 321] on icon "button" at bounding box center [21, 316] width 35 height 35
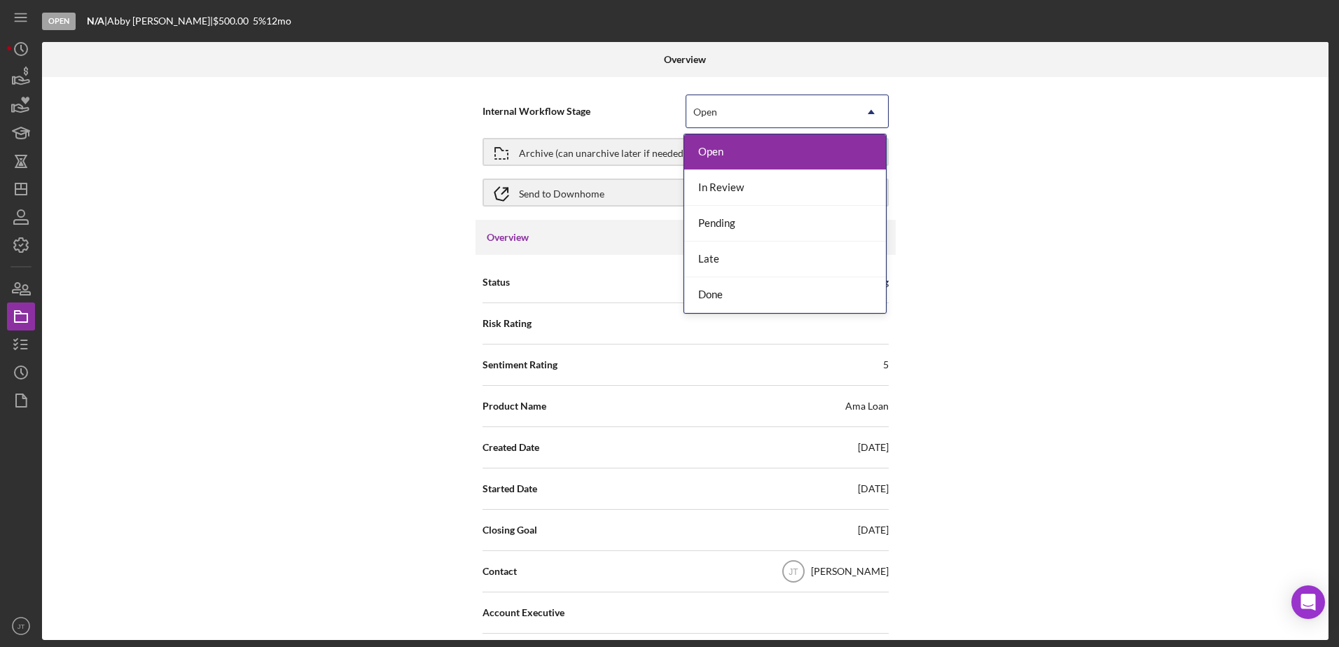
click at [869, 114] on icon "Icon/Dropdown Arrow" at bounding box center [872, 112] width 34 height 34
click at [811, 310] on div "Done" at bounding box center [785, 295] width 202 height 36
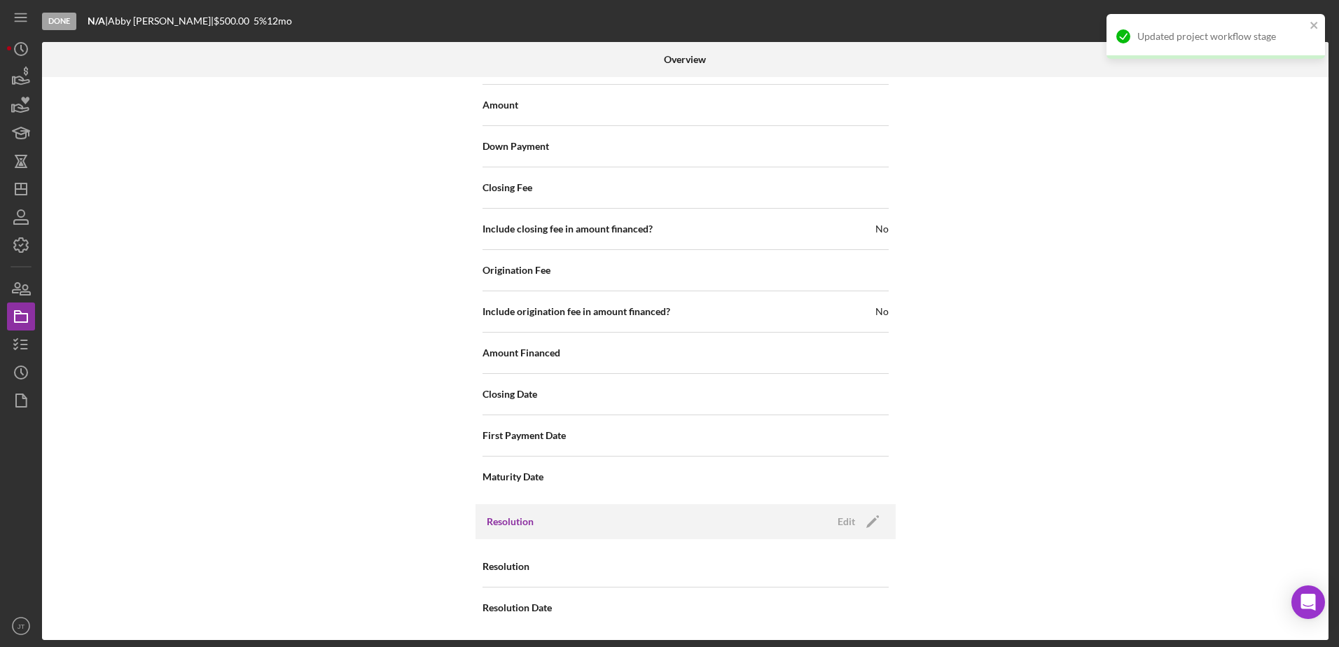
scroll to position [1546, 0]
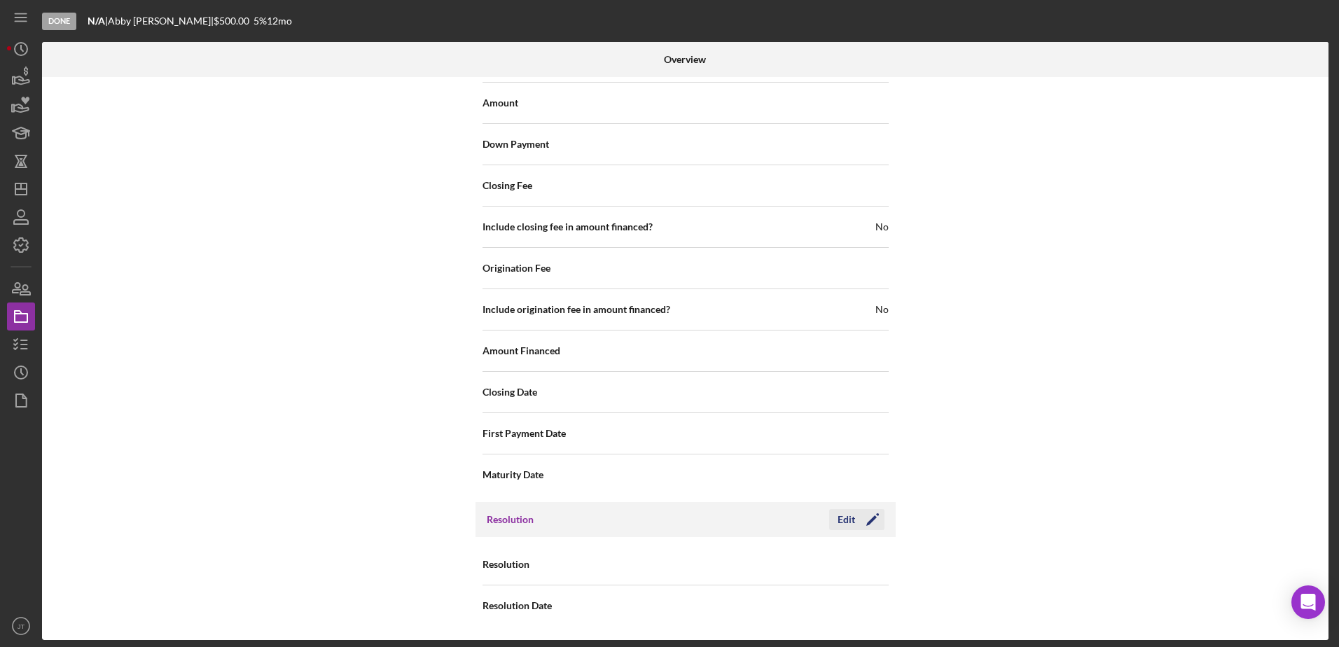
click at [843, 523] on div "Edit" at bounding box center [847, 519] width 18 height 21
click at [840, 569] on div "Select..." at bounding box center [771, 565] width 168 height 32
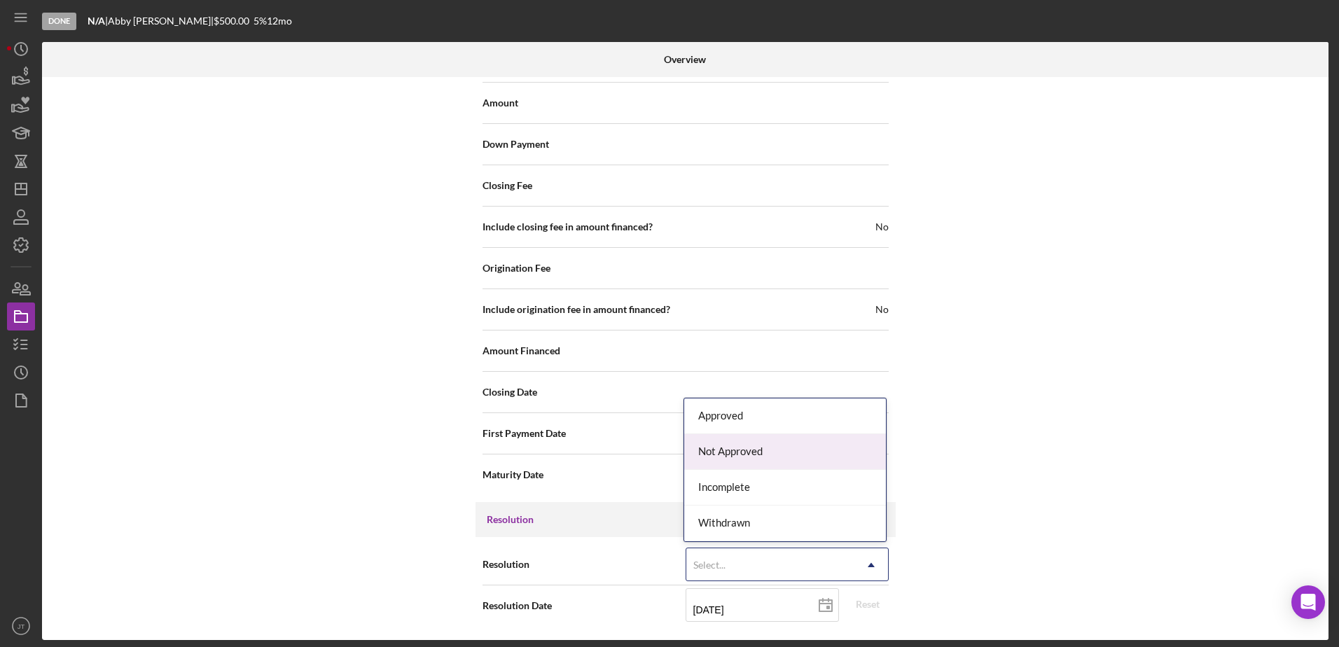
click at [842, 458] on div "Not Approved" at bounding box center [785, 452] width 202 height 36
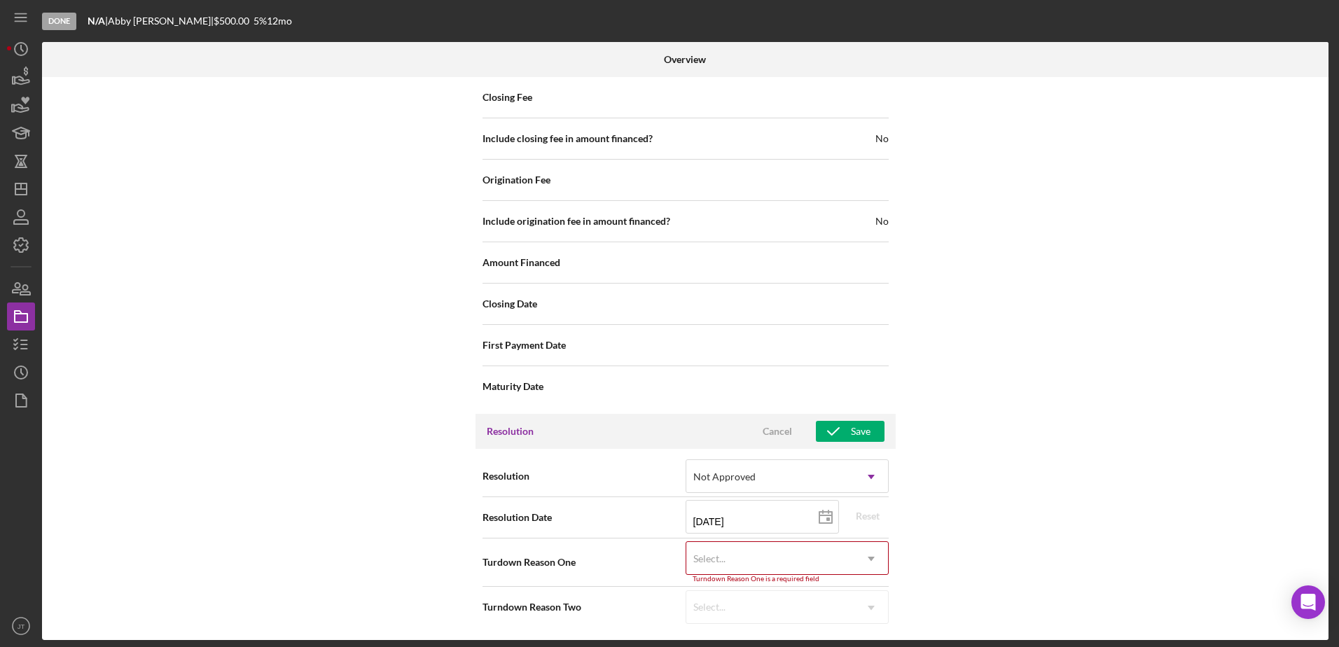
scroll to position [1636, 0]
click at [861, 549] on icon "Icon/Dropdown Arrow" at bounding box center [872, 558] width 34 height 34
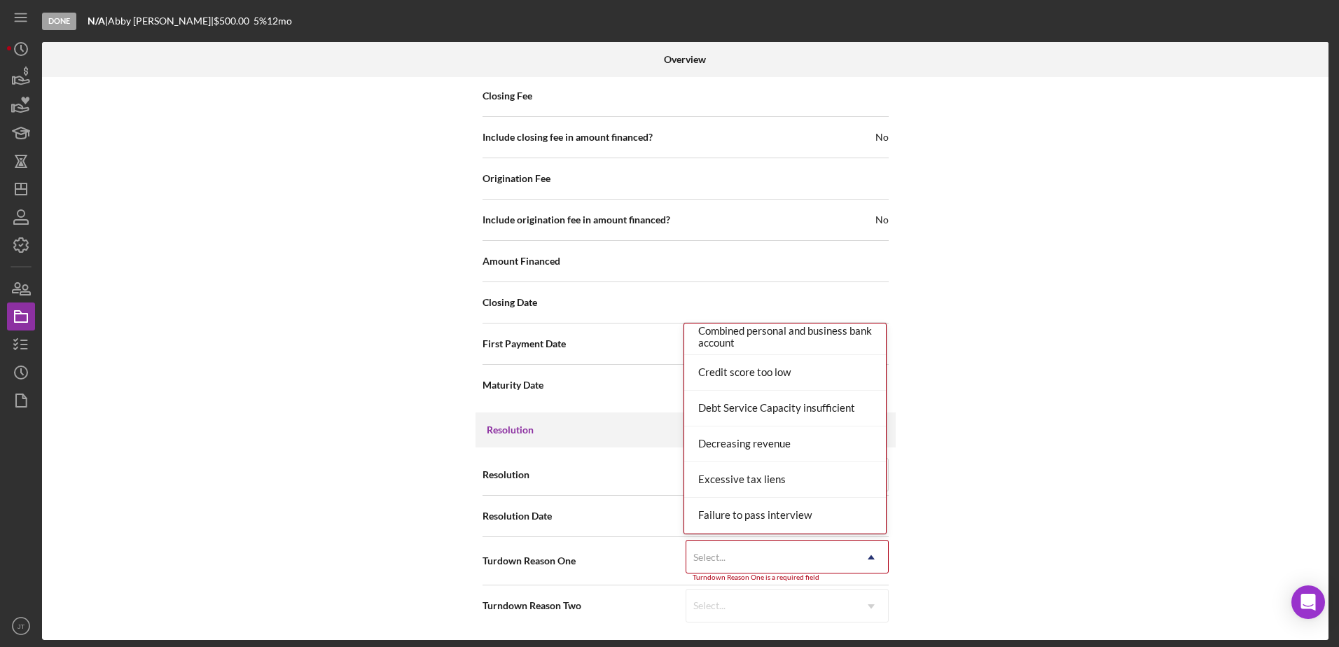
scroll to position [280, 0]
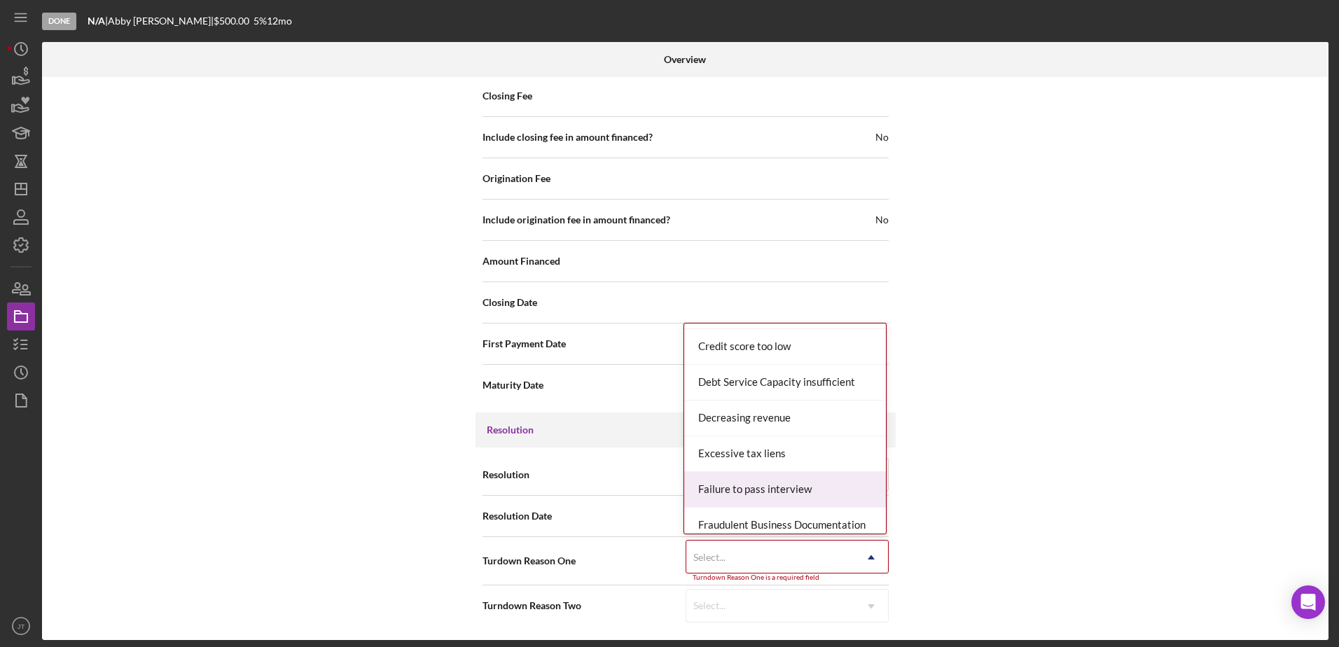
click at [822, 486] on div "Failure to pass interview" at bounding box center [785, 490] width 202 height 36
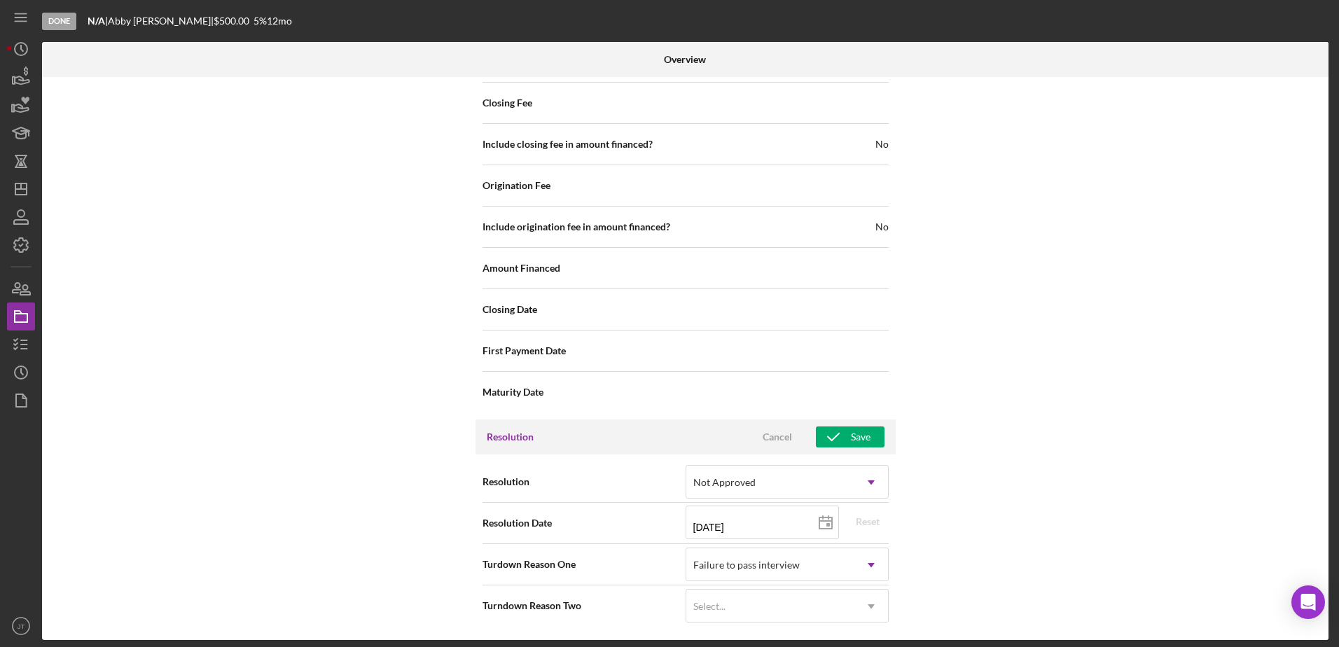
scroll to position [1629, 0]
click at [876, 441] on button "Save" at bounding box center [850, 437] width 69 height 21
